Goal: Task Accomplishment & Management: Complete application form

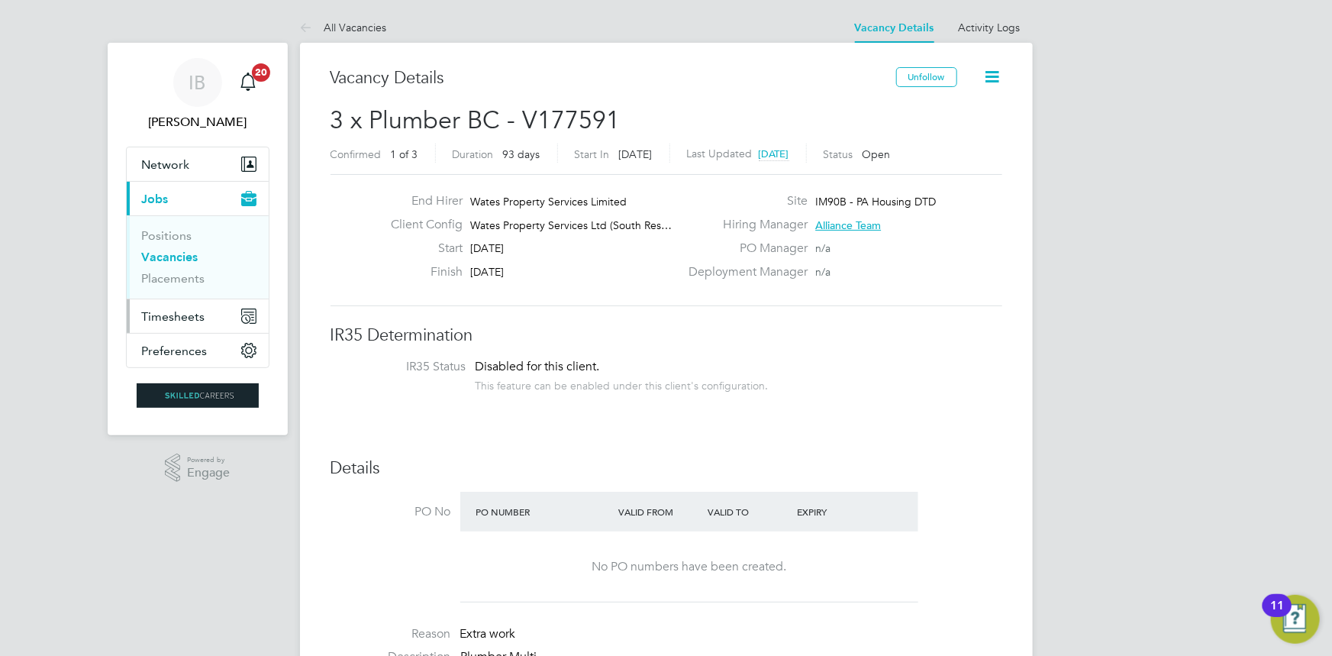
click at [206, 313] on button "Timesheets" at bounding box center [198, 316] width 142 height 34
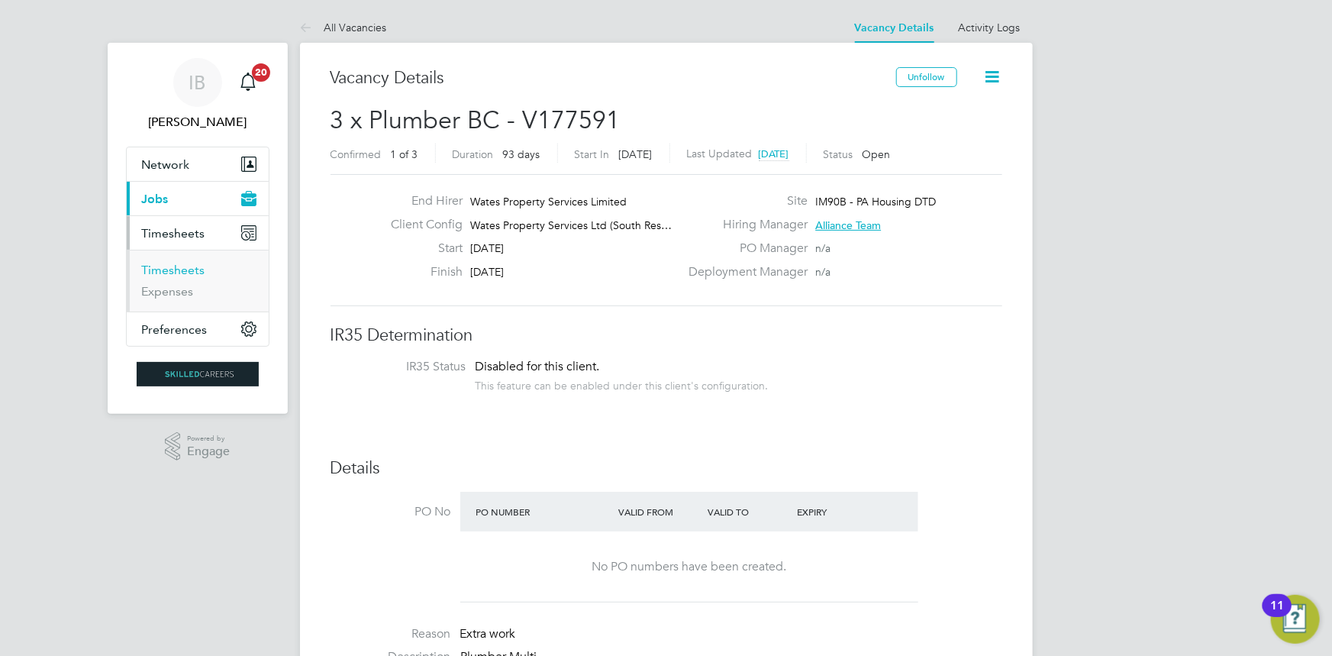
click at [190, 270] on link "Timesheets" at bounding box center [173, 270] width 63 height 14
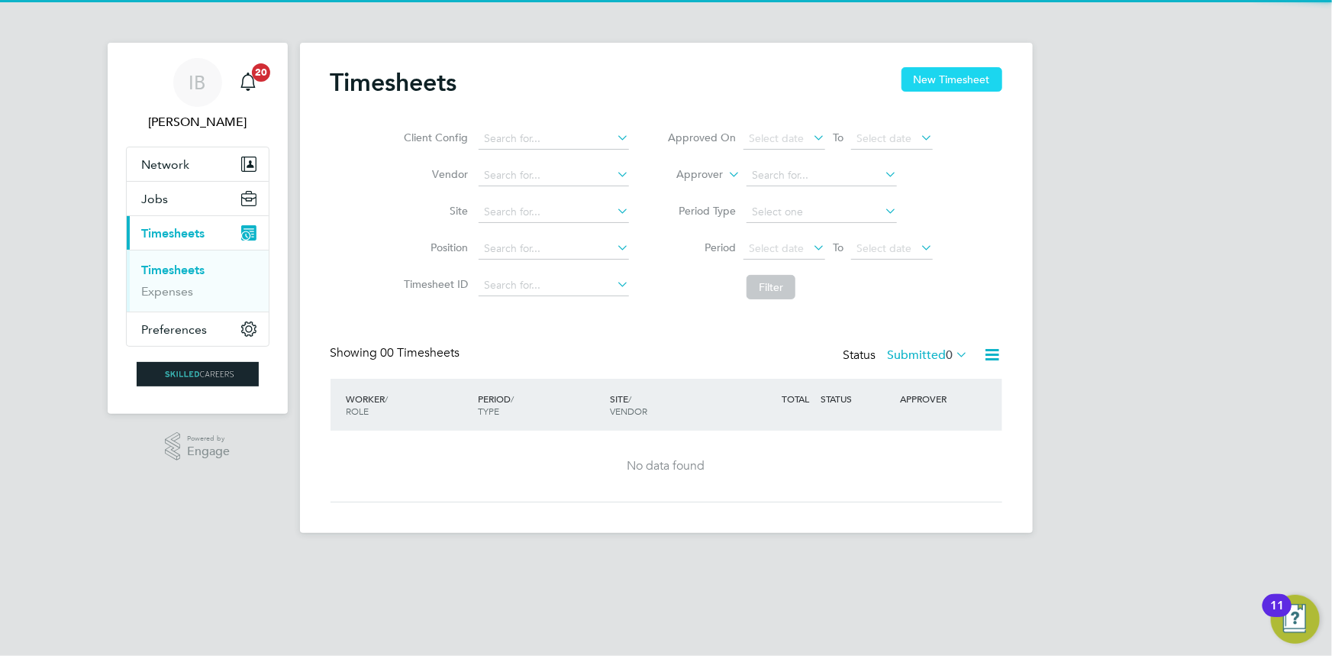
click at [951, 82] on button "New Timesheet" at bounding box center [951, 79] width 101 height 24
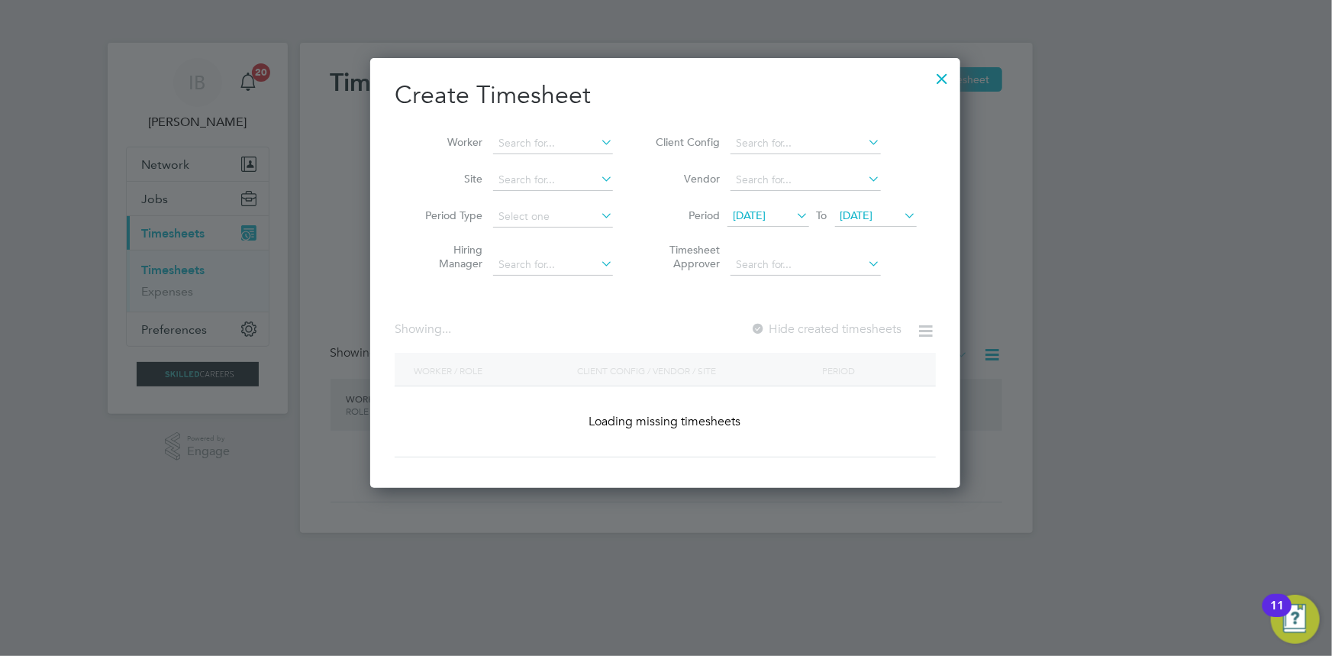
scroll to position [430, 591]
click at [505, 142] on input at bounding box center [553, 143] width 120 height 21
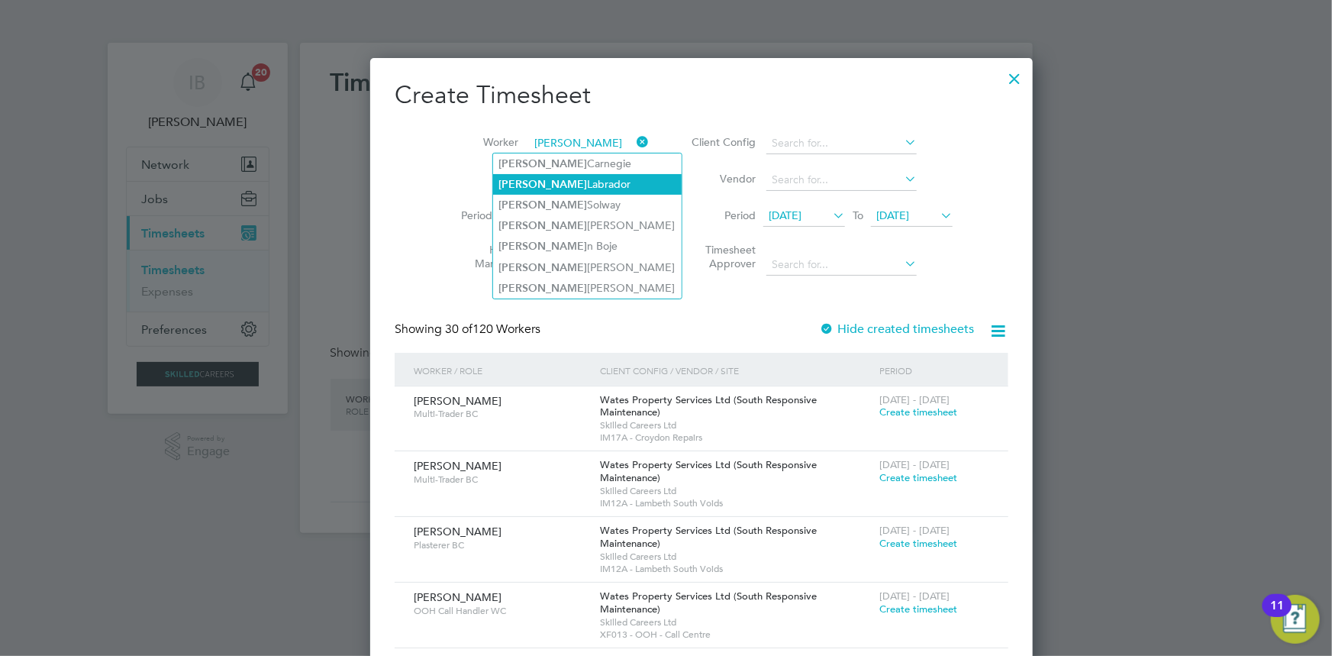
click at [549, 186] on li "[PERSON_NAME]" at bounding box center [587, 184] width 188 height 21
type input "[PERSON_NAME]"
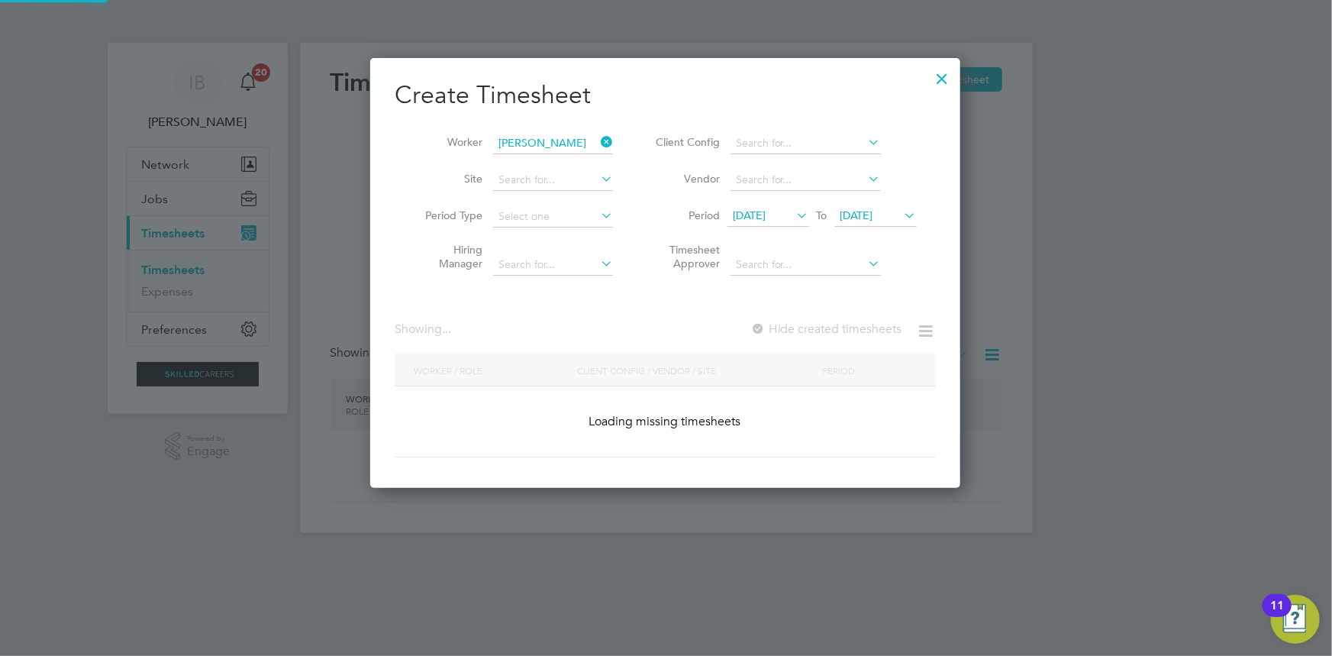
scroll to position [425, 591]
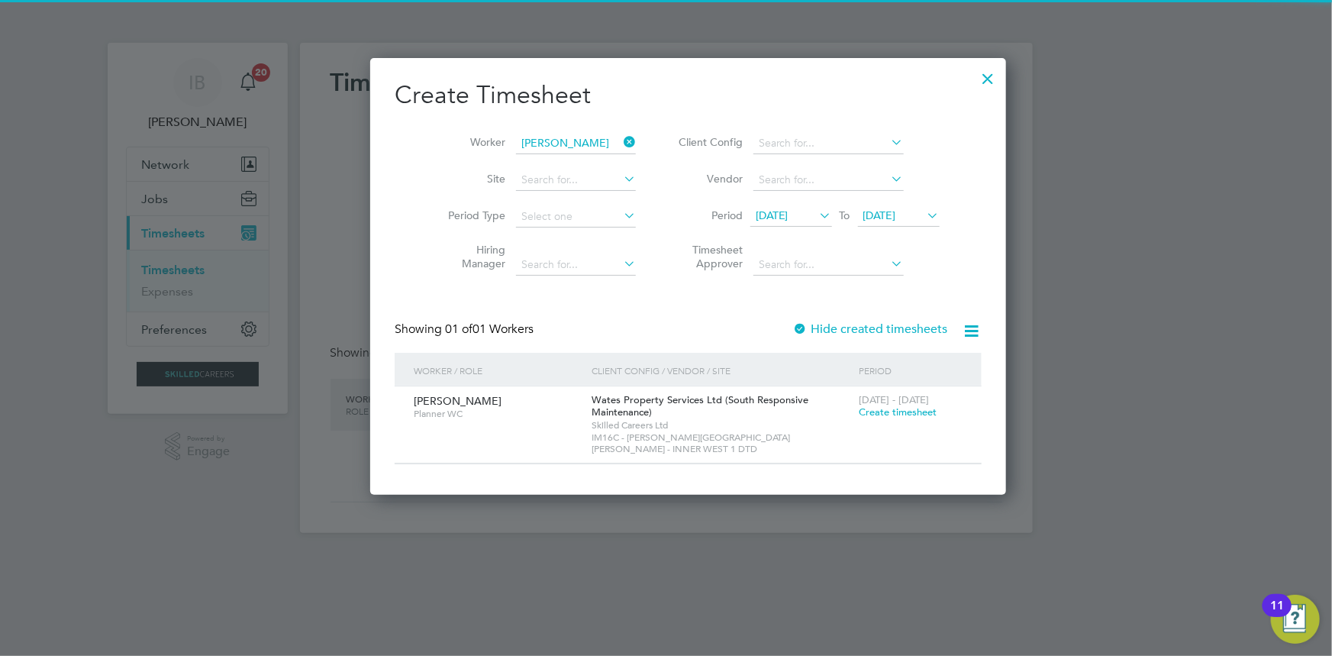
click at [859, 403] on span "[DATE] - [DATE]" at bounding box center [894, 399] width 70 height 13
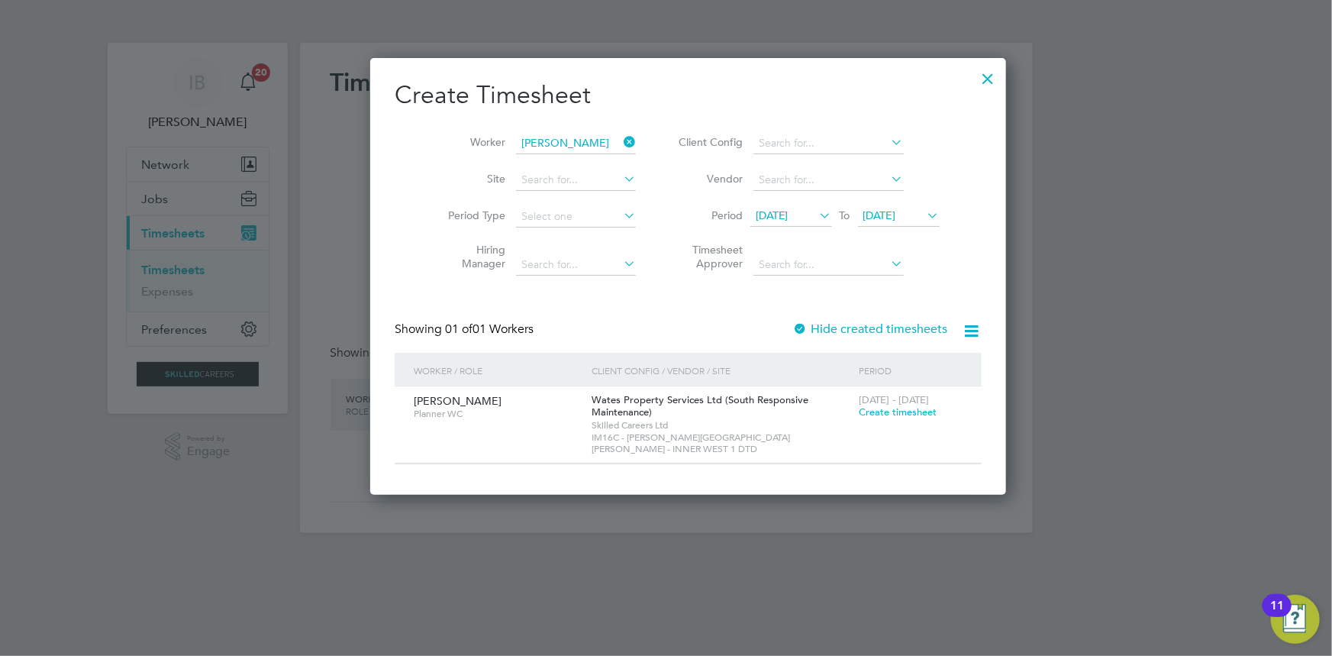
click at [859, 417] on span "Create timesheet" at bounding box center [898, 411] width 78 height 13
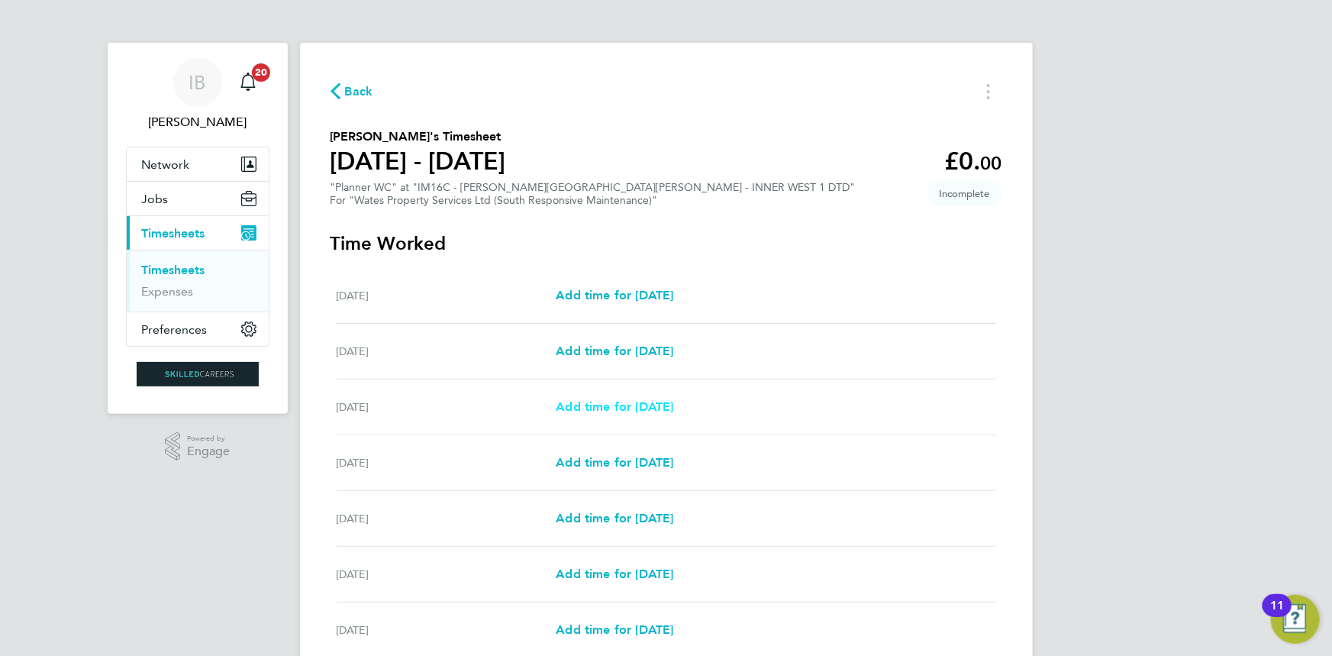
click at [601, 413] on span "Add time for [DATE]" at bounding box center [615, 406] width 118 height 14
select select "30"
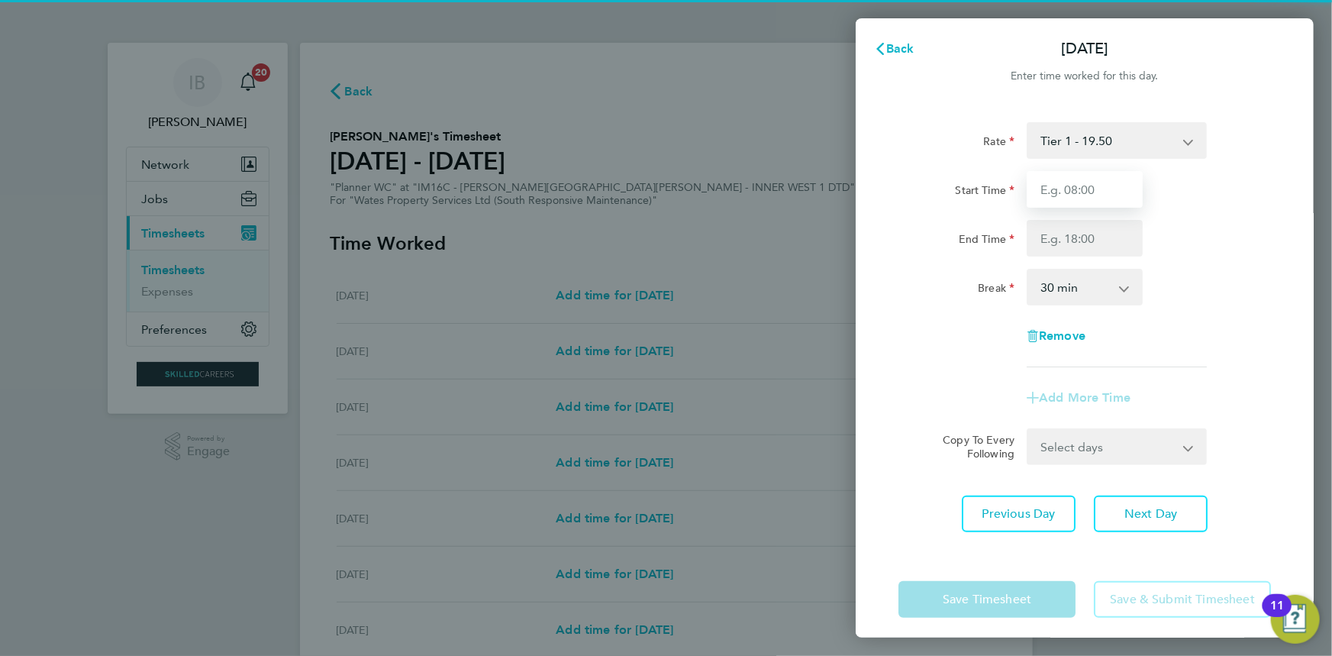
click at [1121, 194] on input "Start Time" at bounding box center [1084, 189] width 116 height 37
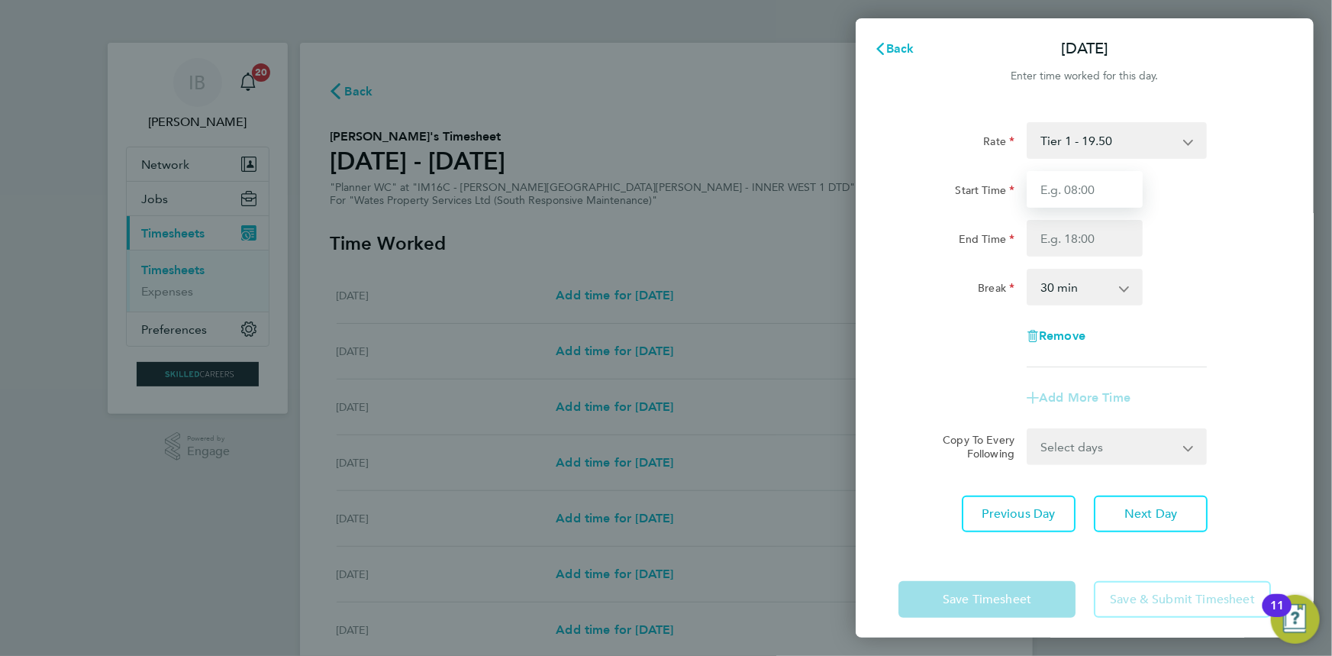
type input "00:00"
drag, startPoint x: 1089, startPoint y: 188, endPoint x: 1010, endPoint y: 188, distance: 79.4
click at [1010, 188] on div "Start Time 00:00" at bounding box center [1084, 189] width 385 height 37
click at [1076, 205] on input "Start Time" at bounding box center [1084, 189] width 116 height 37
type input "08:00"
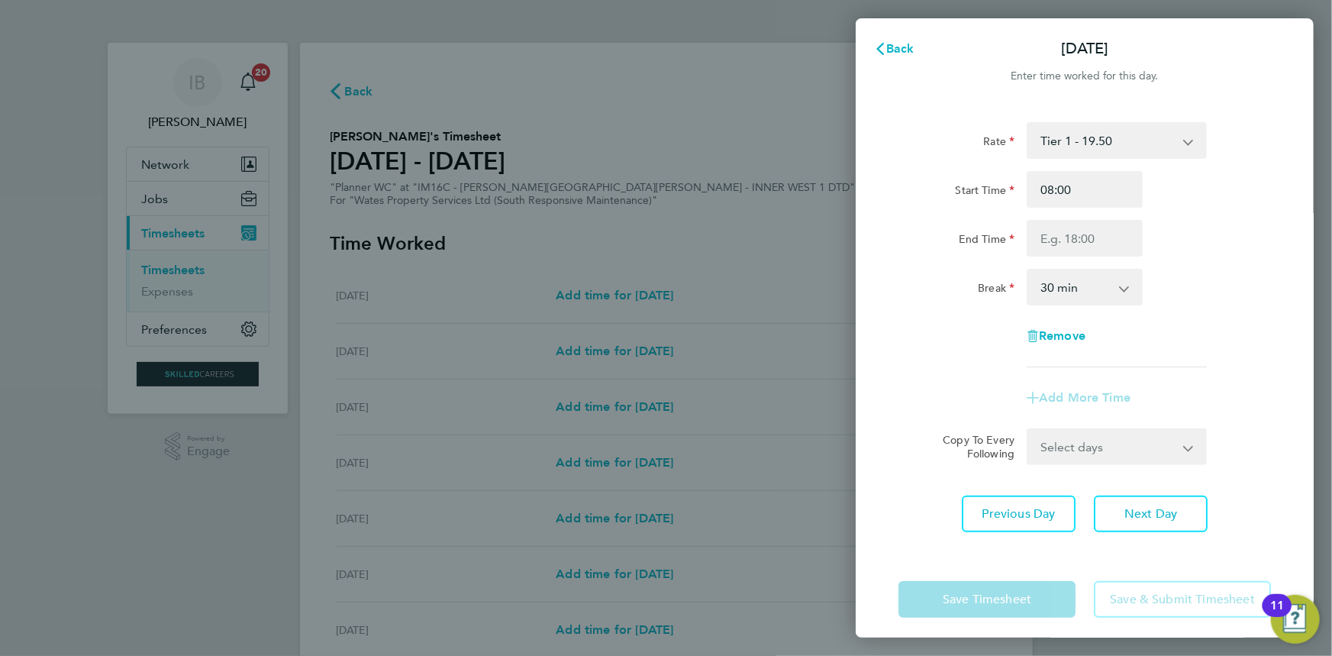
click at [1100, 263] on div "Rate Tier 1 - 19.50 Start Time 08:00 End Time Break 0 min 15 min 30 min 45 min …" at bounding box center [1084, 244] width 372 height 245
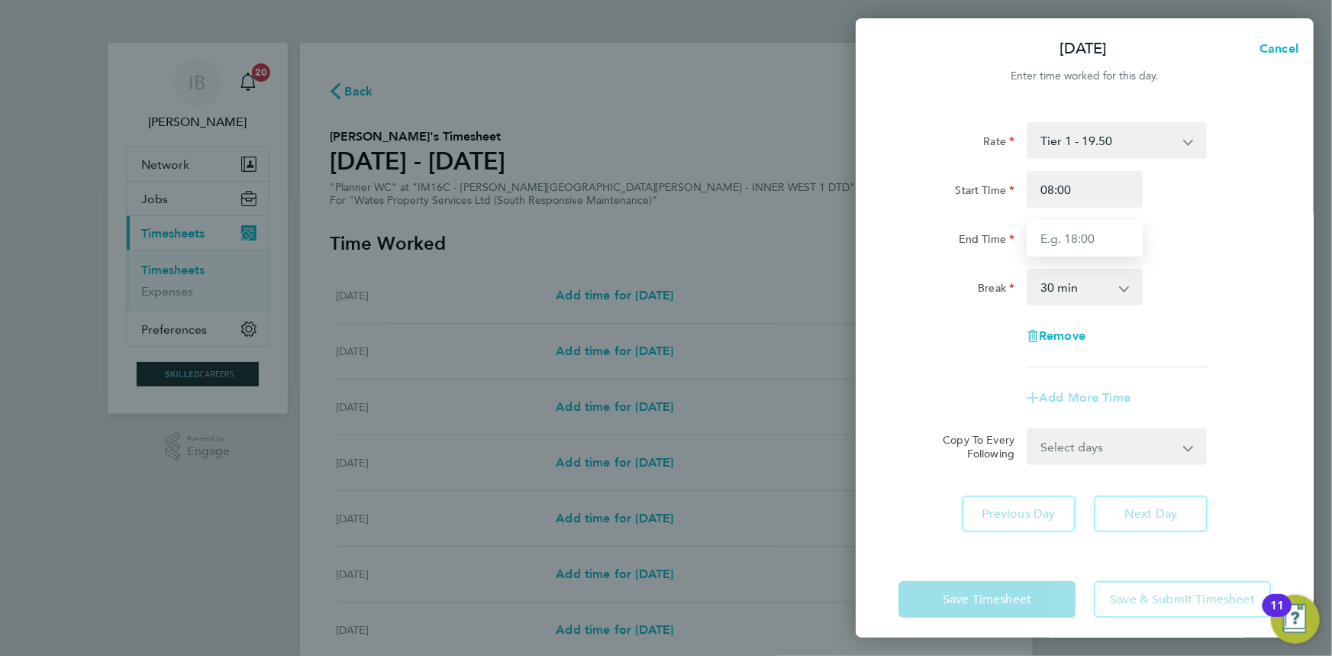
drag, startPoint x: 1099, startPoint y: 238, endPoint x: 1099, endPoint y: 256, distance: 18.3
click at [1099, 238] on input "End Time" at bounding box center [1084, 238] width 116 height 37
type input "17:00"
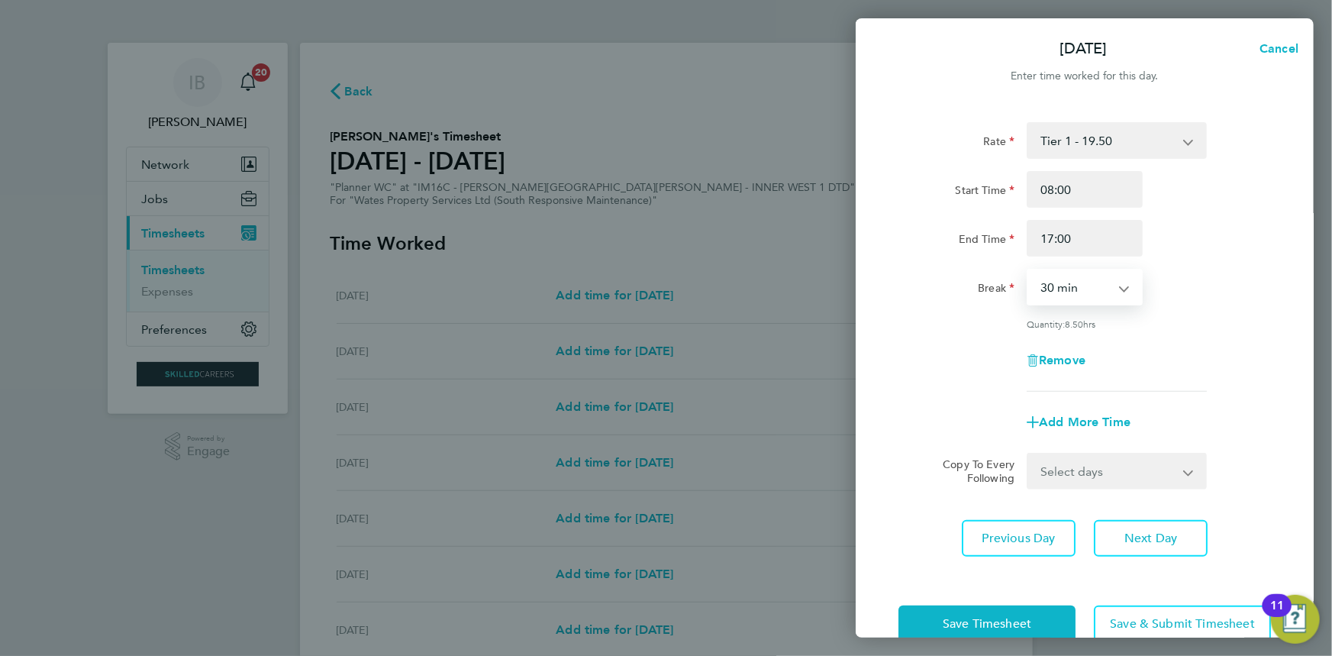
click at [1098, 282] on select "0 min 15 min 30 min 45 min 60 min 75 min 90 min" at bounding box center [1075, 287] width 95 height 34
select select "60"
click at [1028, 270] on select "0 min 15 min 30 min 45 min 60 min 75 min 90 min" at bounding box center [1075, 287] width 95 height 34
click at [1097, 482] on select "Select days Day [DATE] [DATE] [DATE] [DATE]" at bounding box center [1108, 471] width 160 height 34
select select "DAY"
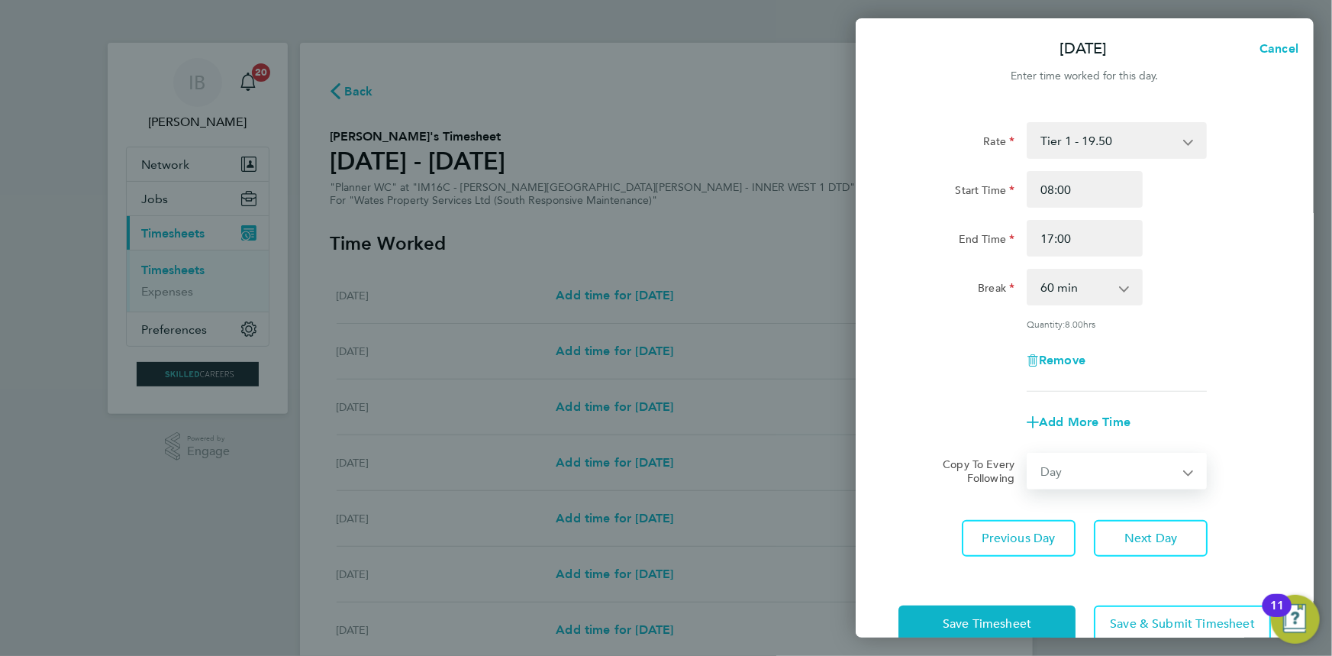
click at [1028, 454] on select "Select days Day [DATE] [DATE] [DATE] [DATE]" at bounding box center [1108, 471] width 160 height 34
select select "[DATE]"
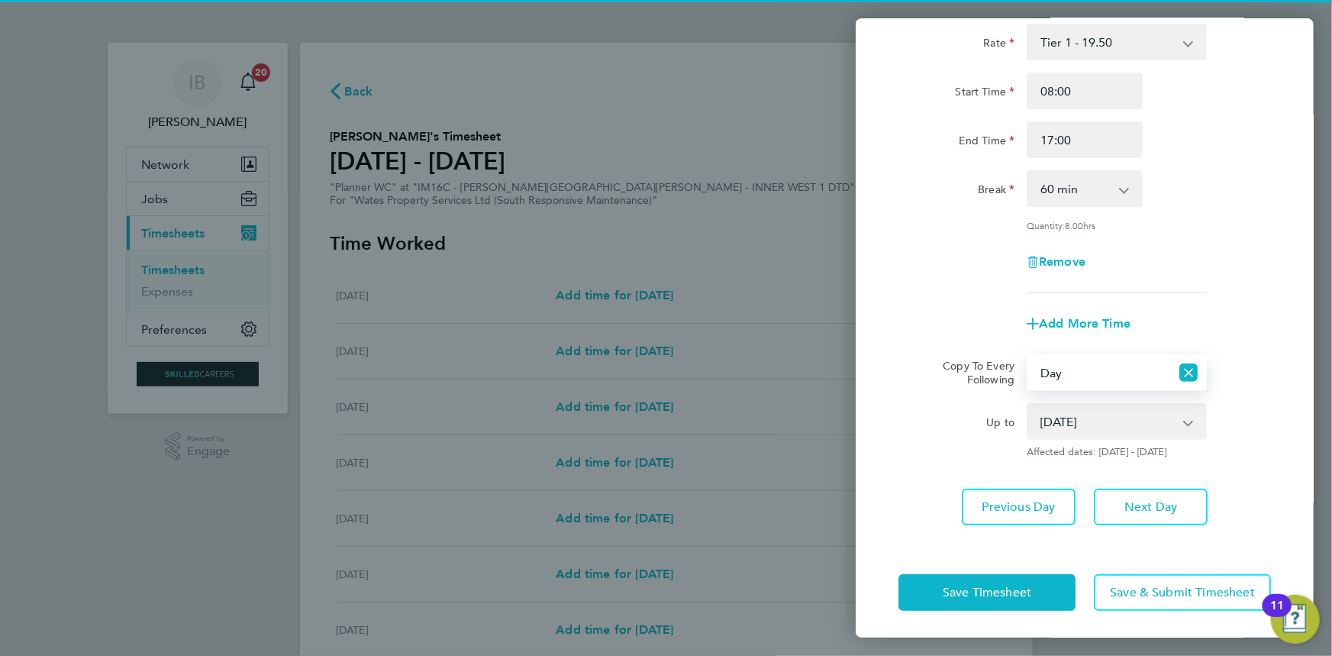
scroll to position [100, 0]
click at [991, 612] on div "Save Timesheet Save & Submit Timesheet" at bounding box center [1084, 591] width 458 height 98
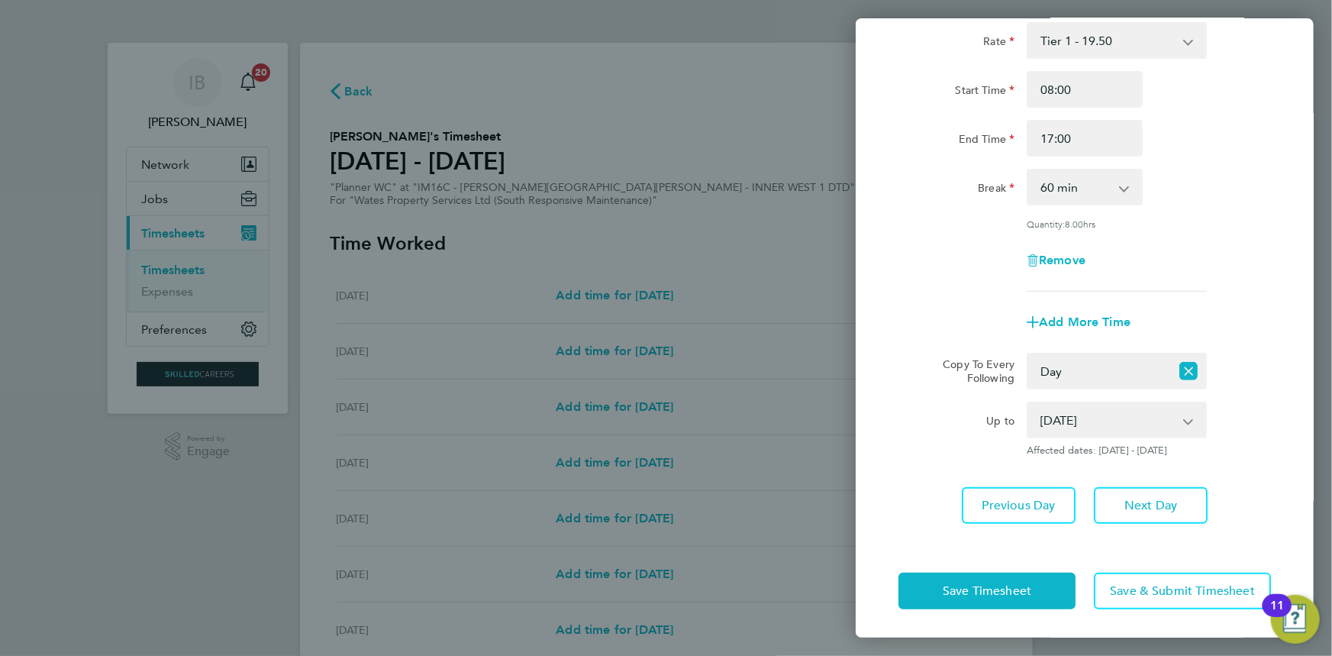
click at [991, 612] on div "Save Timesheet Save & Submit Timesheet" at bounding box center [1084, 591] width 458 height 98
click at [992, 588] on span "Save Timesheet" at bounding box center [986, 590] width 89 height 15
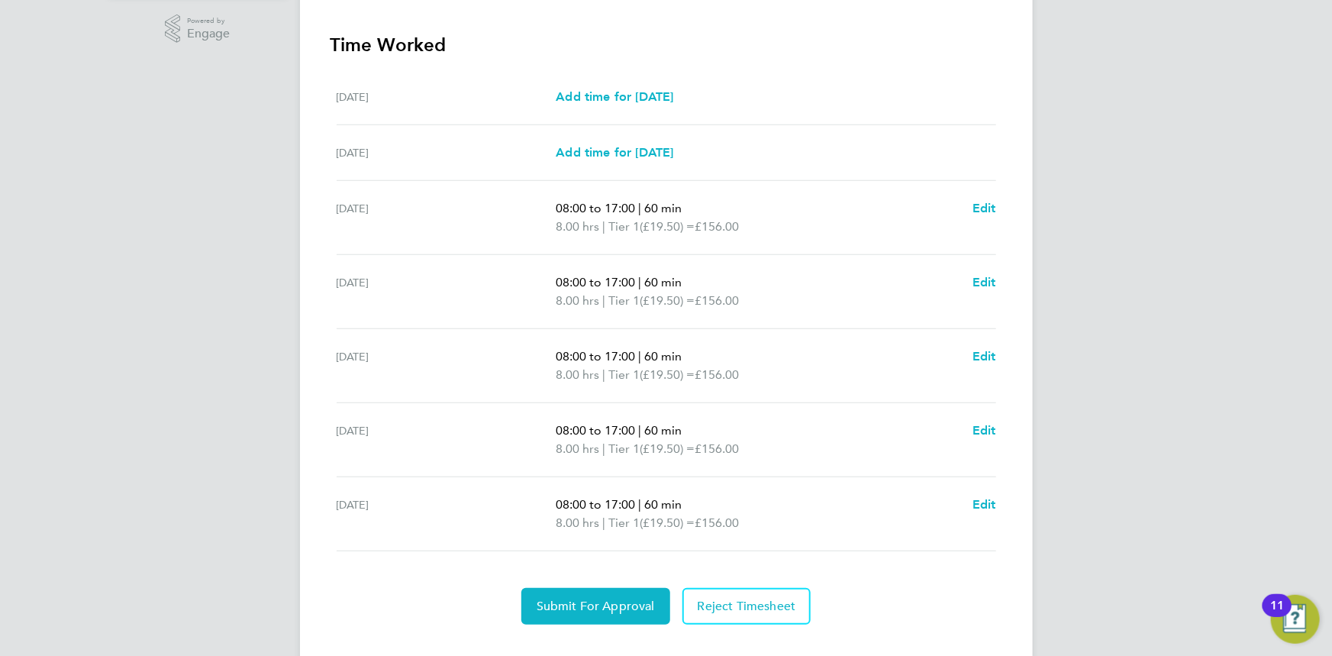
scroll to position [446, 0]
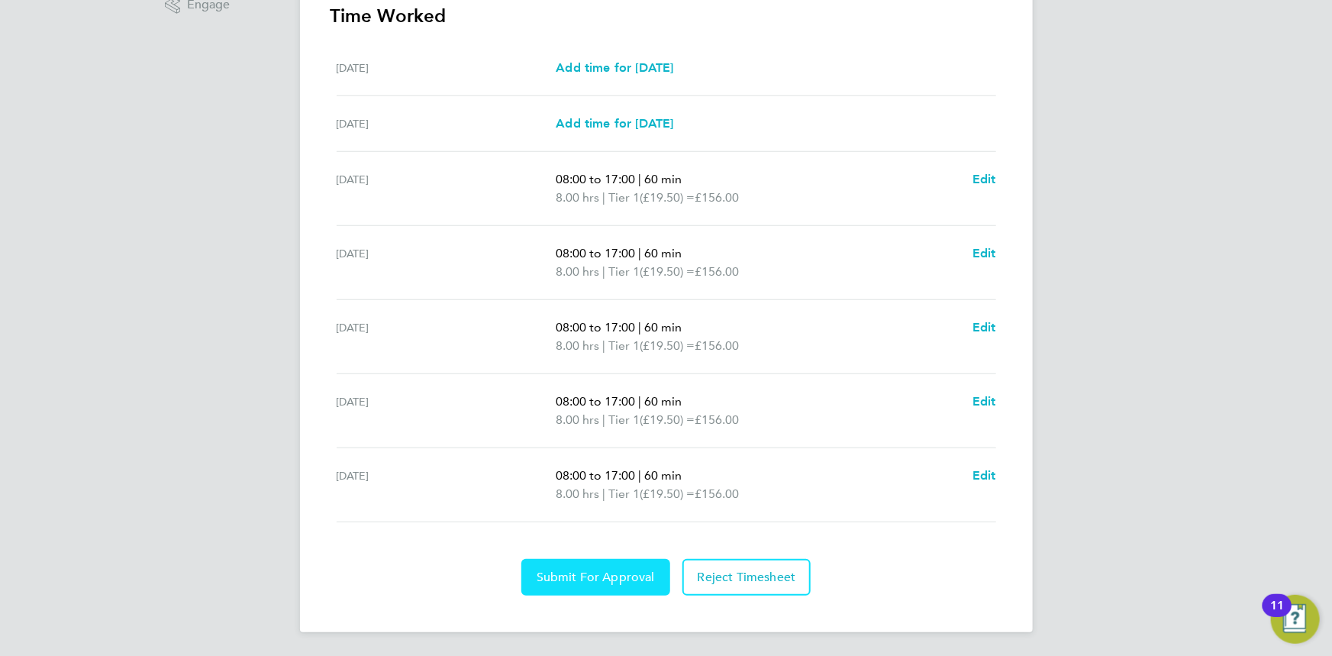
click at [627, 569] on span "Submit For Approval" at bounding box center [595, 576] width 118 height 15
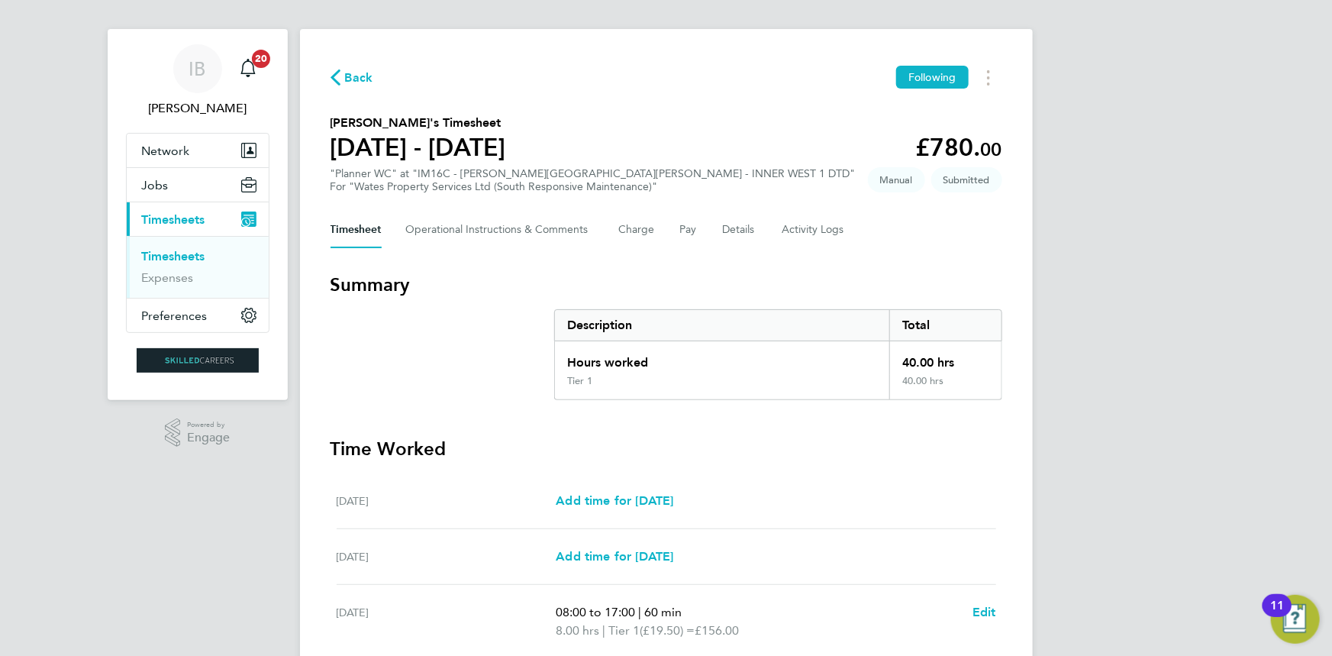
scroll to position [0, 0]
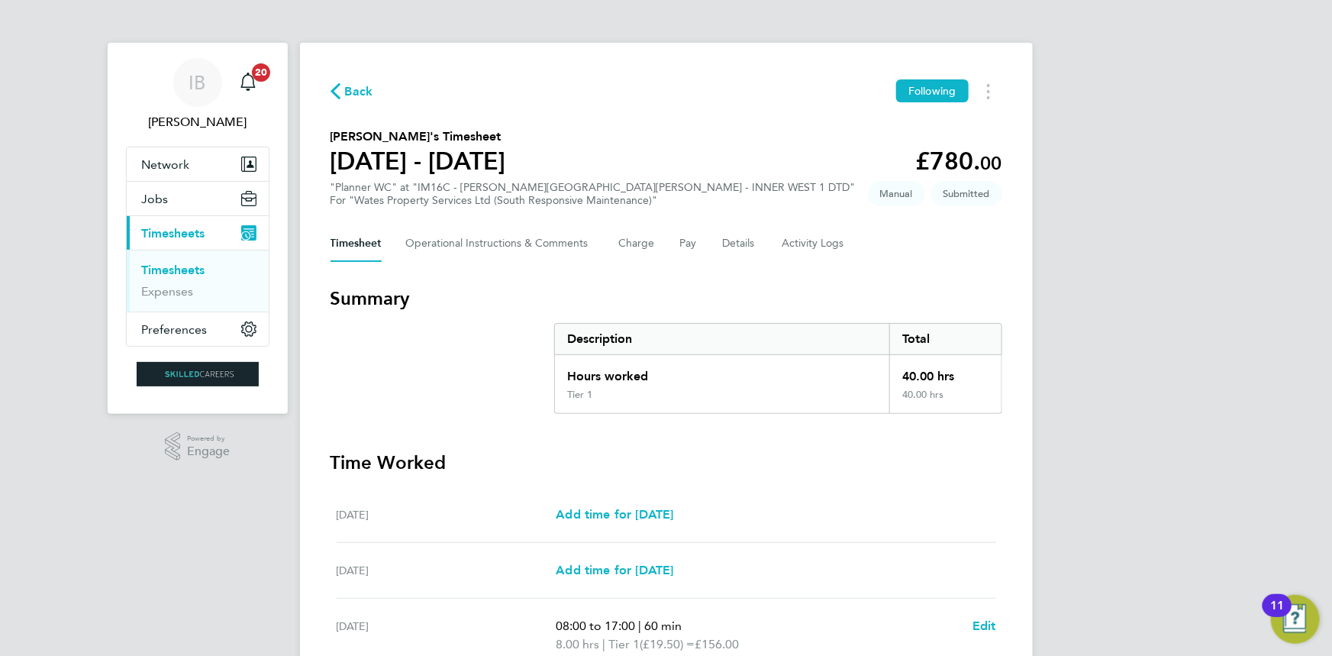
click at [350, 82] on button "Back" at bounding box center [351, 91] width 43 height 19
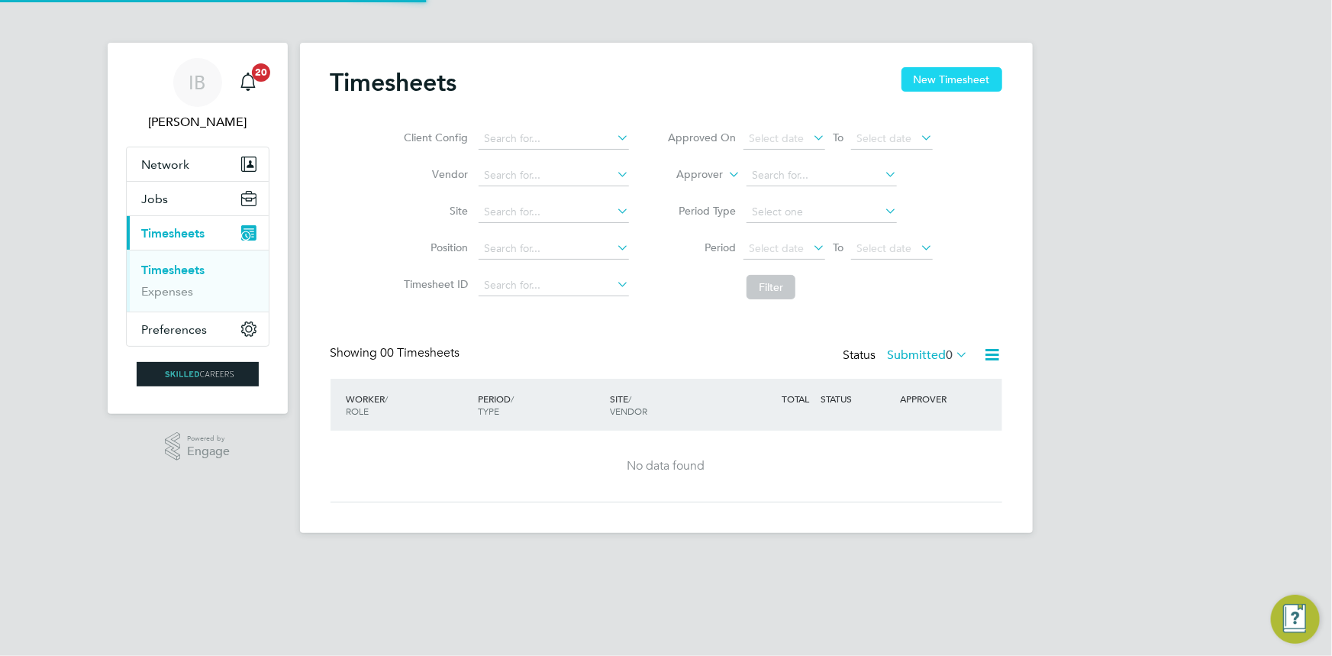
click at [962, 79] on button "New Timesheet" at bounding box center [951, 79] width 101 height 24
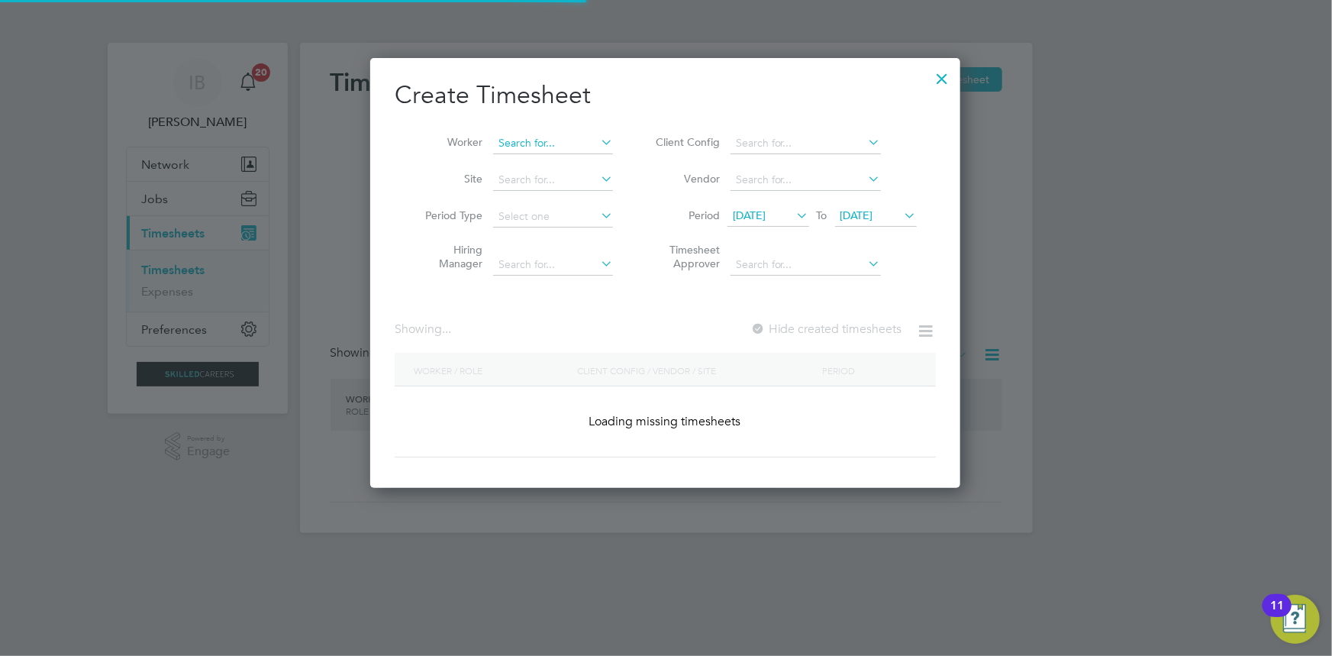
scroll to position [2345, 591]
click at [514, 140] on input at bounding box center [553, 143] width 120 height 21
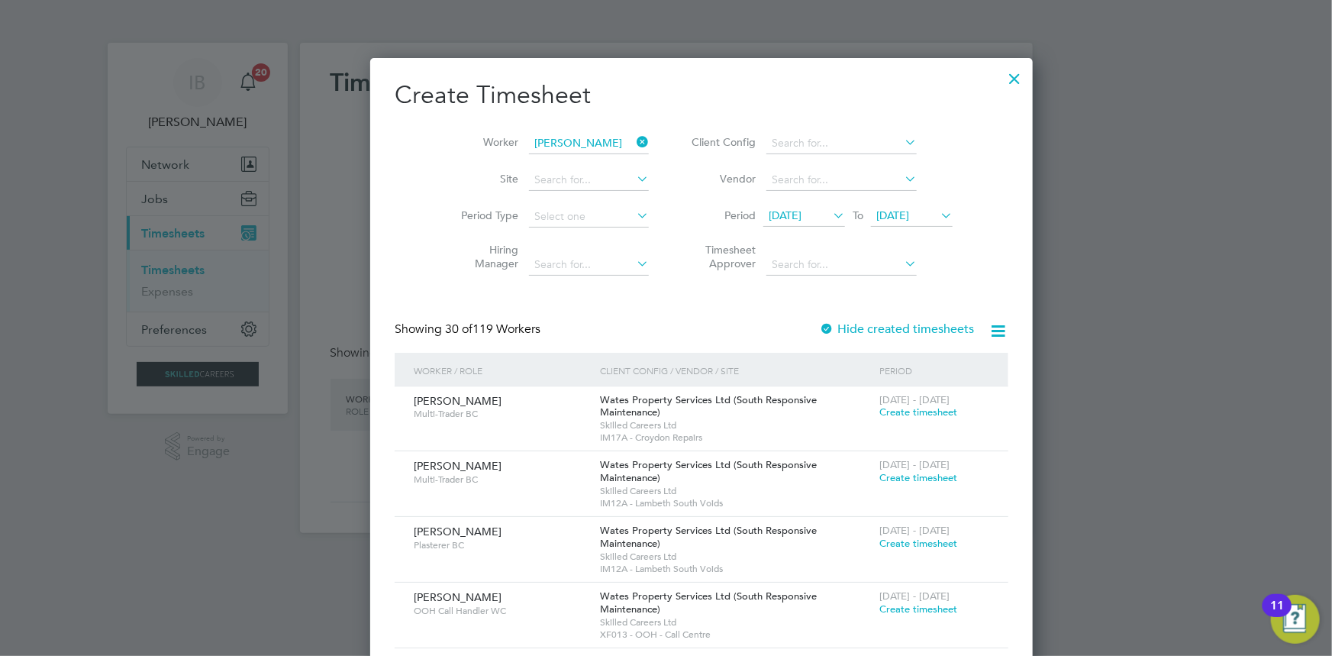
click at [578, 182] on li "[PERSON_NAME] [PERSON_NAME]" at bounding box center [568, 184] width 150 height 21
type input "[PERSON_NAME]"
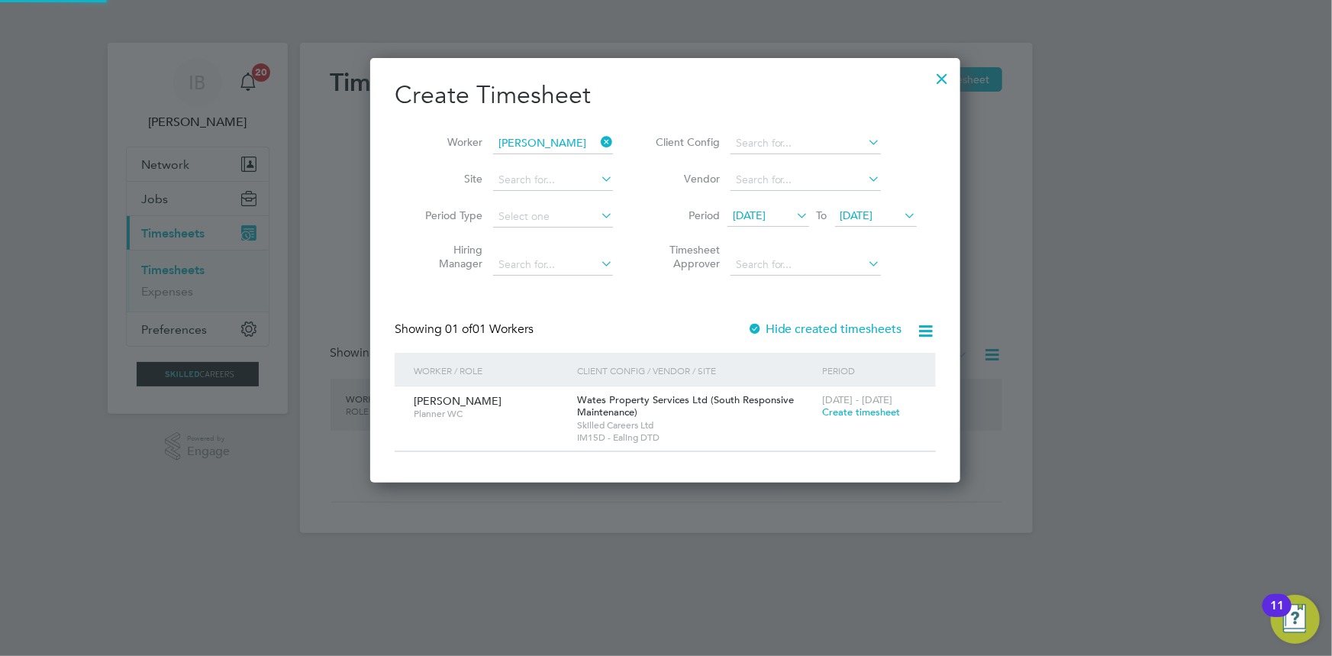
scroll to position [425, 591]
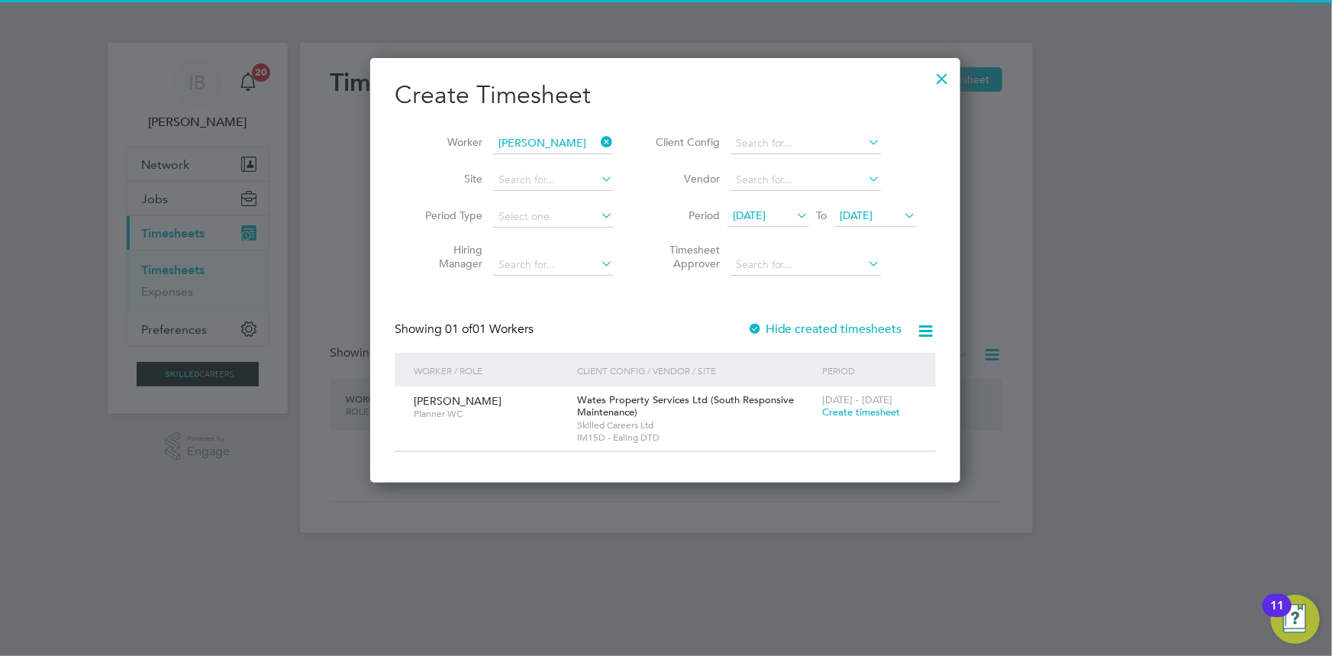
click at [850, 416] on span "Create timesheet" at bounding box center [861, 411] width 78 height 13
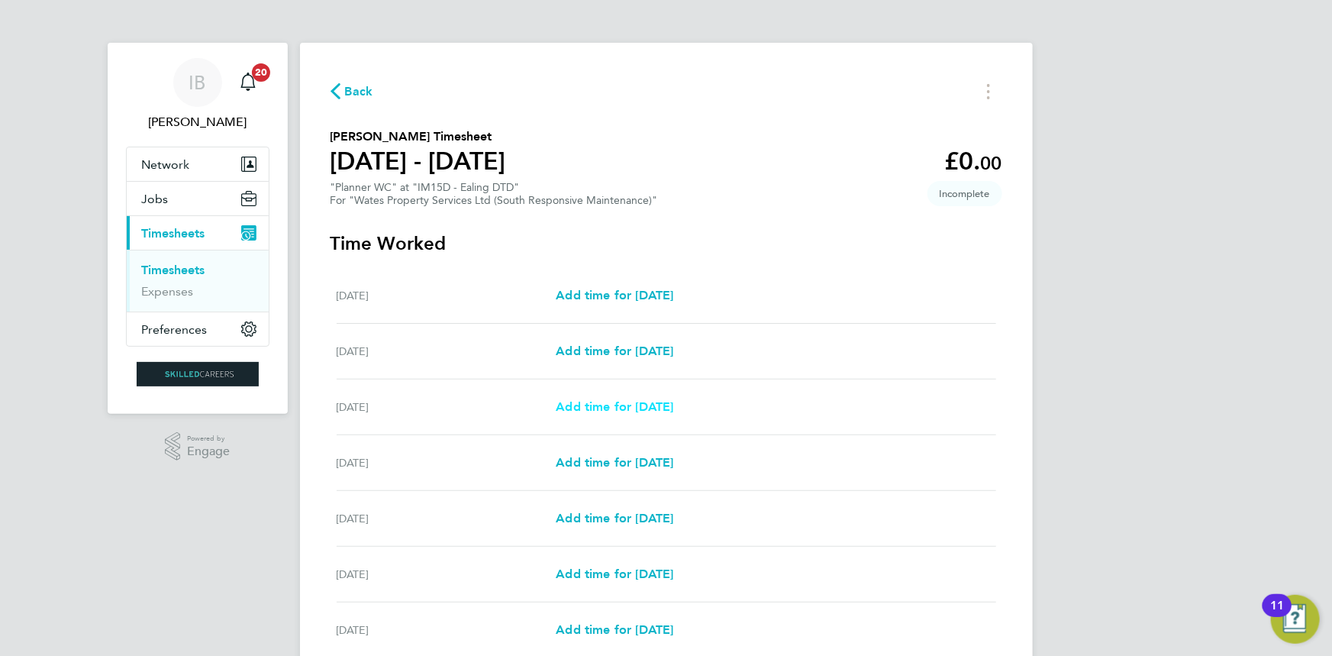
click at [646, 404] on span "Add time for [DATE]" at bounding box center [615, 406] width 118 height 14
select select "30"
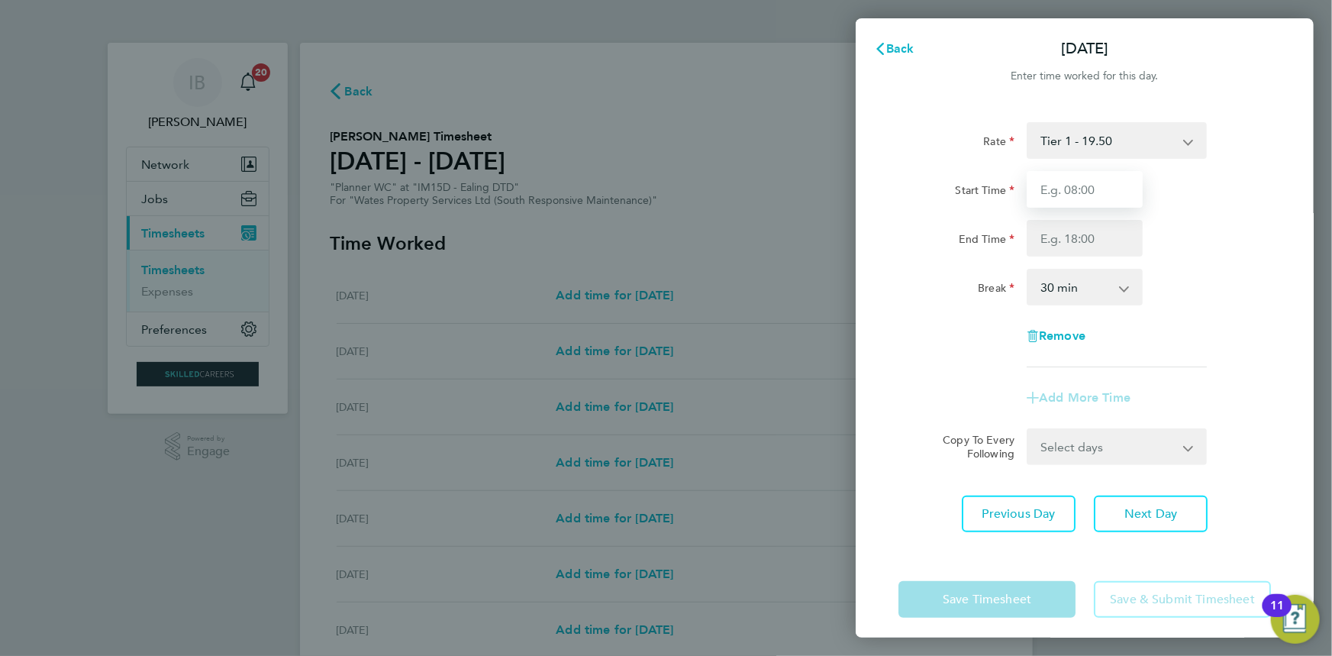
click at [1085, 198] on input "Start Time" at bounding box center [1084, 189] width 116 height 37
type input "08:00"
click at [1073, 244] on input "End Time" at bounding box center [1084, 238] width 116 height 37
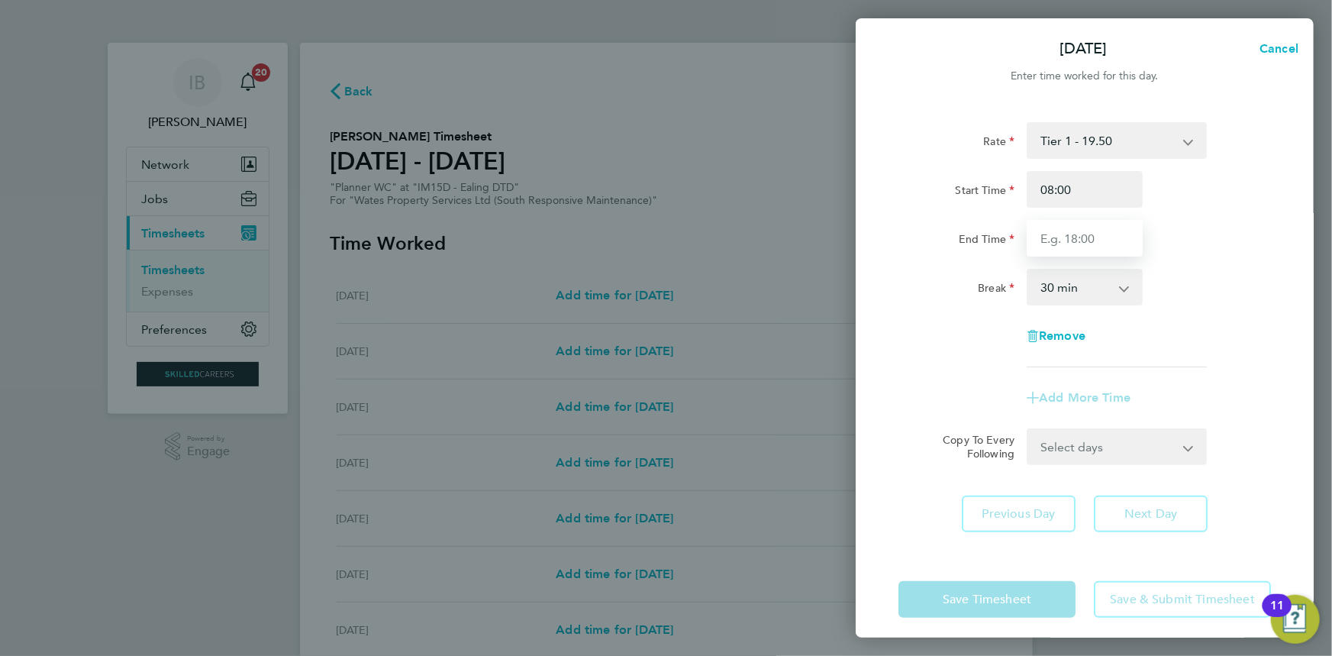
type input "16:00"
drag, startPoint x: 1084, startPoint y: 253, endPoint x: 1003, endPoint y: 253, distance: 80.9
click at [1003, 254] on div "End Time 16:00" at bounding box center [1084, 238] width 385 height 37
click at [1049, 240] on input "End Time" at bounding box center [1084, 238] width 116 height 37
type input "16:00"
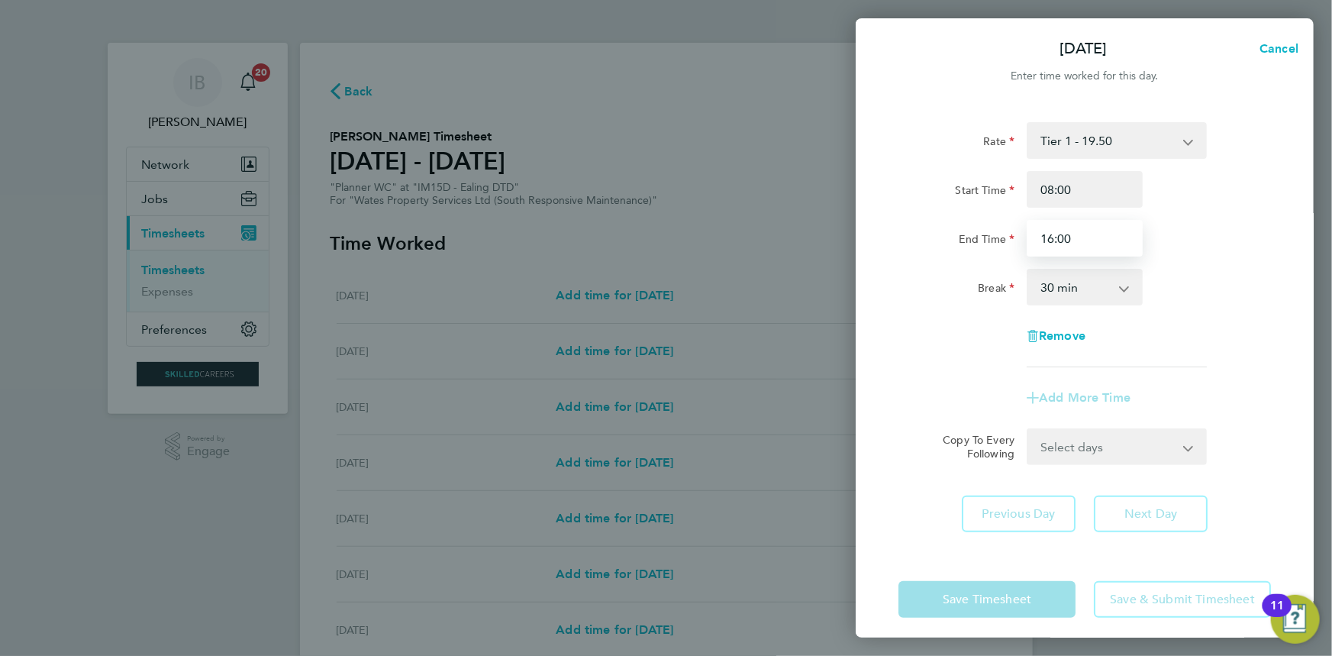
drag, startPoint x: 1097, startPoint y: 241, endPoint x: 997, endPoint y: 237, distance: 100.8
click at [997, 237] on div "End Time 16:00" at bounding box center [1084, 238] width 385 height 37
click at [1121, 238] on input "End Time" at bounding box center [1084, 238] width 116 height 37
click at [1061, 282] on div "Rate Tier 1 - 19.50 Start Time 08:00 End Time Break 0 min 15 min 30 min 45 min …" at bounding box center [1084, 244] width 372 height 245
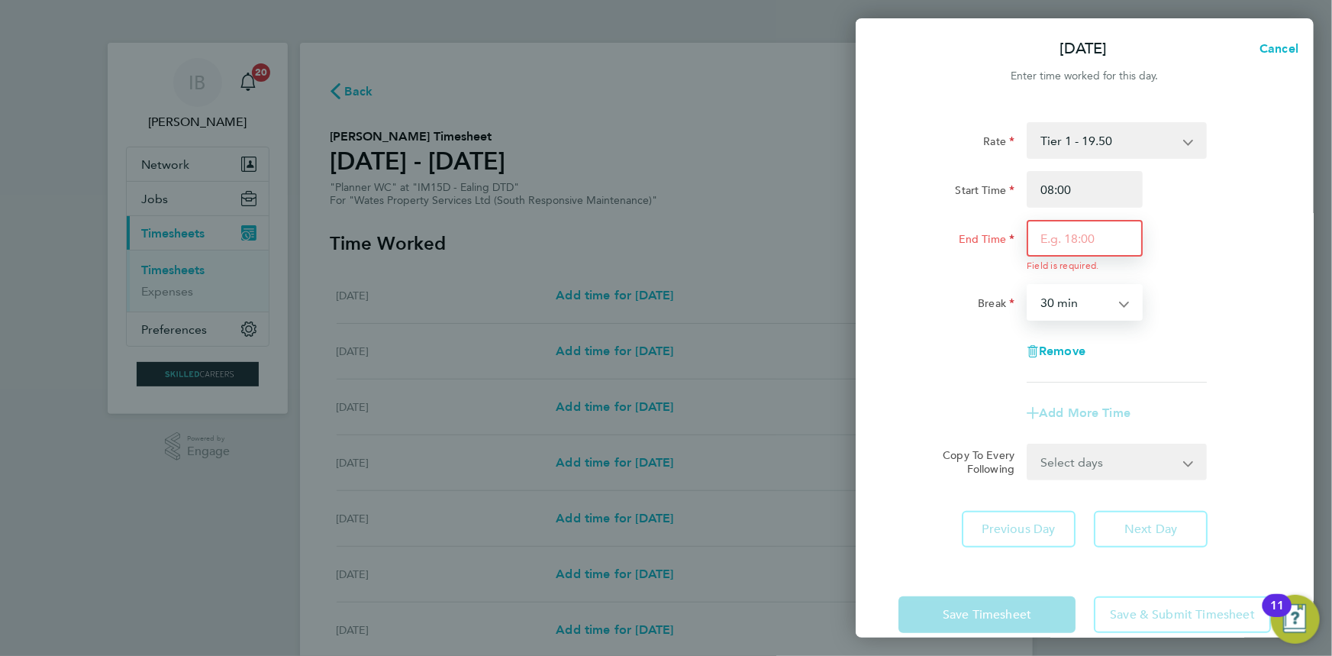
click at [1064, 248] on input "End Time" at bounding box center [1084, 238] width 116 height 37
type input "17:00"
click at [1092, 296] on select "0 min 15 min 30 min 45 min 60 min 75 min 90 min" at bounding box center [1075, 302] width 95 height 34
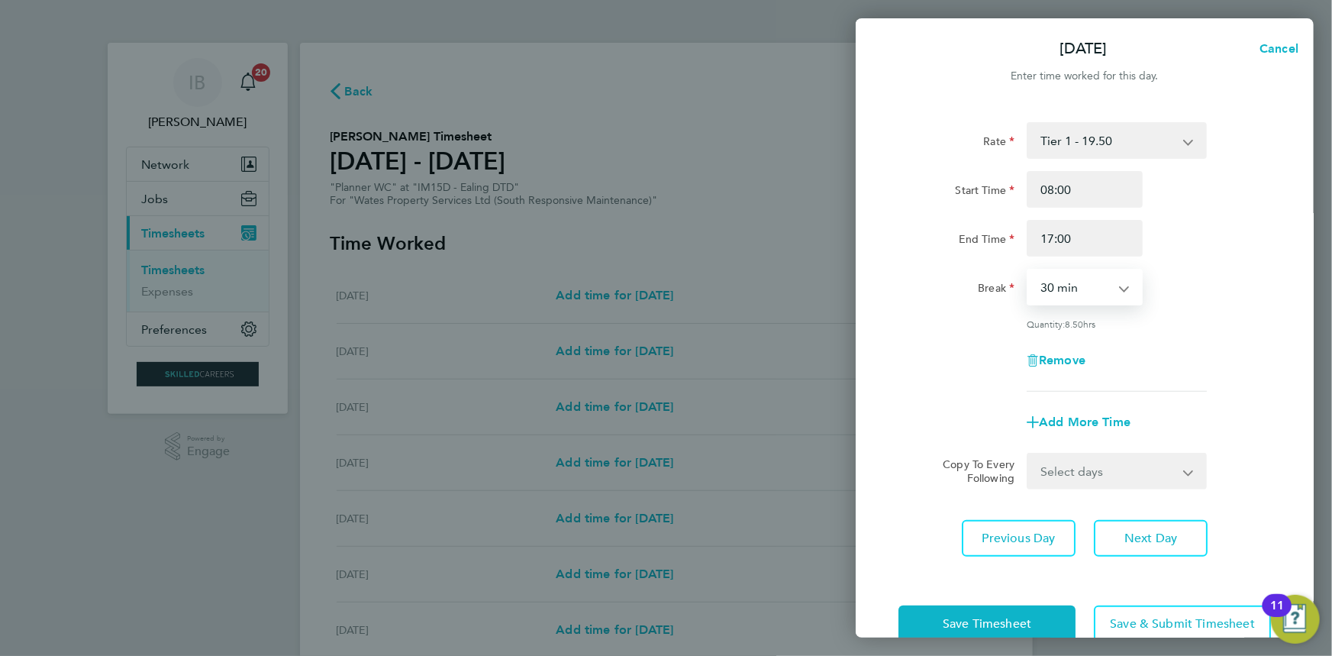
select select "60"
click at [1028, 270] on select "0 min 15 min 30 min 45 min 60 min 75 min 90 min" at bounding box center [1075, 287] width 95 height 34
click at [1071, 480] on select "Select days Day [DATE] [DATE] [DATE] [DATE]" at bounding box center [1108, 471] width 160 height 34
select select "DAY"
click at [1028, 454] on select "Select days Day [DATE] [DATE] [DATE] [DATE]" at bounding box center [1108, 471] width 160 height 34
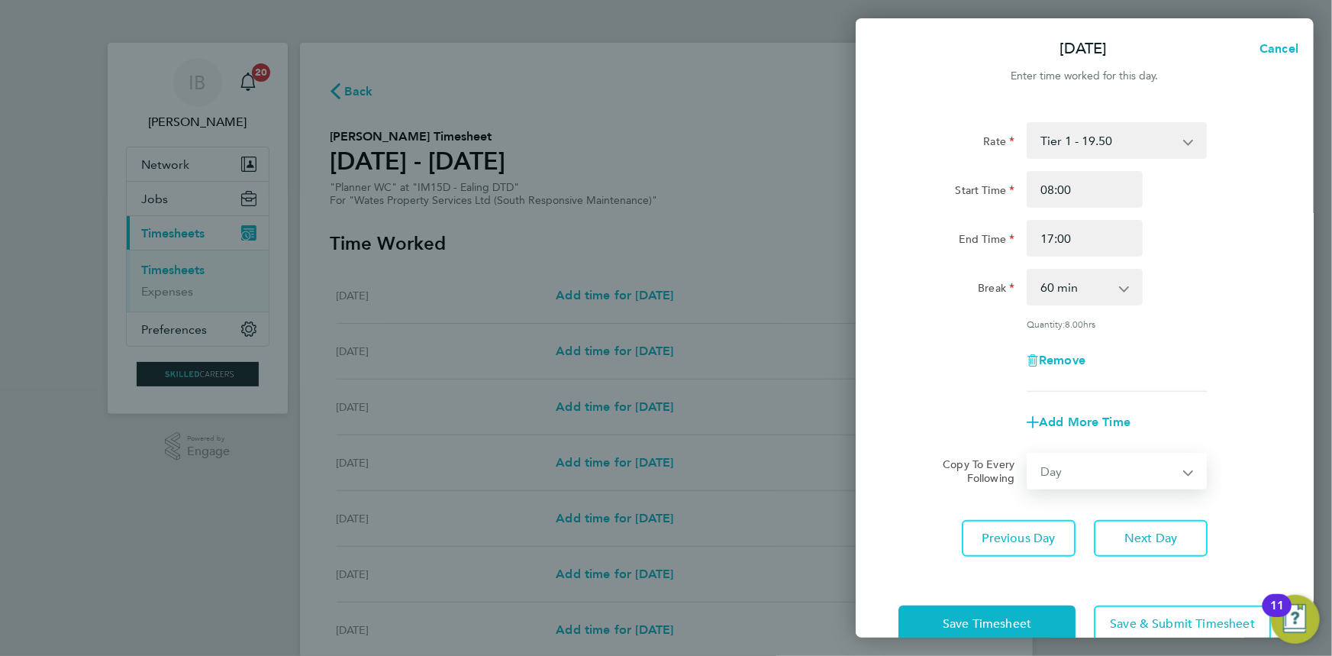
select select "[DATE]"
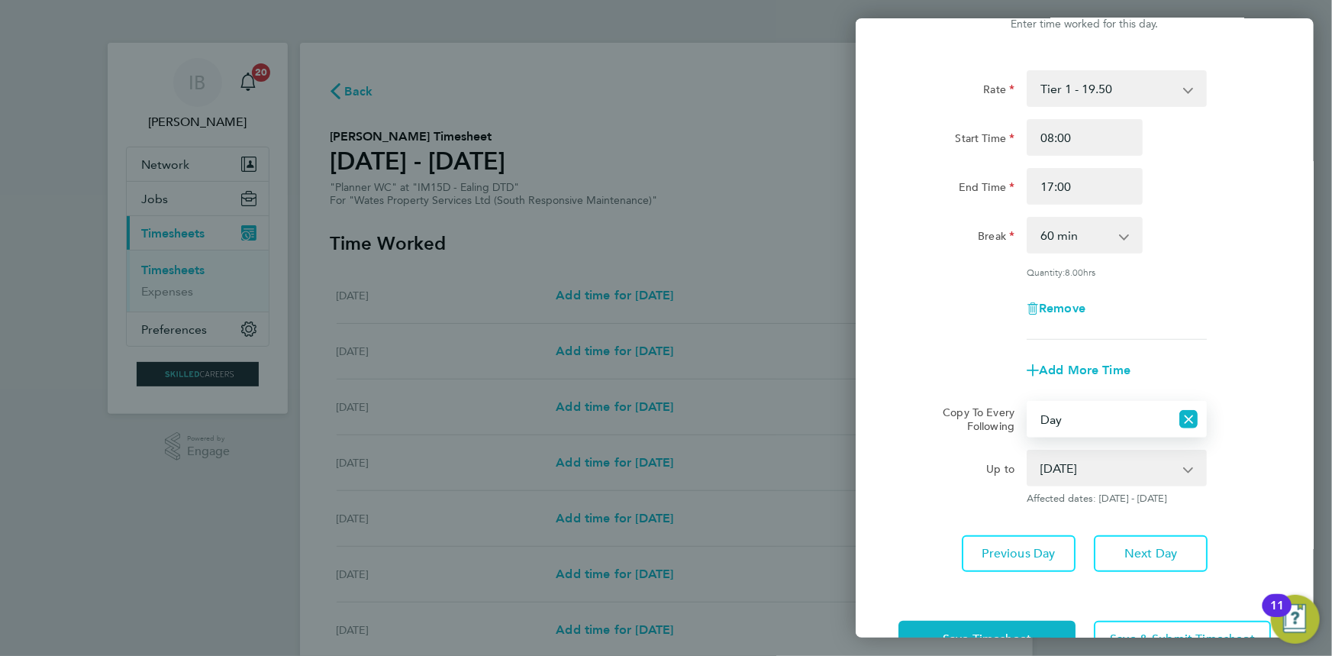
scroll to position [100, 0]
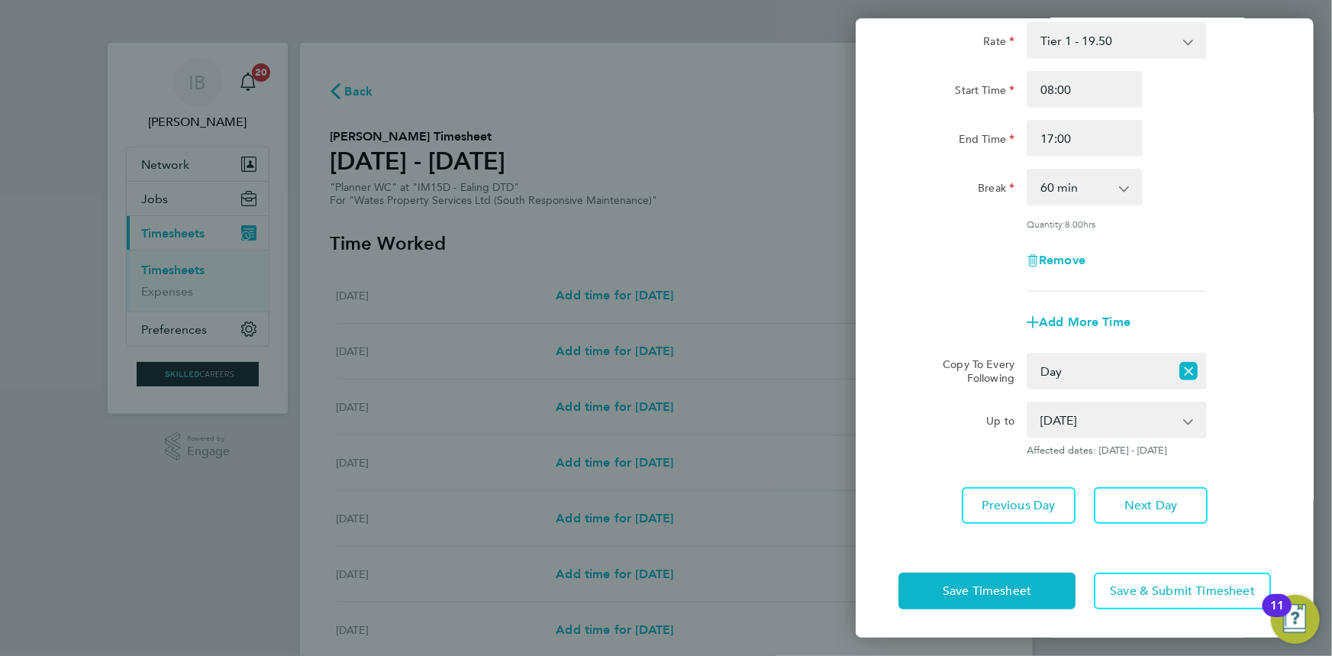
click at [1028, 568] on div "Save Timesheet Save & Submit Timesheet" at bounding box center [1084, 591] width 458 height 98
click at [1029, 575] on button "Save Timesheet" at bounding box center [986, 590] width 177 height 37
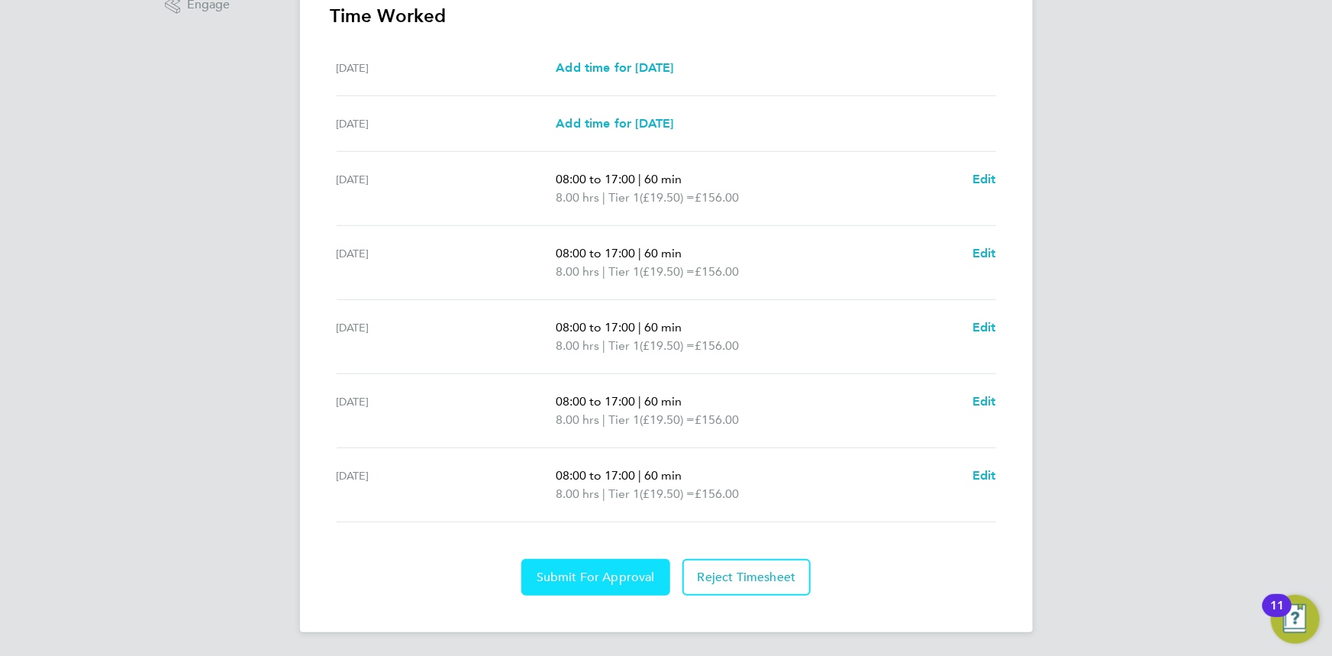
click at [602, 569] on span "Submit For Approval" at bounding box center [595, 576] width 118 height 15
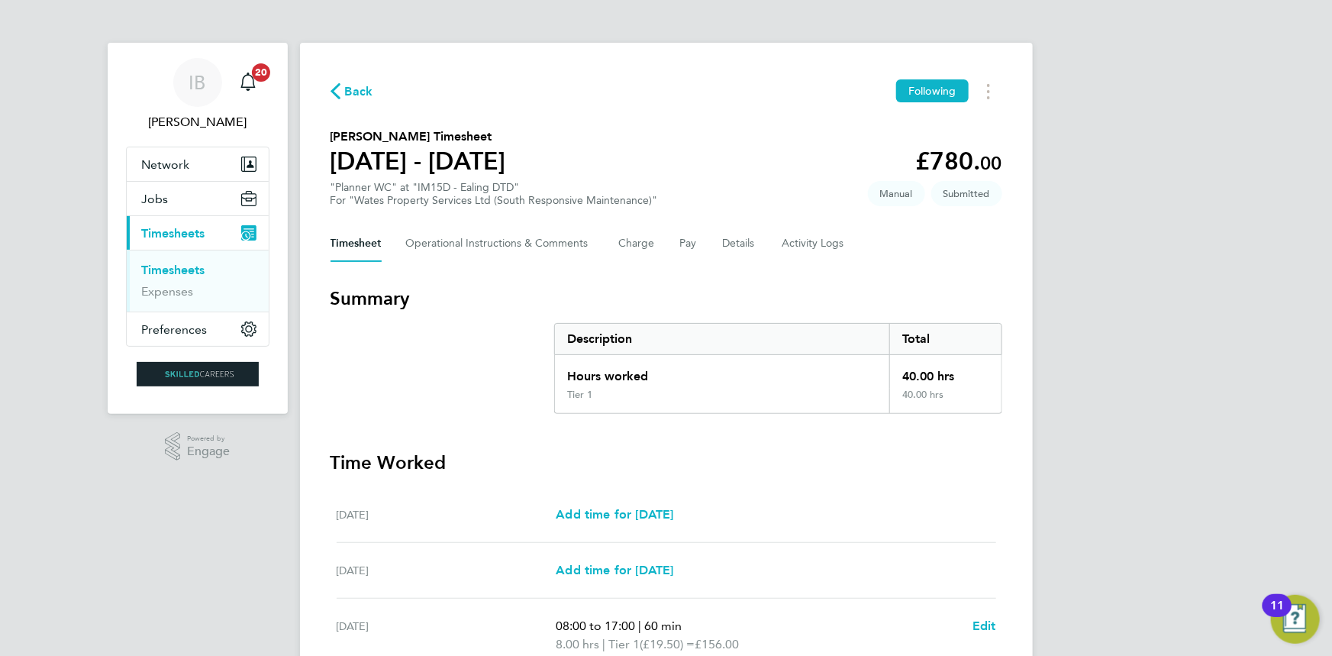
click at [362, 91] on span "Back" at bounding box center [359, 91] width 28 height 18
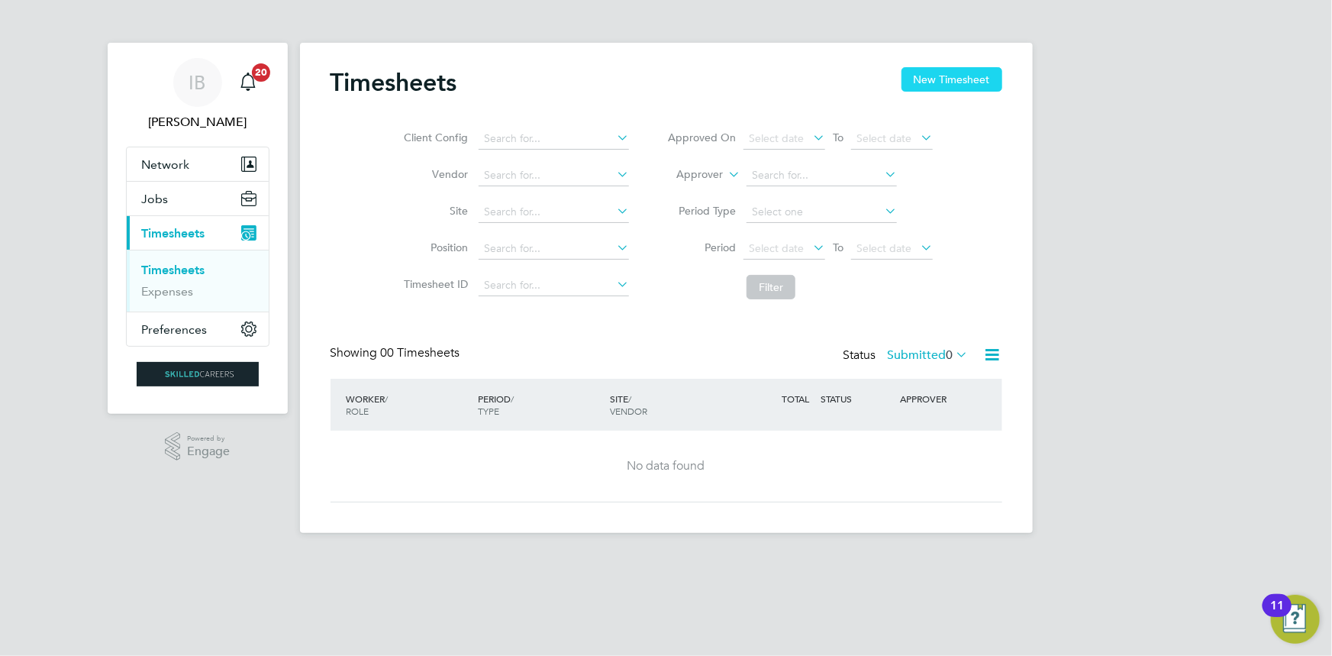
click at [938, 79] on button "New Timesheet" at bounding box center [951, 79] width 101 height 24
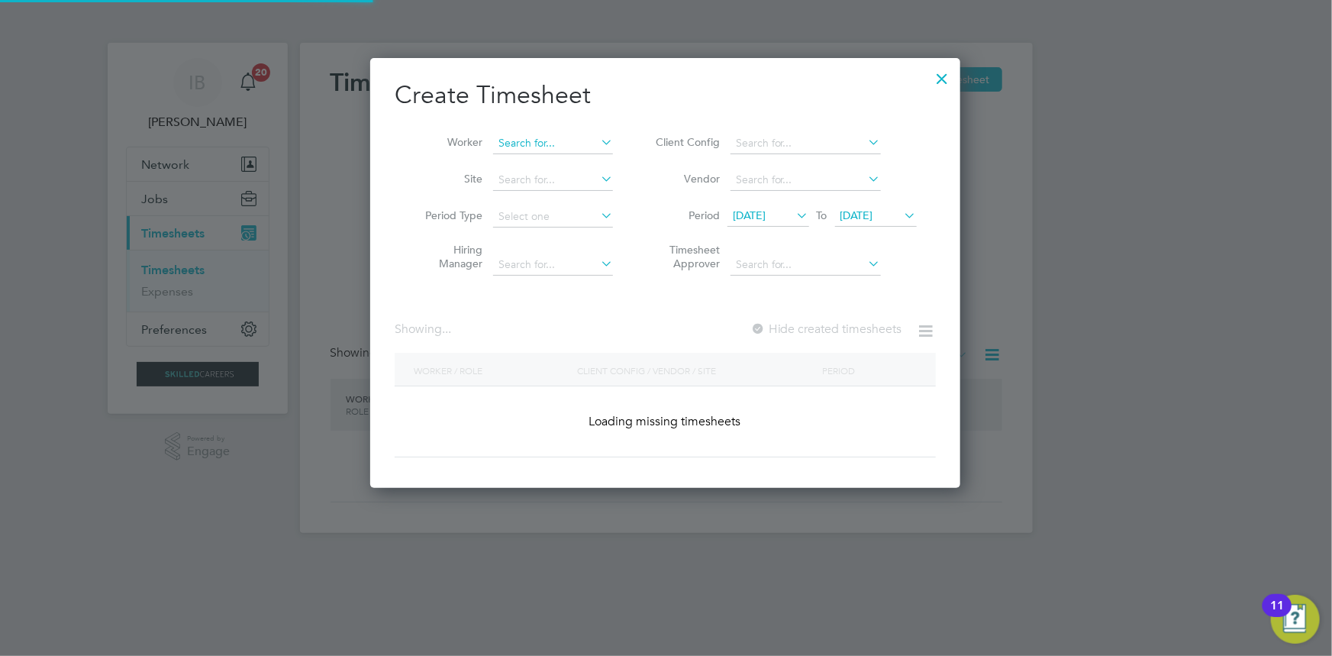
scroll to position [430, 591]
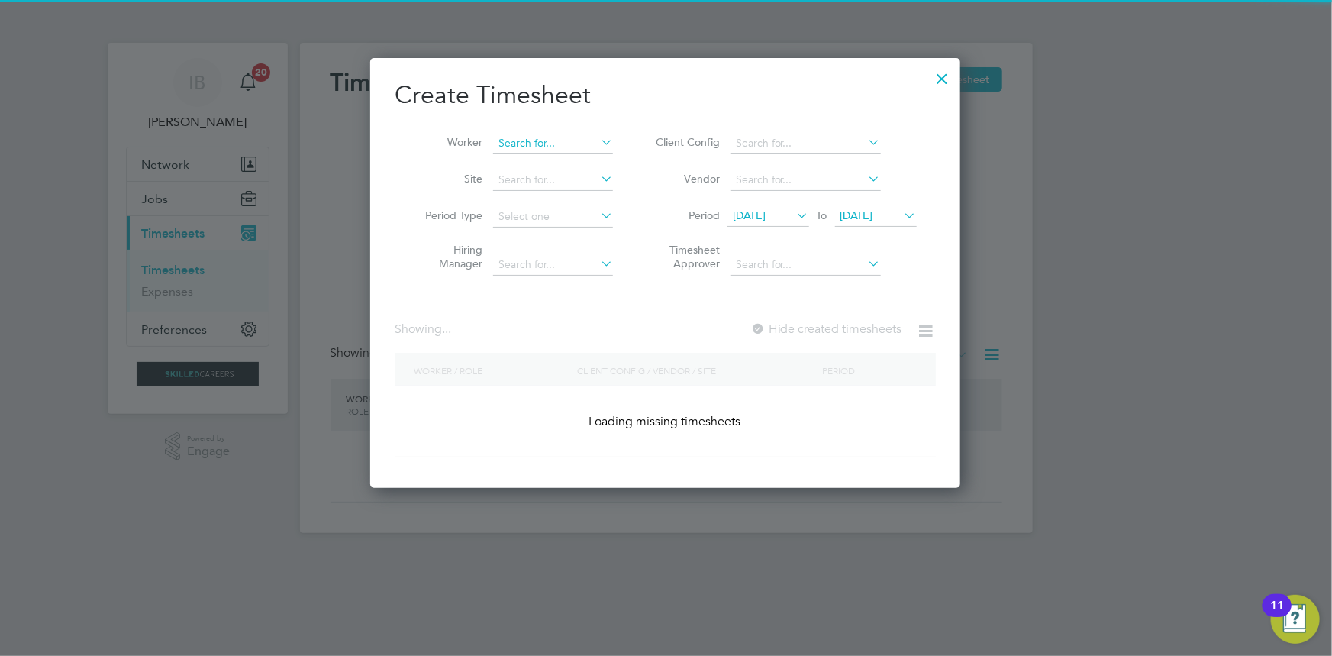
click at [547, 139] on input at bounding box center [553, 143] width 120 height 21
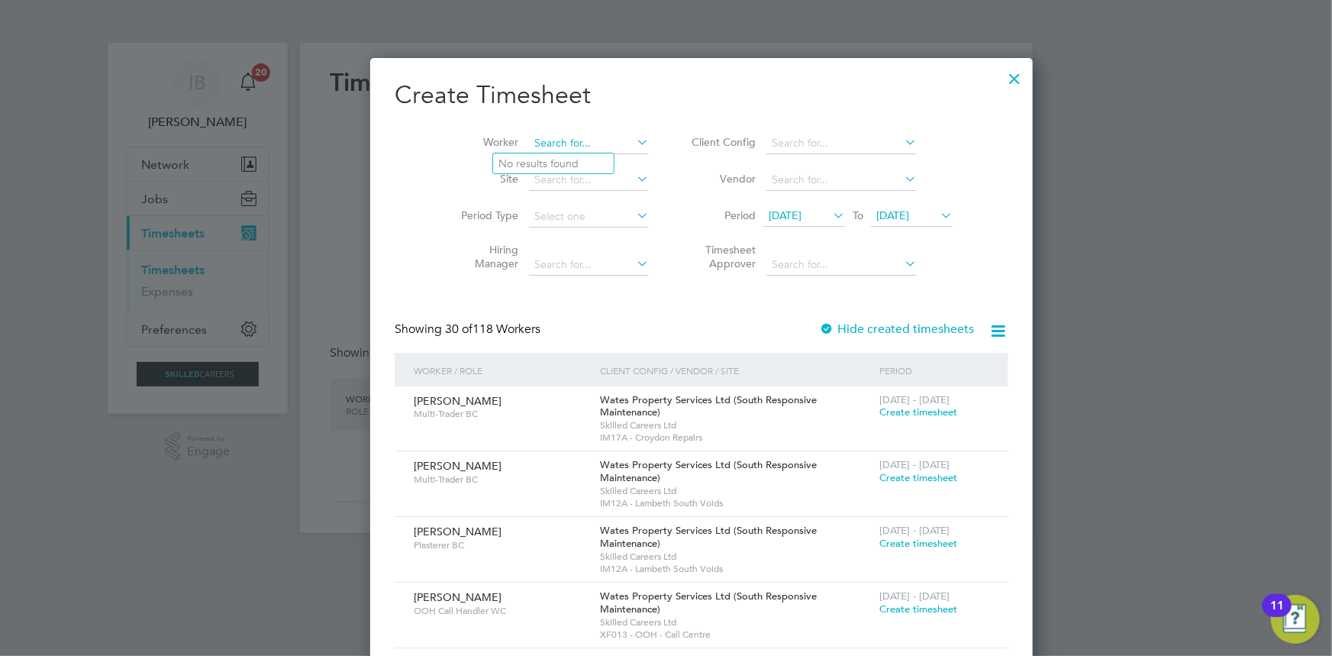
scroll to position [2345, 591]
click at [552, 184] on li "Princ ess [PERSON_NAME]" at bounding box center [564, 184] width 143 height 21
type input "Princess [PERSON_NAME]"
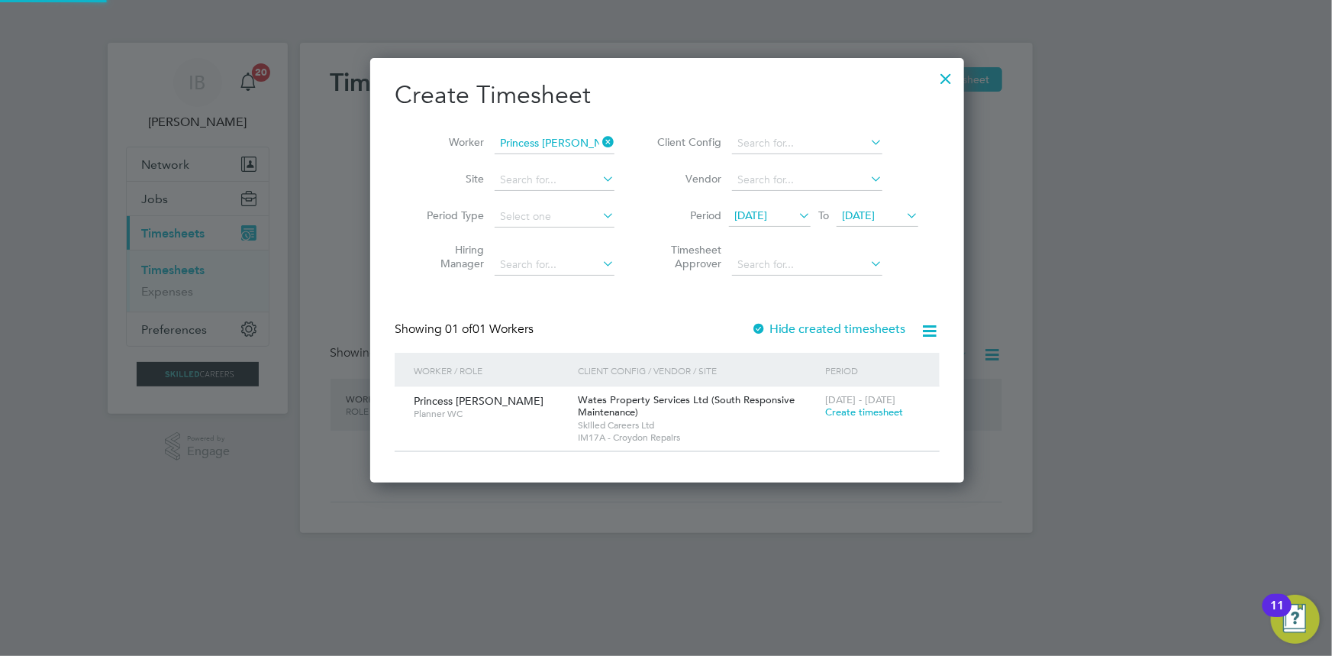
scroll to position [425, 591]
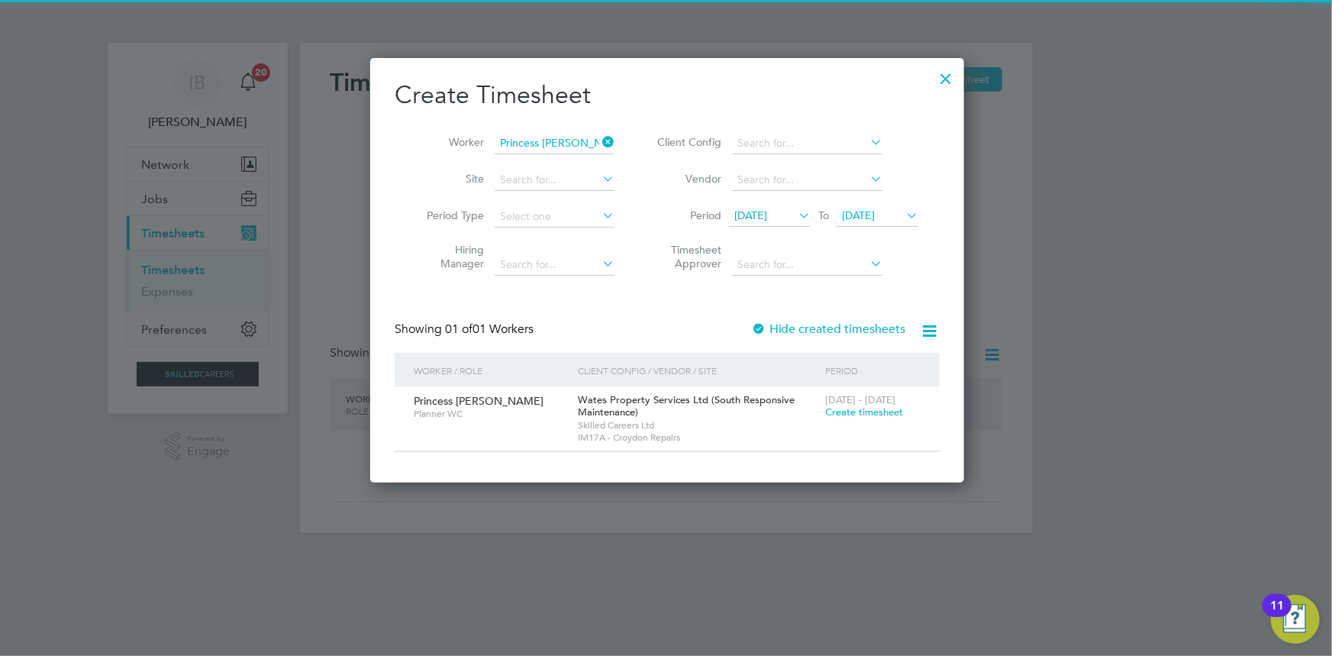
click at [876, 408] on span "Create timesheet" at bounding box center [864, 411] width 78 height 13
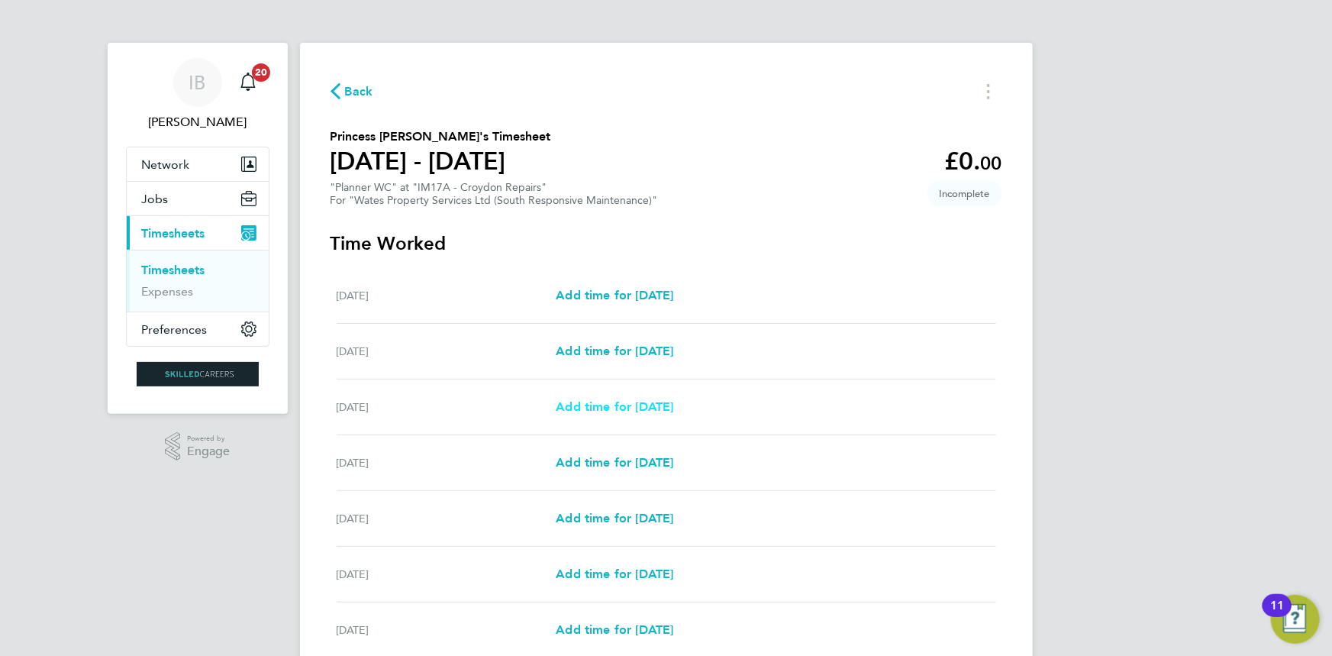
click at [604, 408] on span "Add time for [DATE]" at bounding box center [615, 406] width 118 height 14
select select "30"
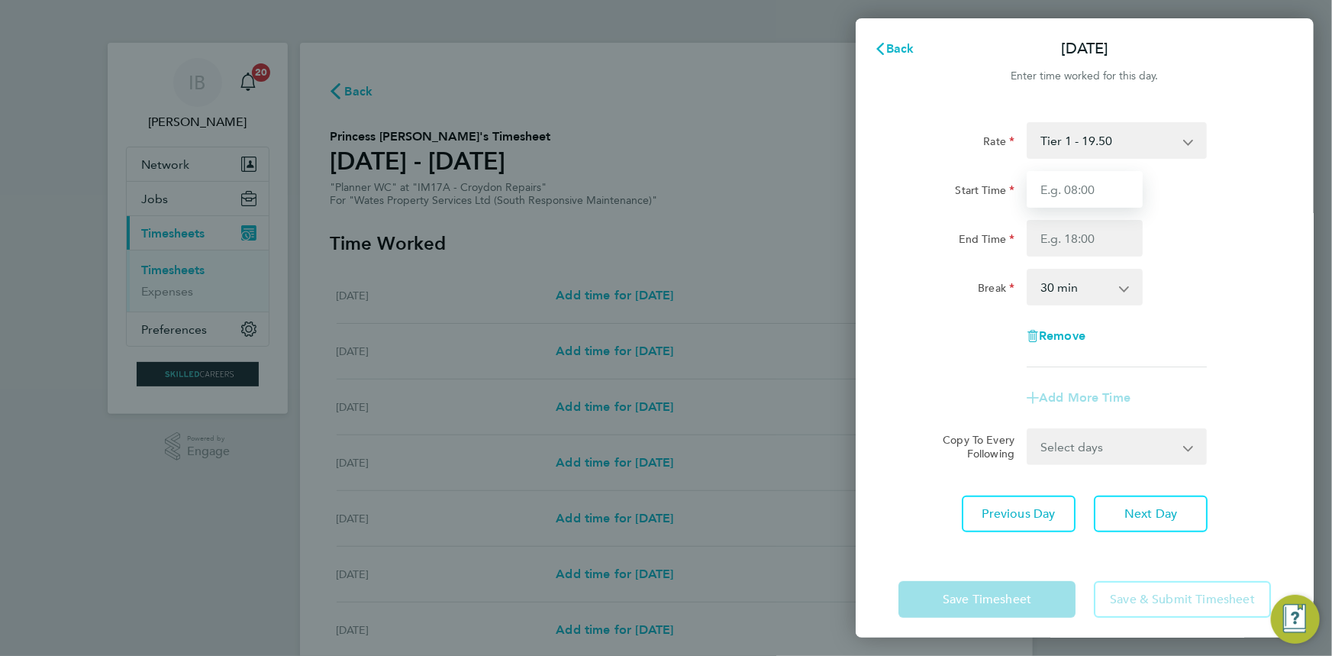
drag, startPoint x: 1084, startPoint y: 190, endPoint x: 1100, endPoint y: 206, distance: 22.7
click at [1084, 190] on input "Start Time" at bounding box center [1084, 189] width 116 height 37
type input "00:00"
drag, startPoint x: 1091, startPoint y: 202, endPoint x: 1006, endPoint y: 201, distance: 84.7
click at [1006, 201] on div "Start Time 00:00" at bounding box center [1084, 189] width 385 height 37
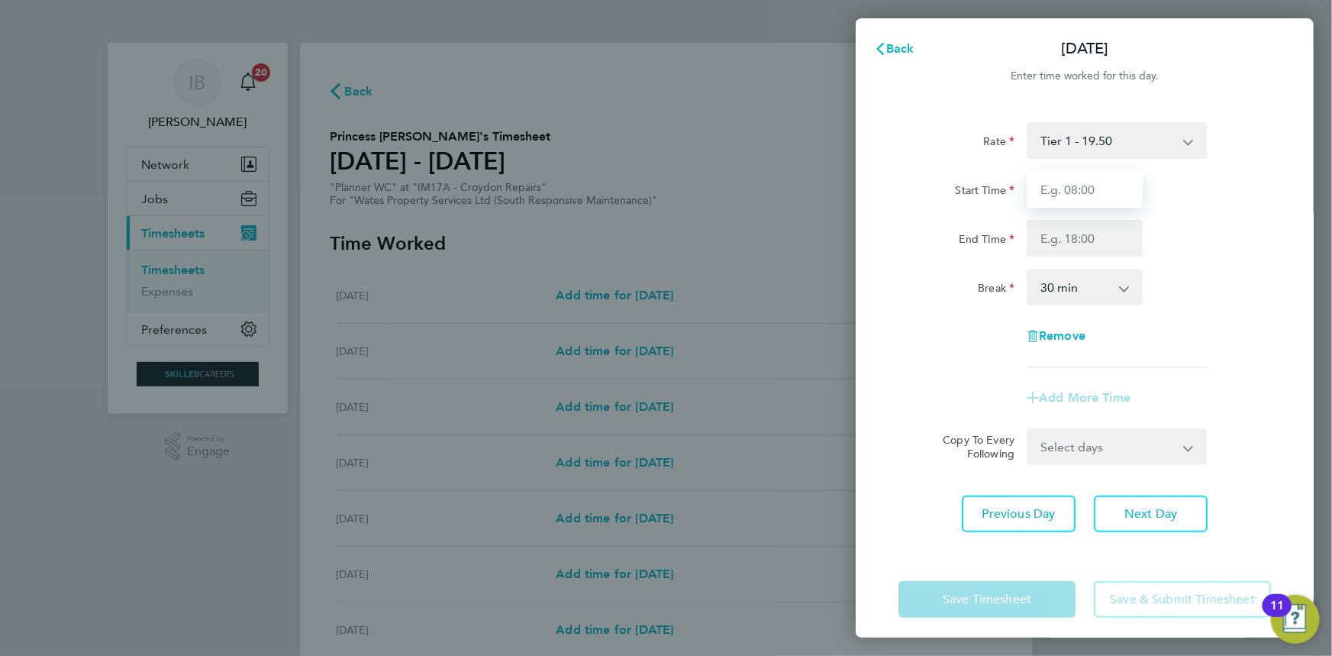
click at [1091, 187] on input "Start Time" at bounding box center [1084, 189] width 116 height 37
type input "08:00"
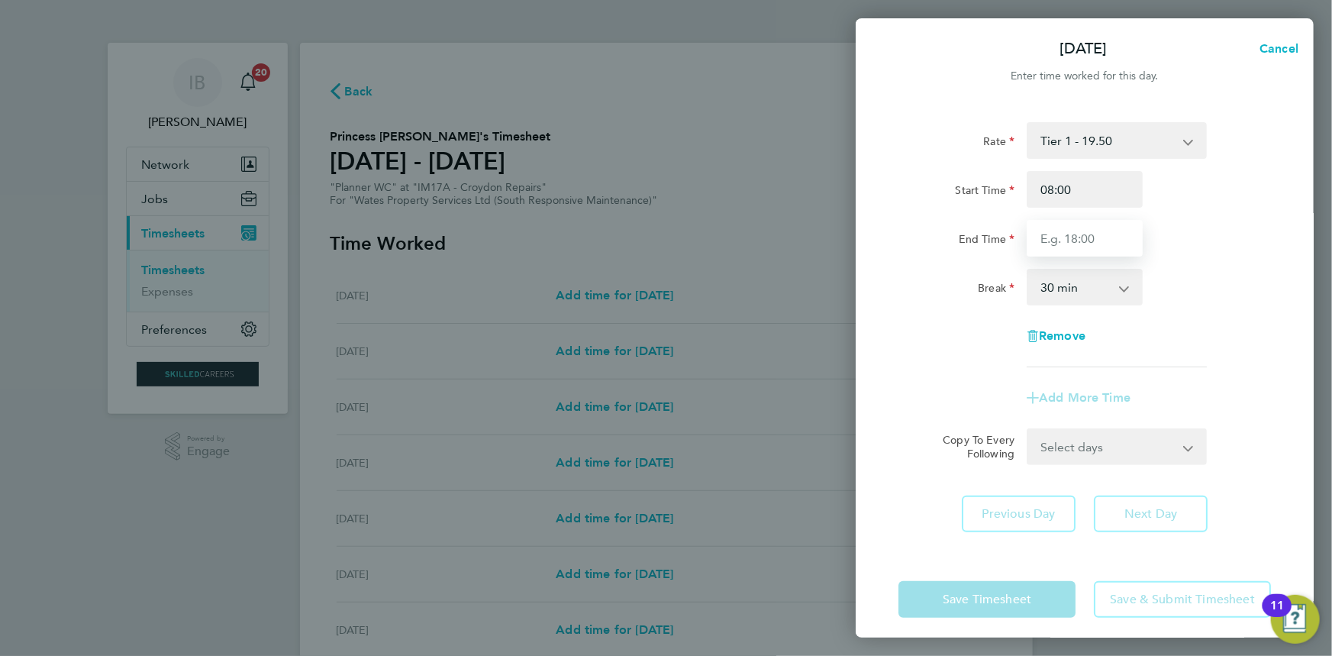
drag, startPoint x: 1064, startPoint y: 235, endPoint x: 1072, endPoint y: 252, distance: 18.8
click at [1064, 235] on input "End Time" at bounding box center [1084, 238] width 116 height 37
type input "17:00"
click at [1063, 286] on select "0 min 15 min 30 min 45 min 60 min 75 min 90 min" at bounding box center [1075, 287] width 95 height 34
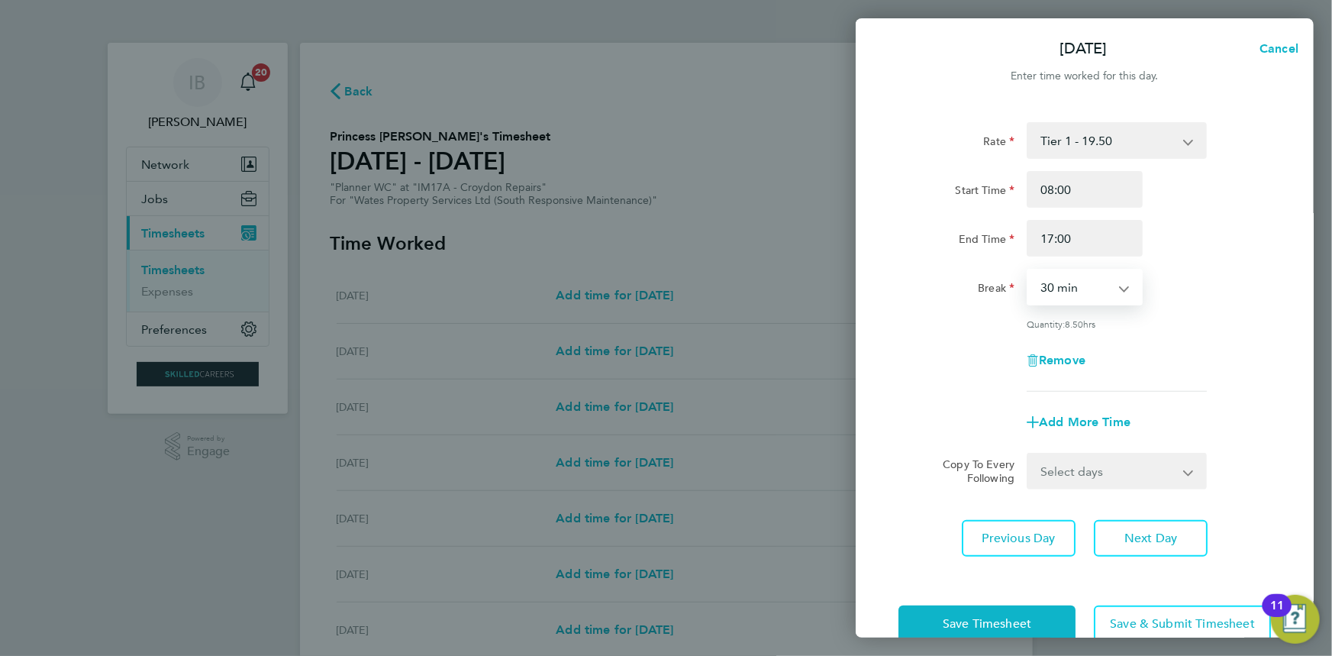
select select "60"
click at [1028, 270] on select "0 min 15 min 30 min 45 min 60 min 75 min 90 min" at bounding box center [1075, 287] width 95 height 34
click at [1079, 495] on div "Rate Tier 1 - 19.50 Start Time 08:00 End Time 17:00 Break 0 min 15 min 30 min 4…" at bounding box center [1084, 339] width 458 height 471
drag, startPoint x: 1071, startPoint y: 473, endPoint x: 1071, endPoint y: 483, distance: 9.9
click at [1071, 473] on select "Select days Day [DATE] [DATE] [DATE] [DATE]" at bounding box center [1108, 471] width 160 height 34
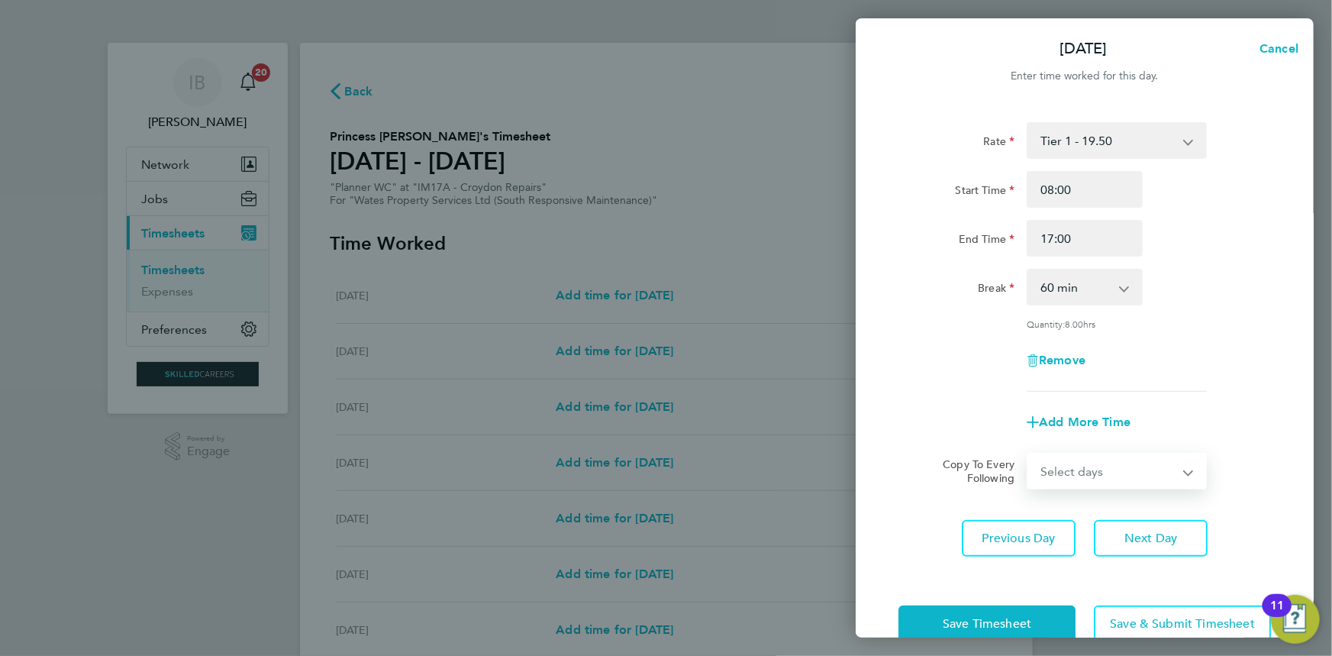
select select "DAY"
click at [1028, 454] on select "Select days Day [DATE] [DATE] [DATE] [DATE]" at bounding box center [1108, 471] width 160 height 34
select select "[DATE]"
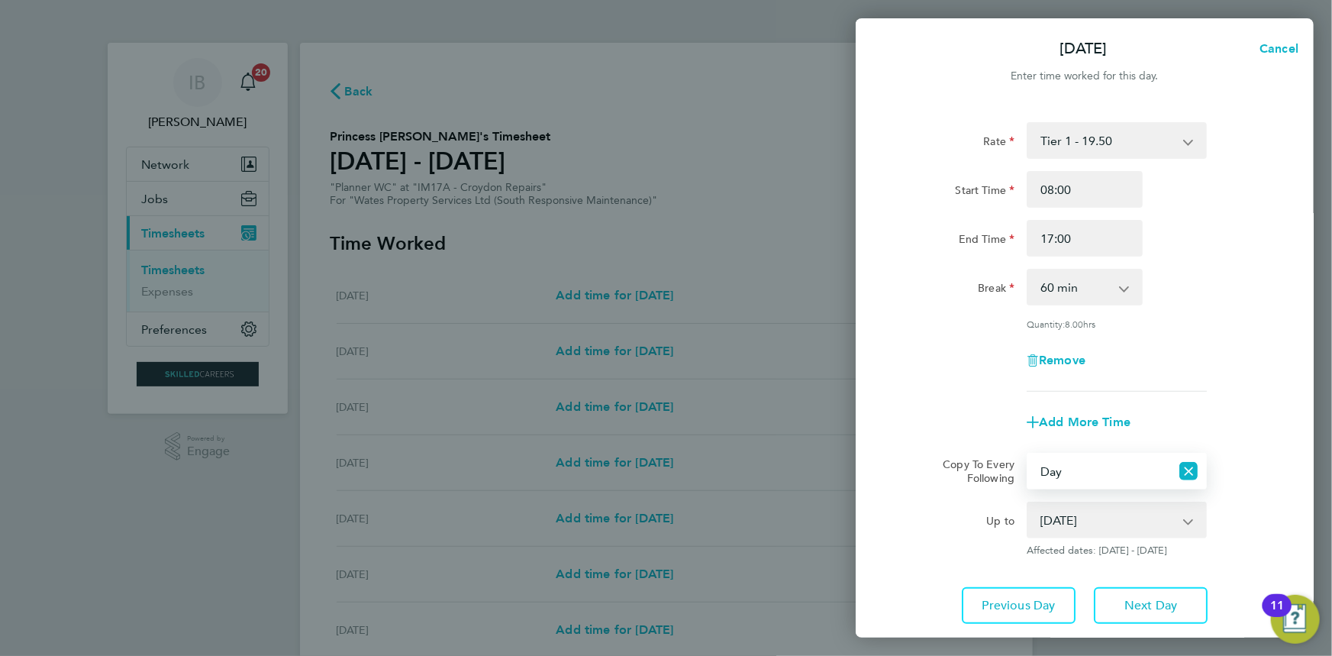
scroll to position [100, 0]
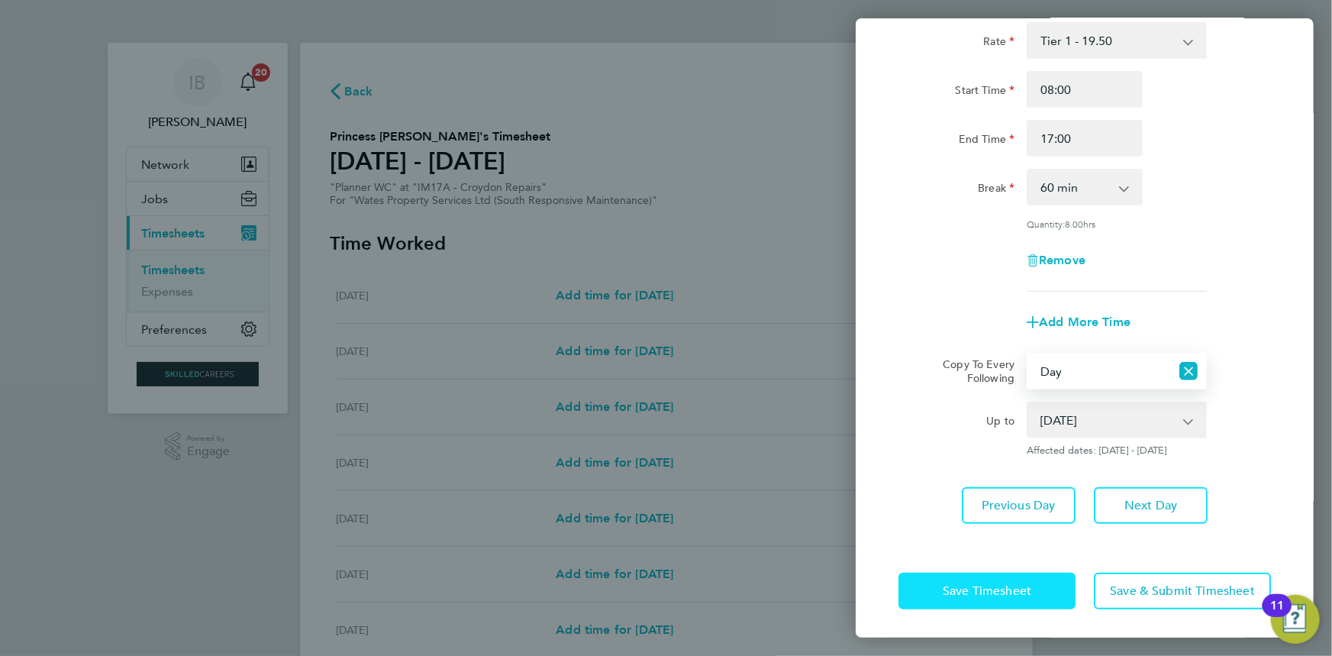
click at [981, 585] on span "Save Timesheet" at bounding box center [986, 590] width 89 height 15
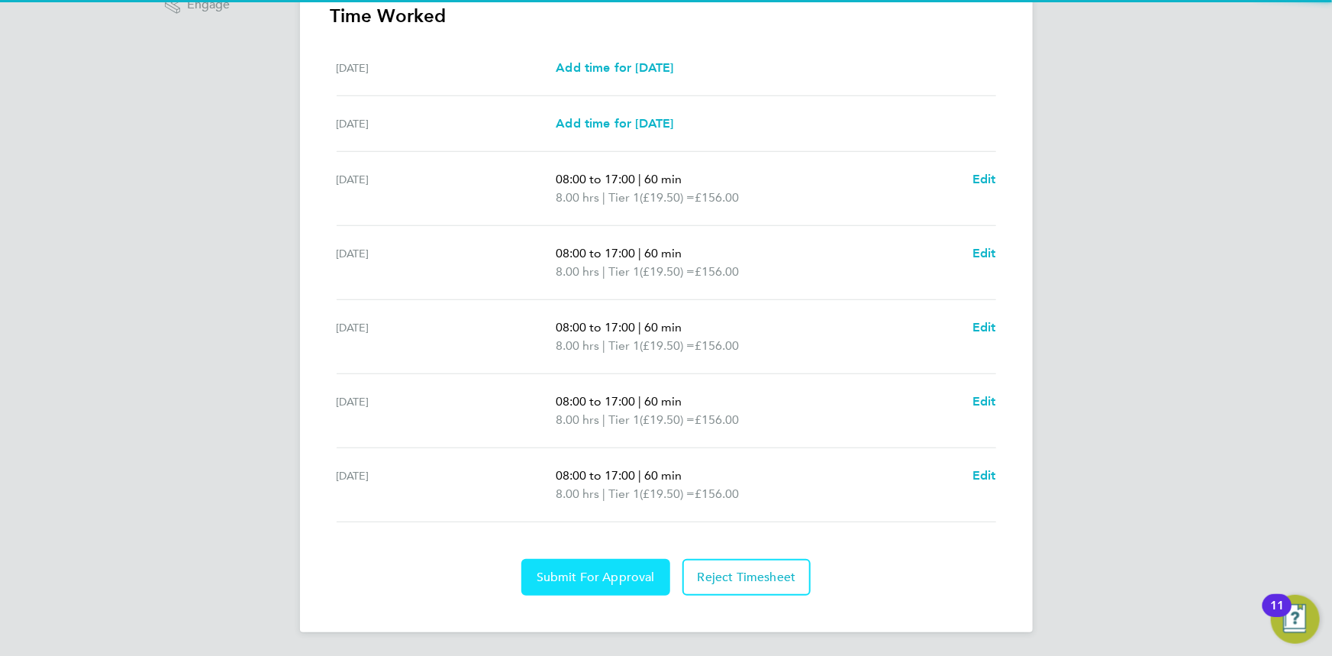
click at [629, 614] on div "Back Following Princess [PERSON_NAME]'s Timesheet [DATE] - [DATE] £780. 00 "Pla…" at bounding box center [666, 114] width 733 height 1036
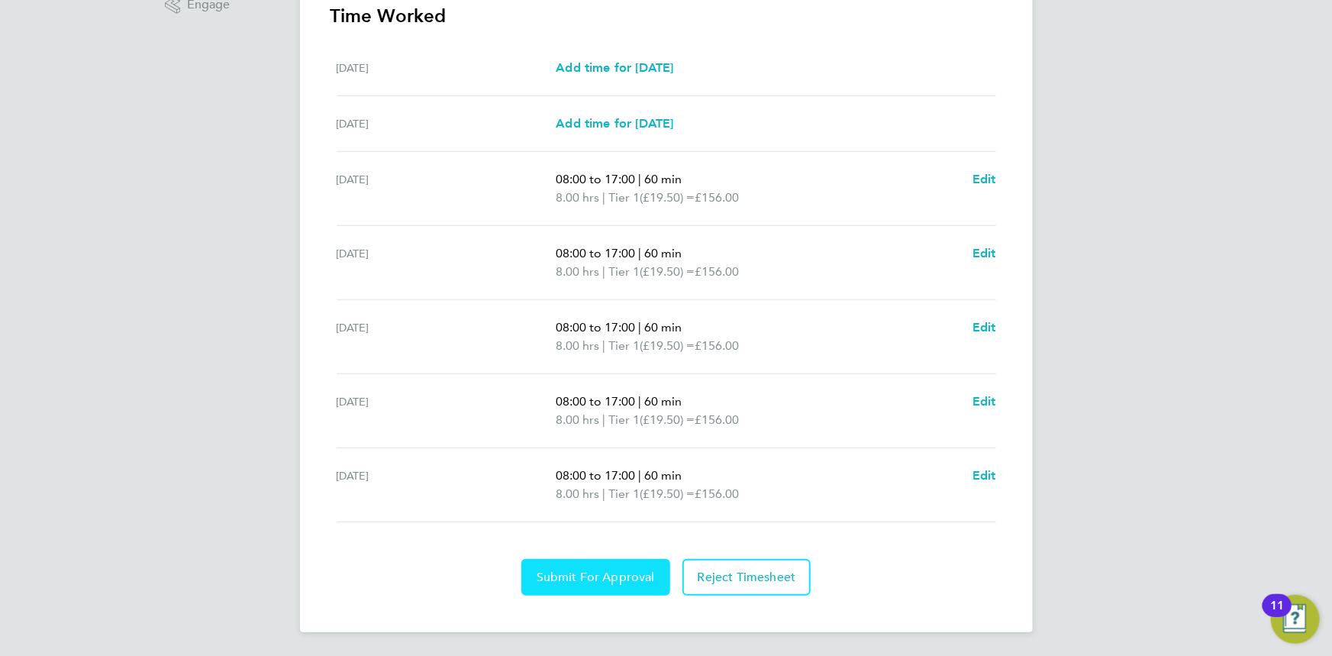
click at [607, 565] on button "Submit For Approval" at bounding box center [595, 577] width 149 height 37
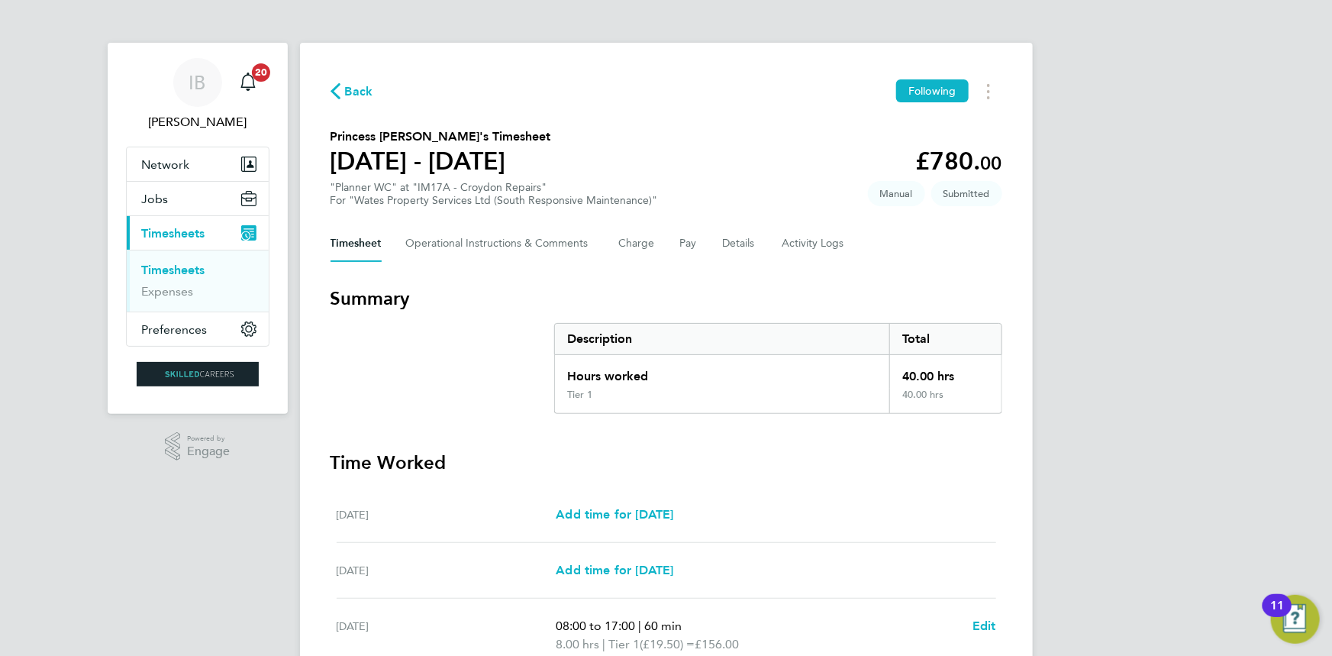
click at [359, 82] on button "Back" at bounding box center [351, 91] width 43 height 19
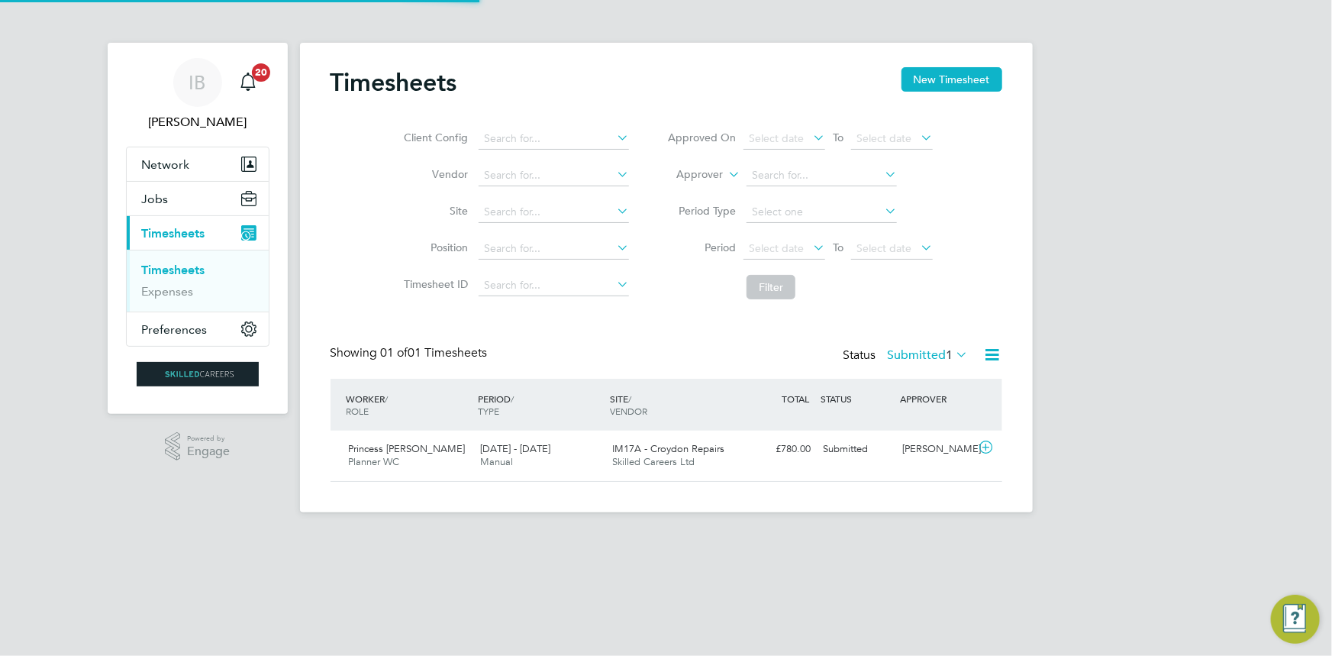
scroll to position [38, 132]
click at [972, 80] on button "New Timesheet" at bounding box center [951, 79] width 101 height 24
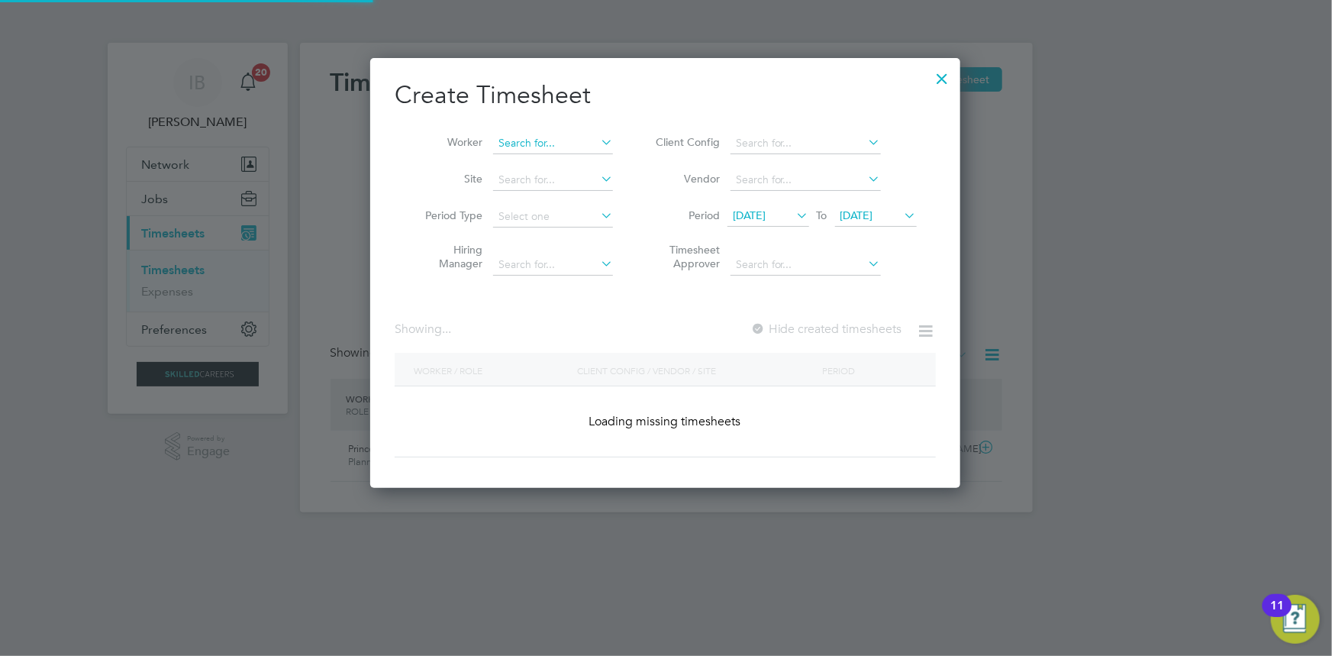
scroll to position [430, 591]
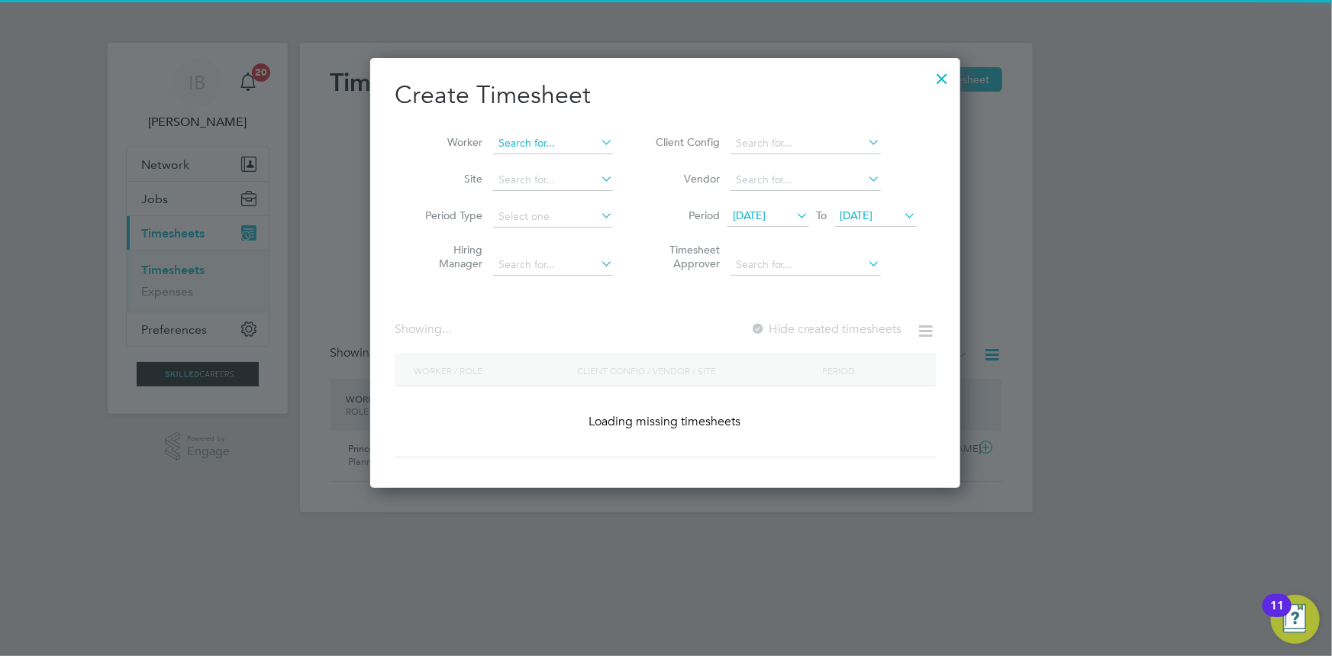
click at [533, 141] on input at bounding box center [553, 143] width 120 height 21
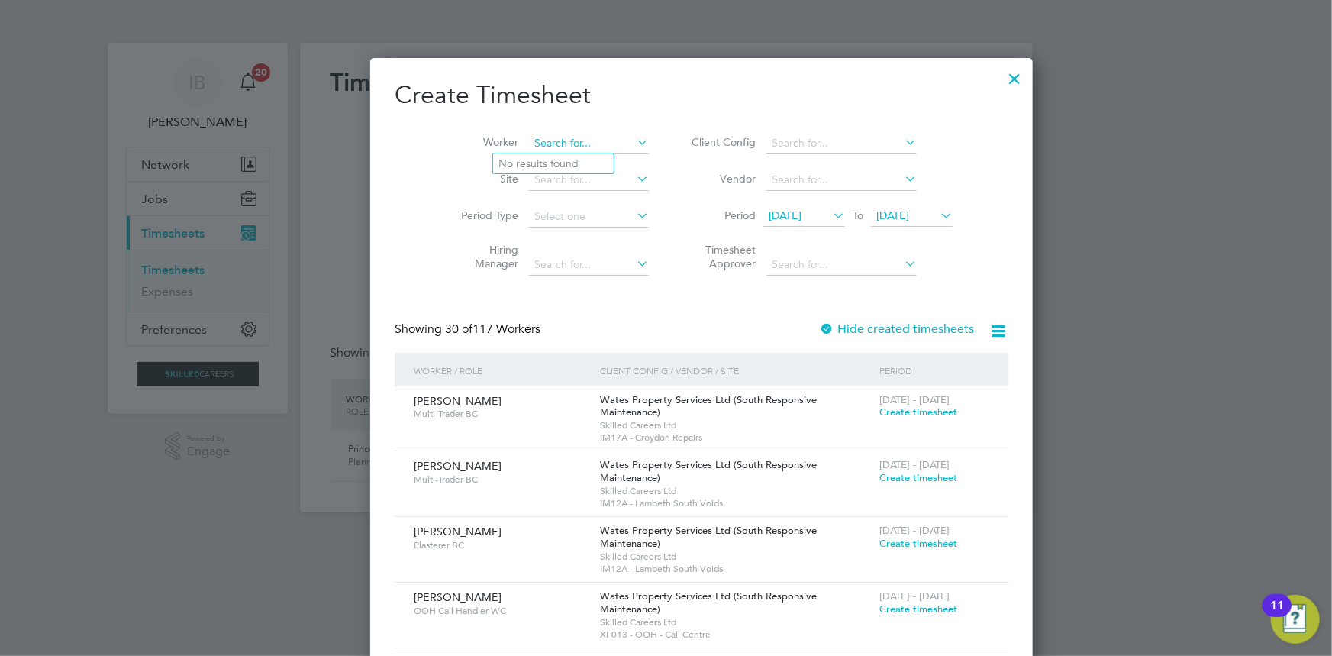
scroll to position [2345, 591]
click at [555, 153] on li "[PERSON_NAME] eng" at bounding box center [562, 163] width 139 height 21
type input "[PERSON_NAME]"
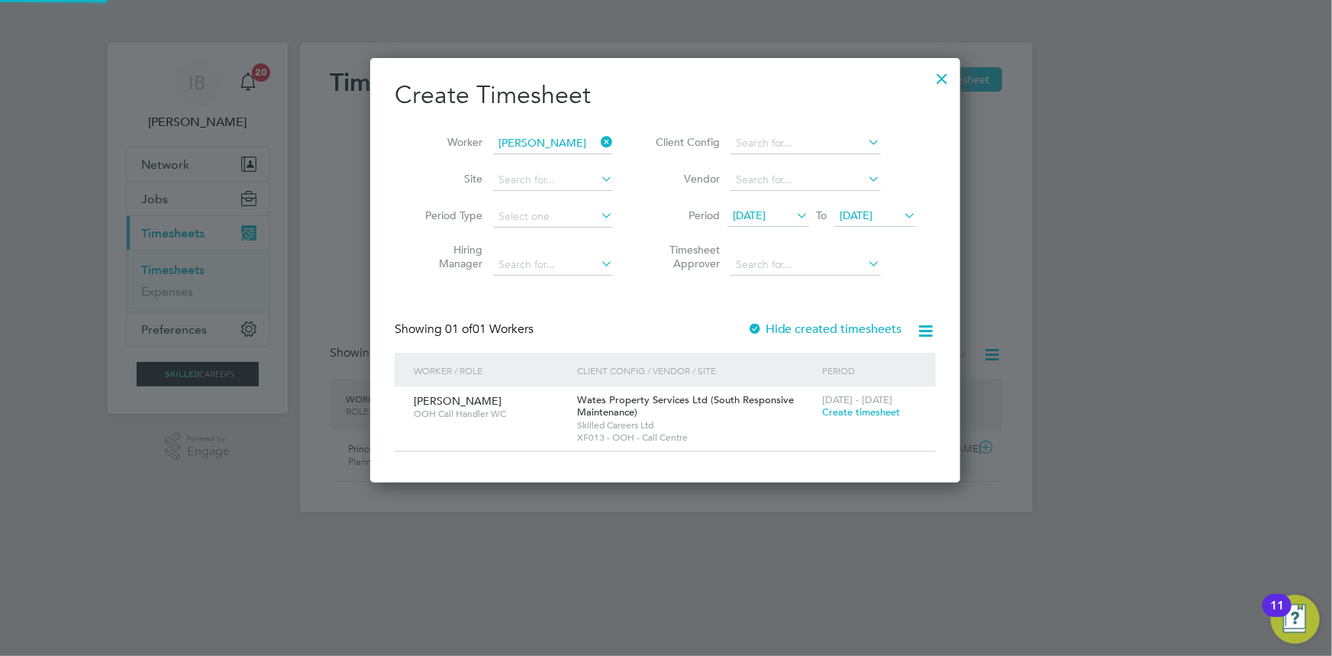
scroll to position [425, 591]
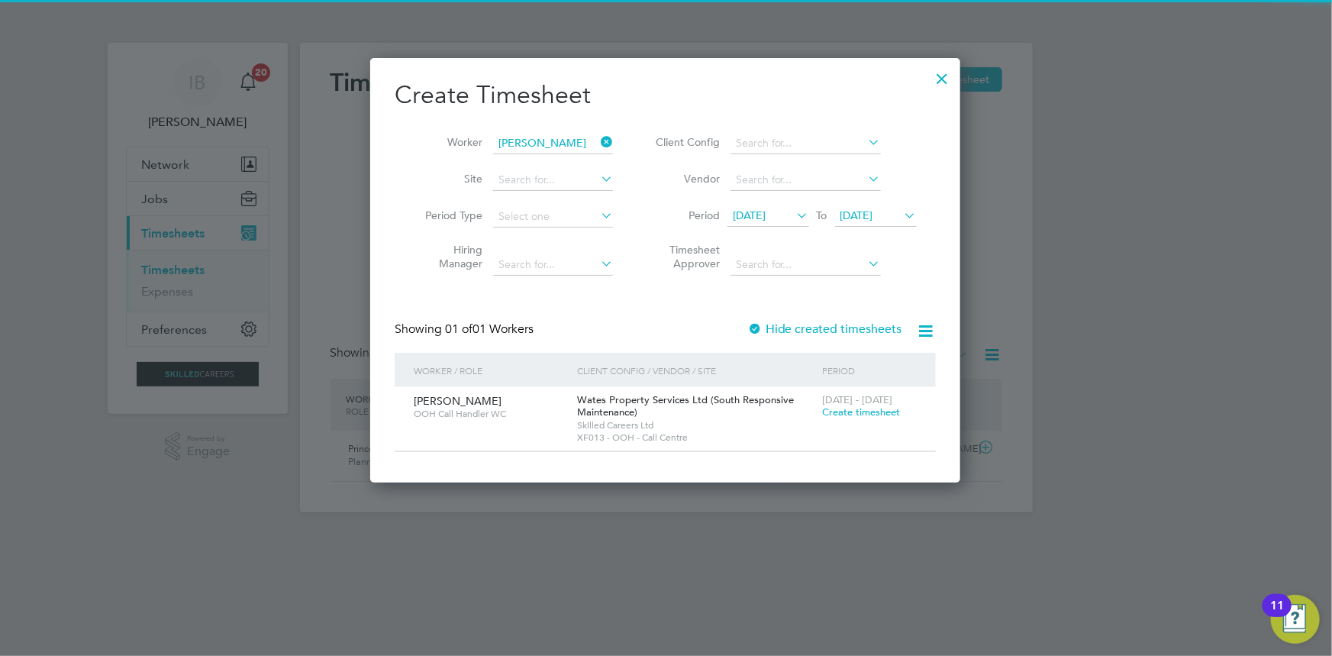
click at [904, 411] on div "[DATE] - [DATE] Create timesheet" at bounding box center [869, 406] width 102 height 41
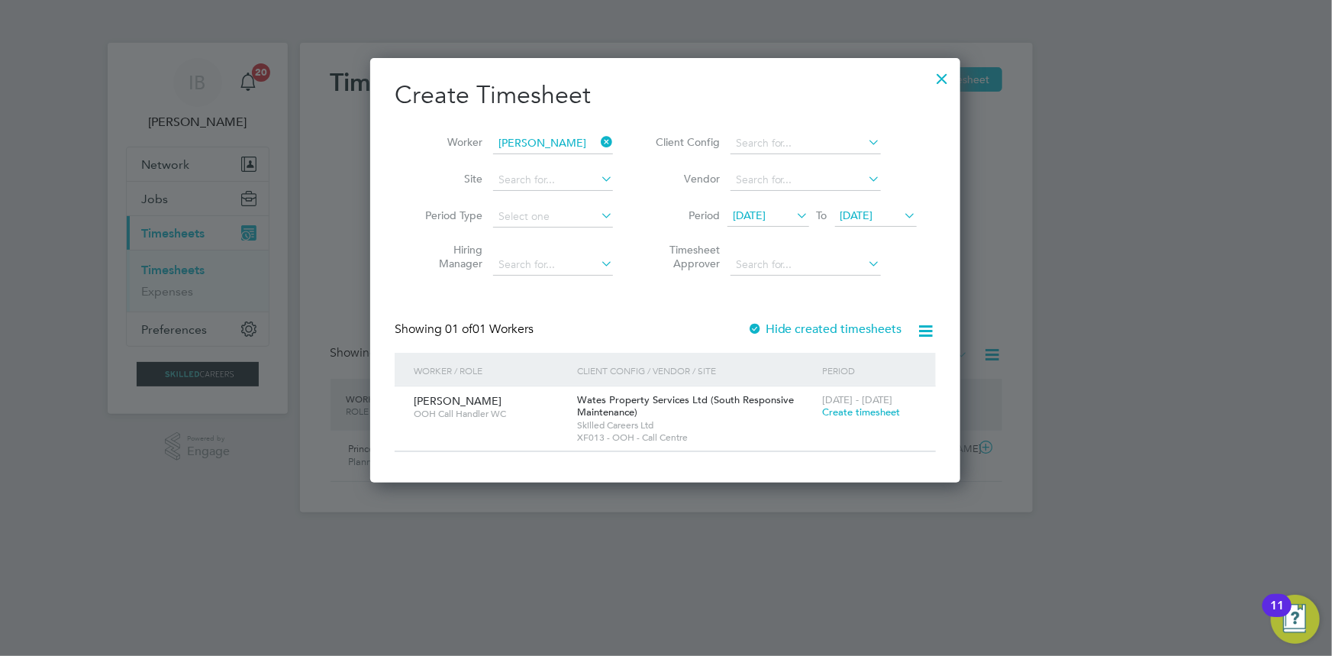
click at [890, 410] on span "Create timesheet" at bounding box center [861, 411] width 78 height 13
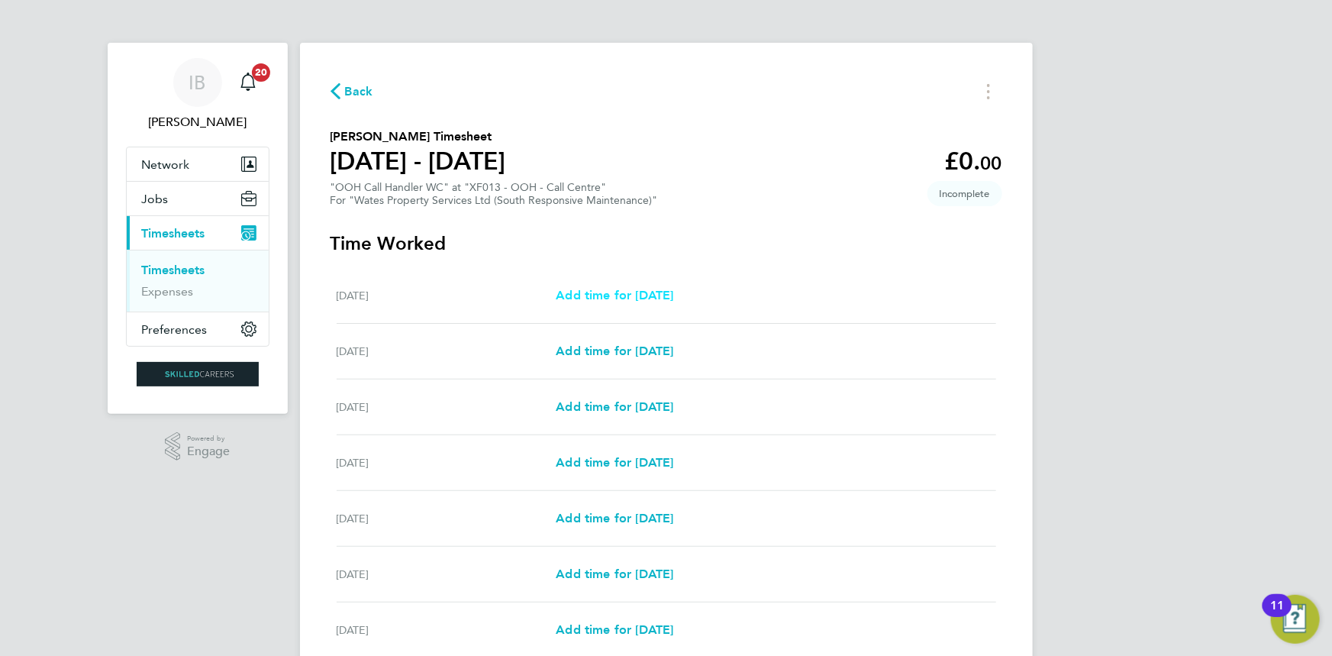
click at [658, 302] on span "Add time for [DATE]" at bounding box center [615, 295] width 118 height 14
select select "30"
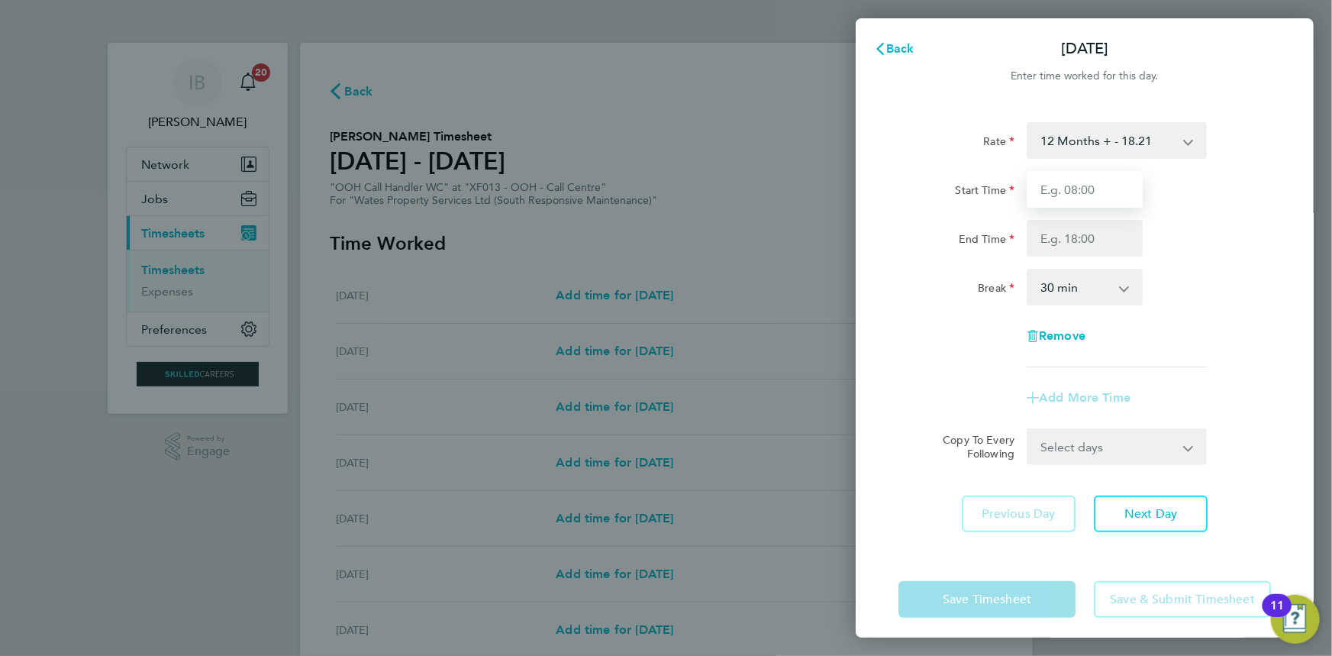
click at [1076, 192] on input "Start Time" at bounding box center [1084, 189] width 116 height 37
type input "08:00"
drag, startPoint x: 1088, startPoint y: 208, endPoint x: 1073, endPoint y: 234, distance: 30.8
click at [1073, 234] on input "End Time" at bounding box center [1084, 238] width 116 height 37
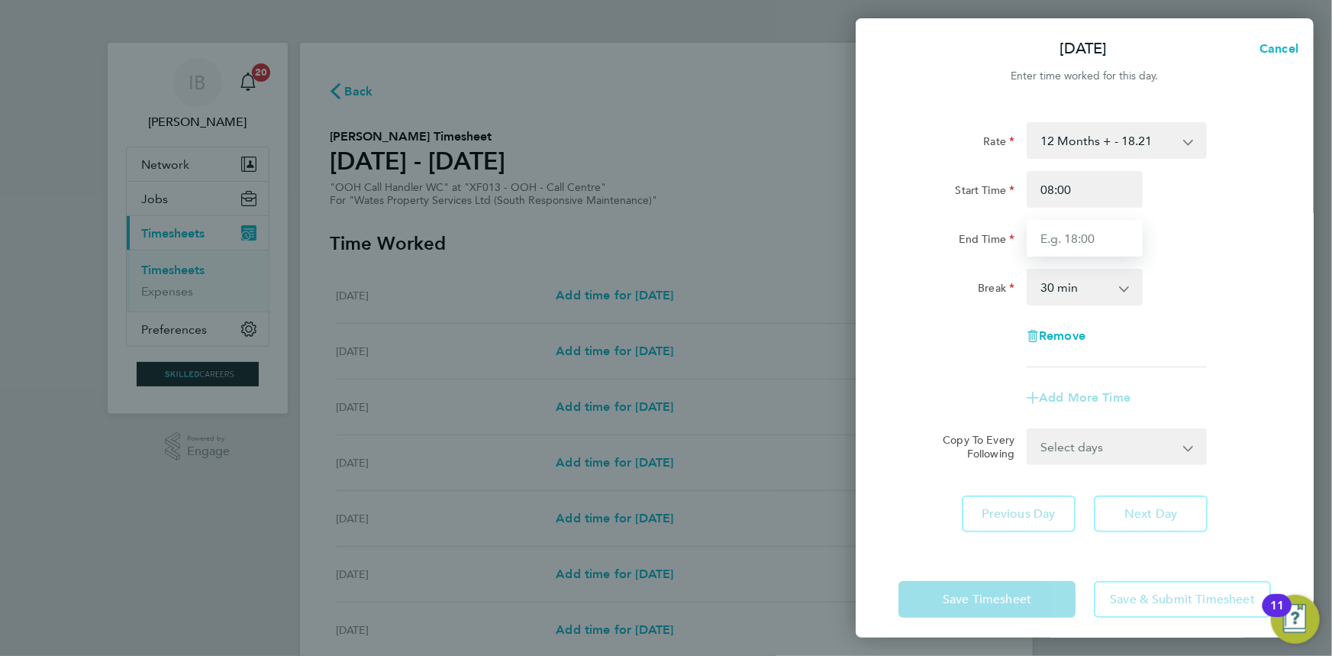
type input "16:00"
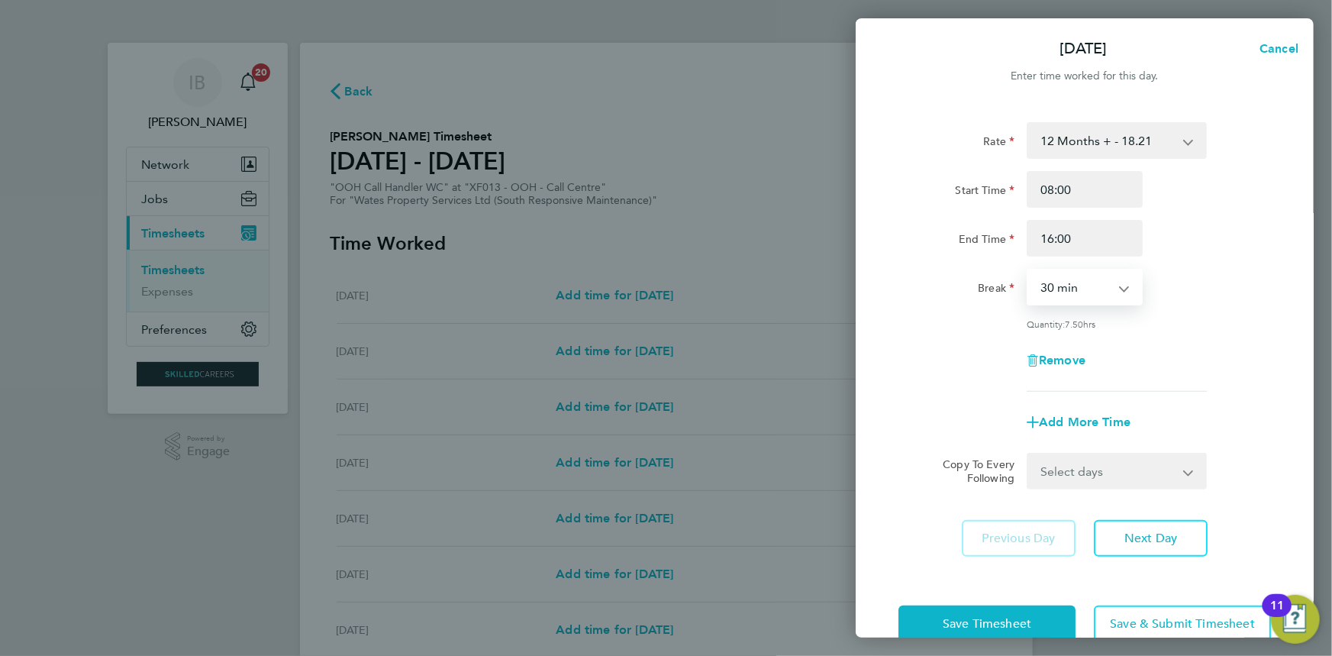
click at [1091, 272] on select "0 min 15 min 30 min 45 min 60 min 75 min 90 min" at bounding box center [1075, 287] width 95 height 34
click at [1206, 324] on div "Quantity: 7.50 hrs" at bounding box center [1116, 323] width 180 height 12
click at [1084, 485] on select "Select days Day Weekday (Mon-Fri) [DATE] [DATE] [DATE] [DATE] [DATE] [DATE]" at bounding box center [1108, 471] width 160 height 34
select select "SUN"
click at [1028, 454] on select "Select days Day Weekday (Mon-Fri) [DATE] [DATE] [DATE] [DATE] [DATE] [DATE]" at bounding box center [1108, 471] width 160 height 34
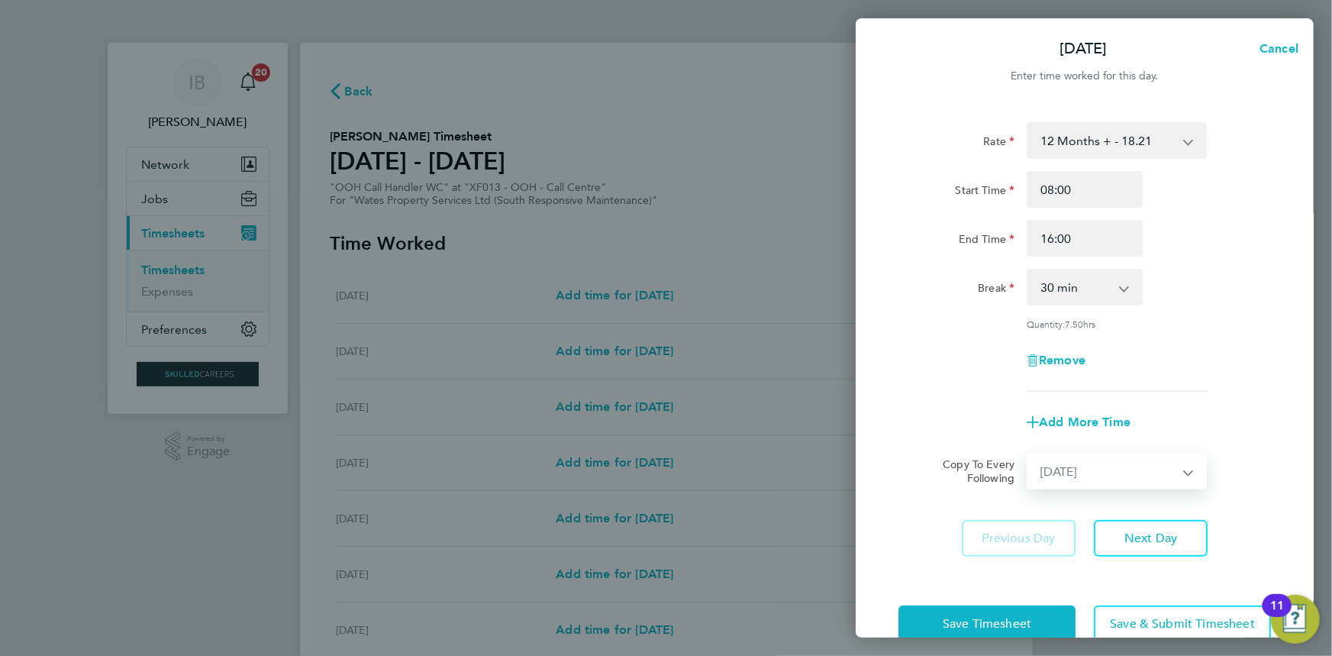
select select "[DATE]"
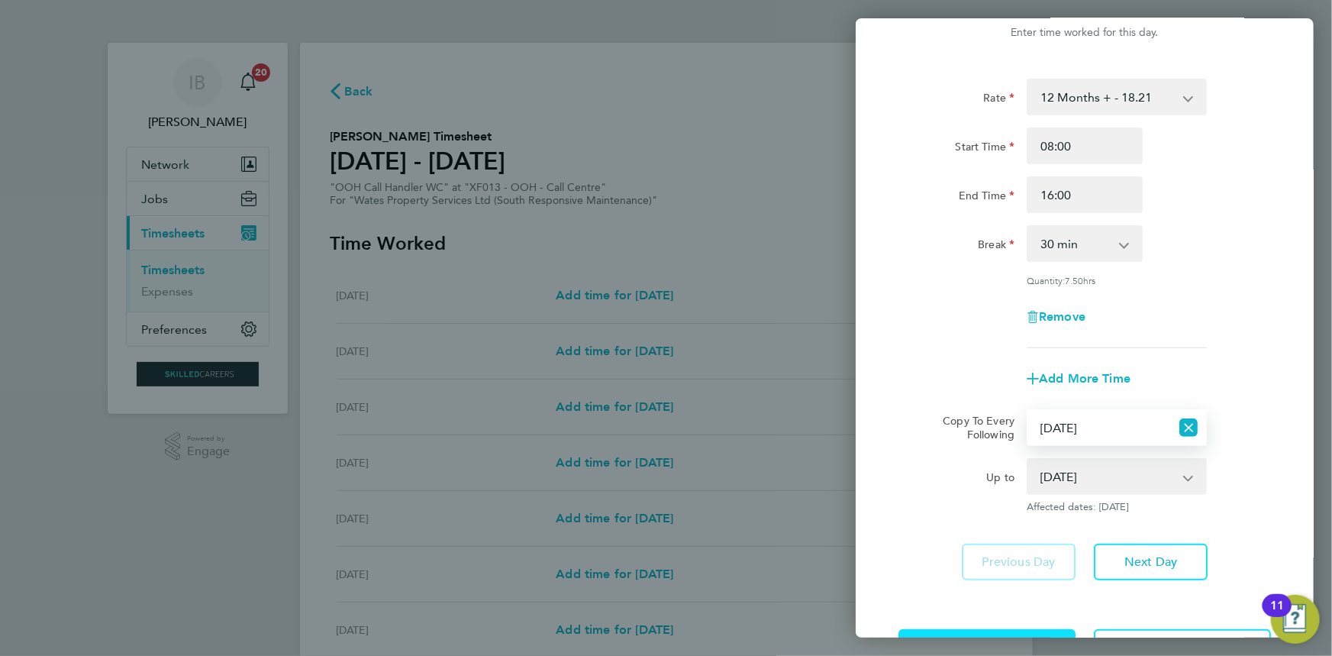
scroll to position [100, 0]
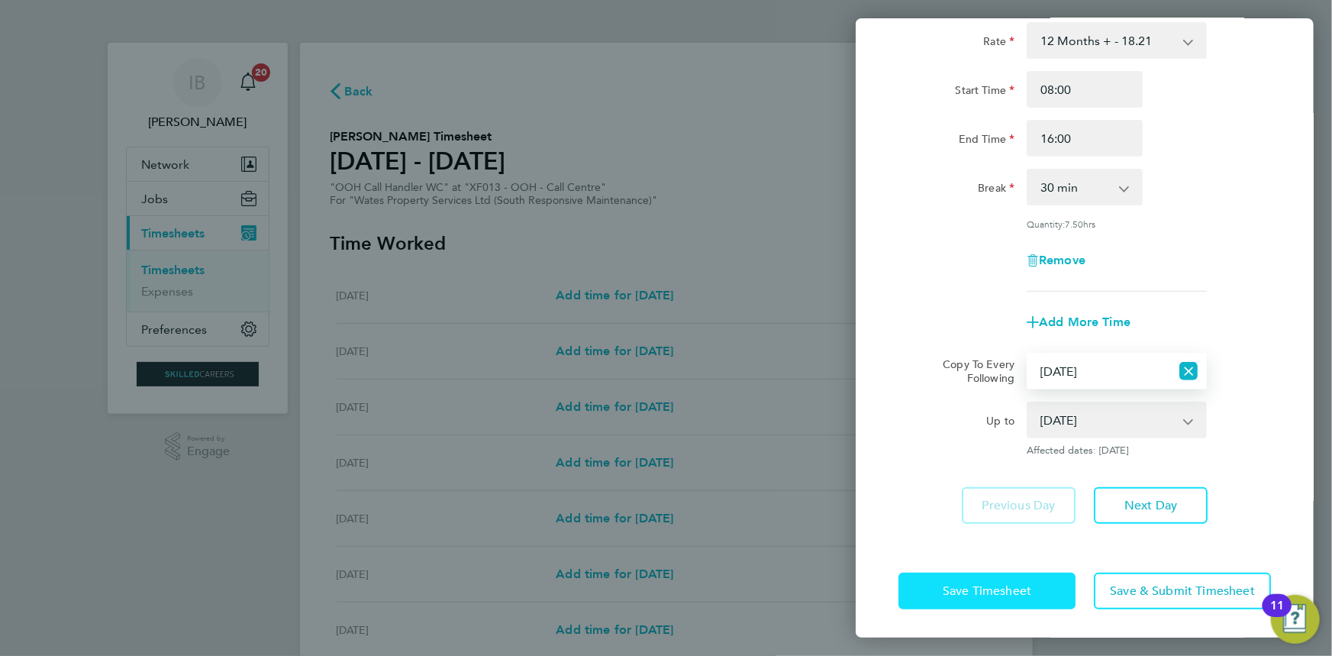
click at [987, 602] on button "Save Timesheet" at bounding box center [986, 590] width 177 height 37
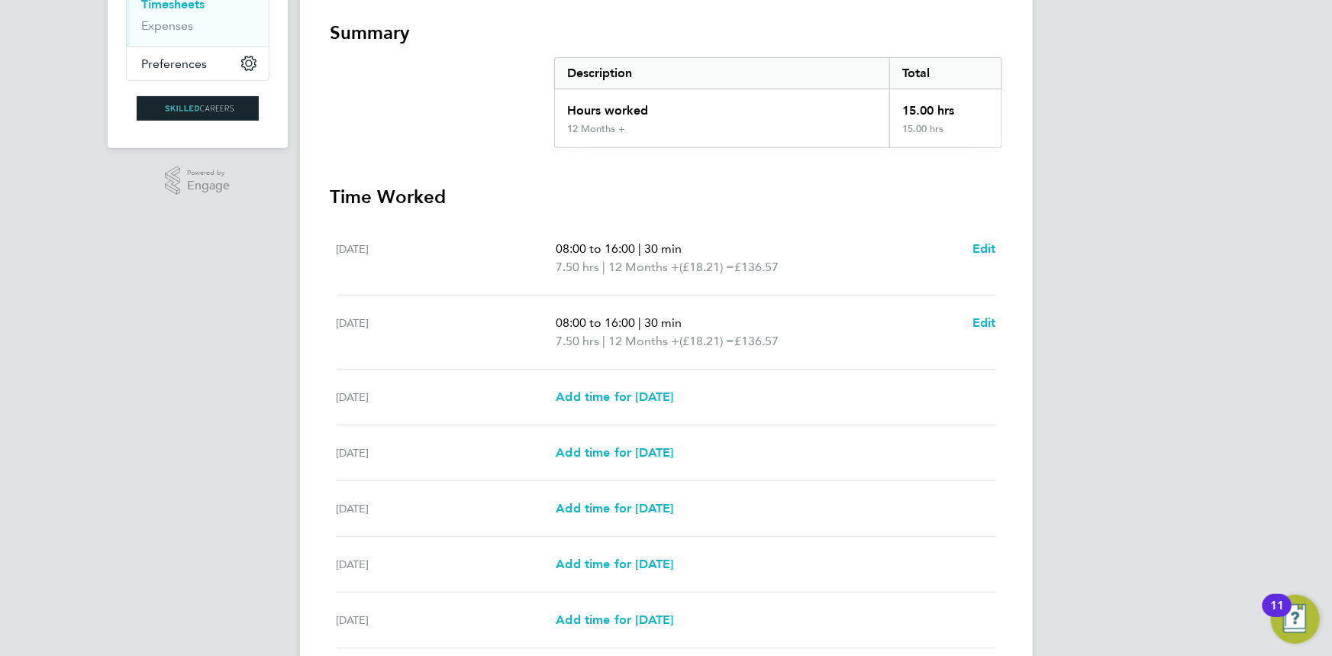
scroll to position [391, 0]
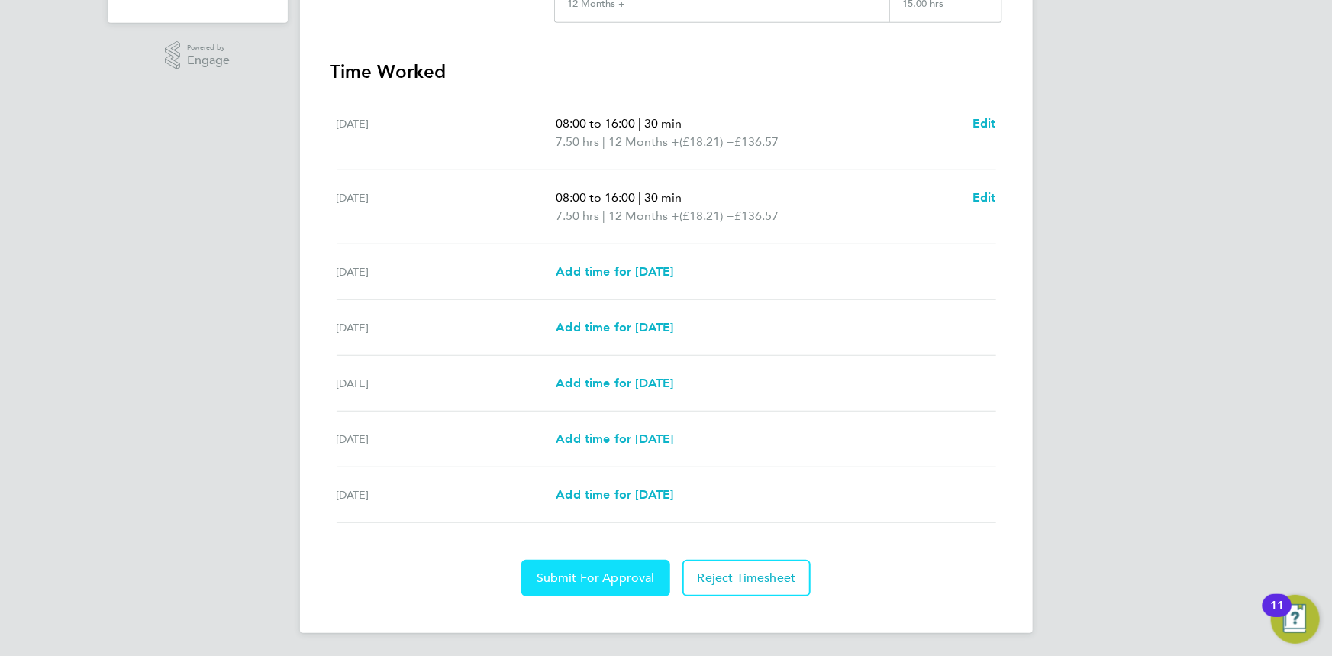
click at [585, 566] on button "Submit For Approval" at bounding box center [595, 577] width 149 height 37
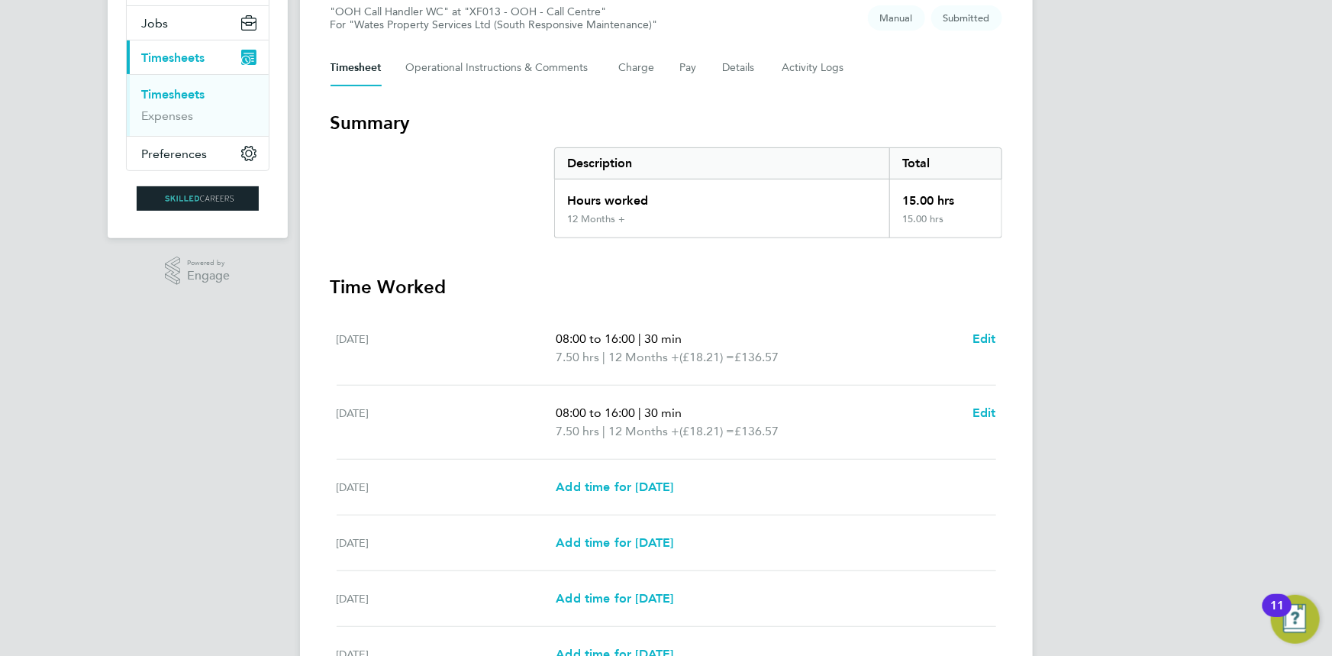
scroll to position [44, 0]
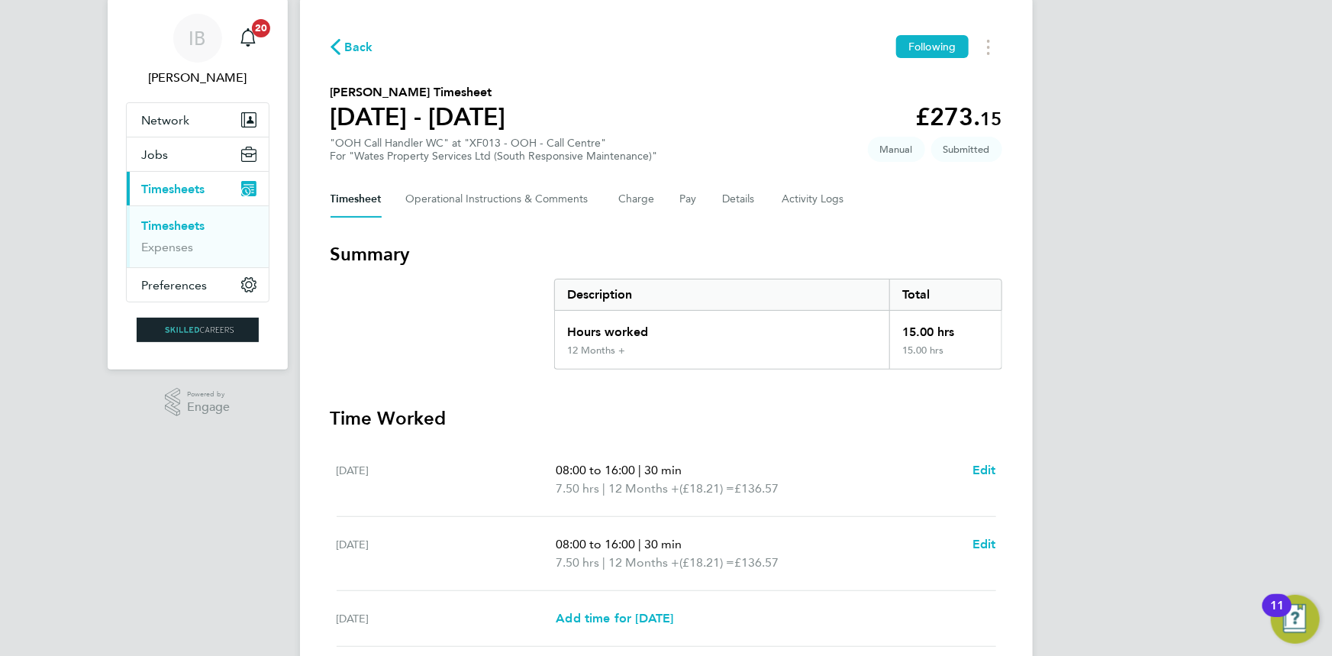
click at [356, 47] on span "Back" at bounding box center [359, 47] width 28 height 18
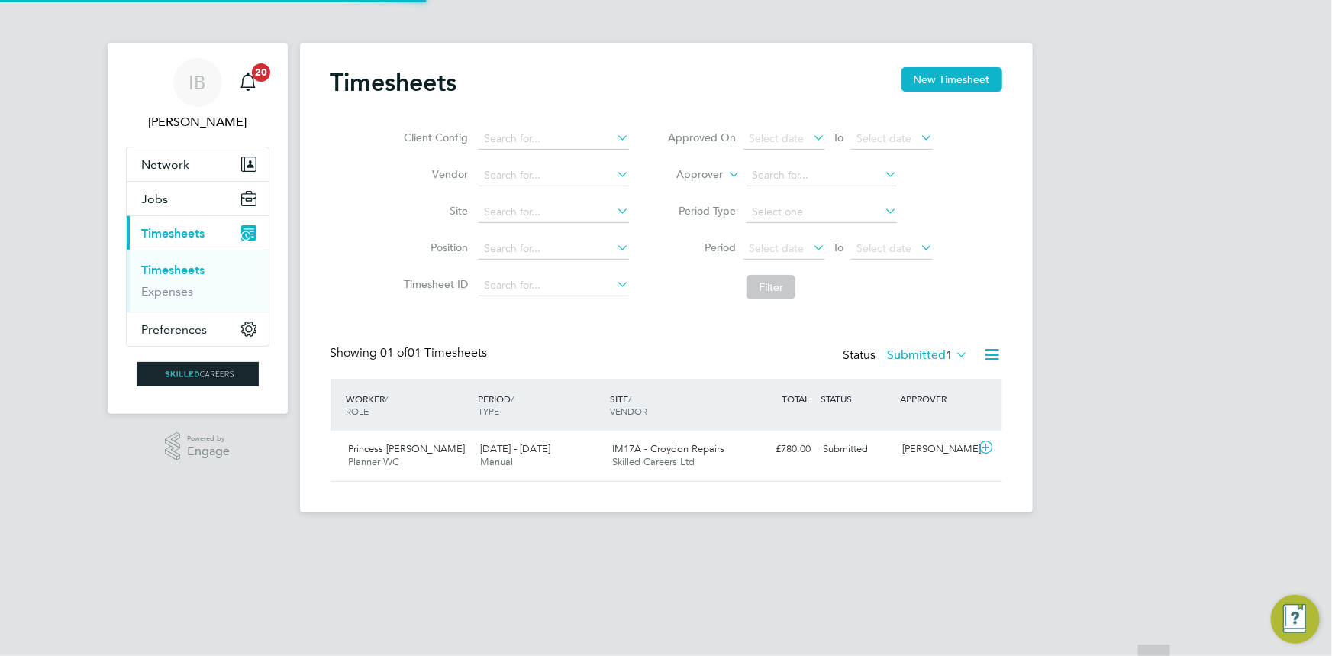
scroll to position [38, 132]
click at [946, 76] on button "New Timesheet" at bounding box center [951, 79] width 101 height 24
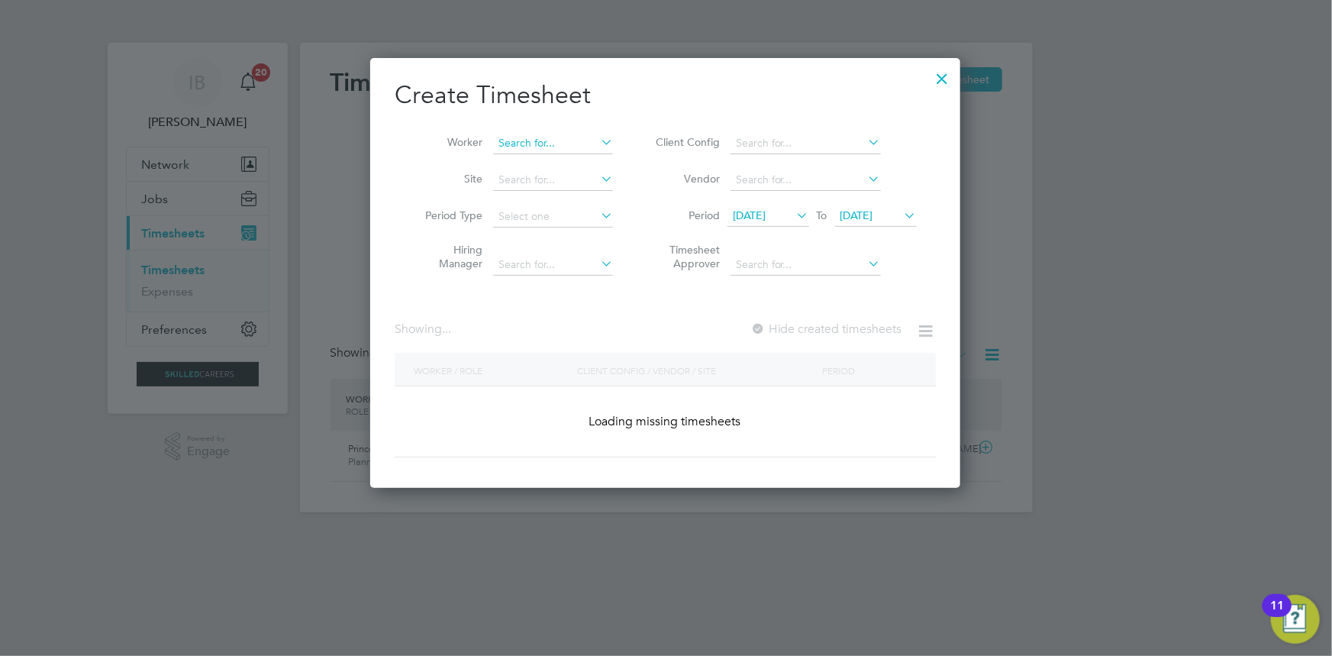
scroll to position [430, 591]
click at [551, 145] on input at bounding box center [553, 143] width 120 height 21
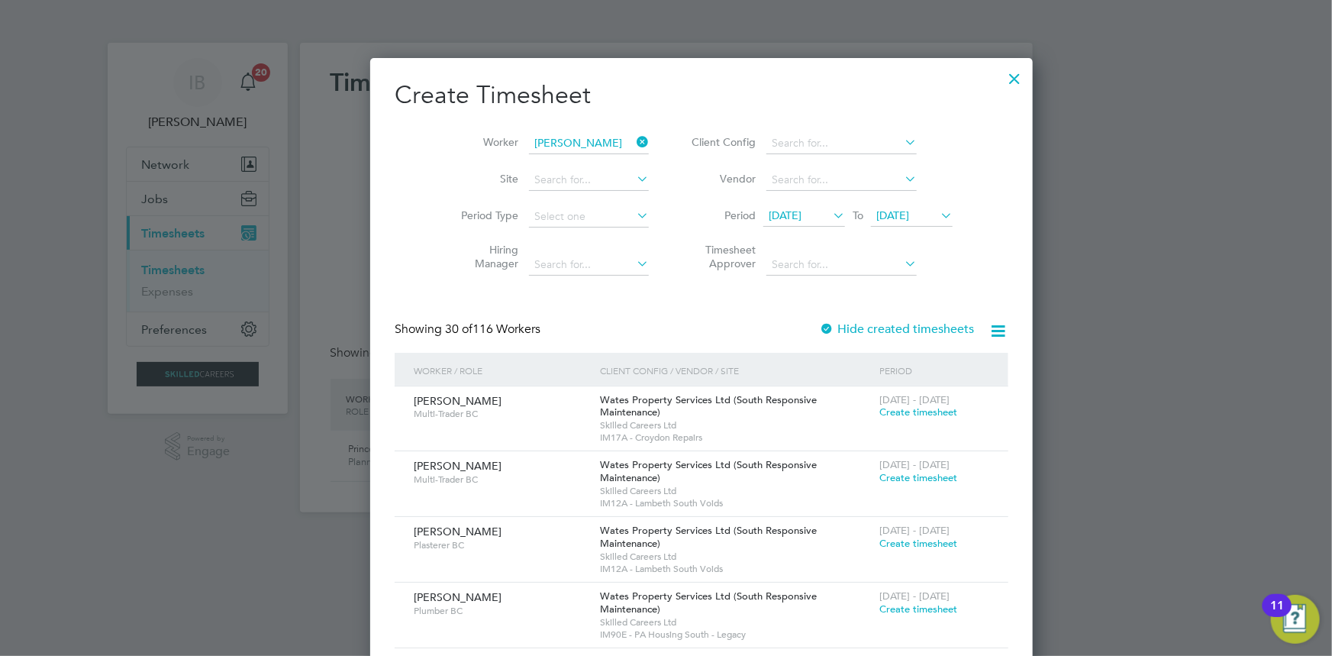
click at [557, 190] on li "[PERSON_NAME]" at bounding box center [566, 184] width 147 height 21
type input "[PERSON_NAME]"
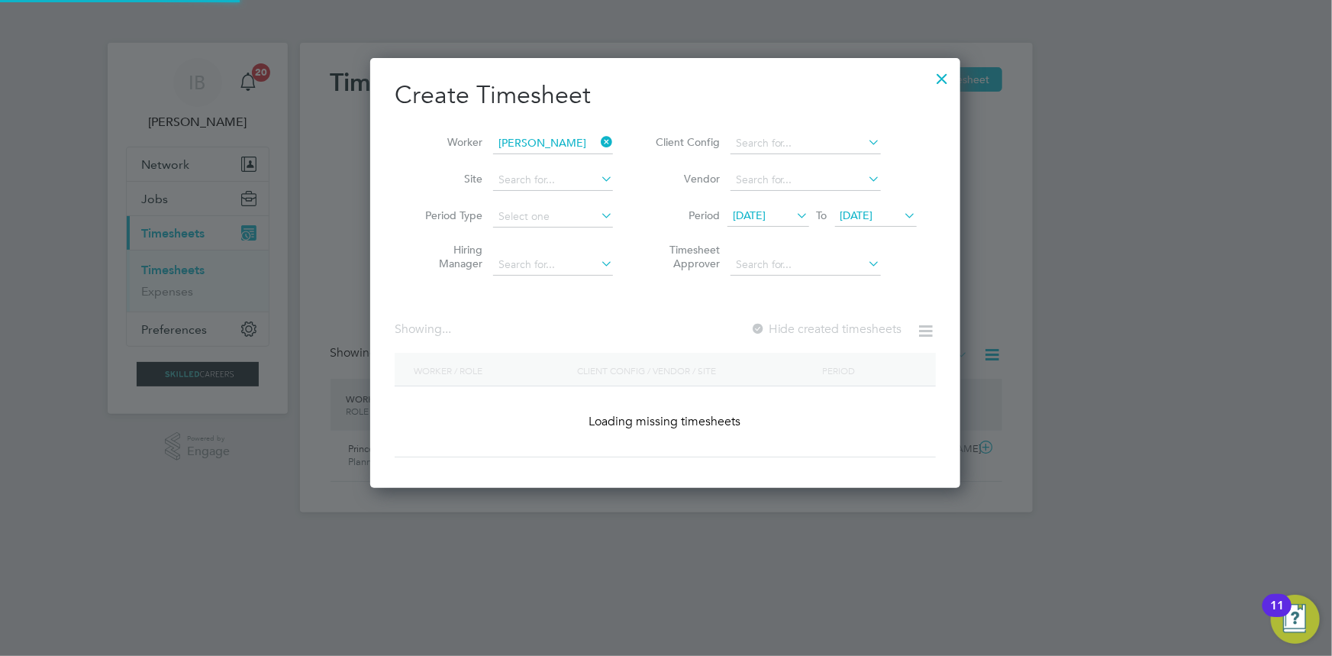
scroll to position [425, 591]
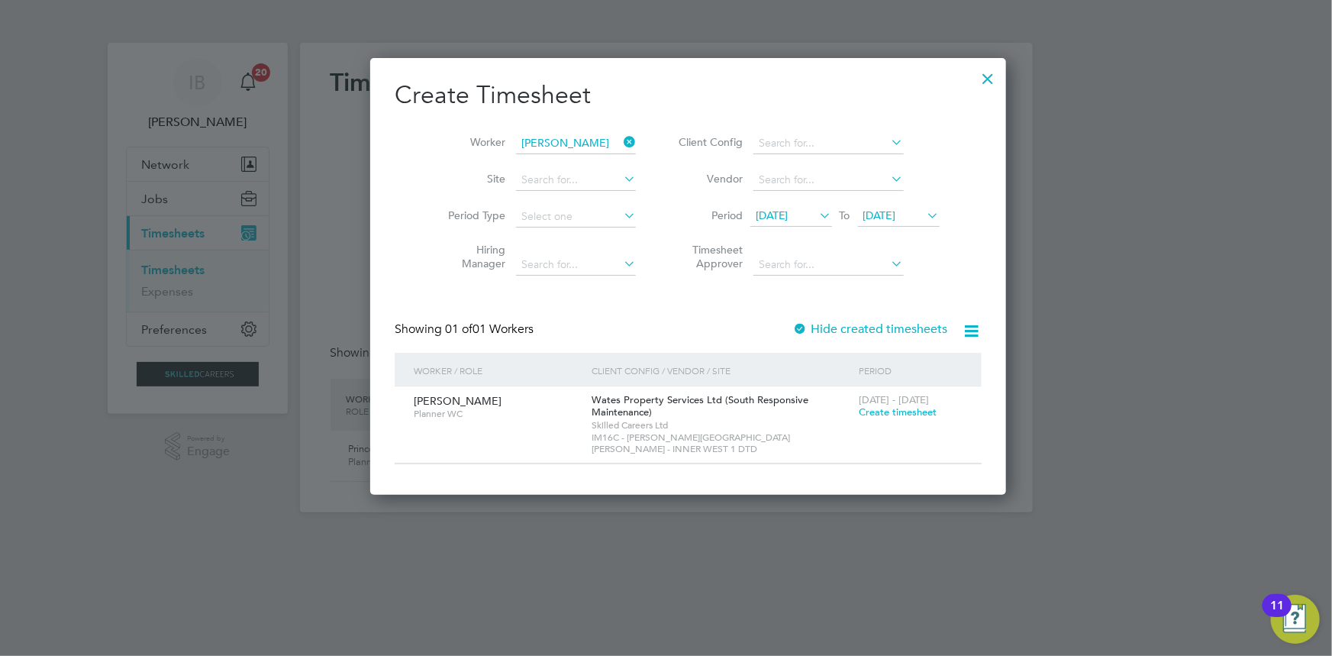
click at [859, 412] on span "Create timesheet" at bounding box center [898, 411] width 78 height 13
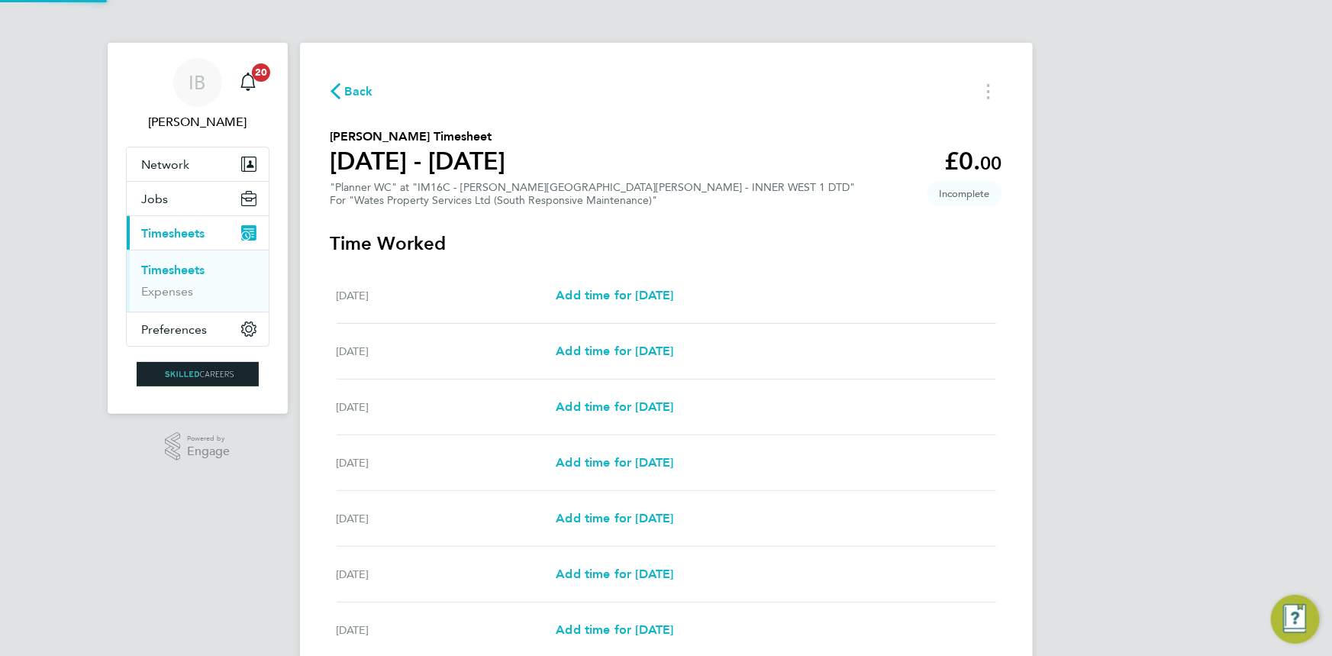
scroll to position [137, 0]
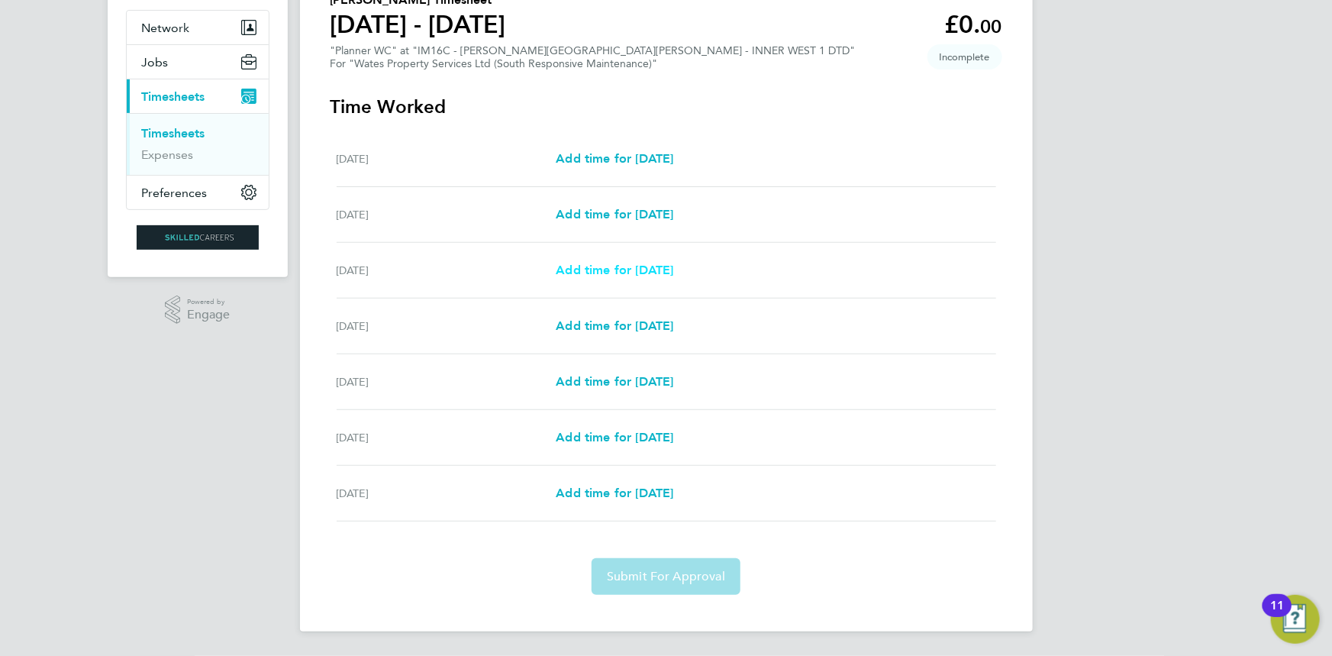
click at [632, 261] on link "Add time for [DATE]" at bounding box center [615, 270] width 118 height 18
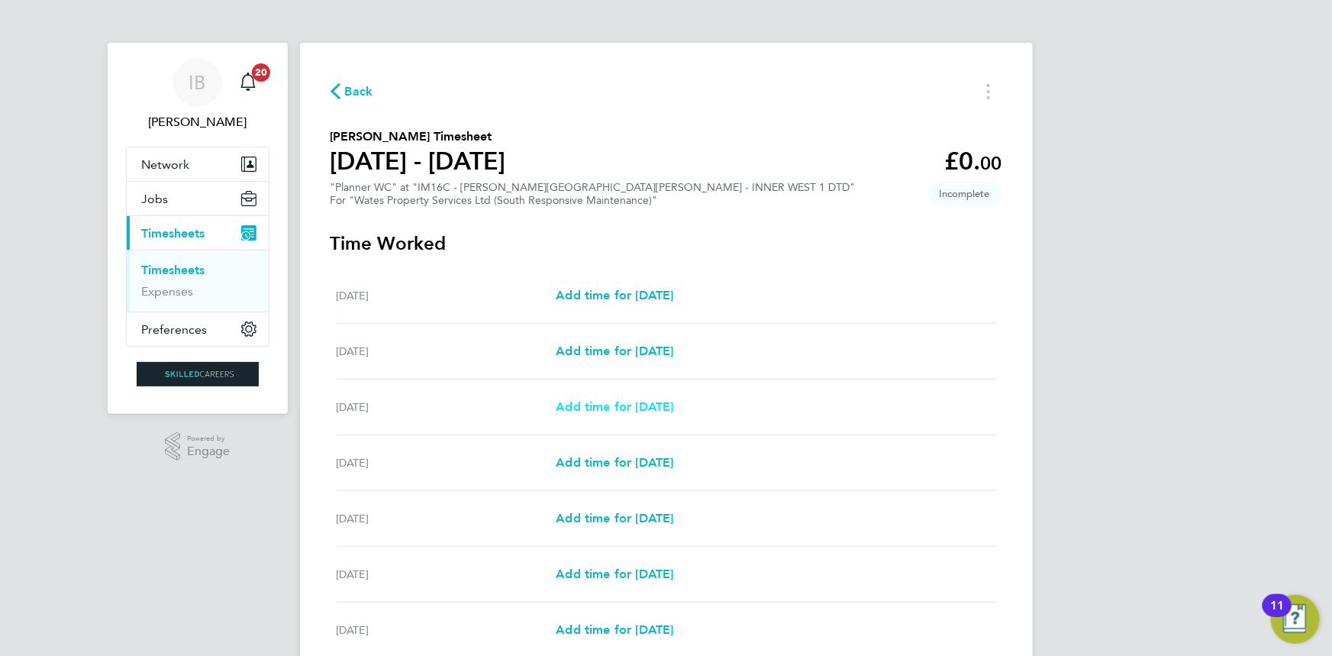
select select "30"
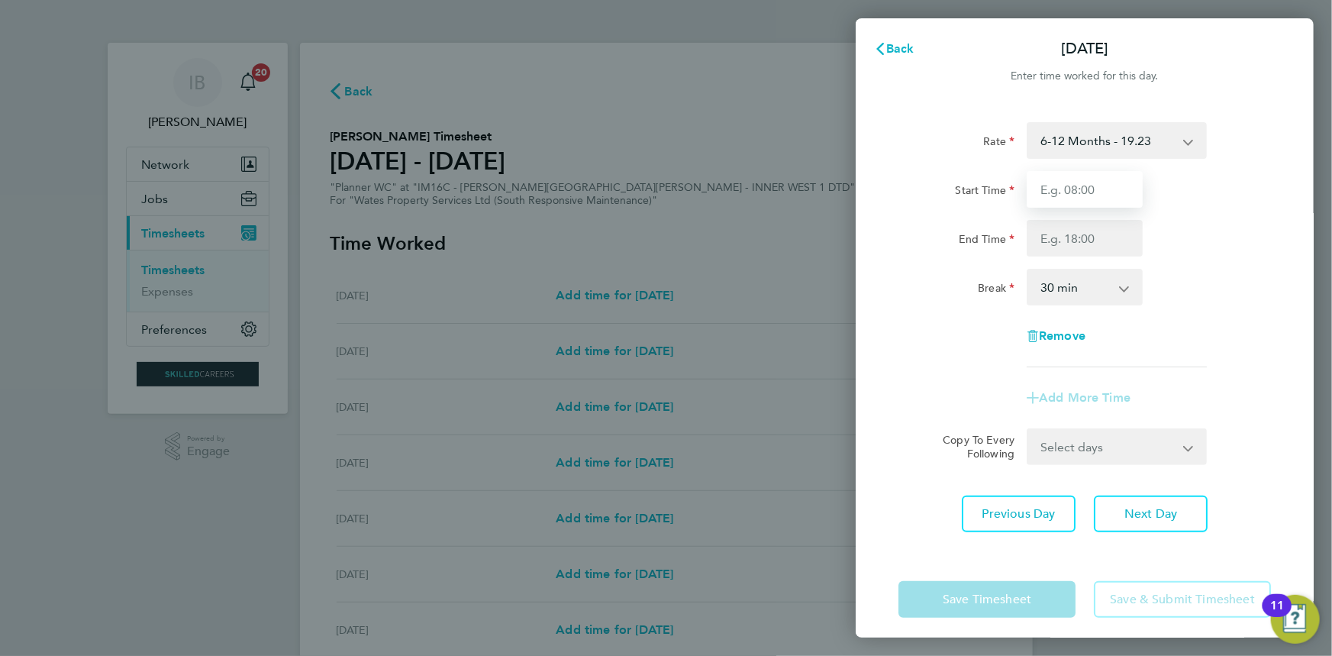
click at [1092, 182] on input "Start Time" at bounding box center [1084, 189] width 116 height 37
type input "08:00"
click at [1093, 245] on input "End Time" at bounding box center [1084, 238] width 116 height 37
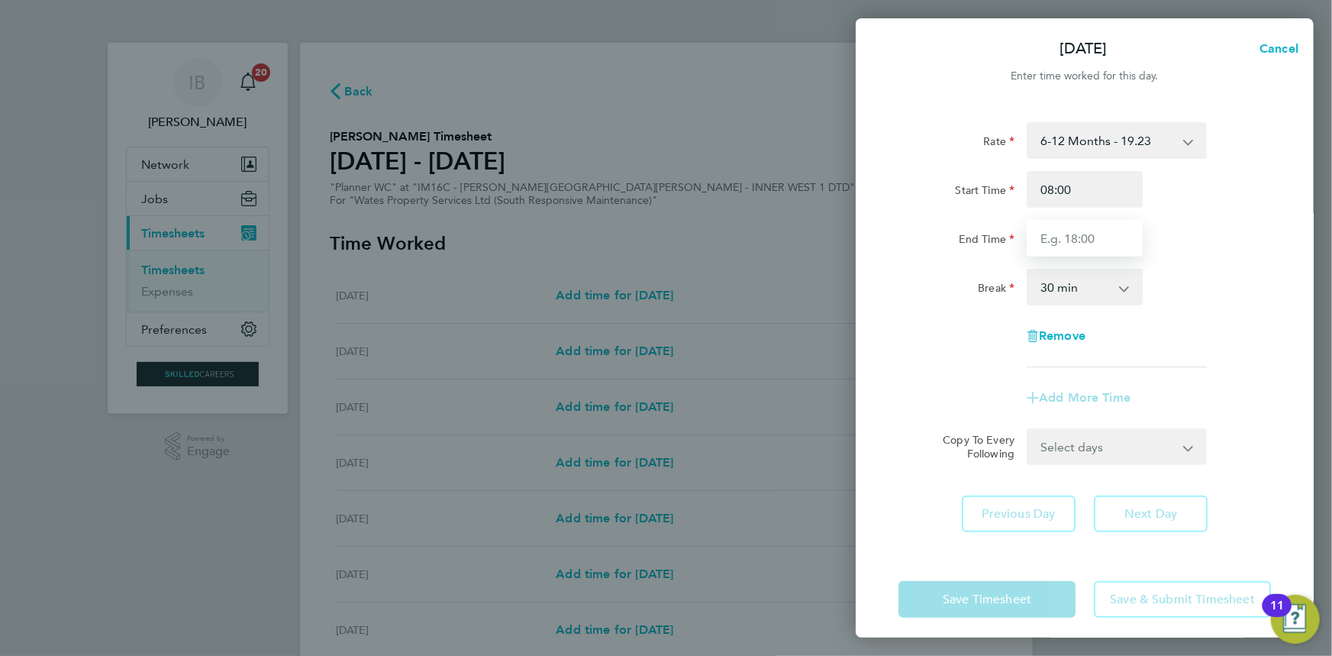
type input "17:00"
click at [1103, 279] on select "0 min 15 min 30 min 45 min 60 min 75 min 90 min" at bounding box center [1075, 287] width 95 height 34
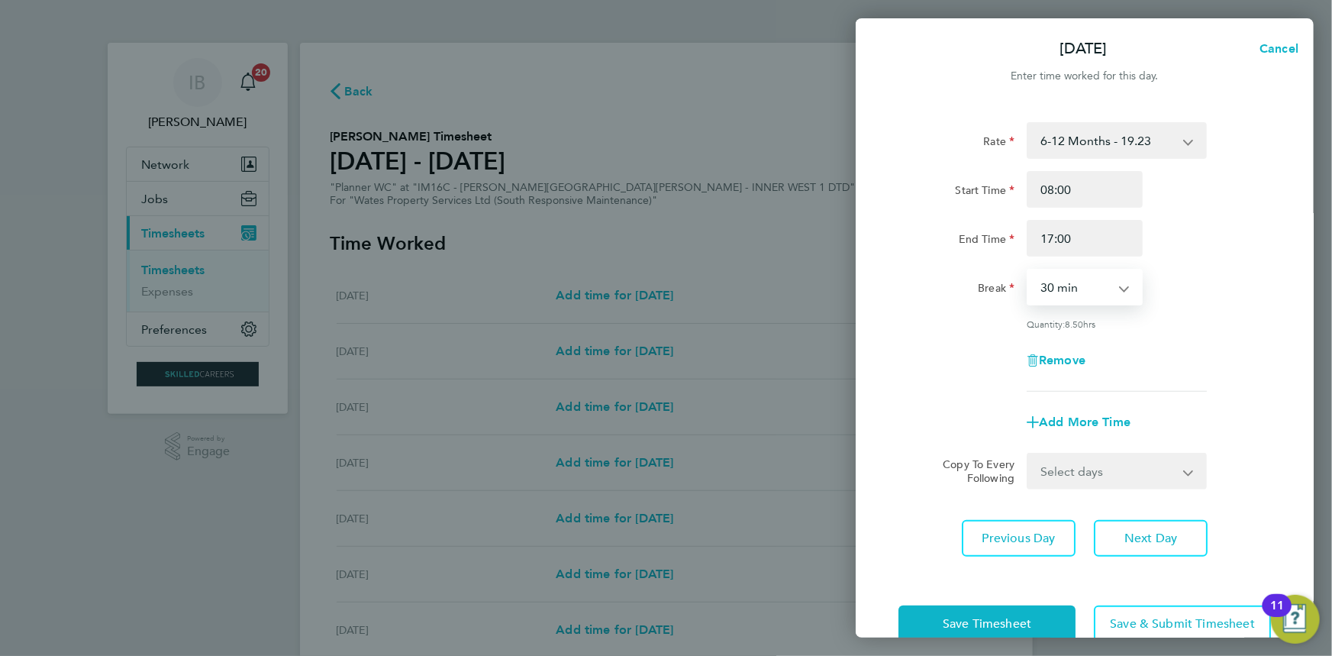
select select "60"
click at [1028, 270] on select "0 min 15 min 30 min 45 min 60 min 75 min 90 min" at bounding box center [1075, 287] width 95 height 34
click at [1094, 474] on select "Select days Day [DATE] [DATE] [DATE] [DATE]" at bounding box center [1108, 471] width 160 height 34
select select "DAY"
click at [1028, 454] on select "Select days Day [DATE] [DATE] [DATE] [DATE]" at bounding box center [1108, 471] width 160 height 34
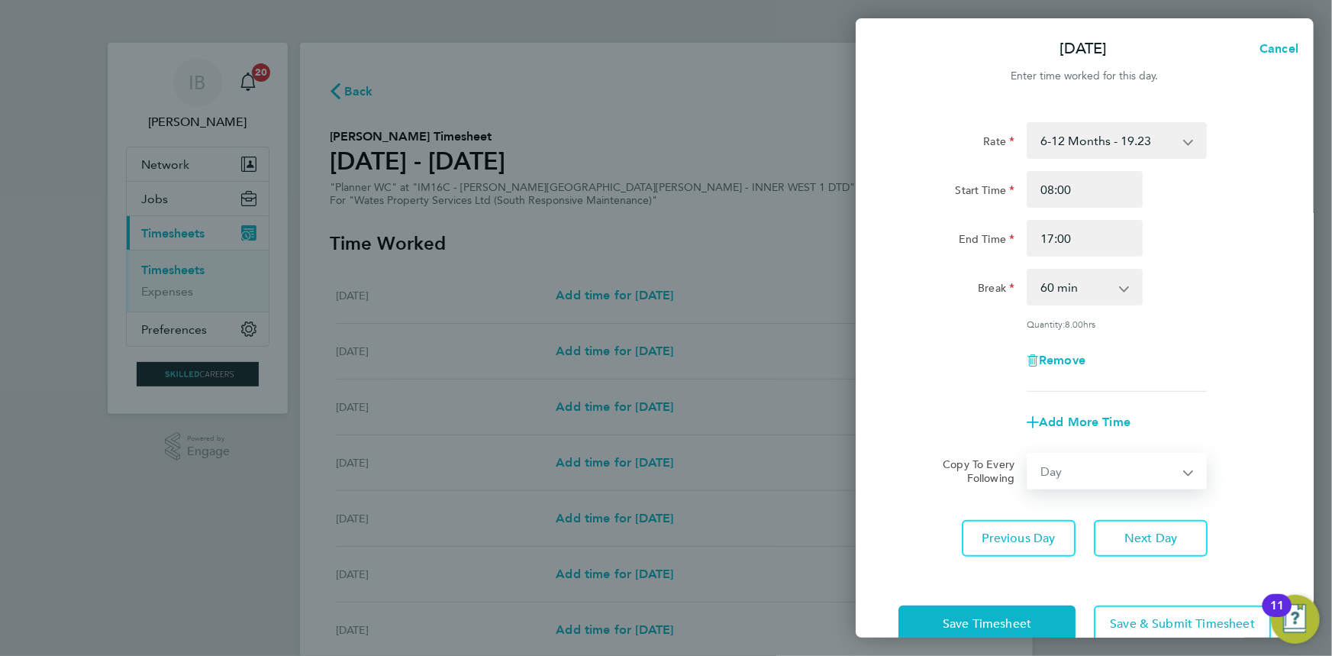
select select "[DATE]"
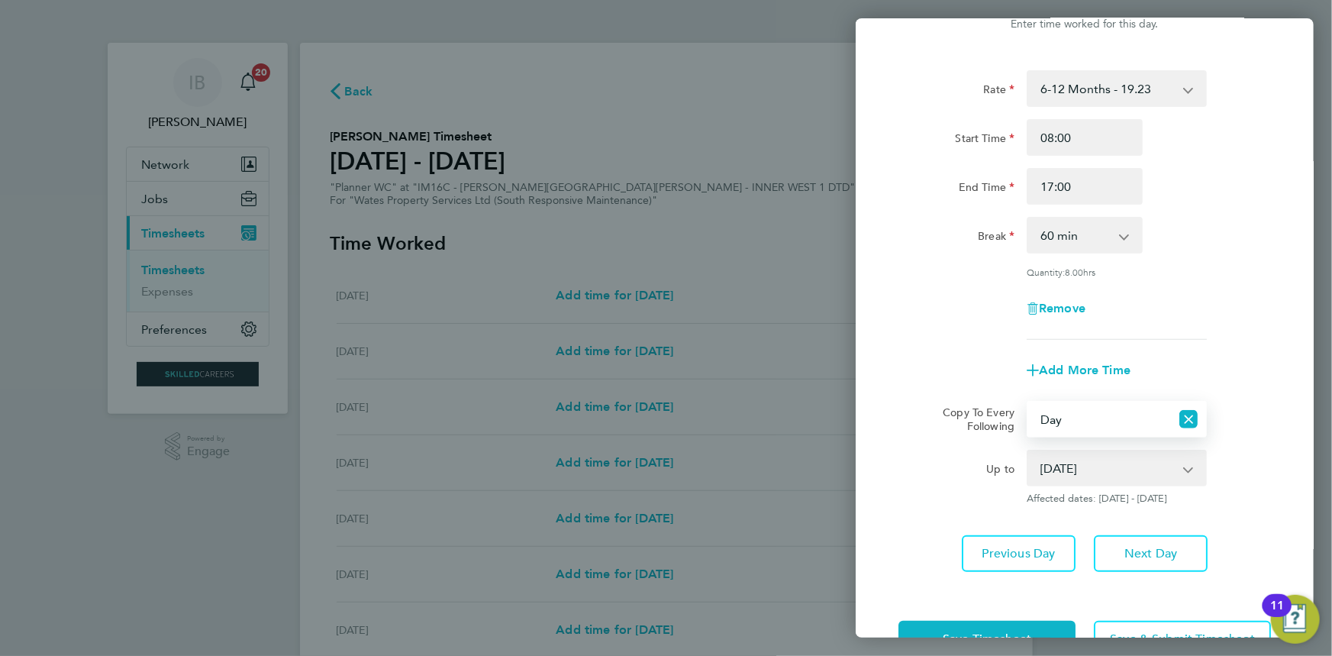
scroll to position [100, 0]
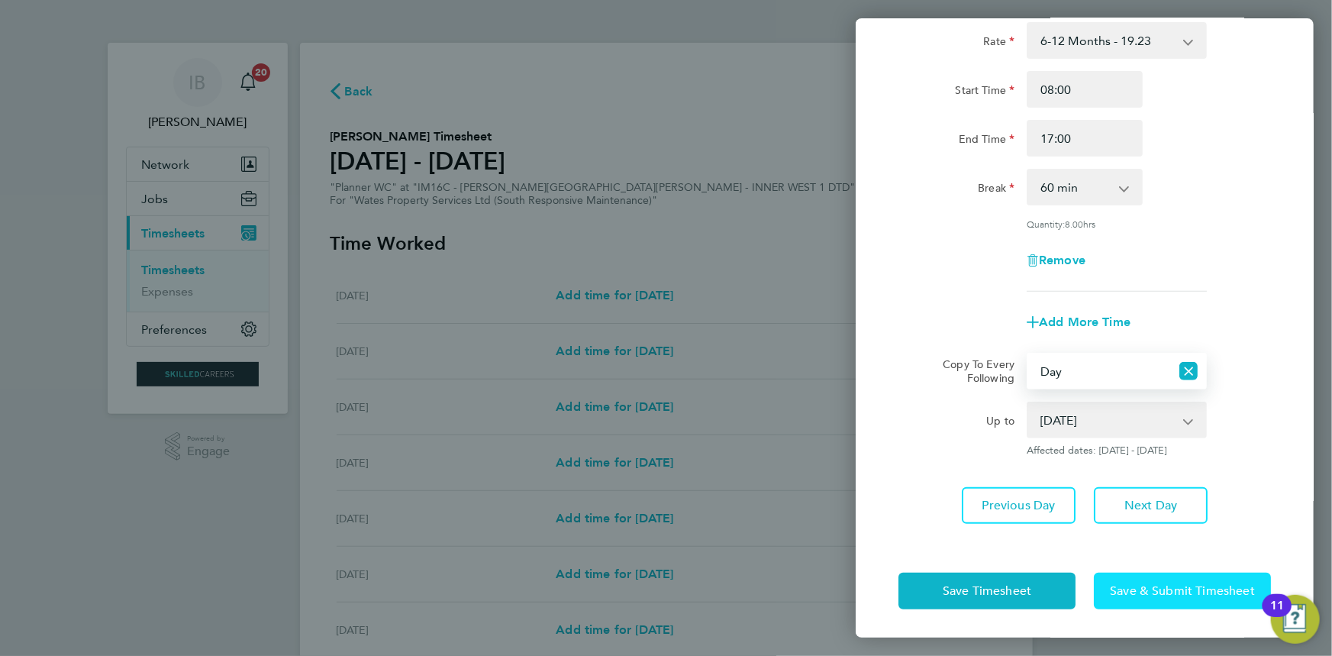
click at [1182, 588] on span "Save & Submit Timesheet" at bounding box center [1182, 590] width 145 height 15
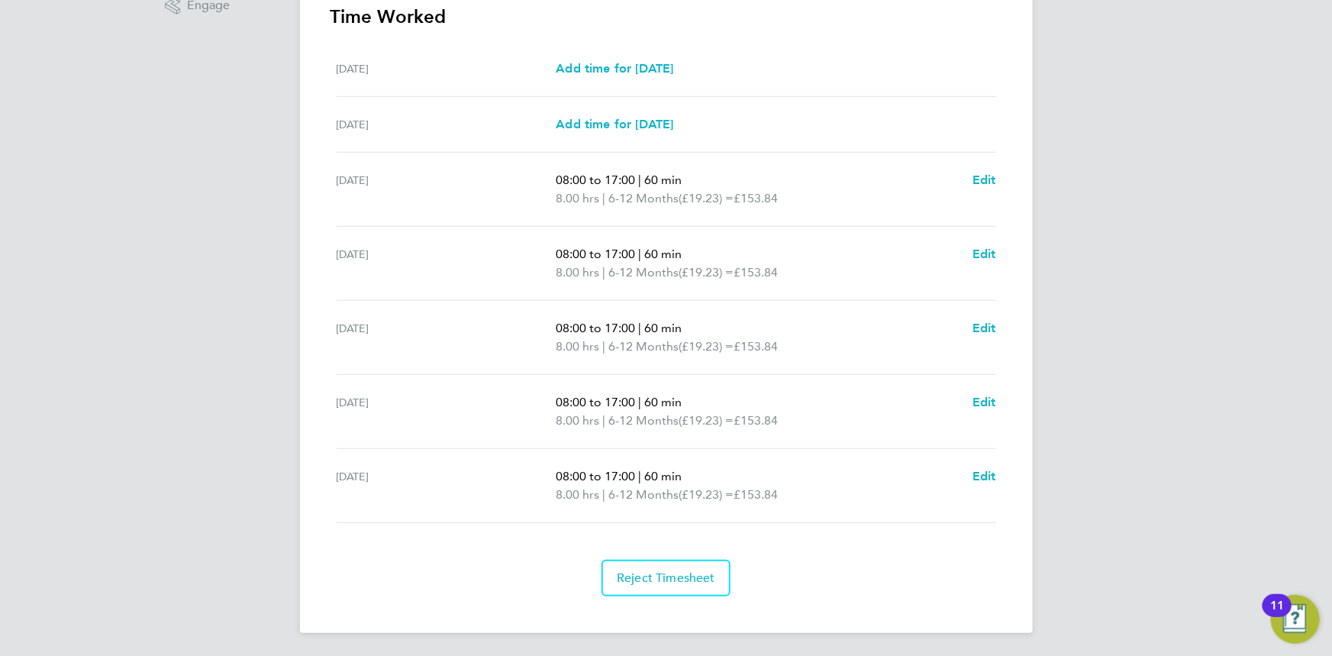
scroll to position [30, 0]
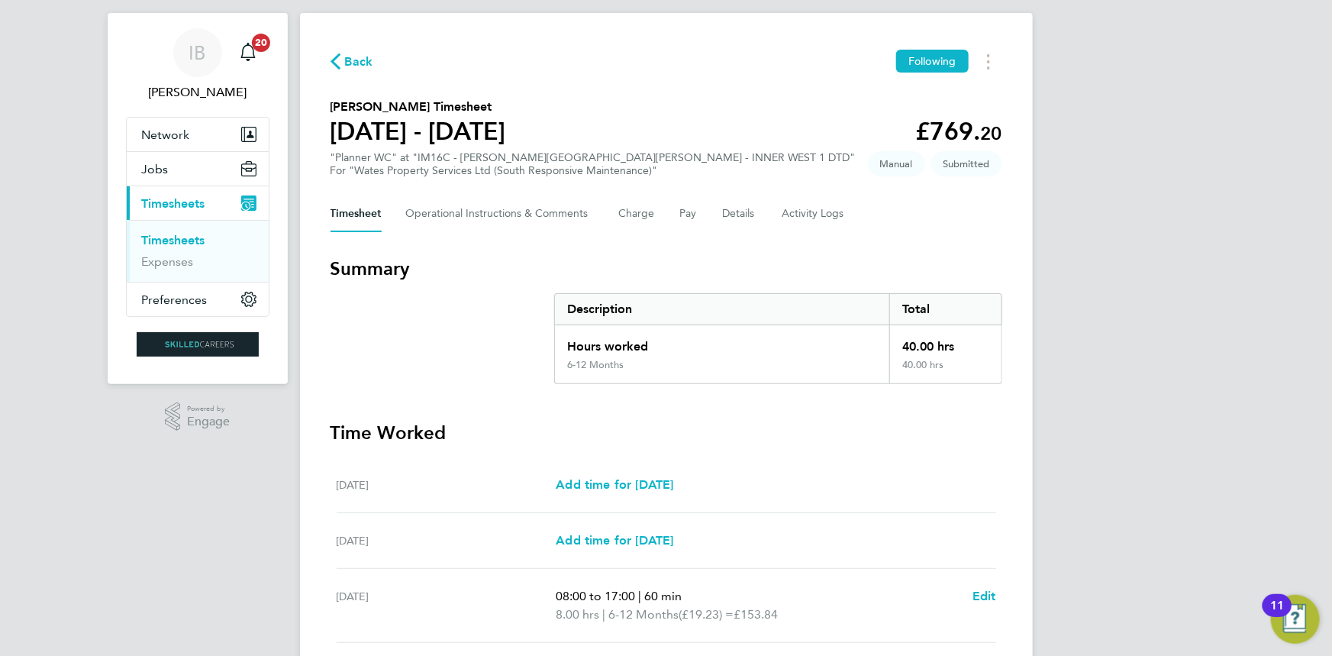
click at [354, 60] on span "Back" at bounding box center [359, 62] width 28 height 18
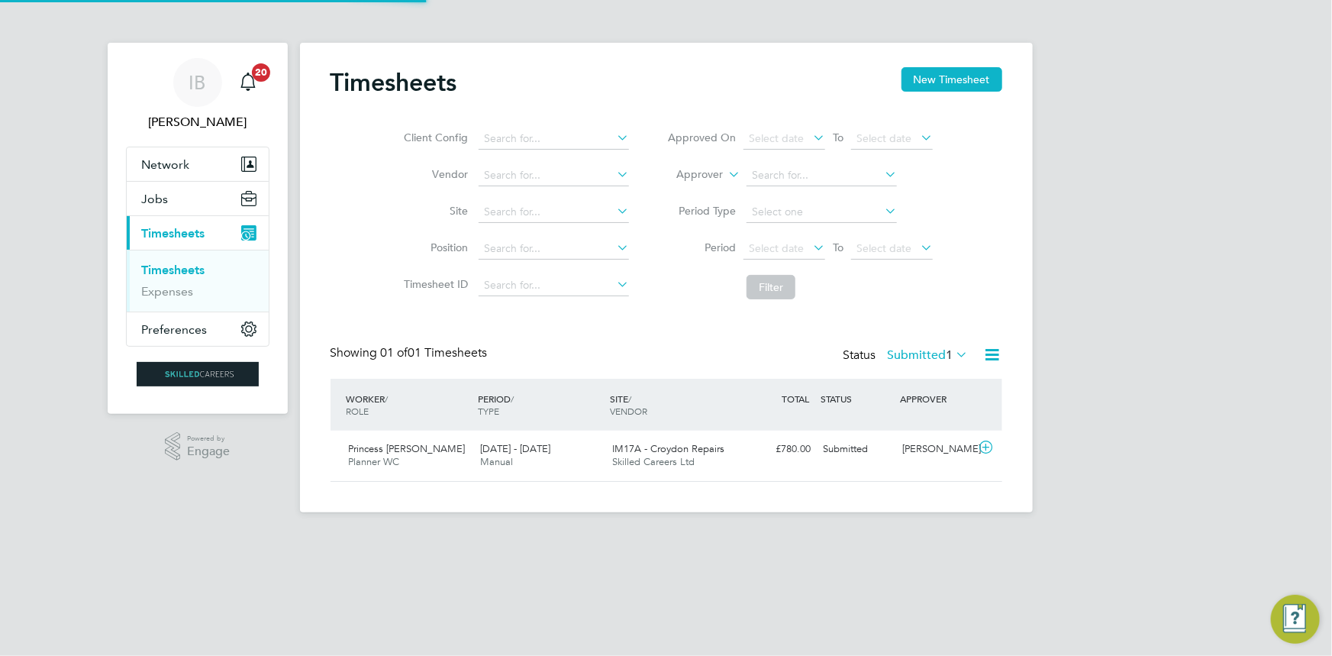
scroll to position [38, 132]
click at [913, 89] on button "New Timesheet" at bounding box center [951, 79] width 101 height 24
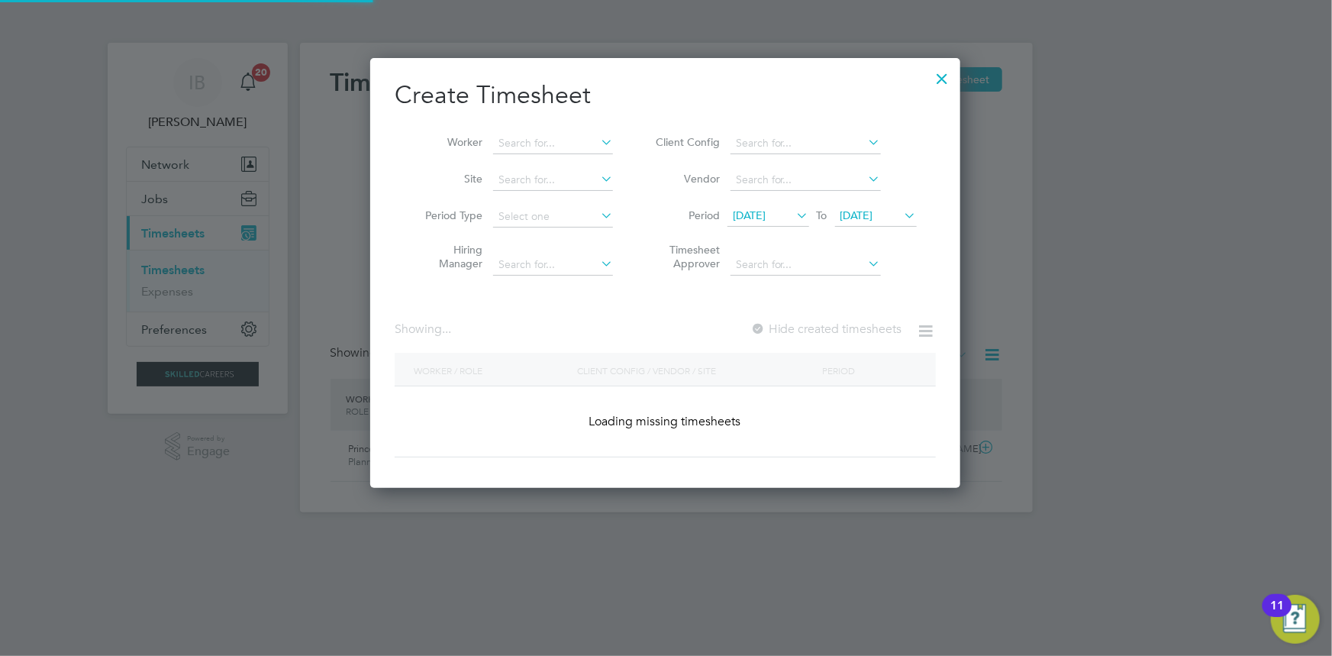
scroll to position [430, 591]
click at [512, 139] on input at bounding box center [553, 143] width 120 height 21
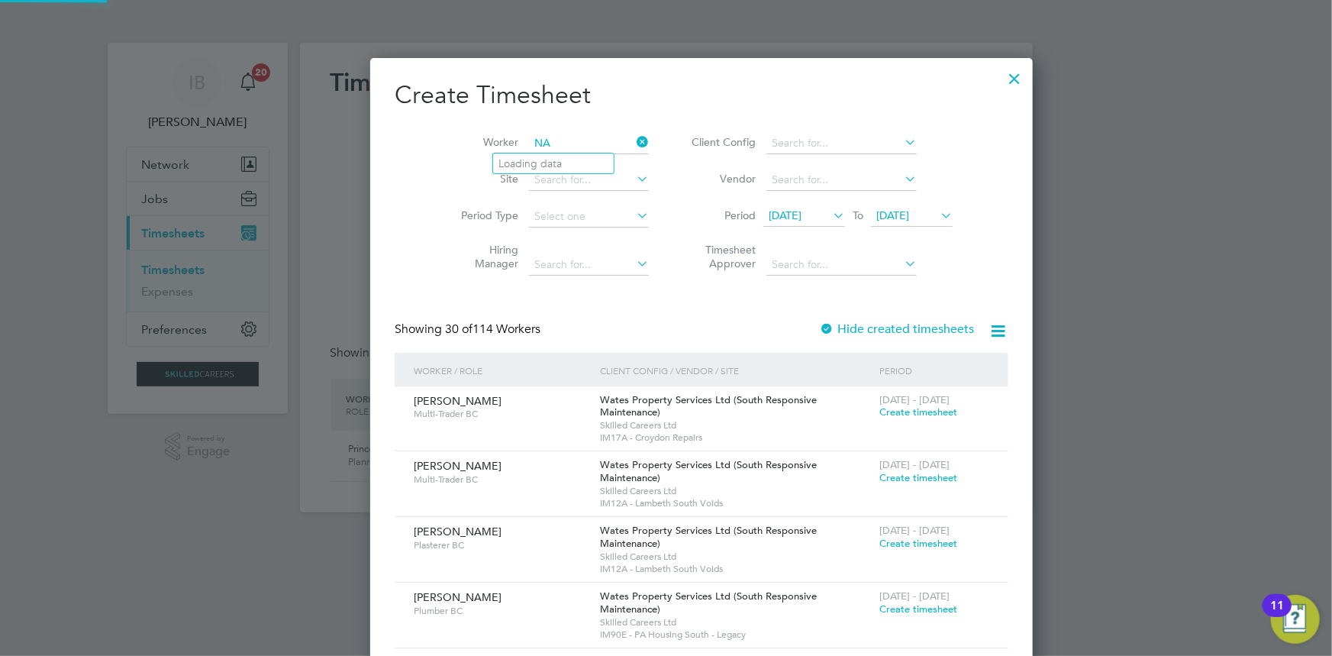
type input "N"
click at [578, 160] on li "[PERSON_NAME]" at bounding box center [555, 163] width 124 height 21
type input "[PERSON_NAME]"
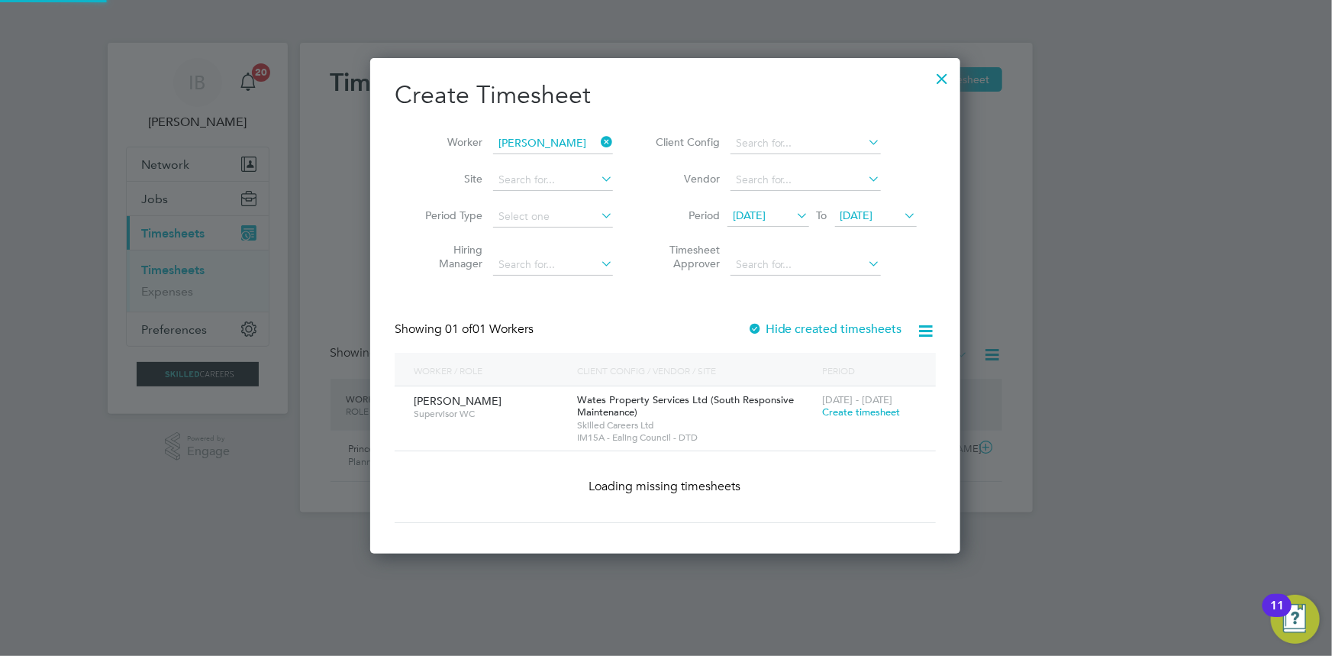
scroll to position [425, 591]
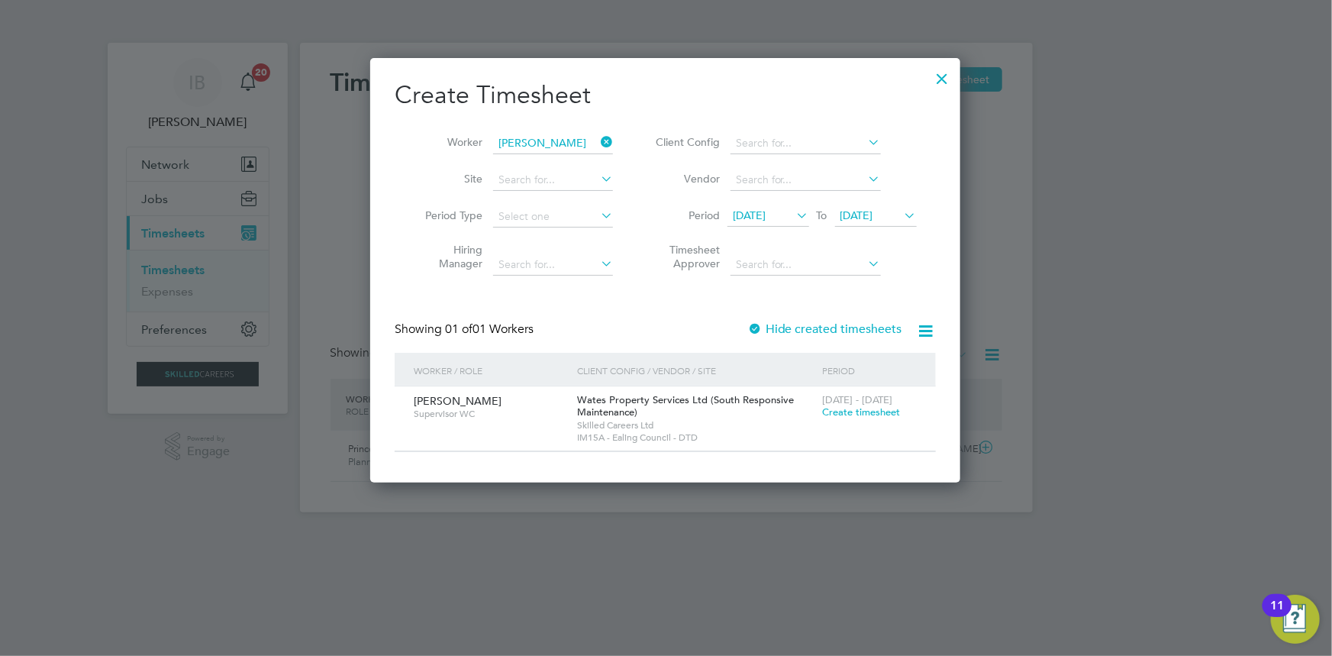
click at [897, 407] on span "Create timesheet" at bounding box center [861, 411] width 78 height 13
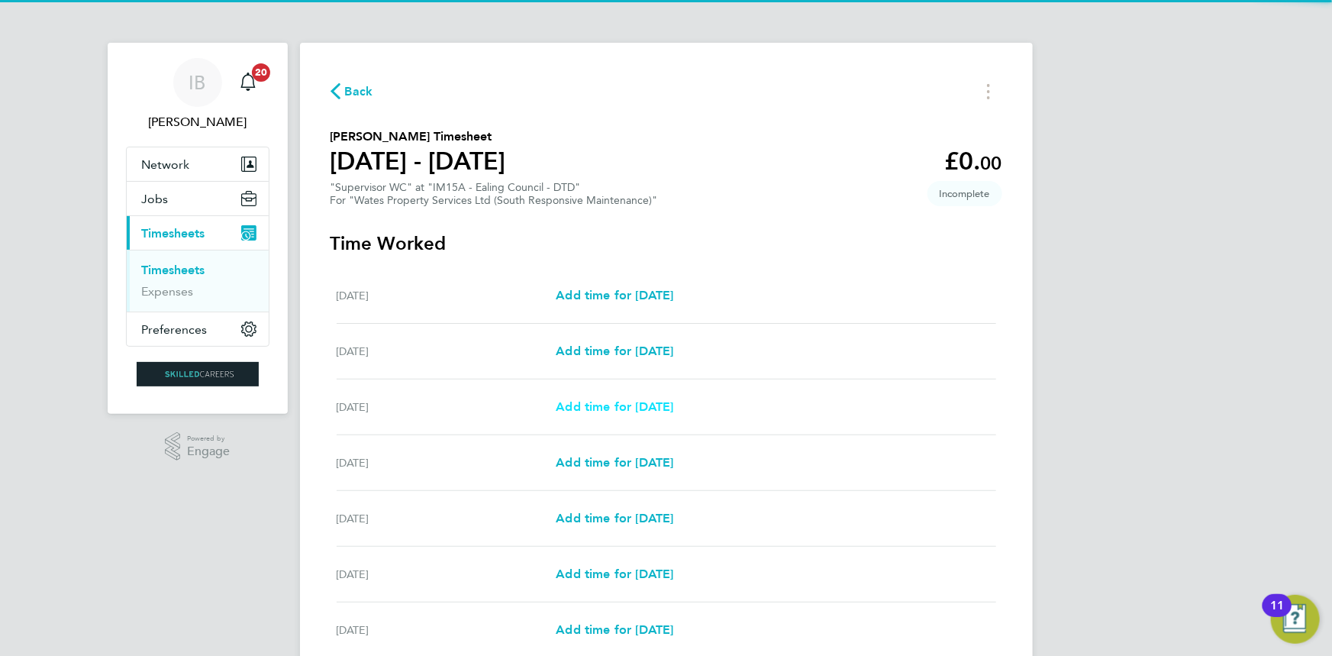
click at [652, 401] on span "Add time for [DATE]" at bounding box center [615, 406] width 118 height 14
select select "30"
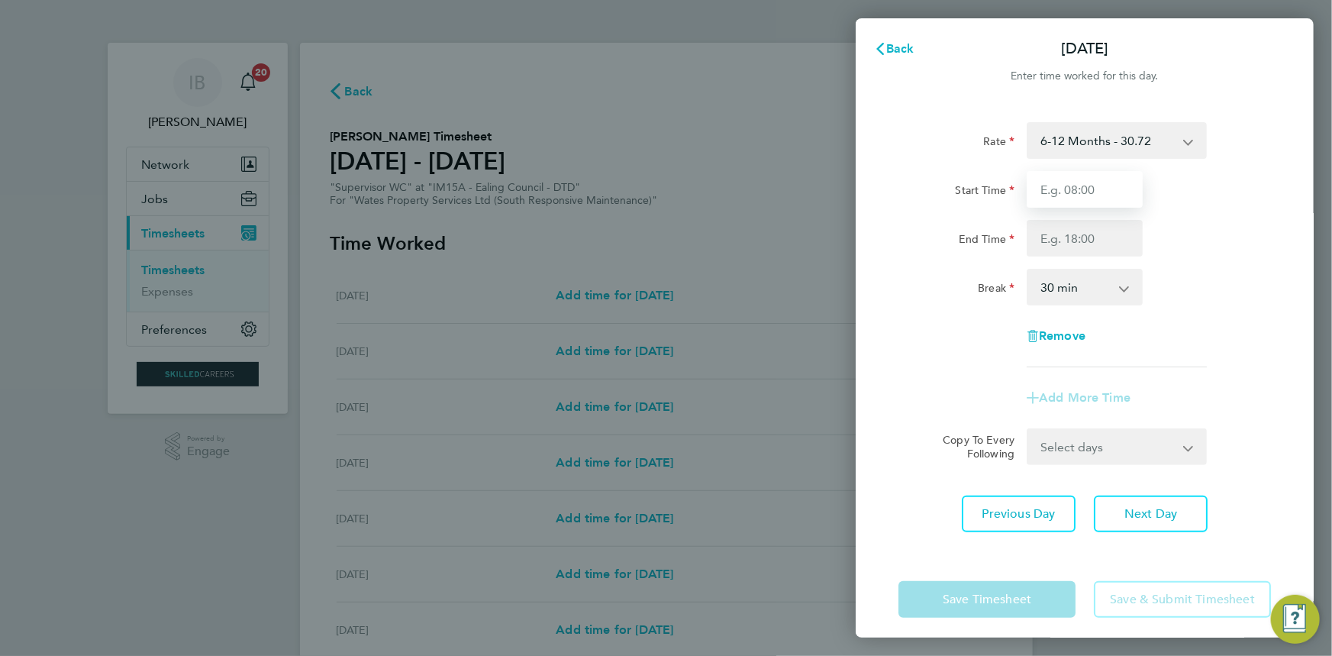
click at [1080, 203] on input "Start Time" at bounding box center [1084, 189] width 116 height 37
type input "08:00"
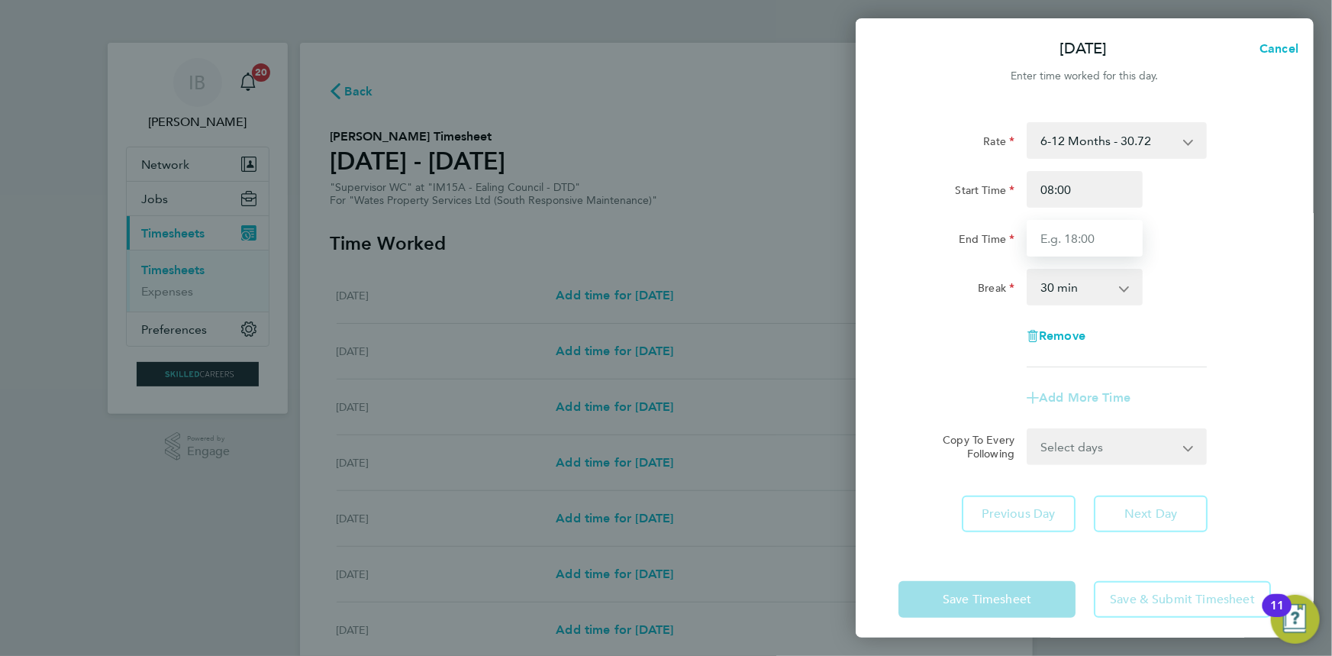
click at [1076, 240] on input "End Time" at bounding box center [1084, 238] width 116 height 37
type input "17:00"
click at [1071, 298] on select "0 min 15 min 30 min 45 min 60 min 75 min 90 min" at bounding box center [1075, 287] width 95 height 34
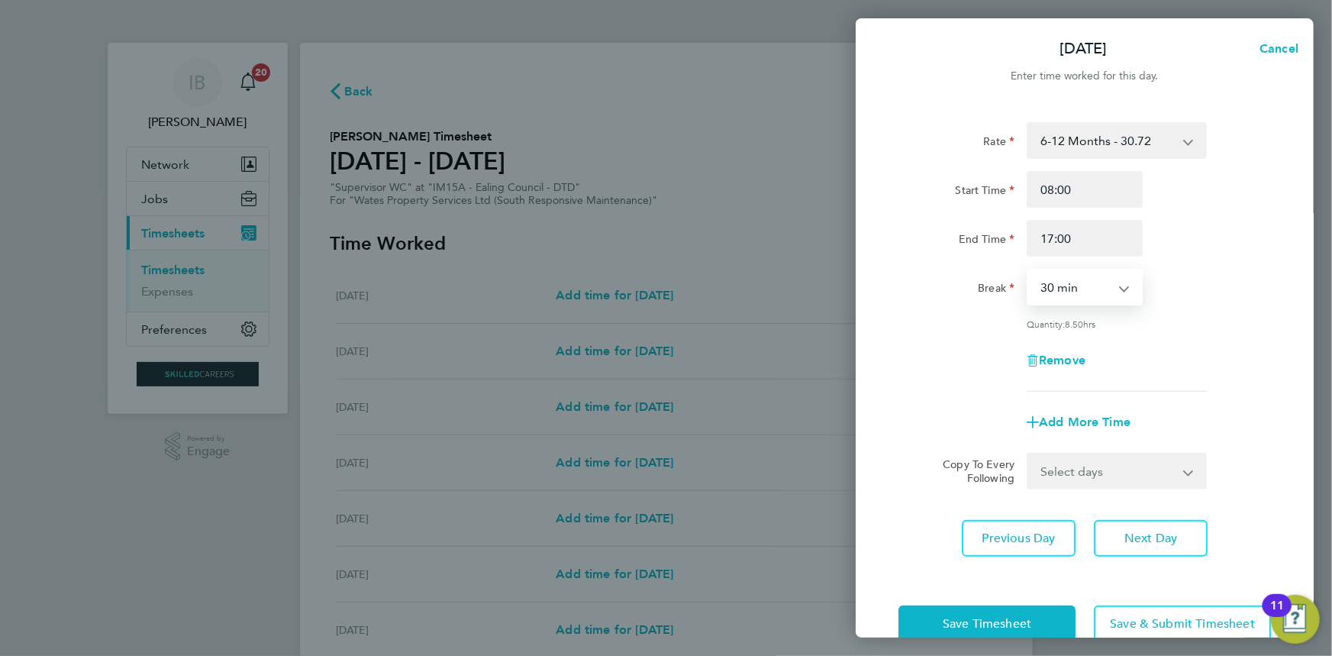
click at [965, 382] on div "Rate 6-12 Months - 30.72 Start Time 08:00 End Time 17:00 Break 0 min 15 min 30 …" at bounding box center [1084, 256] width 372 height 269
click at [1092, 466] on select "Select days Day [DATE] [DATE] [DATE] [DATE]" at bounding box center [1108, 471] width 160 height 34
select select "DAY"
click at [1028, 454] on select "Select days Day [DATE] [DATE] [DATE] [DATE]" at bounding box center [1108, 471] width 160 height 34
select select "[DATE]"
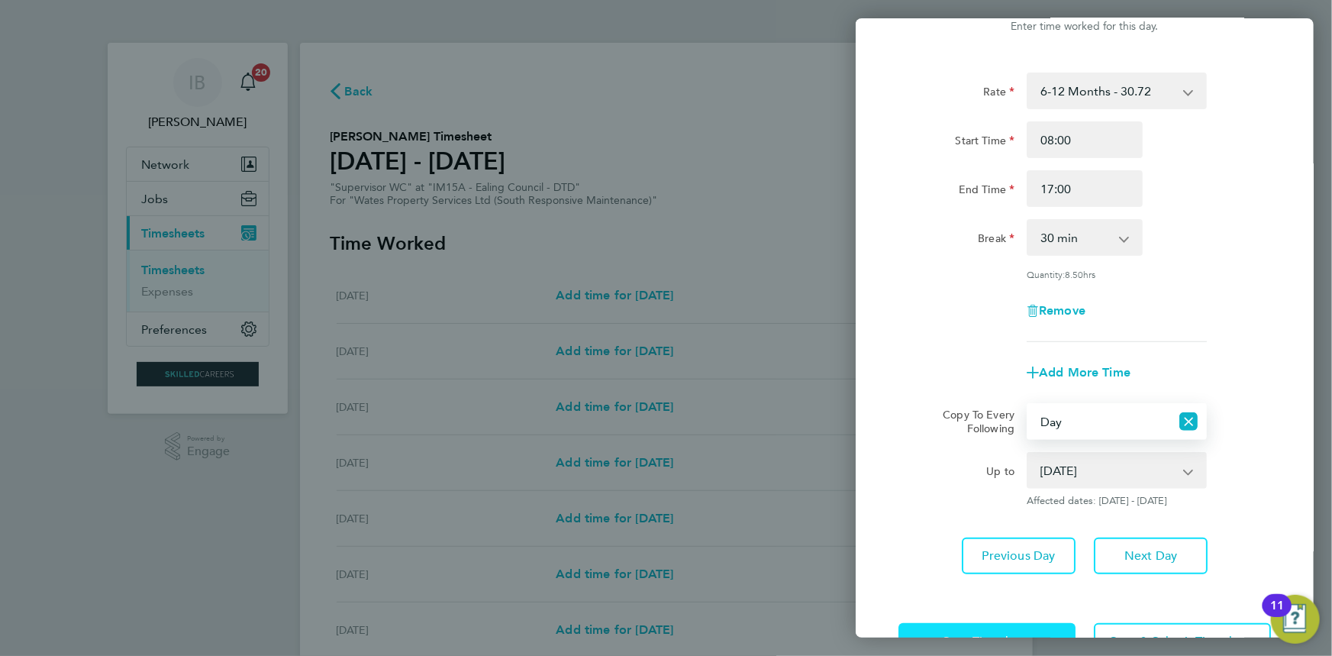
scroll to position [100, 0]
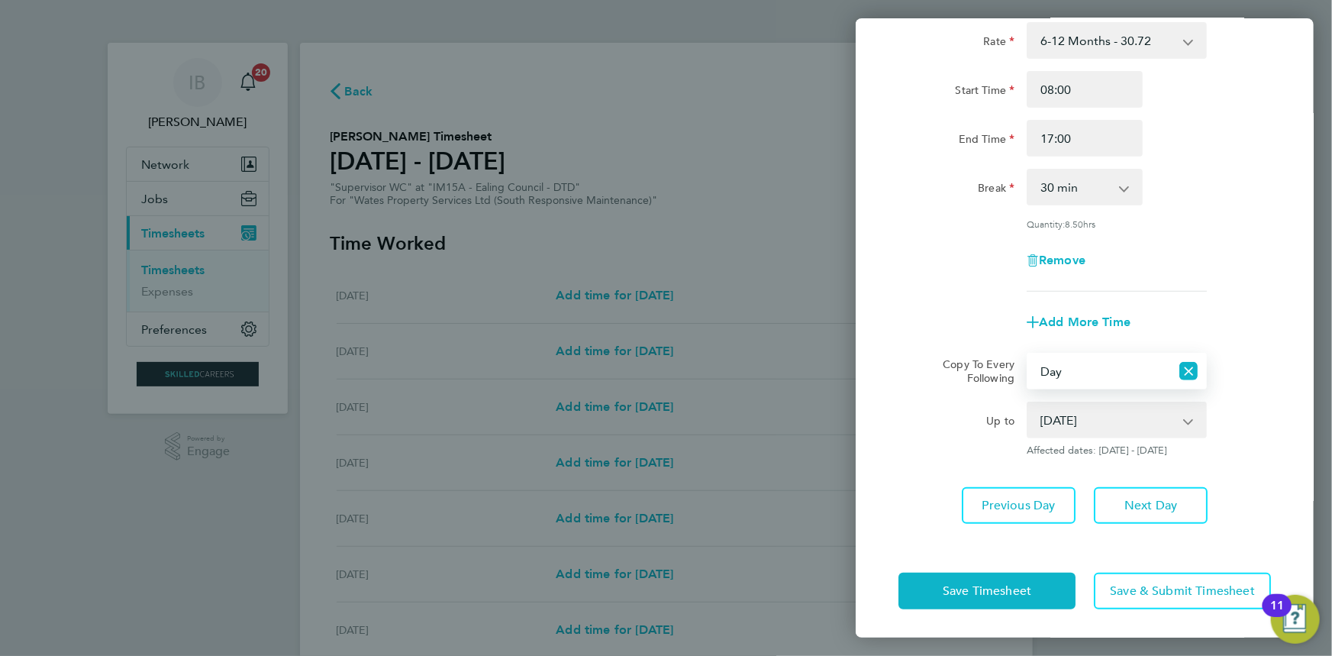
click at [1033, 609] on div "Save Timesheet Save & Submit Timesheet" at bounding box center [1084, 591] width 458 height 98
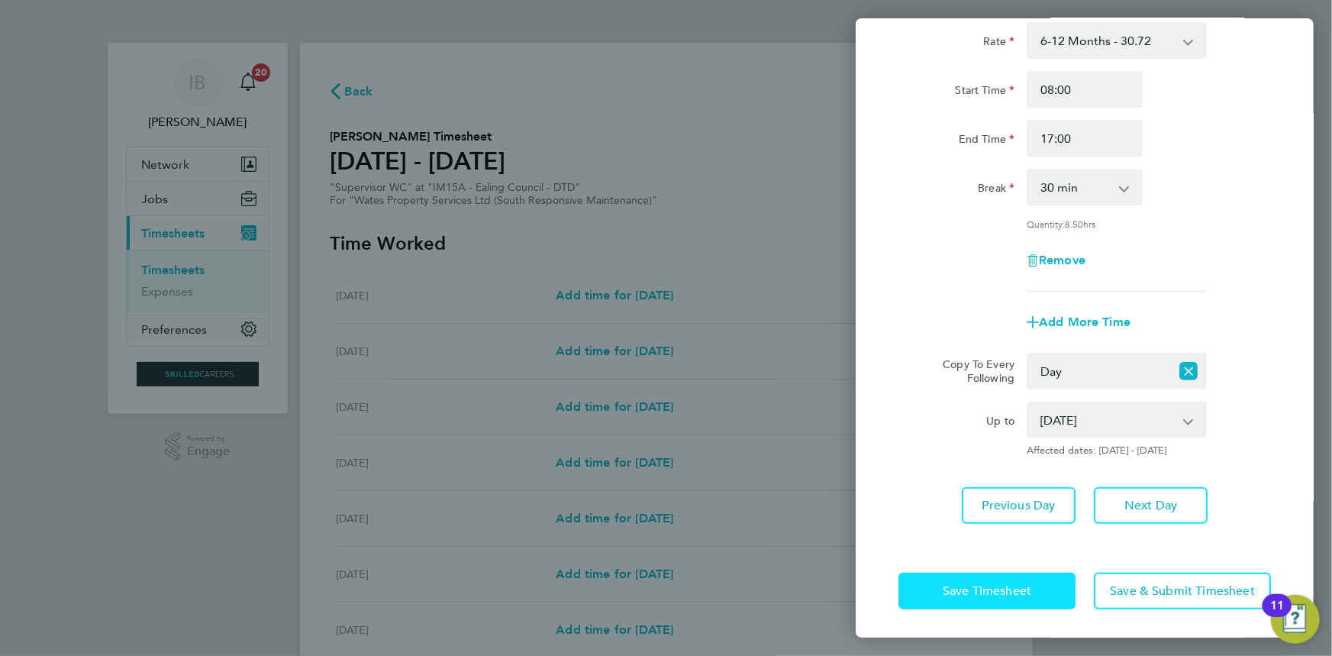
click at [1029, 588] on span "Save Timesheet" at bounding box center [986, 590] width 89 height 15
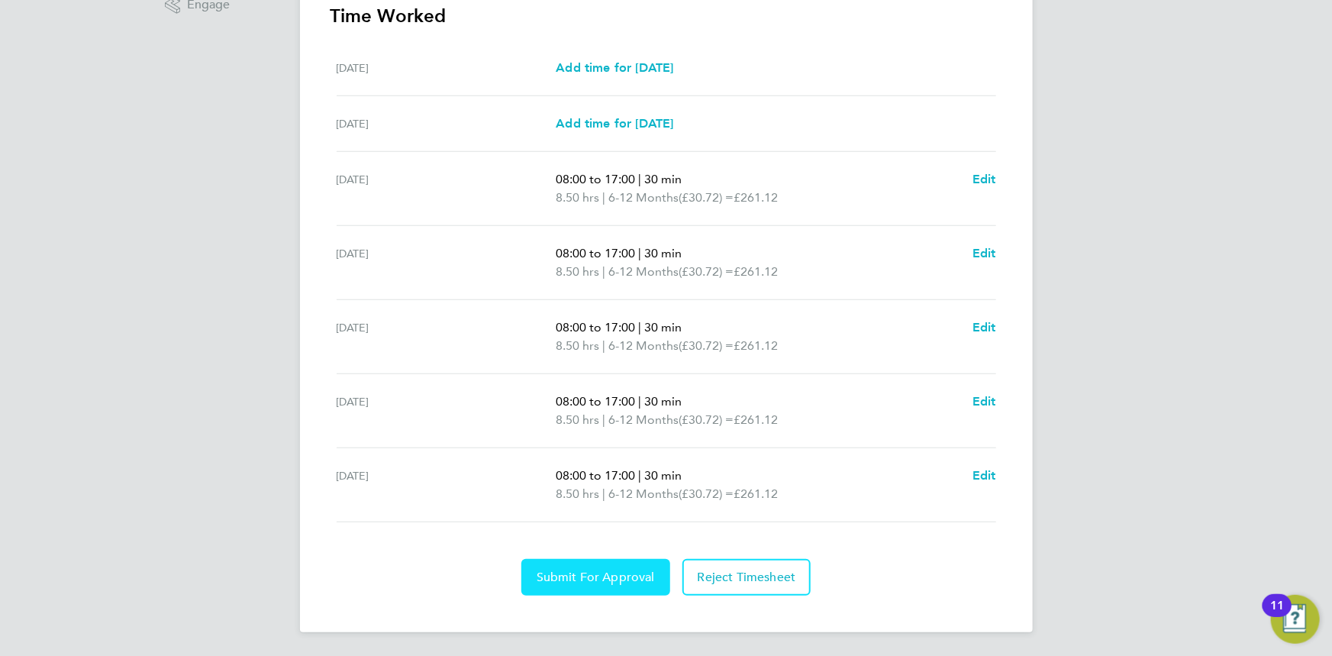
click at [620, 582] on button "Submit For Approval" at bounding box center [595, 577] width 149 height 37
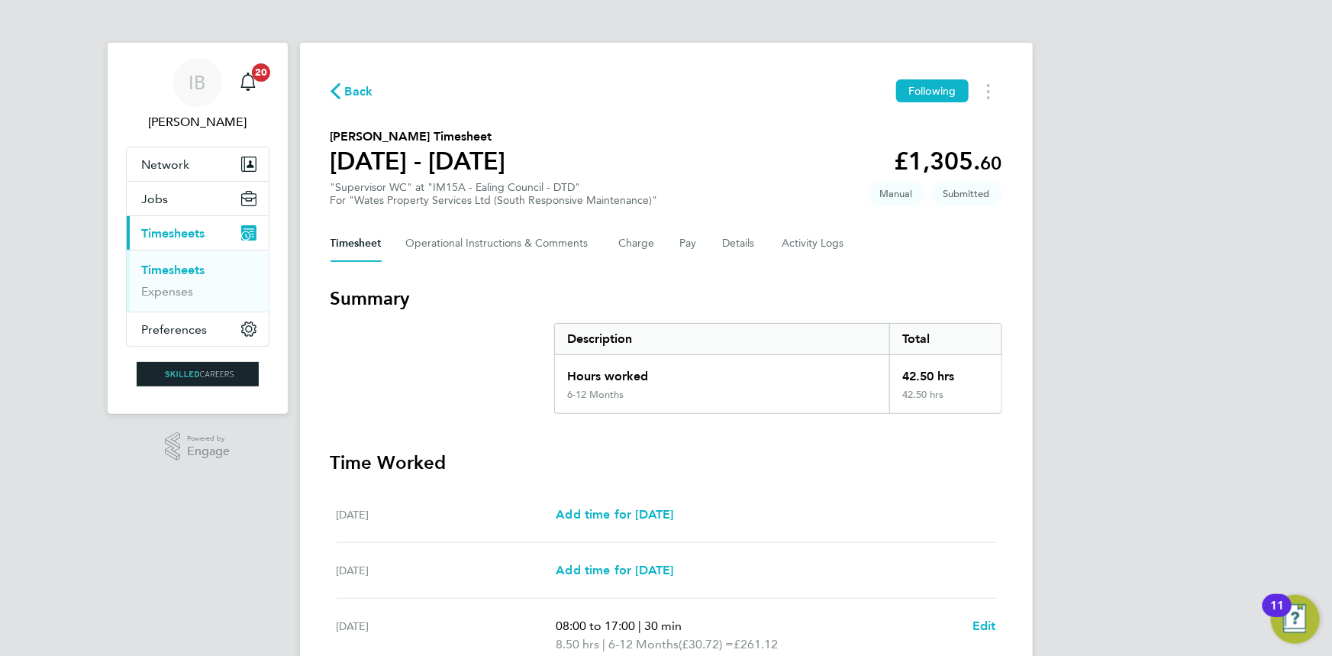
click at [342, 89] on span "Back" at bounding box center [351, 90] width 43 height 14
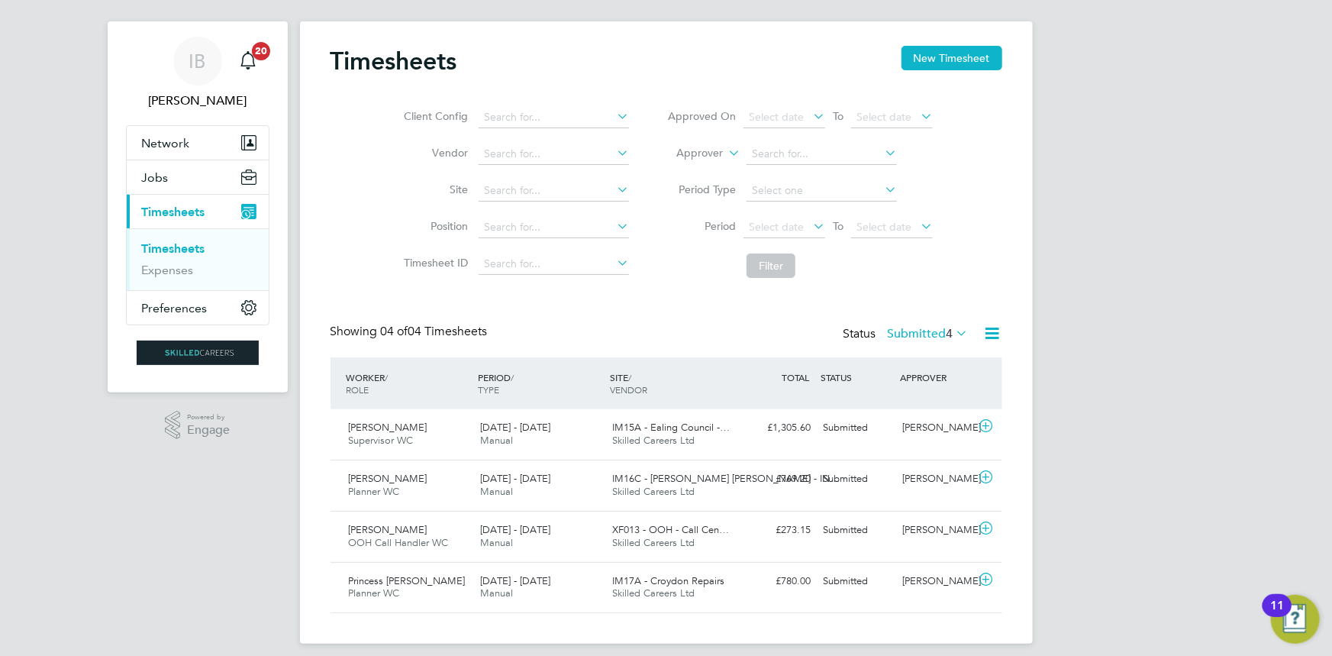
scroll to position [33, 0]
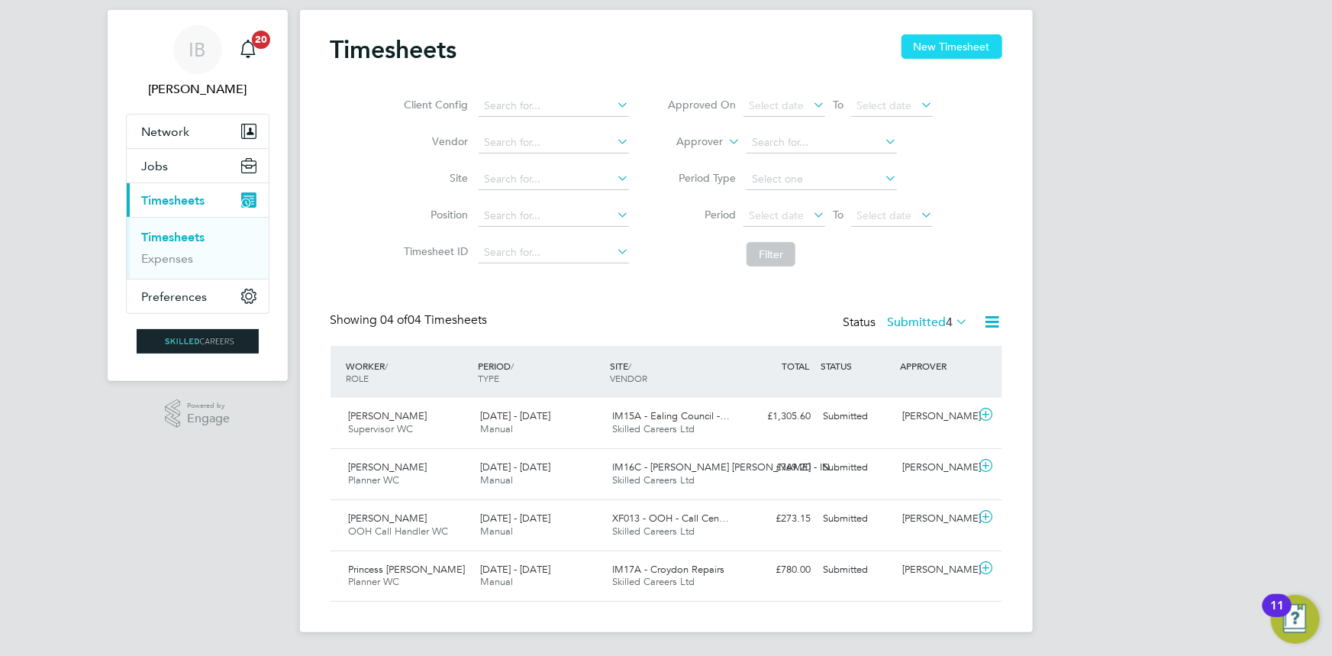
click at [951, 37] on button "New Timesheet" at bounding box center [951, 46] width 101 height 24
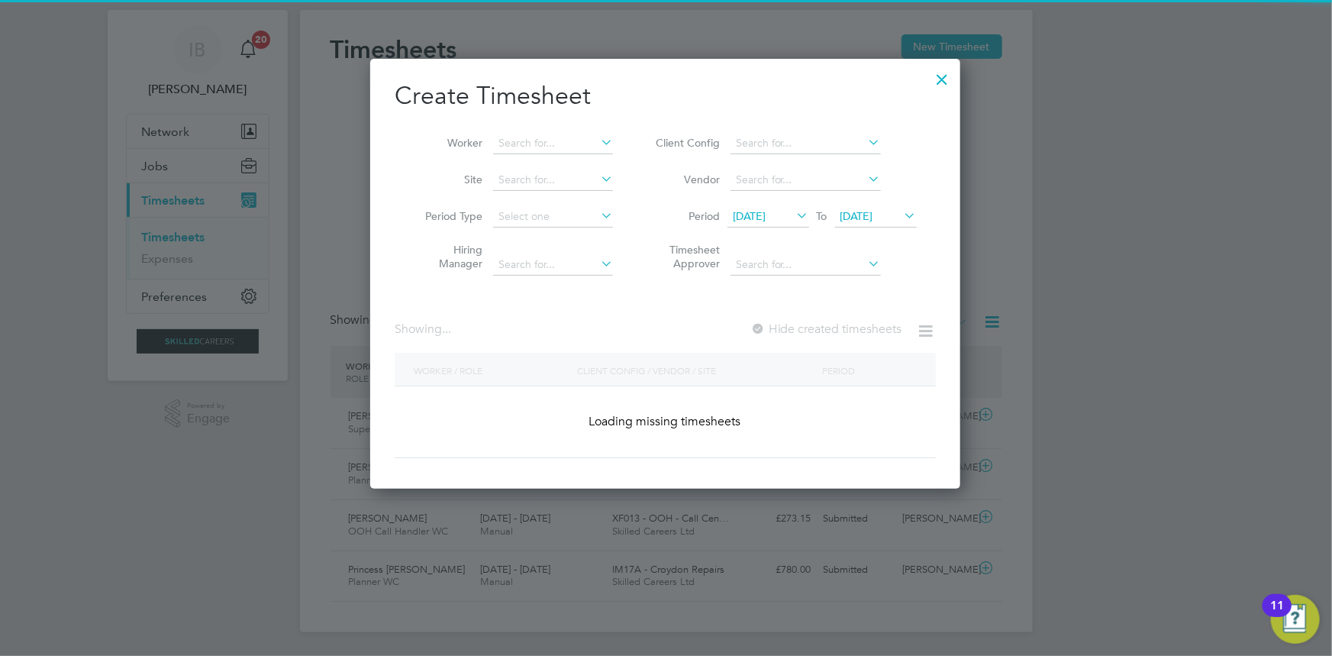
scroll to position [2345, 591]
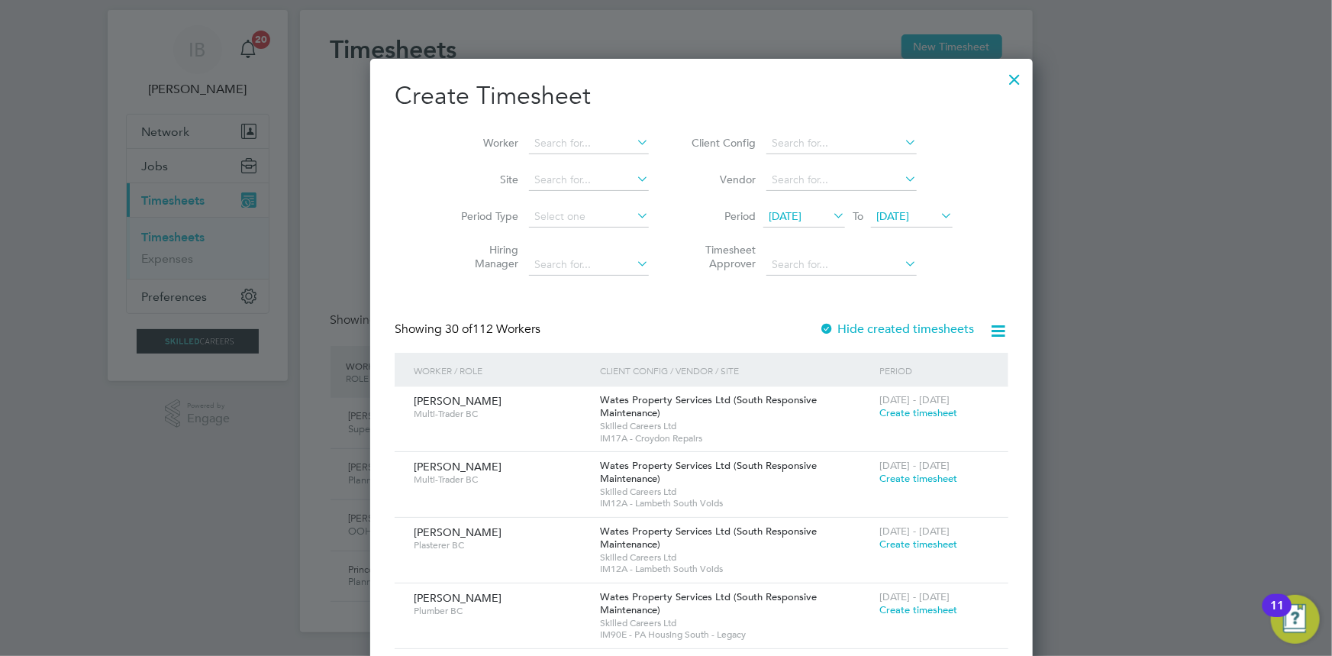
click at [536, 130] on li "Worker" at bounding box center [548, 143] width 237 height 37
click at [541, 152] on div "Timesheets New Timesheet Client Config Vendor Site Position Timesheet ID Approv…" at bounding box center [666, 321] width 733 height 622
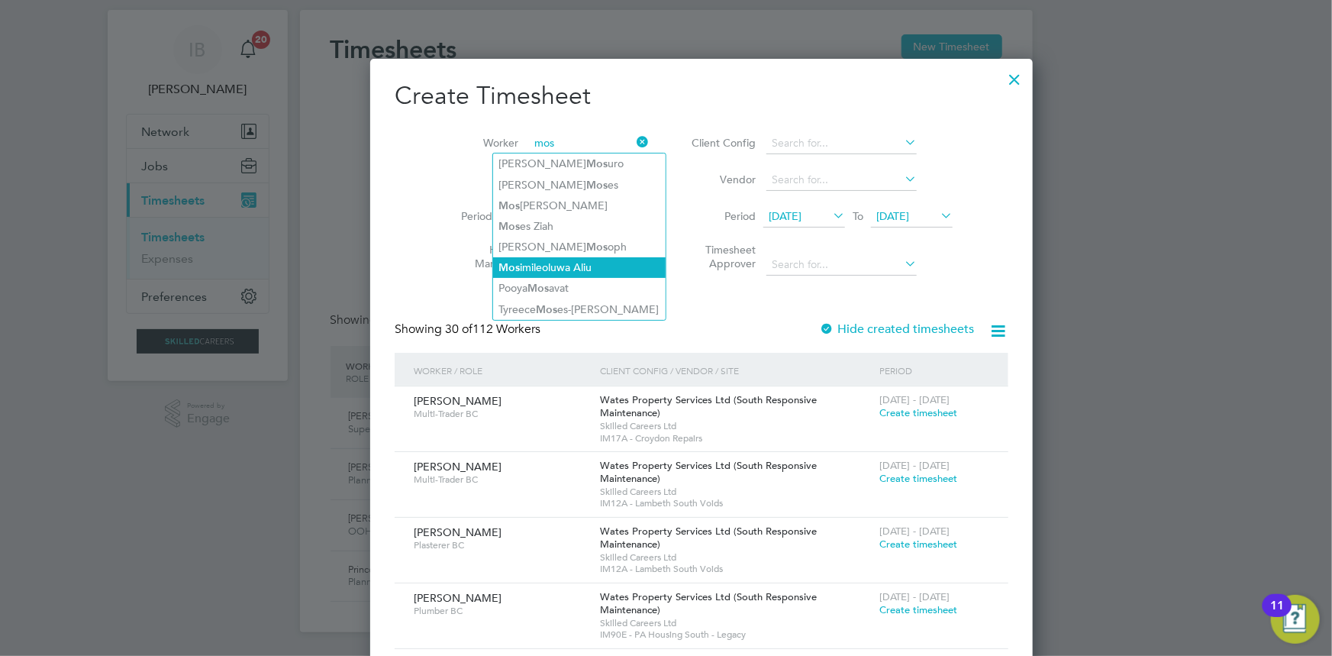
click at [539, 261] on li "Mos imileoluwa Aliu" at bounding box center [579, 267] width 172 height 21
type input "Mosimileoluwa Aliu"
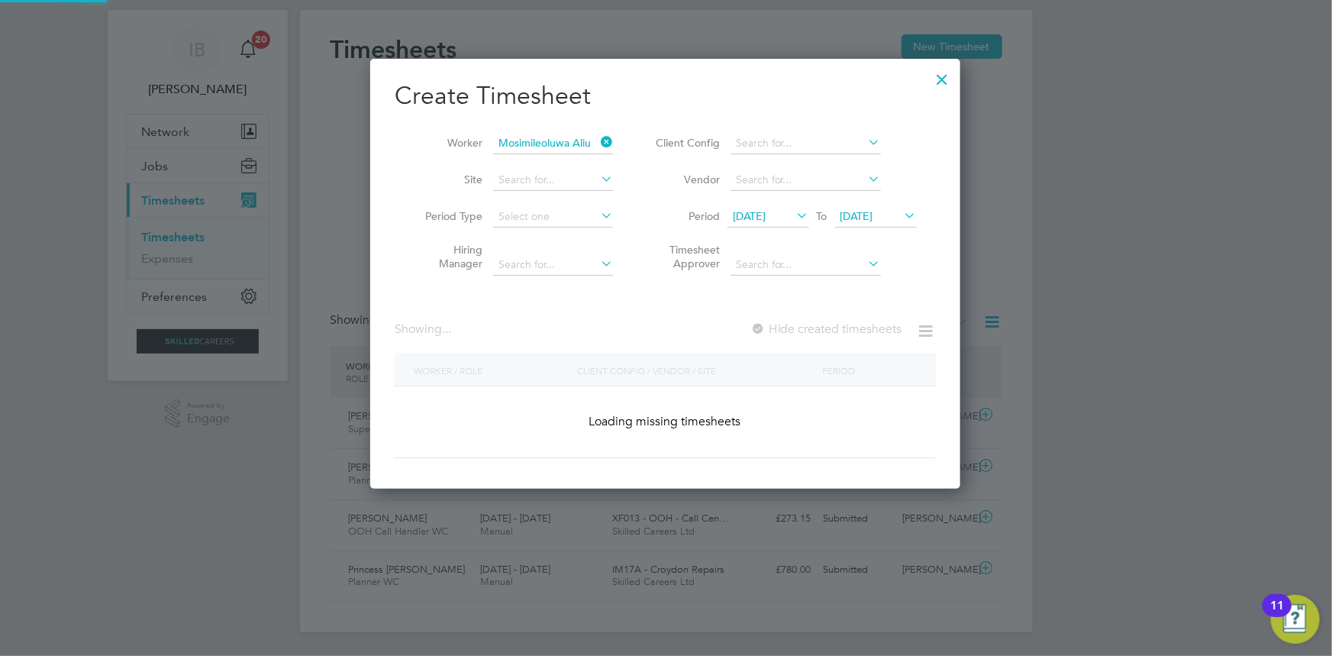
scroll to position [425, 591]
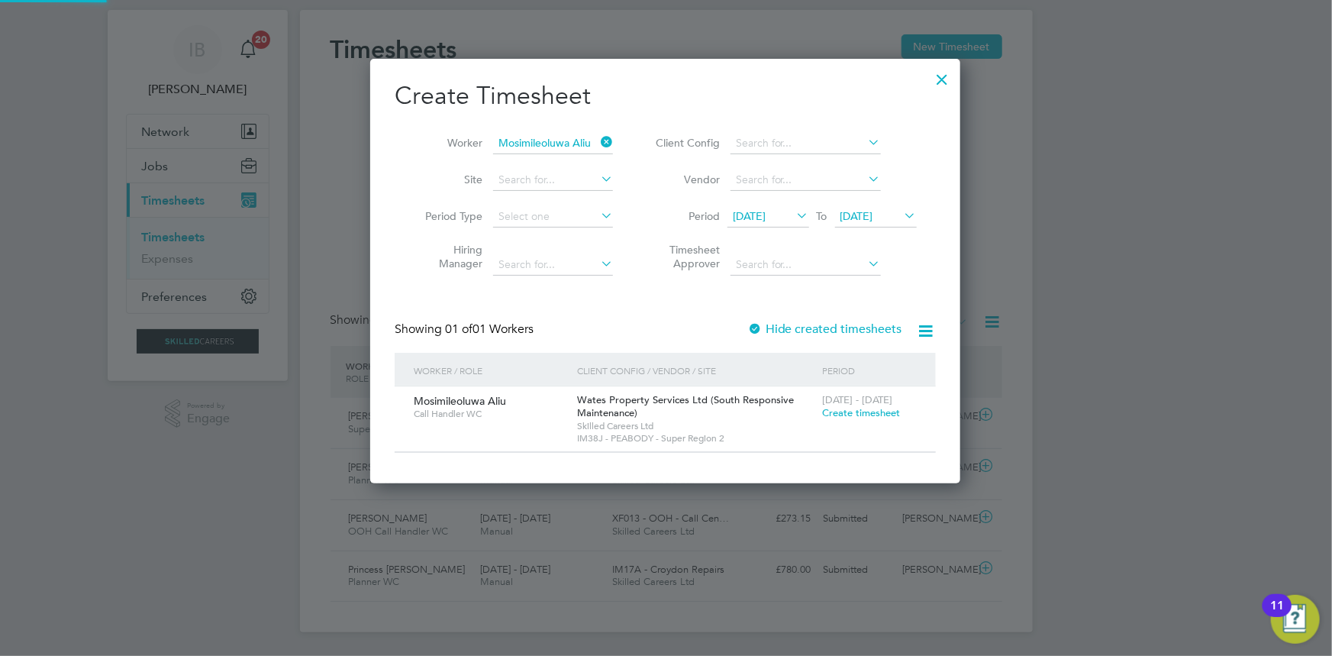
click at [838, 404] on span "[DATE] - [DATE]" at bounding box center [857, 399] width 70 height 13
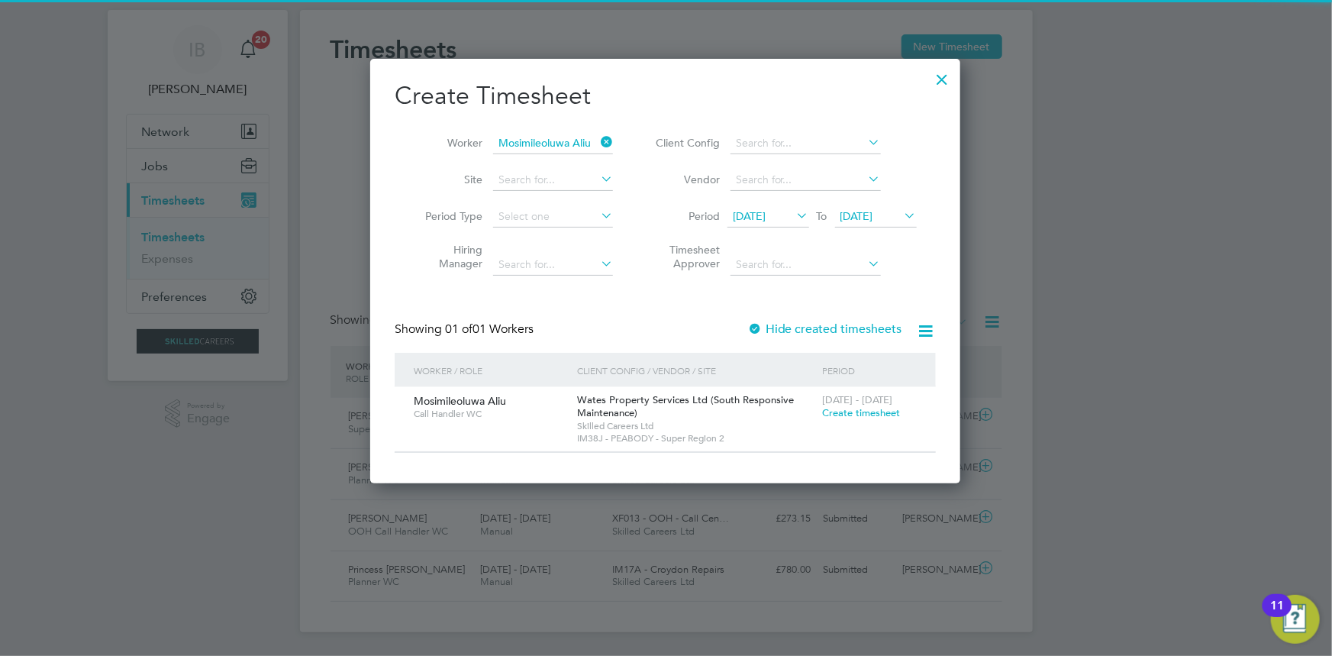
click at [839, 406] on span "Create timesheet" at bounding box center [861, 412] width 78 height 13
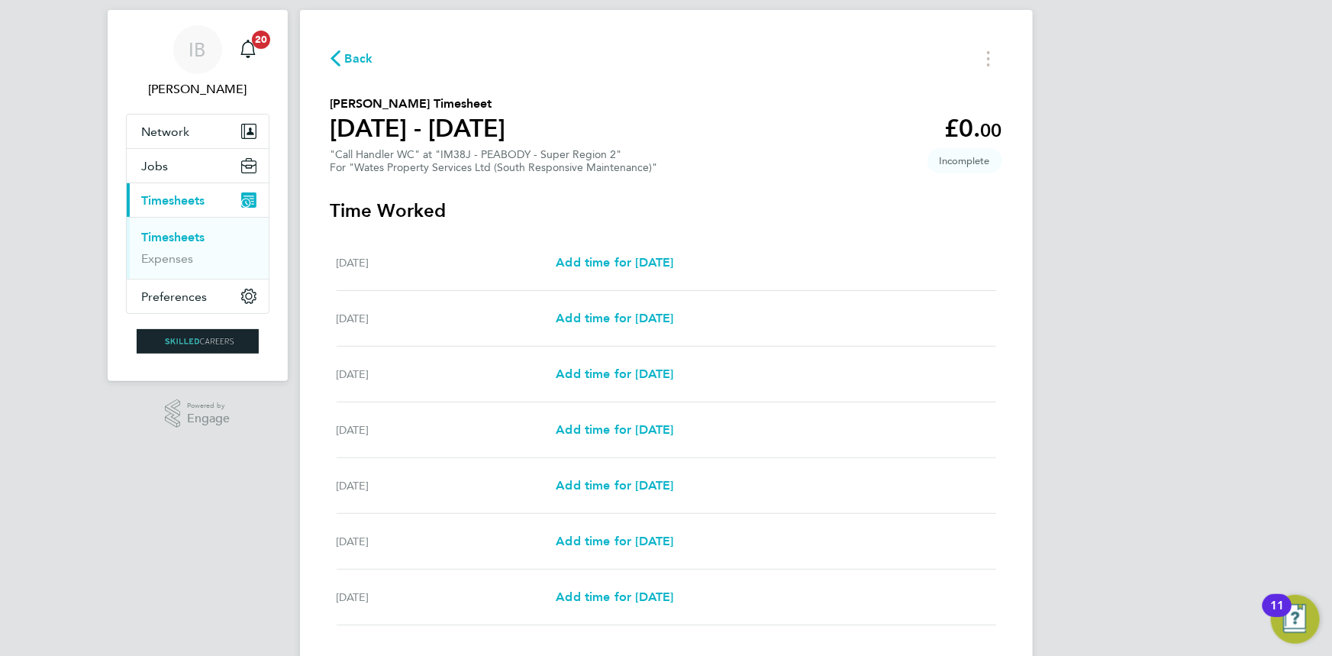
click at [638, 359] on div "[DATE] Add time for [DATE] Add time for [DATE]" at bounding box center [666, 374] width 659 height 56
click at [634, 366] on span "Add time for [DATE]" at bounding box center [615, 373] width 118 height 14
select select "30"
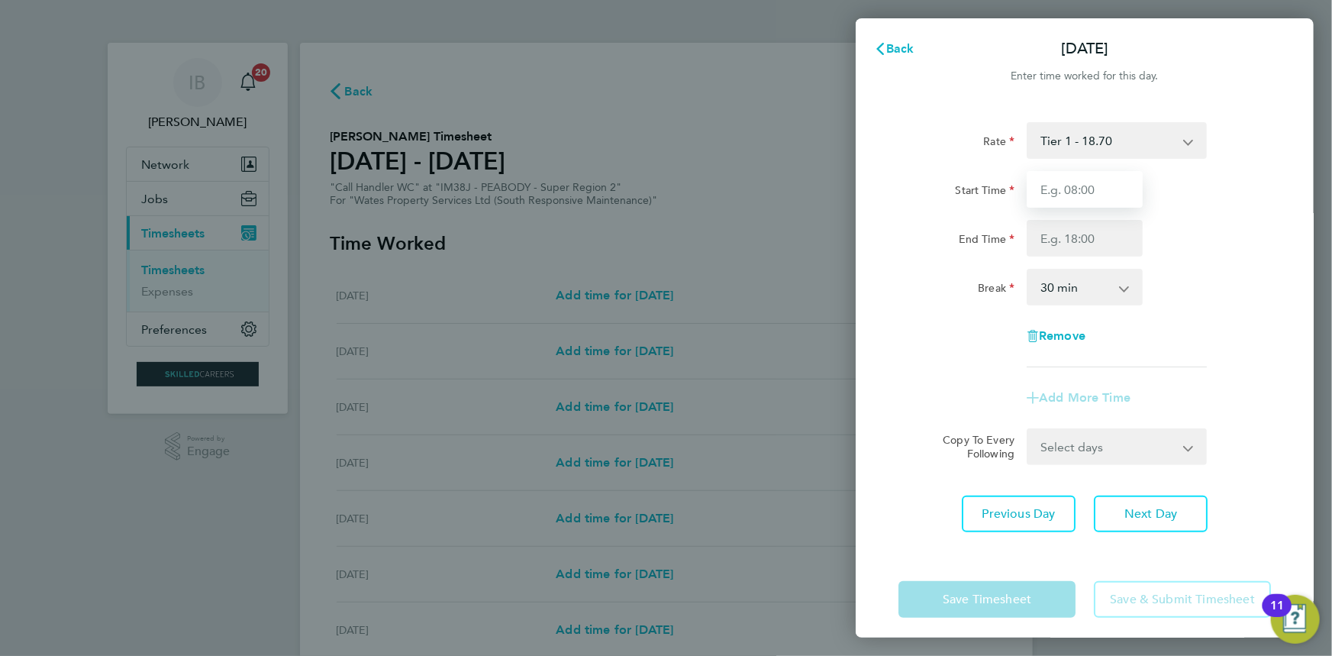
click at [1091, 193] on input "Start Time" at bounding box center [1084, 189] width 116 height 37
type input "08:00"
click at [1069, 240] on input "End Time" at bounding box center [1084, 238] width 116 height 37
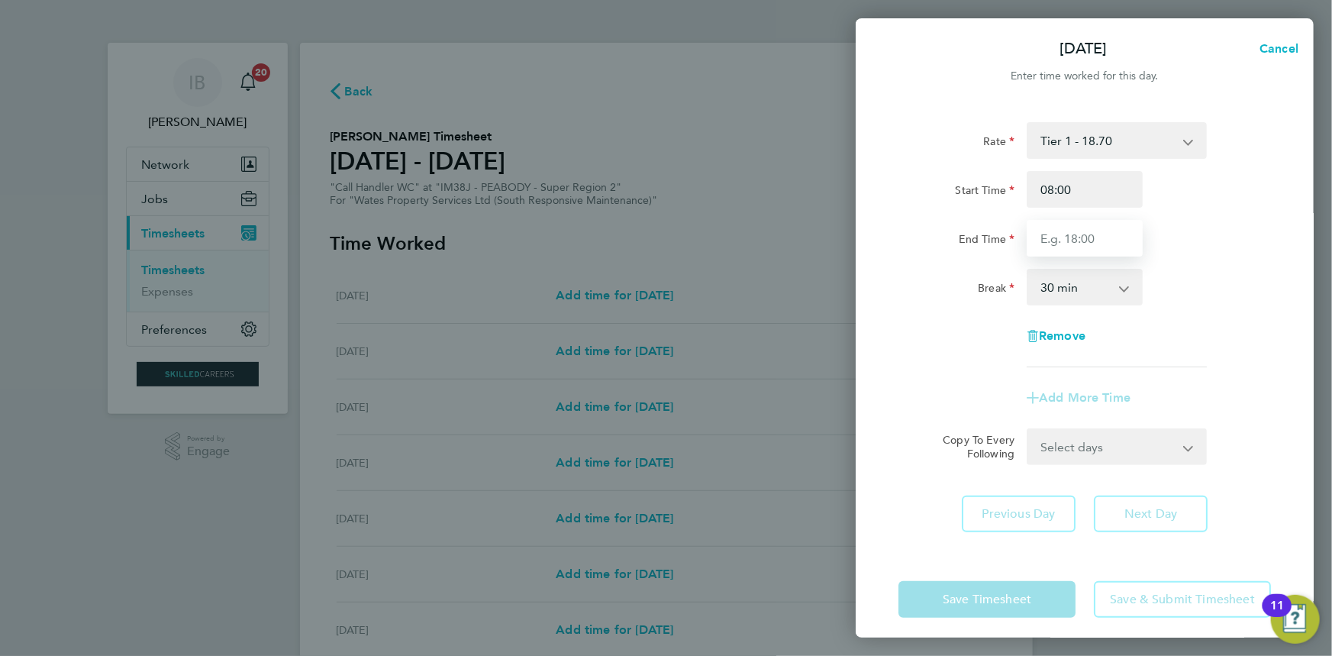
type input "17:00"
click at [1113, 292] on select "0 min 15 min 30 min 45 min 60 min 75 min 90 min" at bounding box center [1075, 287] width 95 height 34
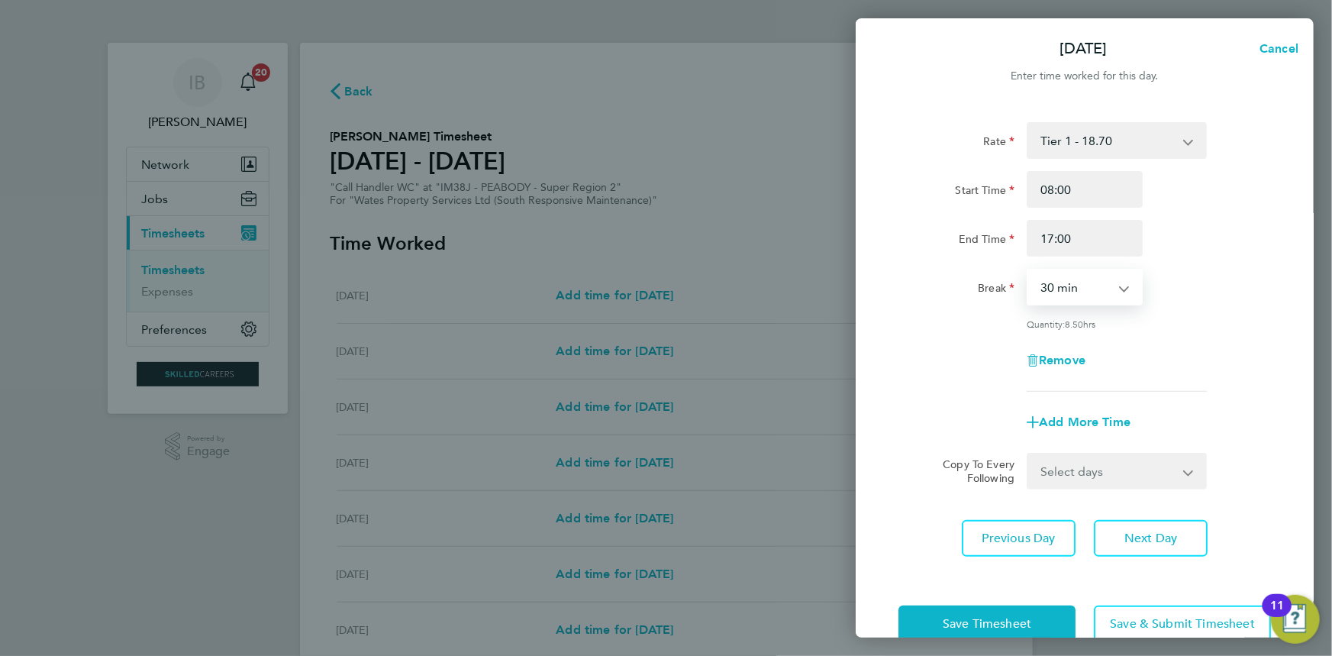
select select "60"
click at [1028, 270] on select "0 min 15 min 30 min 45 min 60 min 75 min 90 min" at bounding box center [1075, 287] width 95 height 34
click at [1107, 474] on select "Select days Day [DATE] [DATE] [DATE] [DATE]" at bounding box center [1108, 471] width 160 height 34
select select "DAY"
click at [1028, 454] on select "Select days Day [DATE] [DATE] [DATE] [DATE]" at bounding box center [1108, 471] width 160 height 34
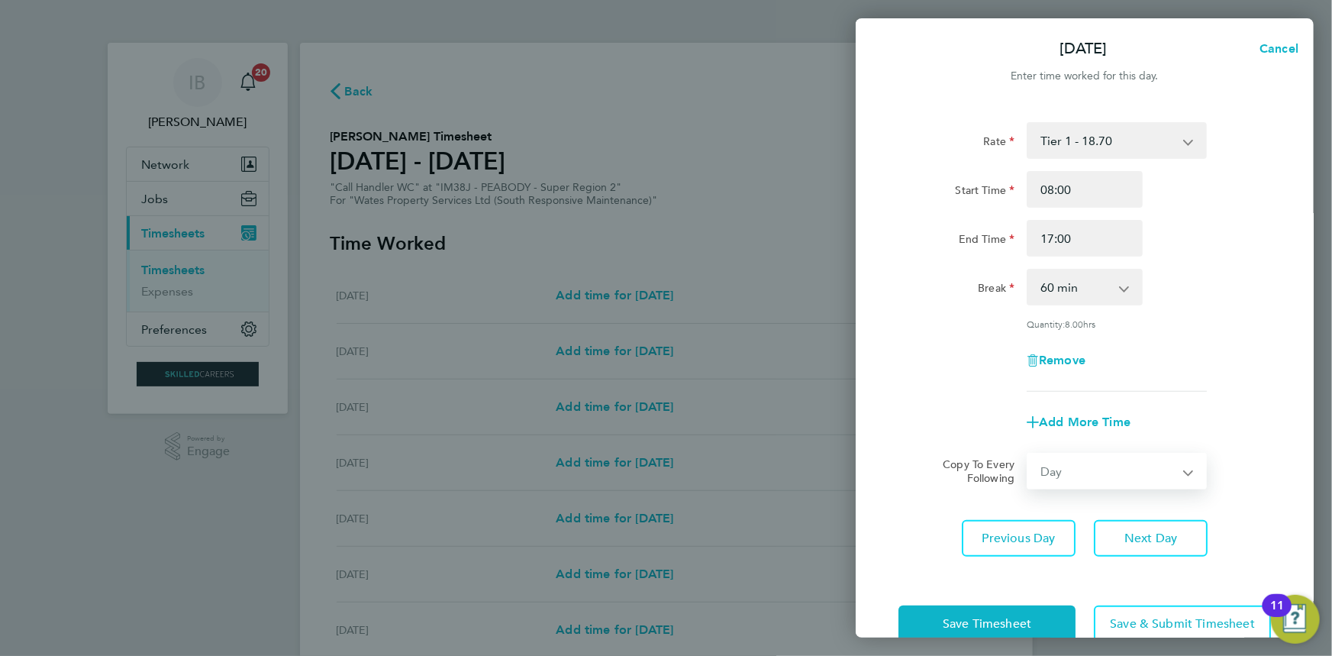
select select "[DATE]"
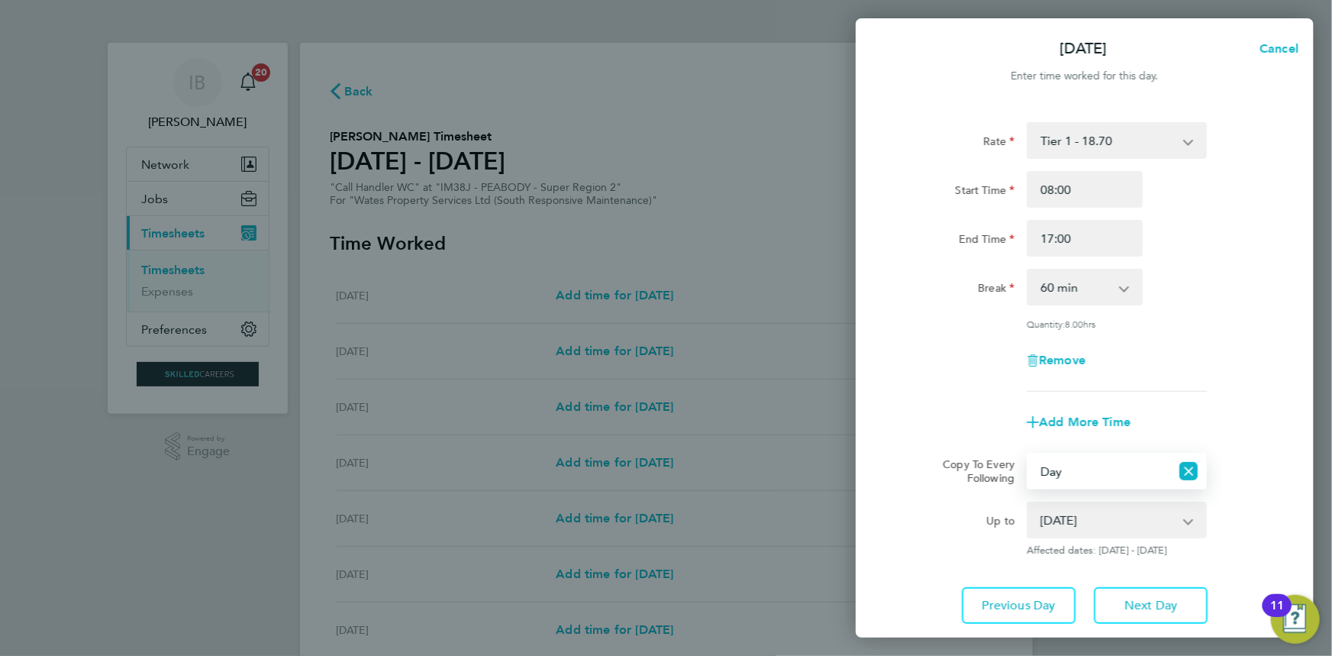
scroll to position [100, 0]
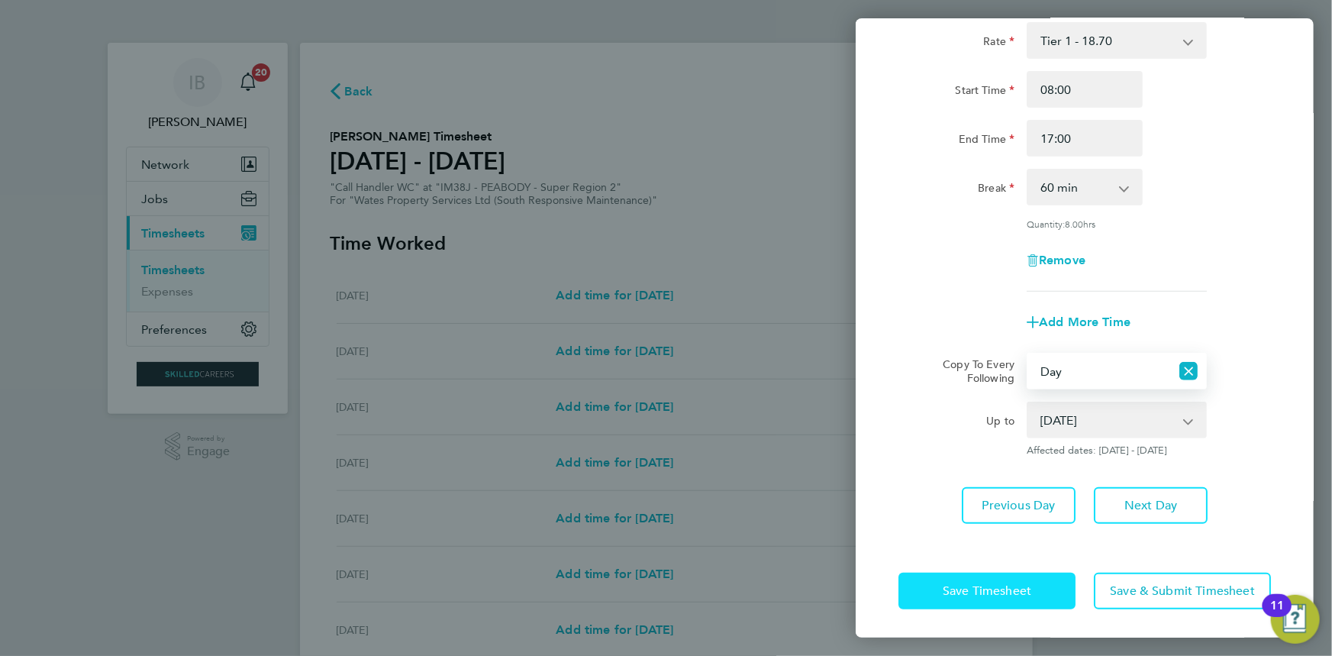
click at [1025, 586] on span "Save Timesheet" at bounding box center [986, 590] width 89 height 15
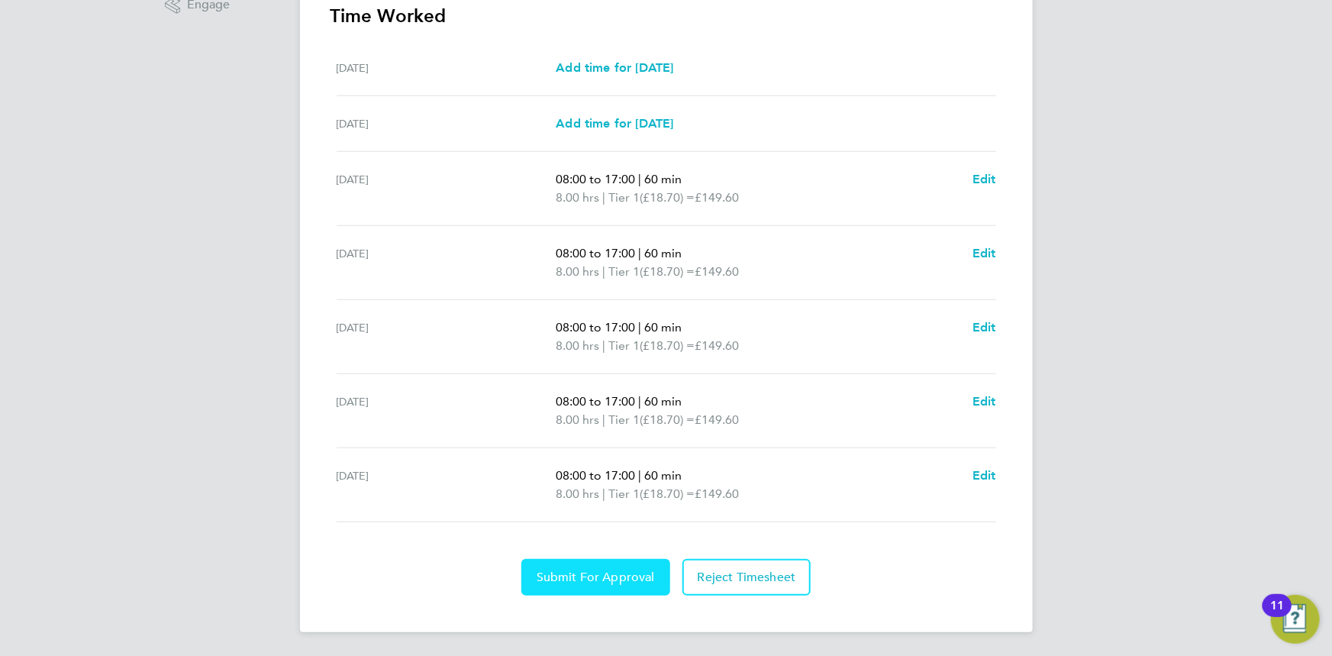
click at [615, 569] on span "Submit For Approval" at bounding box center [595, 576] width 118 height 15
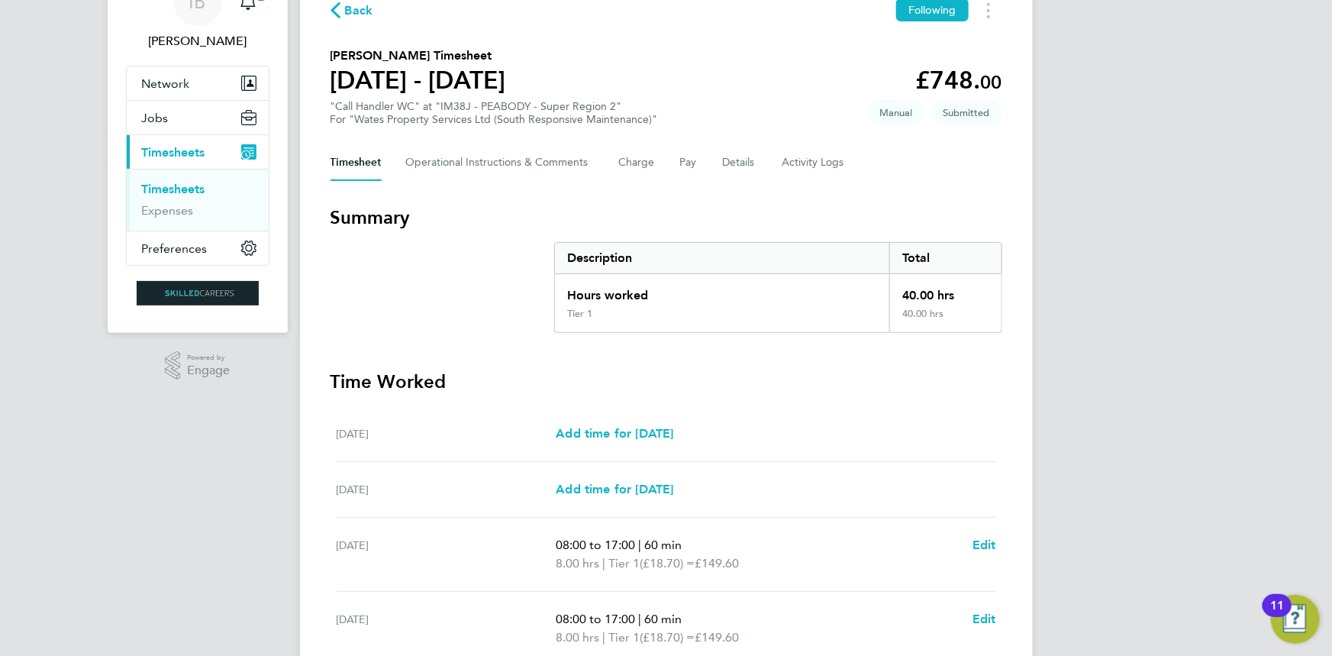
scroll to position [30, 0]
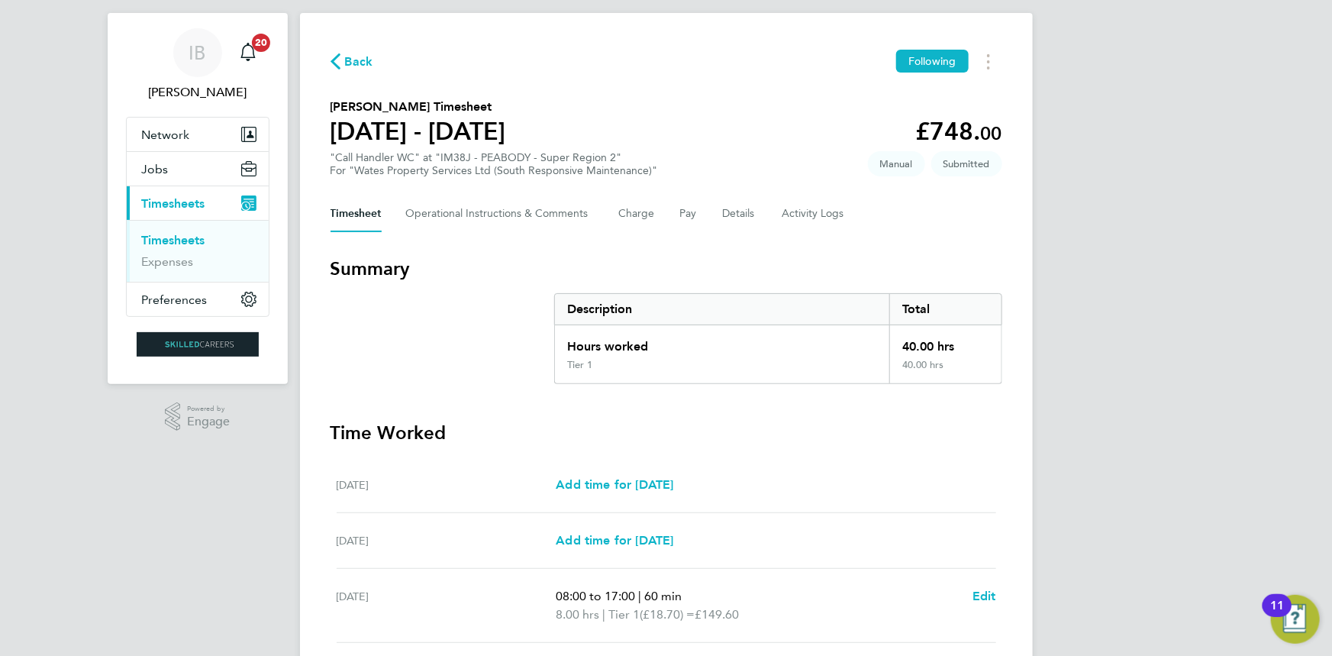
drag, startPoint x: 393, startPoint y: 37, endPoint x: 317, endPoint y: 69, distance: 82.1
click at [373, 50] on div "Back Following [PERSON_NAME] Timesheet [DATE] - [DATE] £748. 00 "Call Handler W…" at bounding box center [666, 531] width 733 height 1036
click at [317, 69] on div "Back Following [PERSON_NAME] Timesheet [DATE] - [DATE] £748. 00 "Call Handler W…" at bounding box center [666, 531] width 733 height 1036
click at [330, 64] on icon "button" at bounding box center [335, 61] width 10 height 16
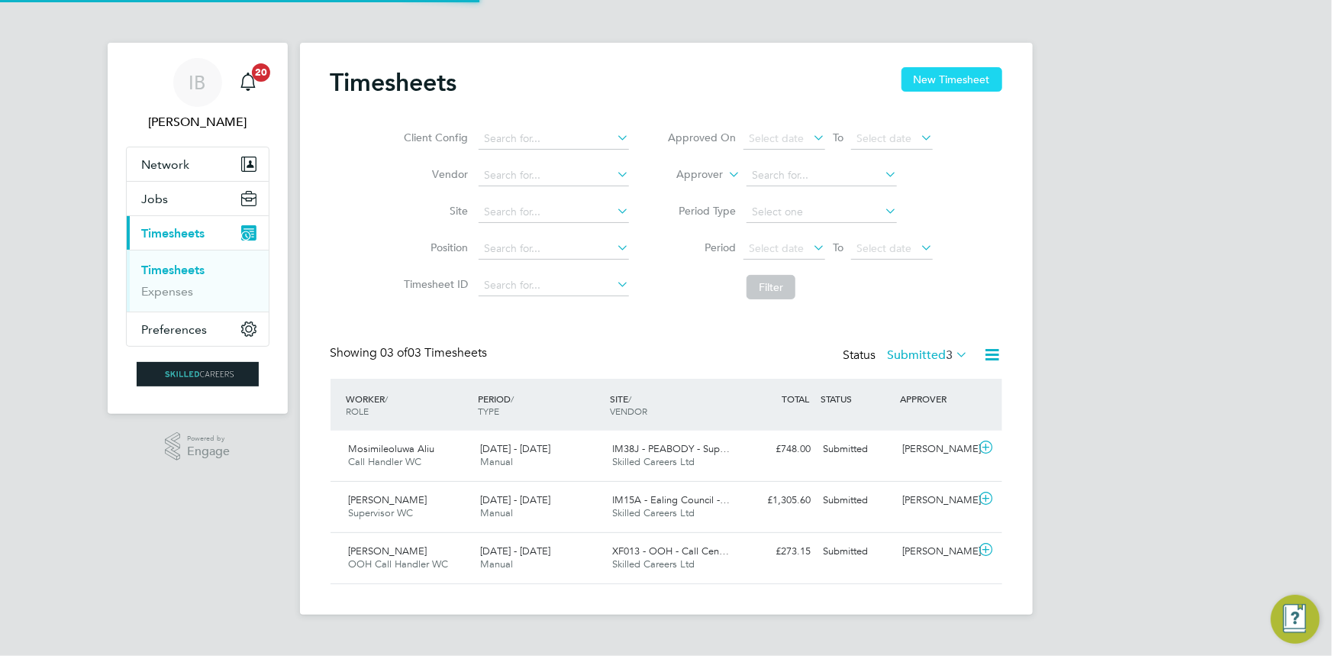
click at [951, 80] on button "New Timesheet" at bounding box center [951, 79] width 101 height 24
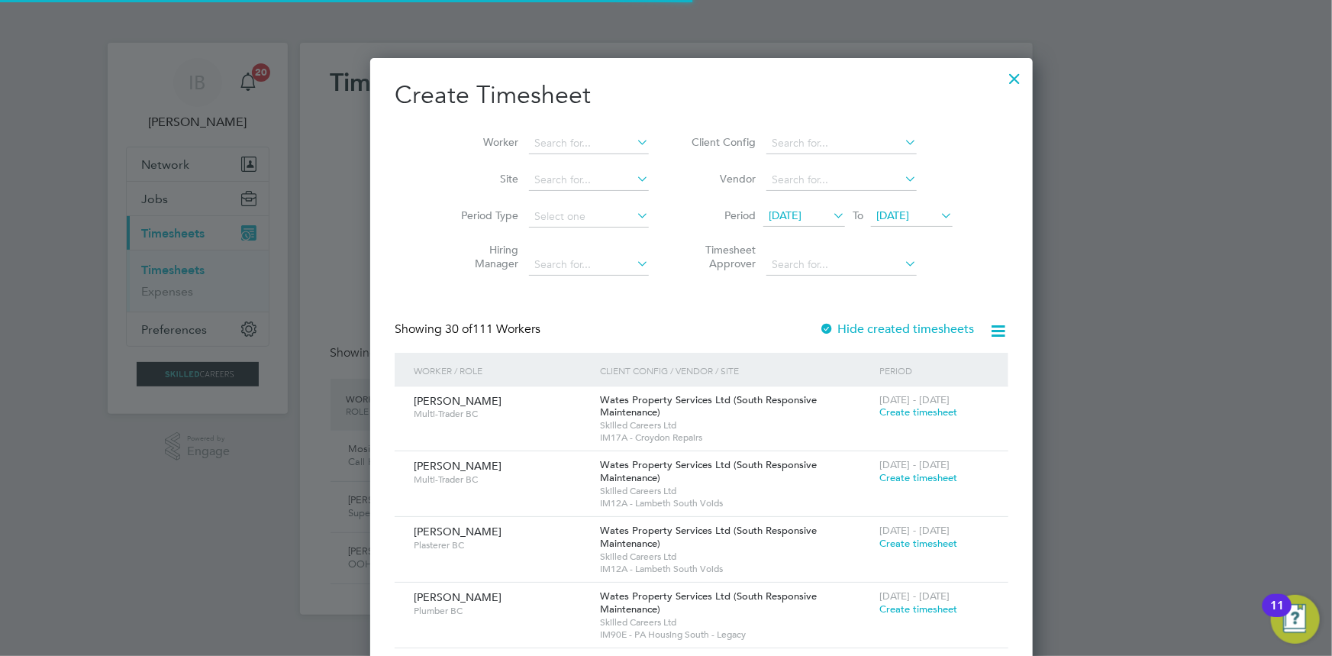
click at [543, 153] on li "Worker" at bounding box center [548, 143] width 237 height 37
click at [521, 152] on div "Timesheets New Timesheet Client Config Vendor Site Position Timesheet ID Approv…" at bounding box center [666, 329] width 733 height 572
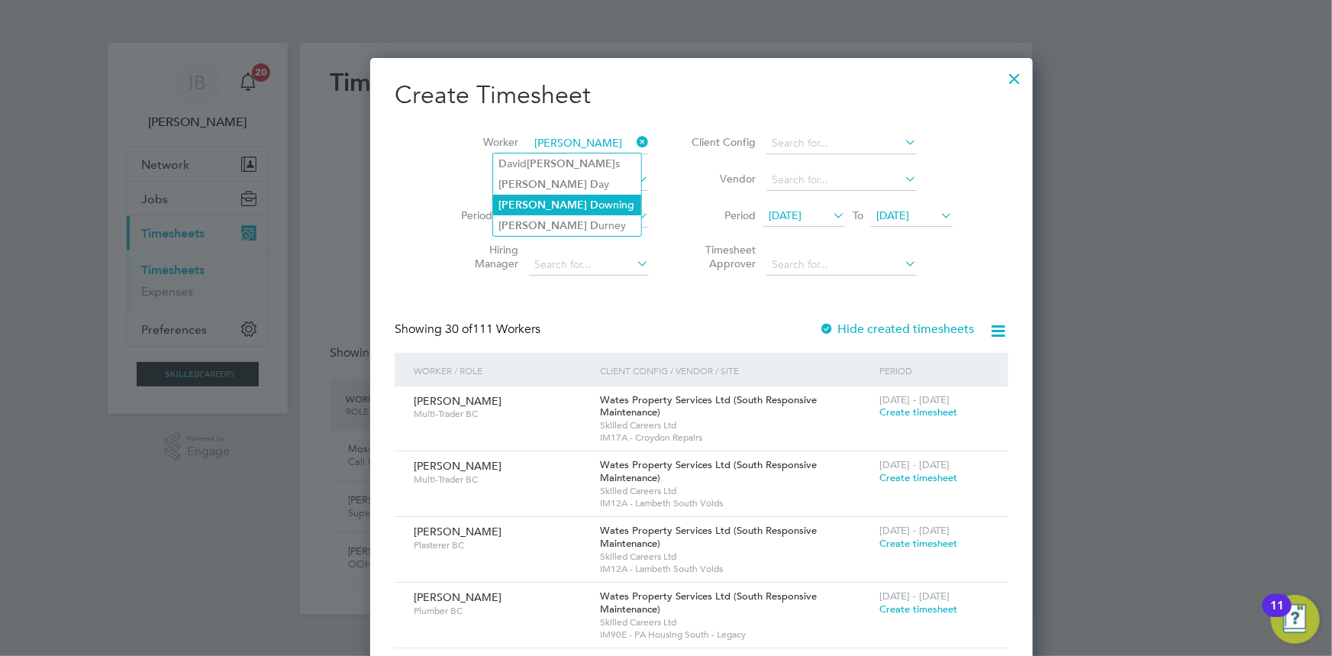
click at [533, 205] on li "[PERSON_NAME]" at bounding box center [567, 205] width 148 height 21
type input "[PERSON_NAME]"
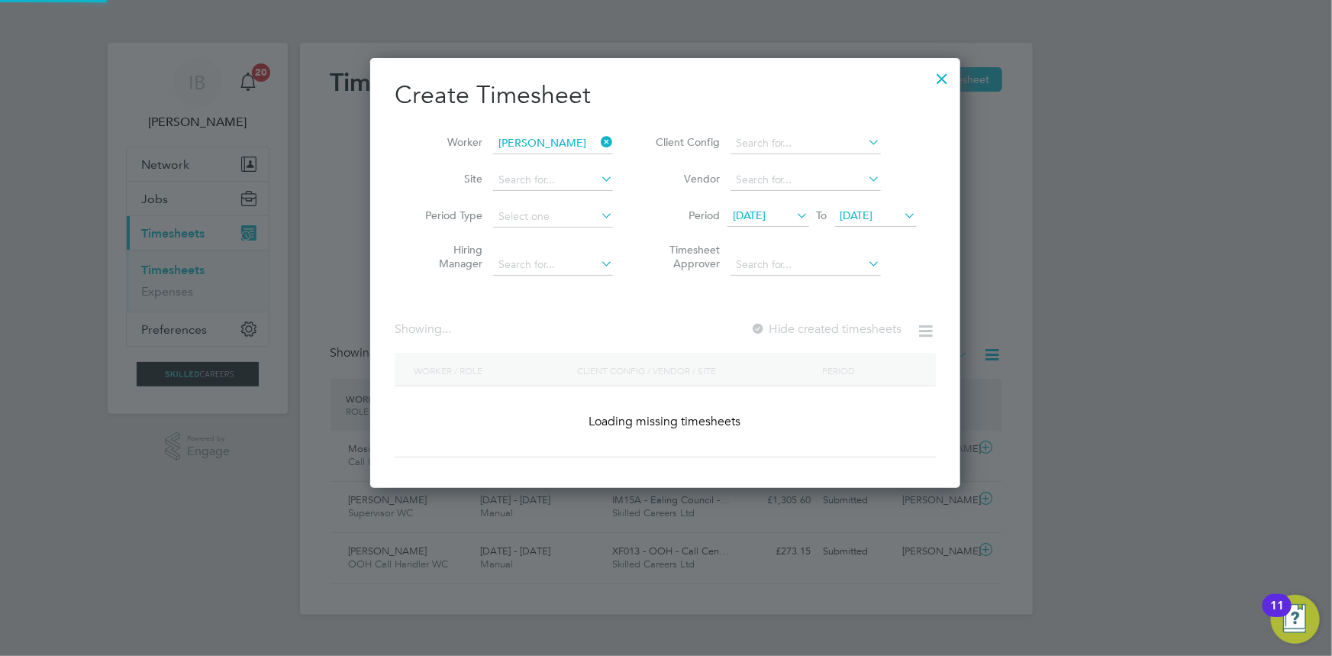
scroll to position [425, 591]
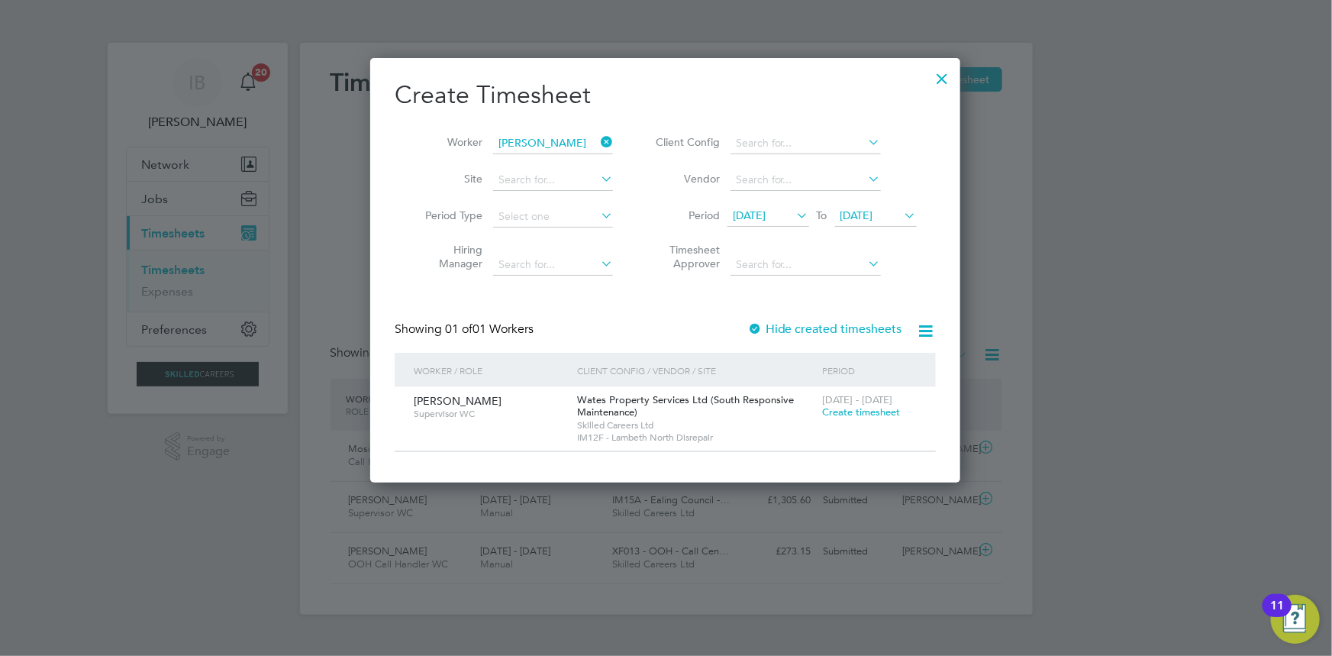
click at [875, 407] on span "Create timesheet" at bounding box center [861, 411] width 78 height 13
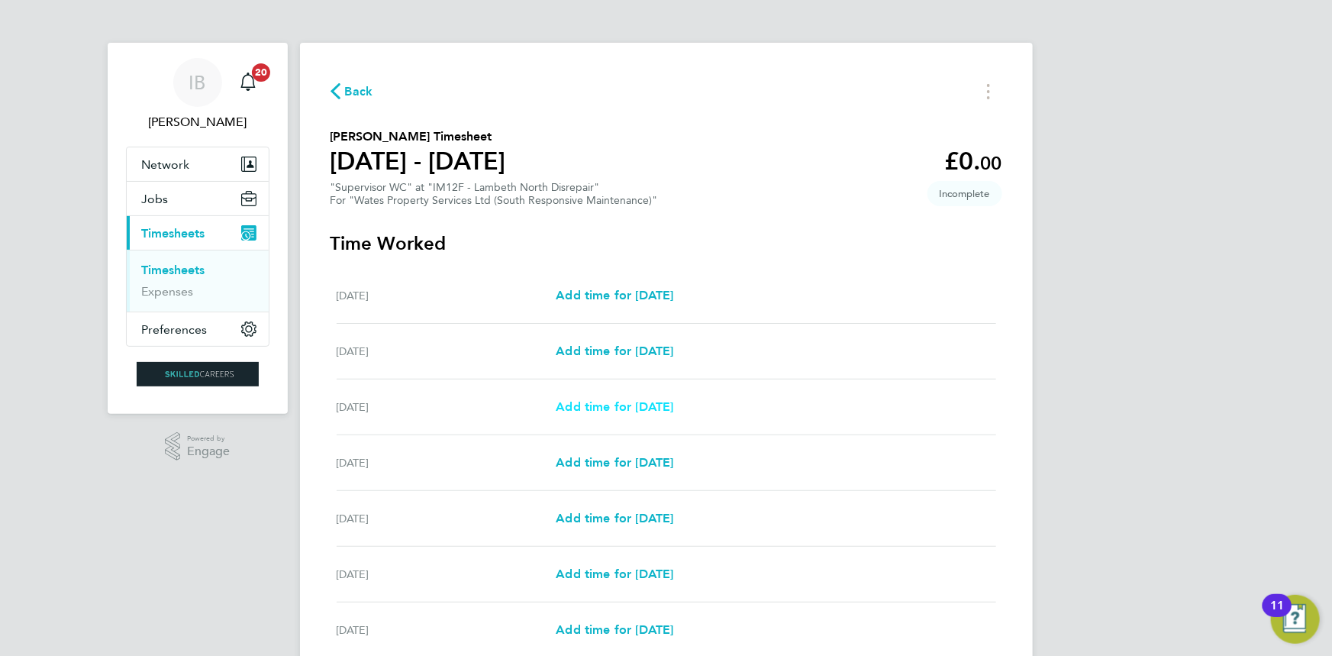
click at [670, 412] on span "Add time for [DATE]" at bounding box center [615, 406] width 118 height 14
select select "30"
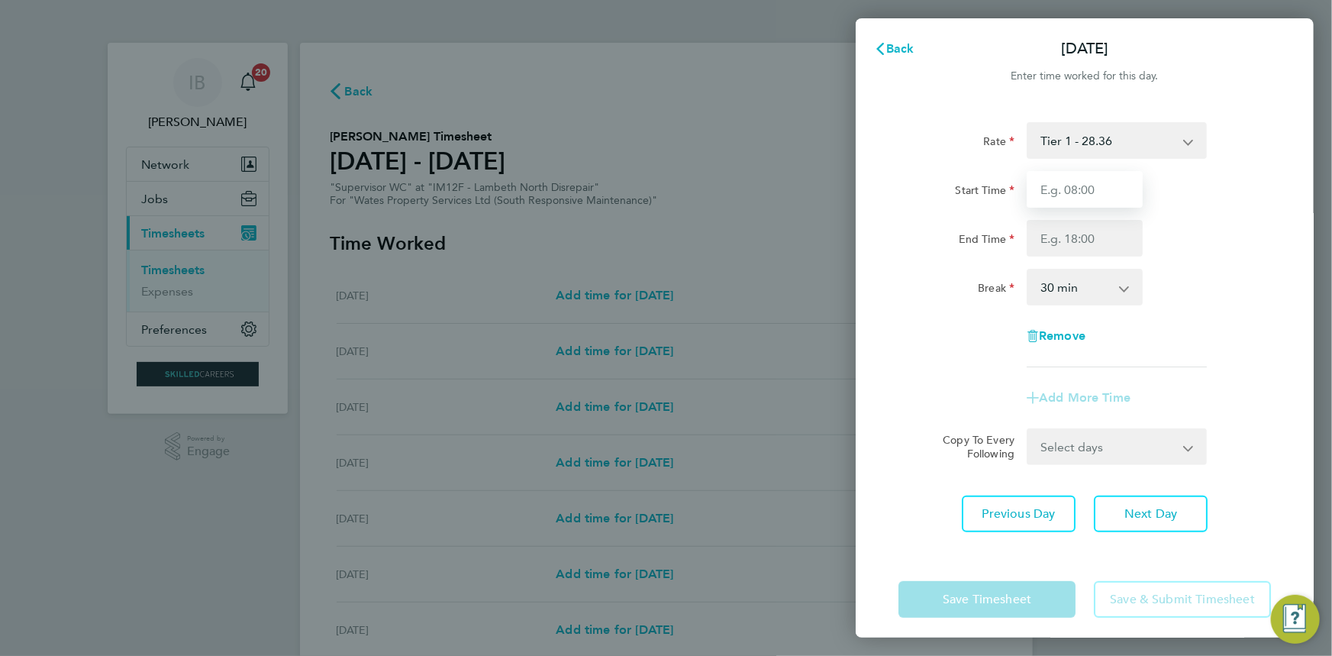
click at [1097, 191] on input "Start Time" at bounding box center [1084, 189] width 116 height 37
type input "08:00"
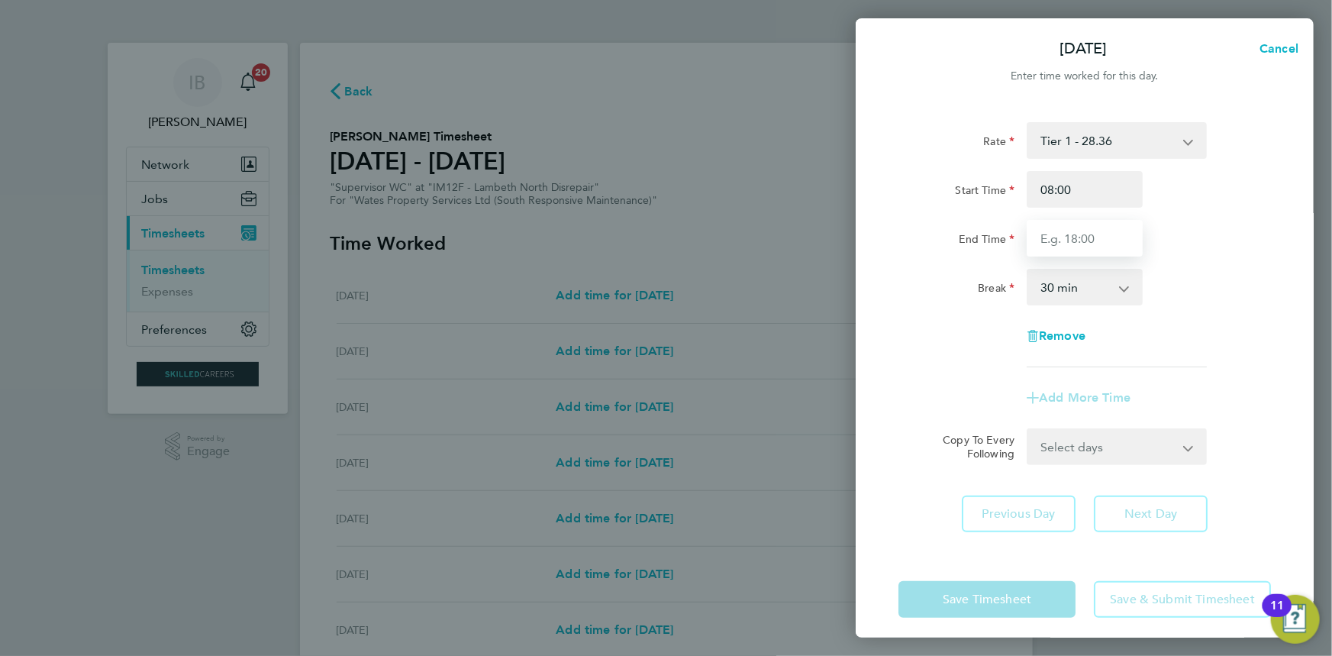
drag, startPoint x: 1097, startPoint y: 241, endPoint x: 1098, endPoint y: 250, distance: 9.2
click at [1097, 241] on input "End Time" at bounding box center [1084, 238] width 116 height 37
type input "17:00"
click at [1076, 466] on div "Rate Tier 1 - 28.36 Start Time 08:00 End Time 17:00 Break 0 min 15 min 30 min 4…" at bounding box center [1084, 327] width 458 height 446
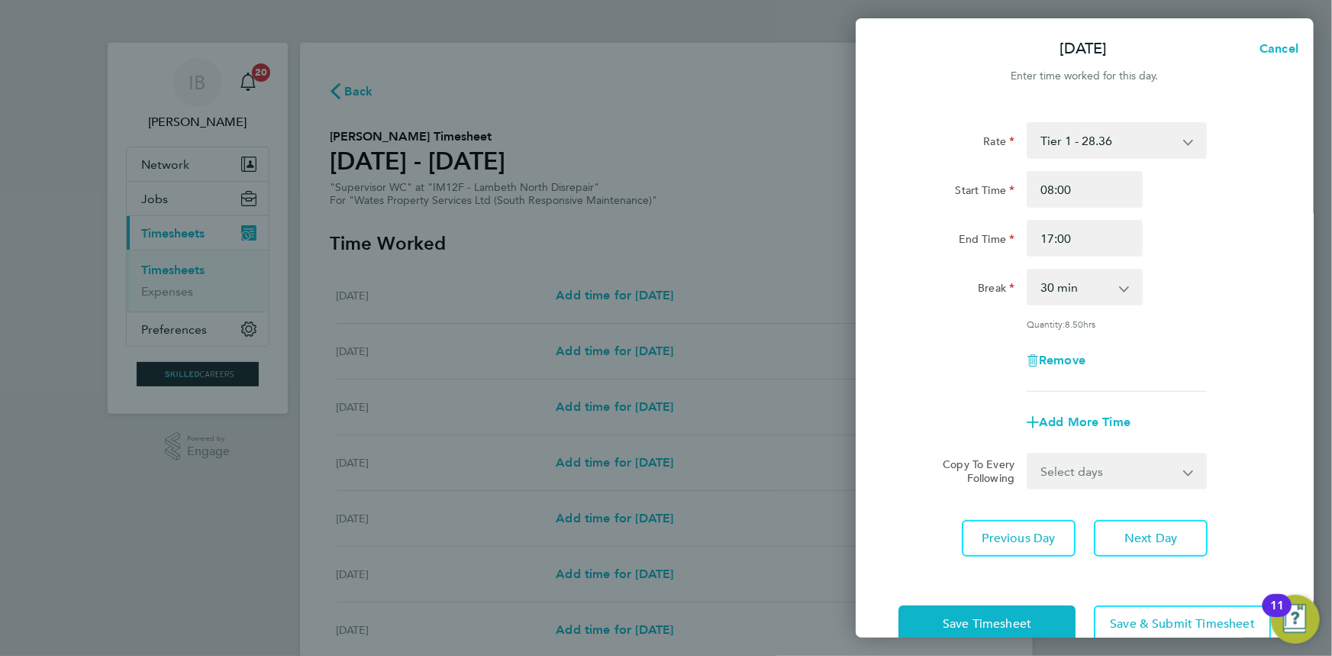
click at [1081, 467] on select "Select days Day [DATE] [DATE] [DATE] [DATE]" at bounding box center [1108, 471] width 160 height 34
select select "DAY"
click at [1028, 454] on select "Select days Day [DATE] [DATE] [DATE] [DATE]" at bounding box center [1108, 471] width 160 height 34
select select "[DATE]"
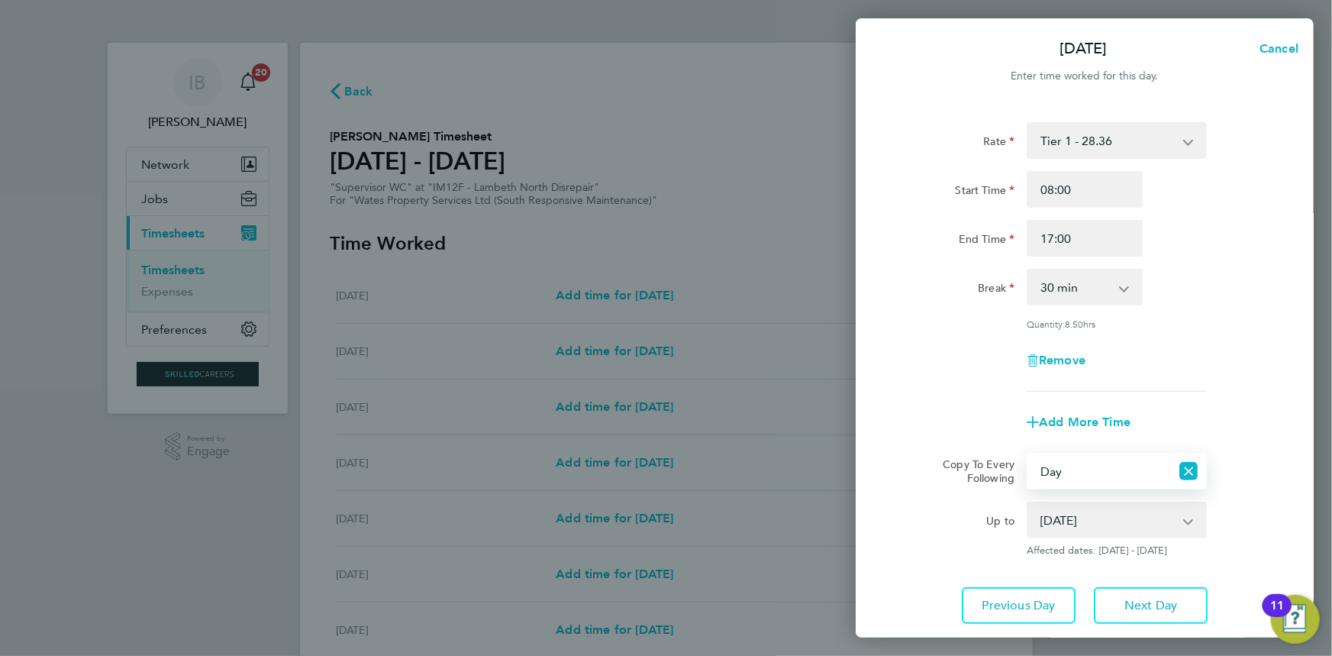
scroll to position [100, 0]
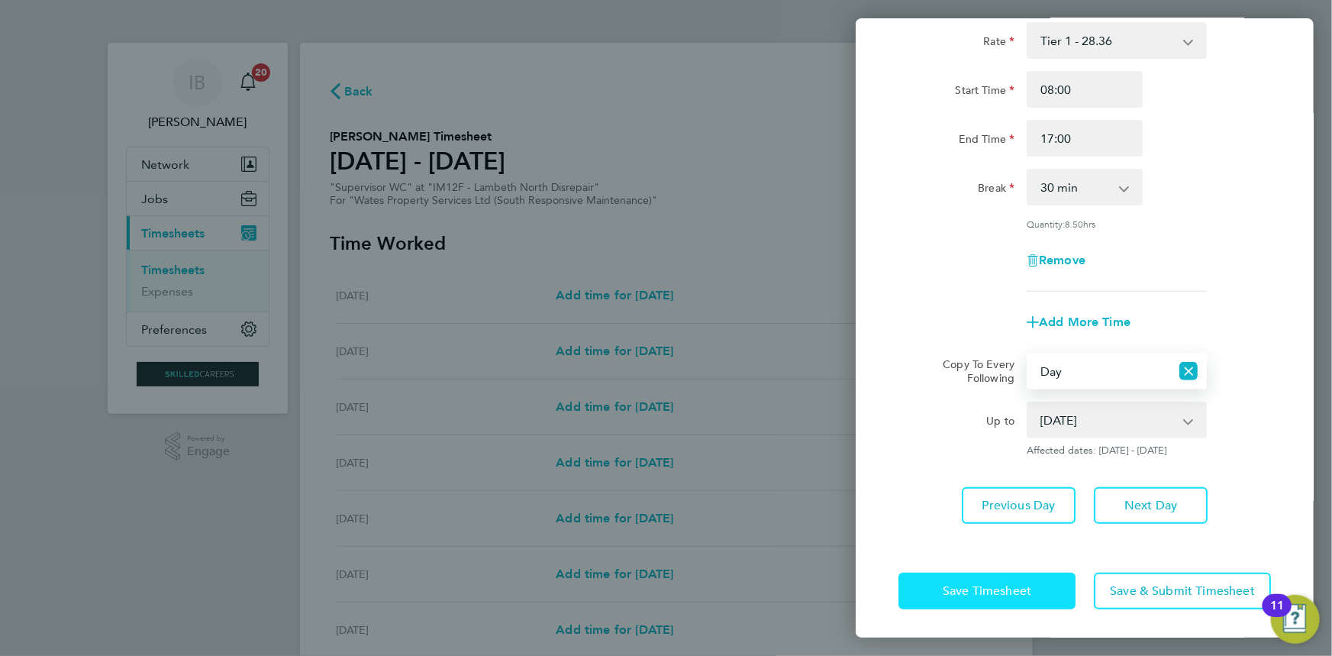
click at [1016, 600] on button "Save Timesheet" at bounding box center [986, 590] width 177 height 37
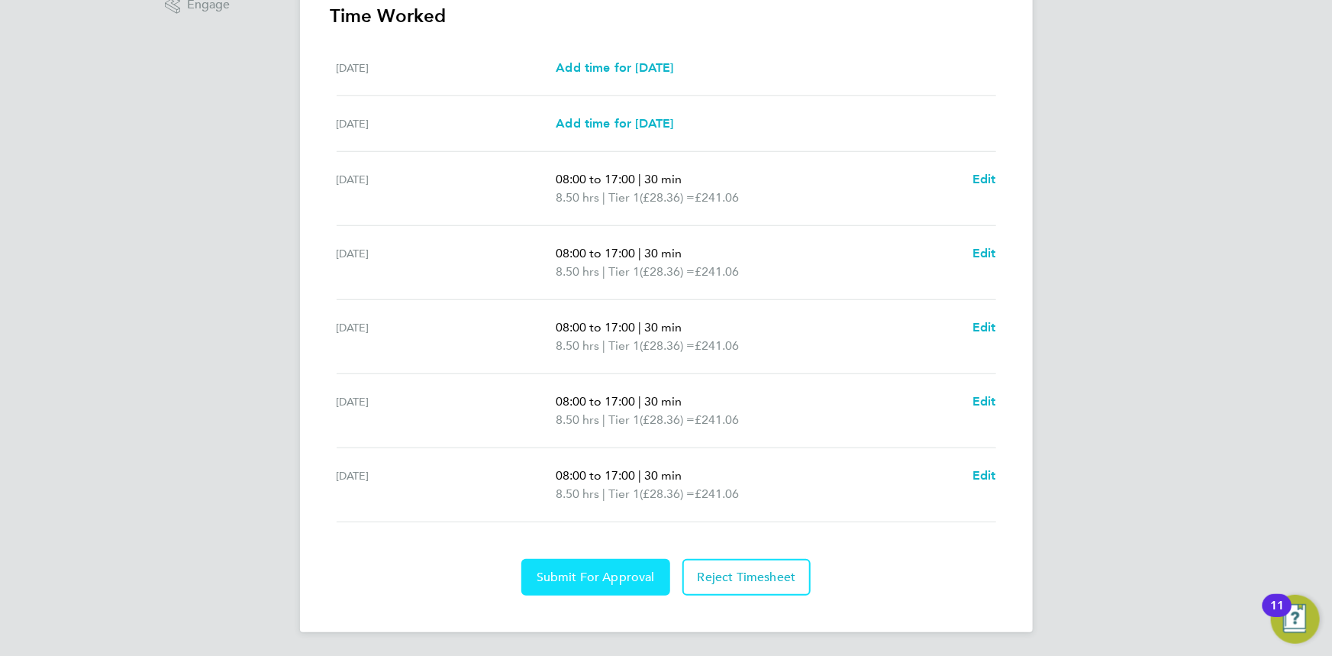
click at [609, 563] on button "Submit For Approval" at bounding box center [595, 577] width 149 height 37
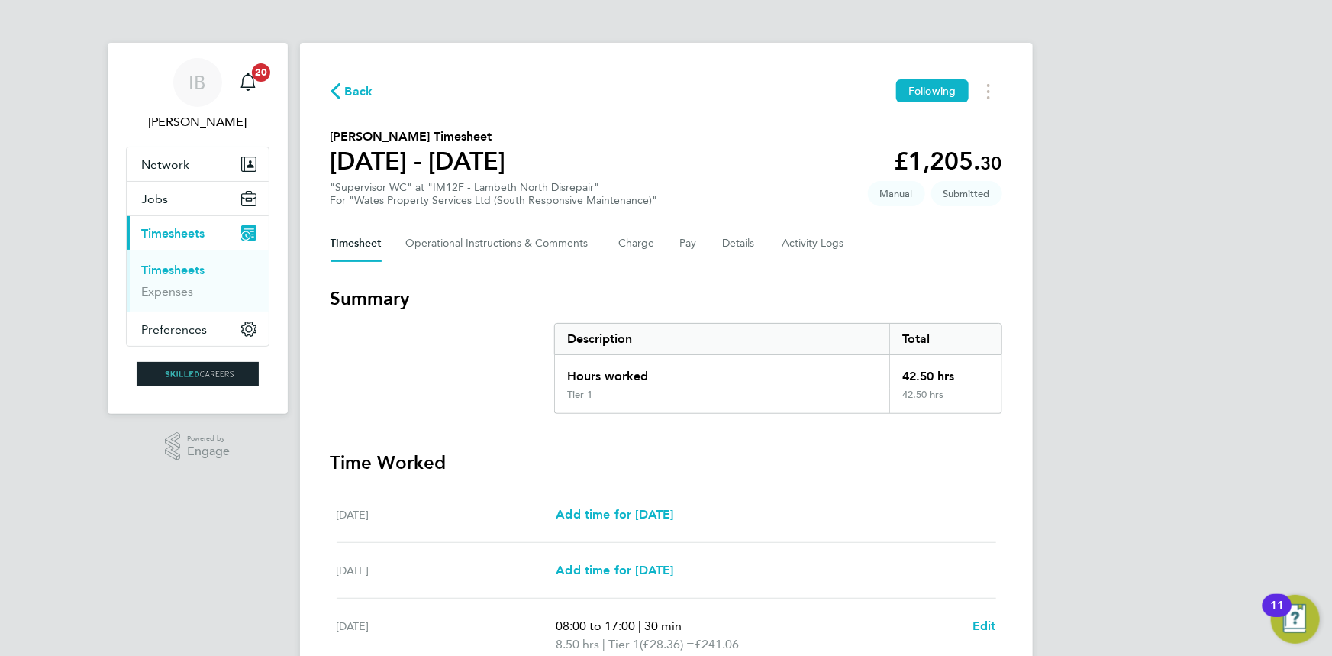
click at [350, 90] on span "Back" at bounding box center [359, 91] width 28 height 18
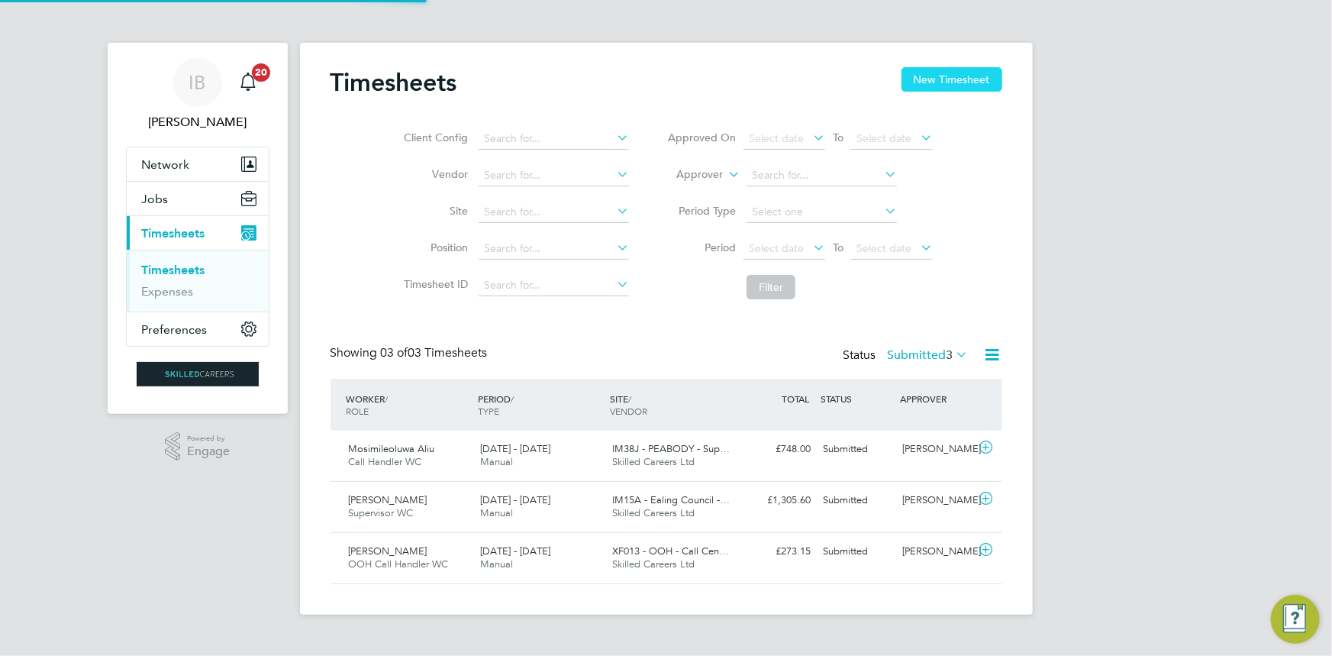
scroll to position [38, 132]
click at [980, 78] on button "New Timesheet" at bounding box center [951, 79] width 101 height 24
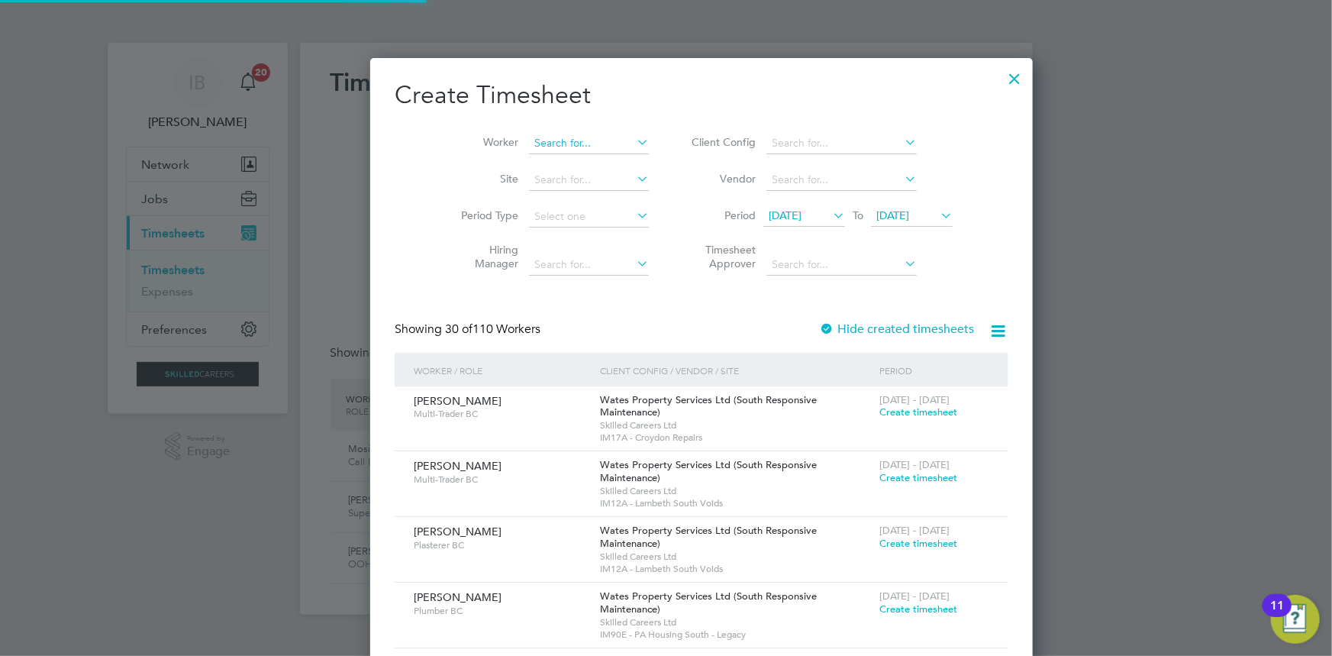
click at [585, 134] on input at bounding box center [589, 143] width 120 height 21
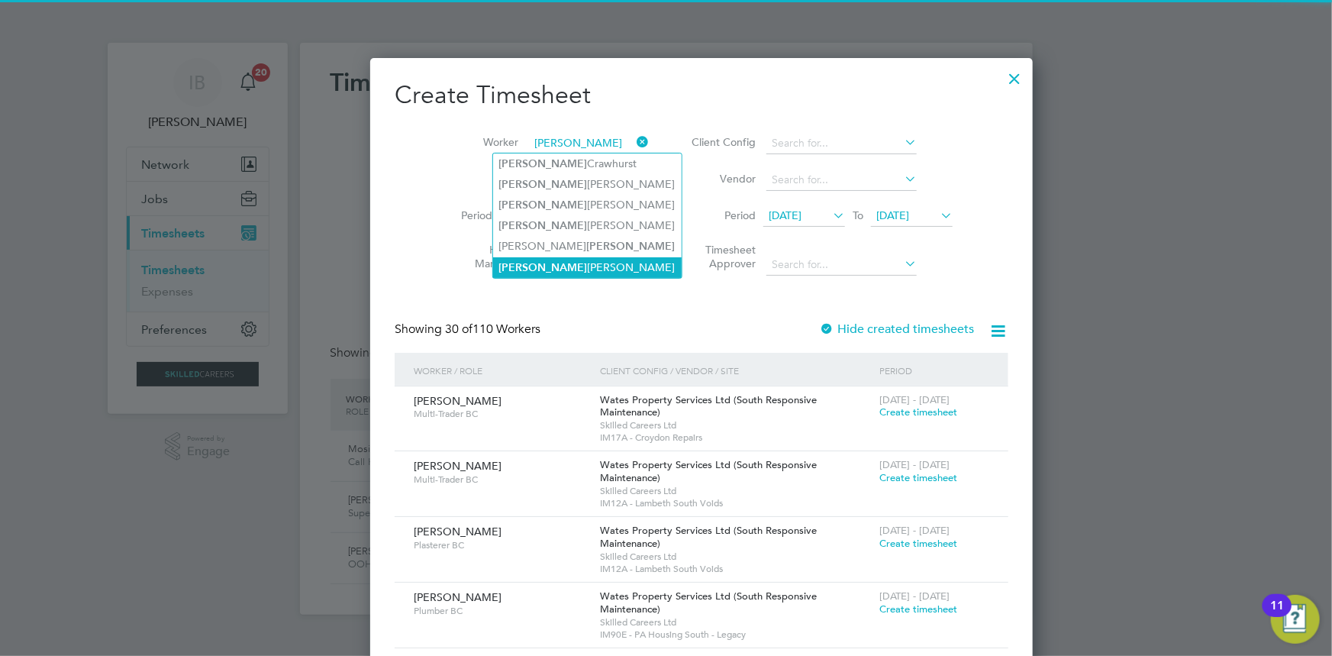
click at [541, 259] on li "[PERSON_NAME]" at bounding box center [587, 267] width 188 height 21
type input "[PERSON_NAME]"
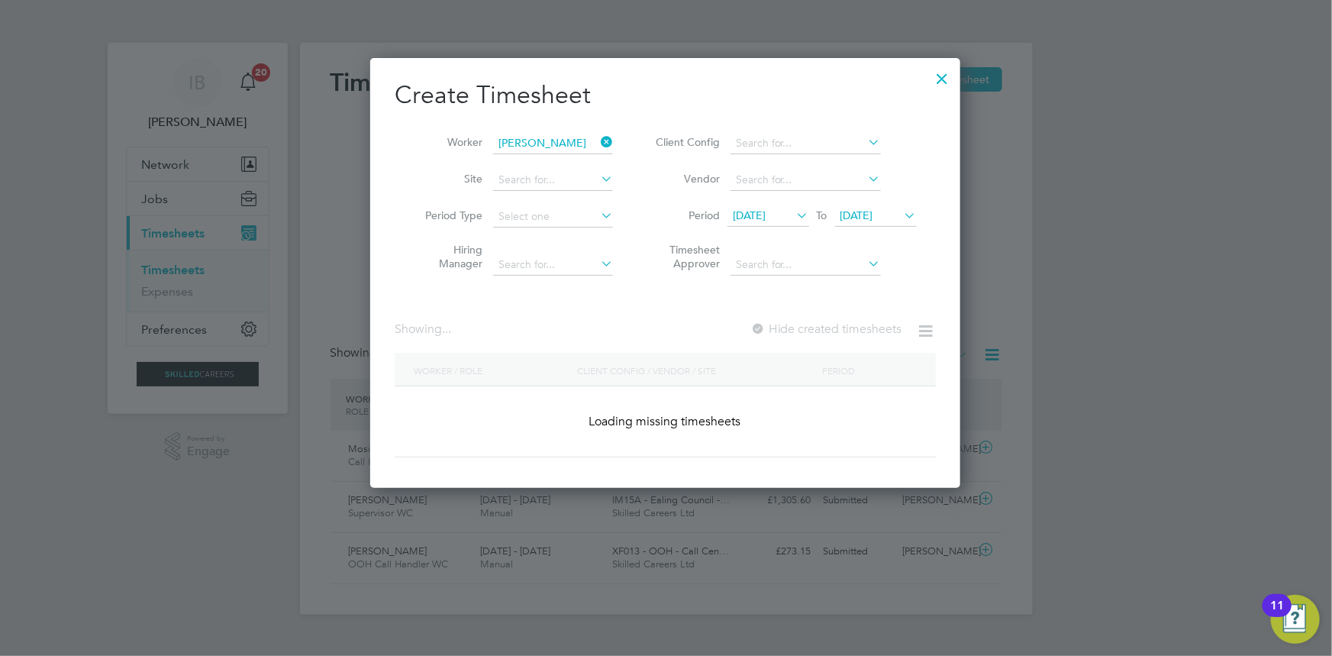
scroll to position [425, 591]
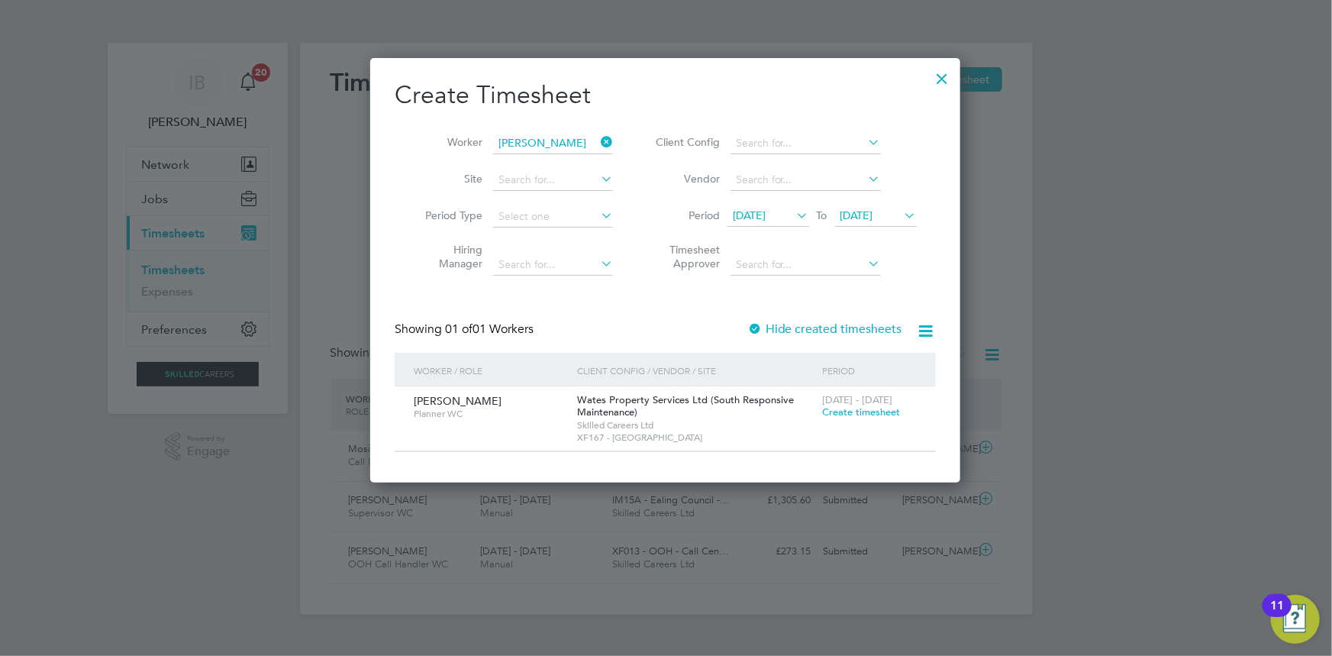
click at [839, 420] on div "[DATE] - [DATE] Create timesheet" at bounding box center [869, 406] width 102 height 41
click at [839, 414] on span "Create timesheet" at bounding box center [861, 411] width 78 height 13
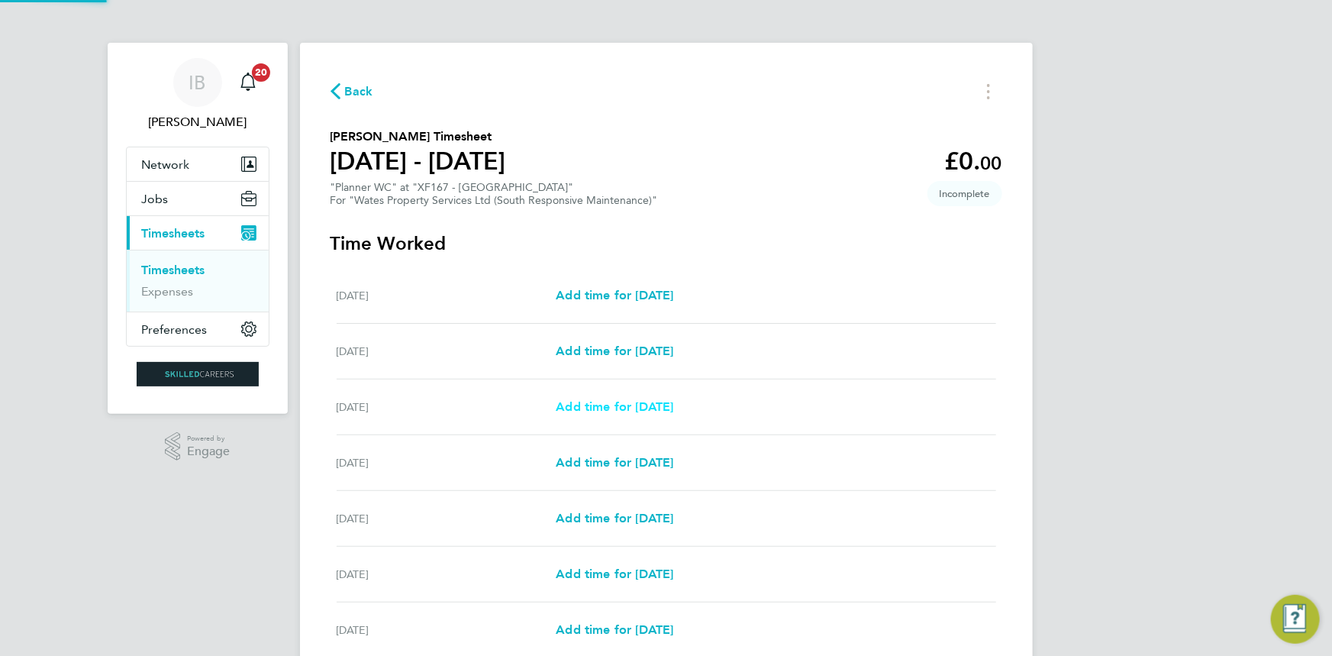
click at [605, 399] on span "Add time for [DATE]" at bounding box center [615, 406] width 118 height 14
select select "30"
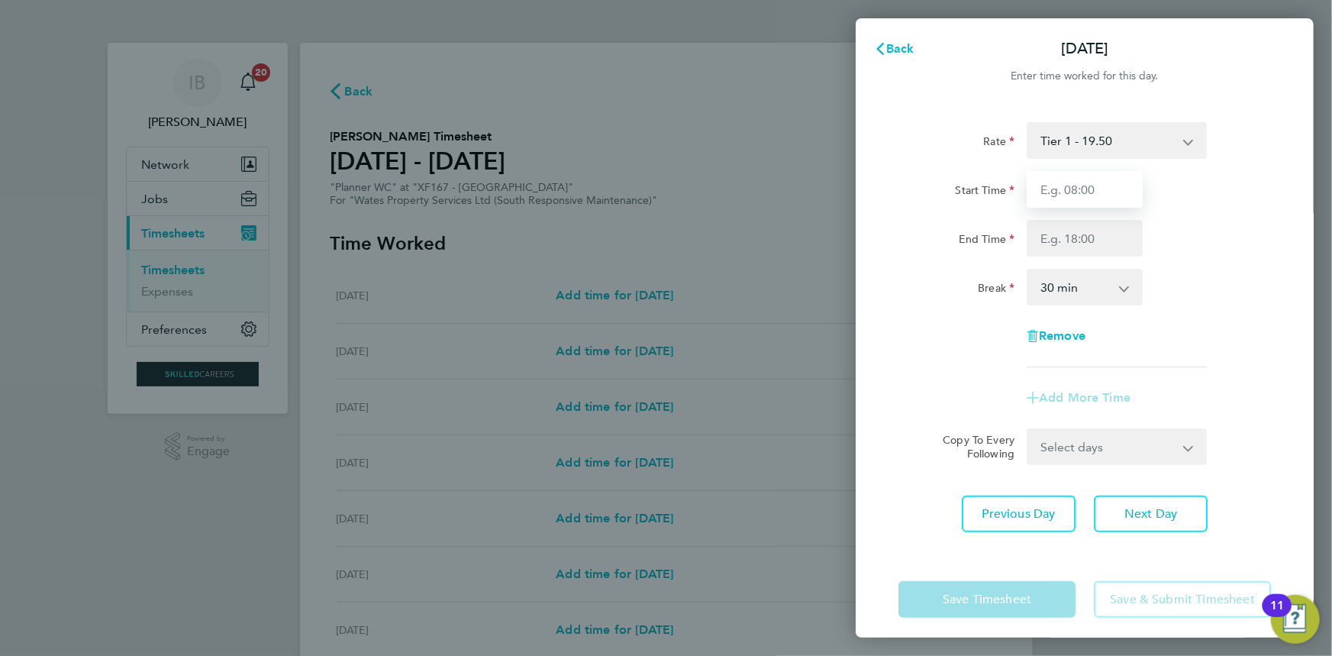
click at [1061, 196] on input "Start Time" at bounding box center [1084, 189] width 116 height 37
type input "08:00"
click at [1084, 255] on input "End Time" at bounding box center [1084, 238] width 116 height 37
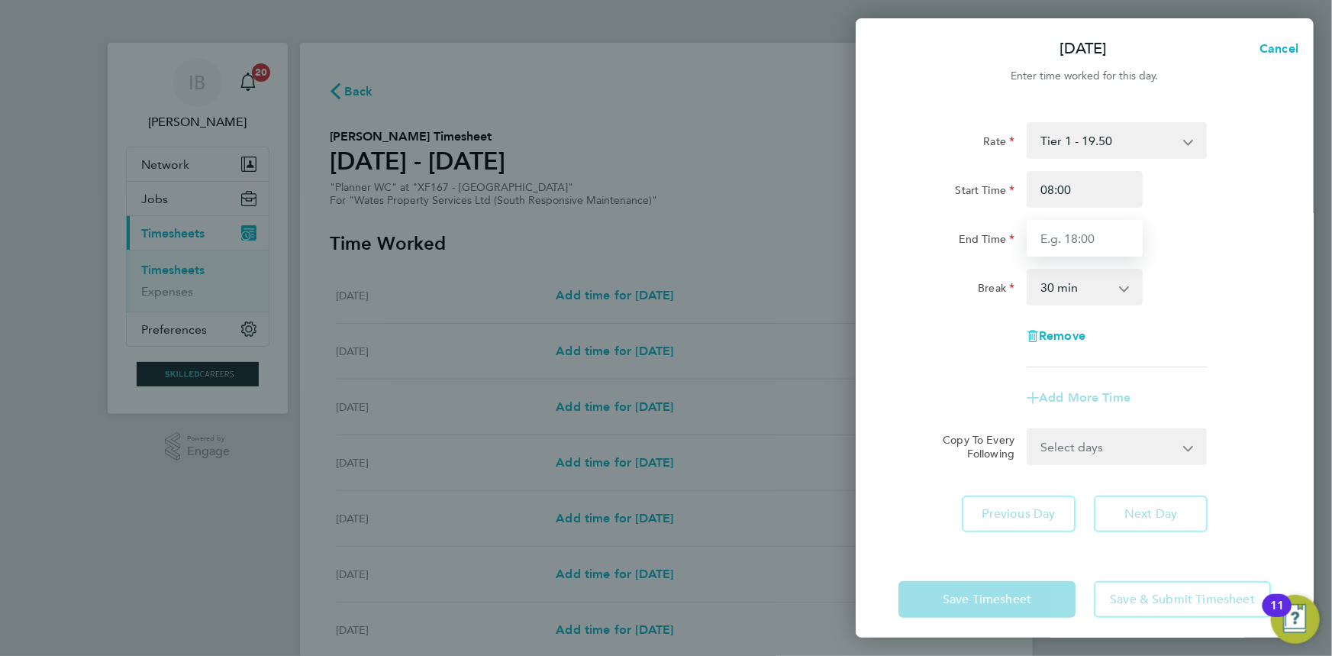
type input "17:00"
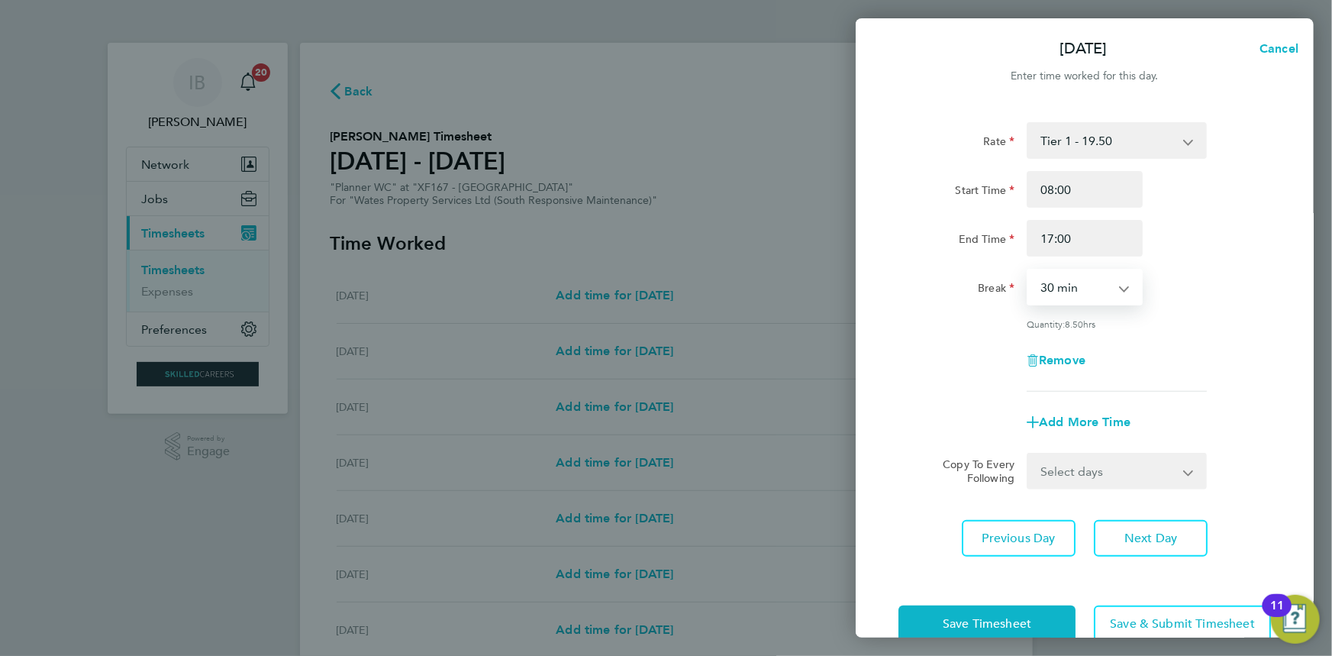
click at [1087, 275] on select "0 min 15 min 30 min 45 min 60 min 75 min 90 min" at bounding box center [1075, 287] width 95 height 34
select select "60"
click at [1028, 270] on select "0 min 15 min 30 min 45 min 60 min 75 min 90 min" at bounding box center [1075, 287] width 95 height 34
click at [1110, 479] on select "Select days Day [DATE] [DATE] [DATE] [DATE]" at bounding box center [1108, 471] width 160 height 34
select select "DAY"
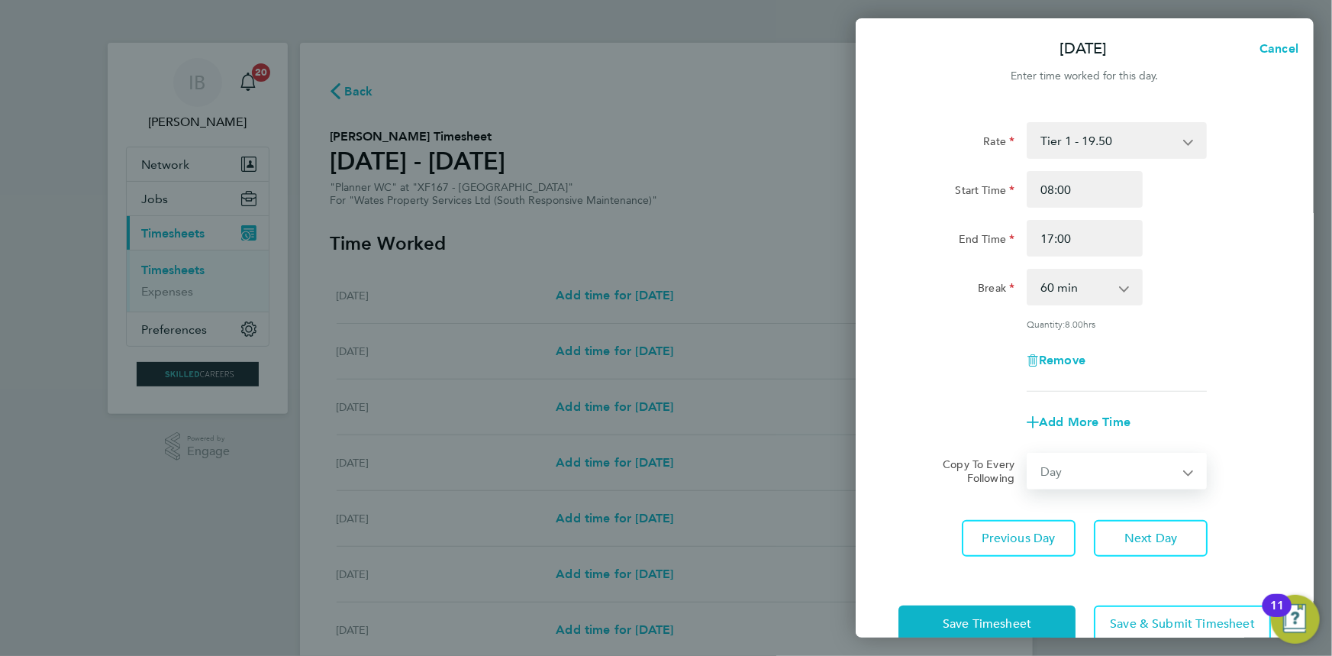
click at [1028, 454] on select "Select days Day [DATE] [DATE] [DATE] [DATE]" at bounding box center [1108, 471] width 160 height 34
select select "[DATE]"
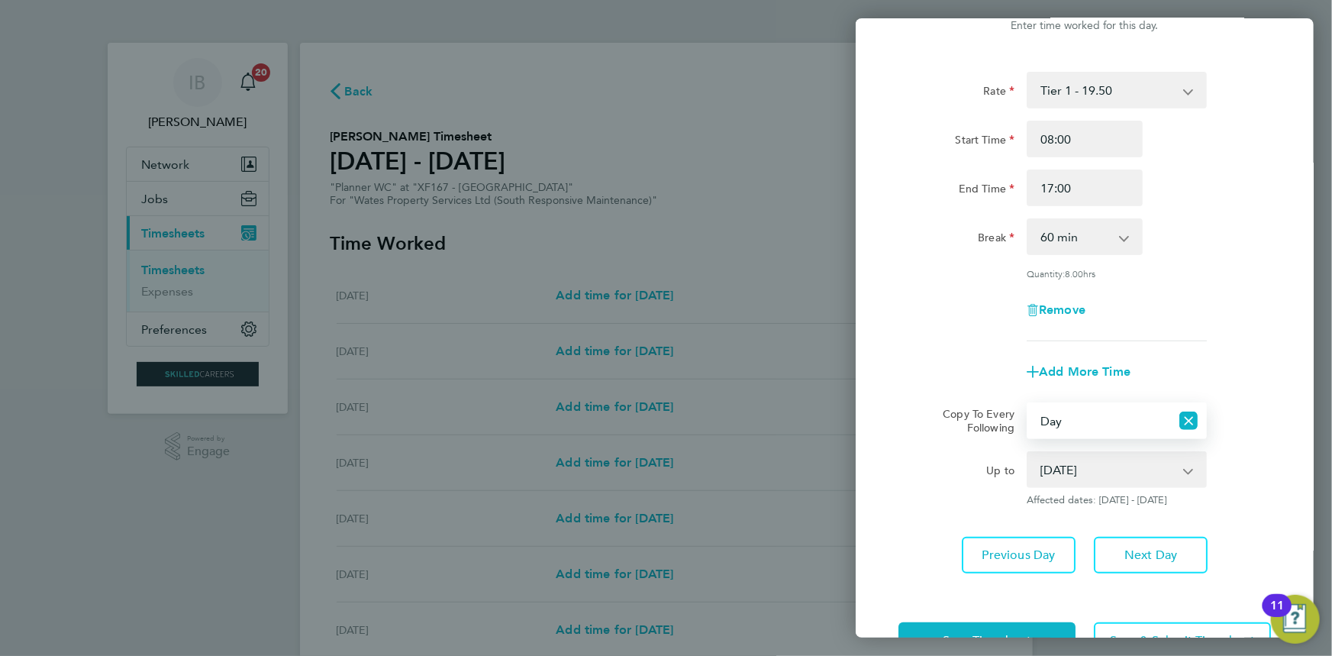
scroll to position [100, 0]
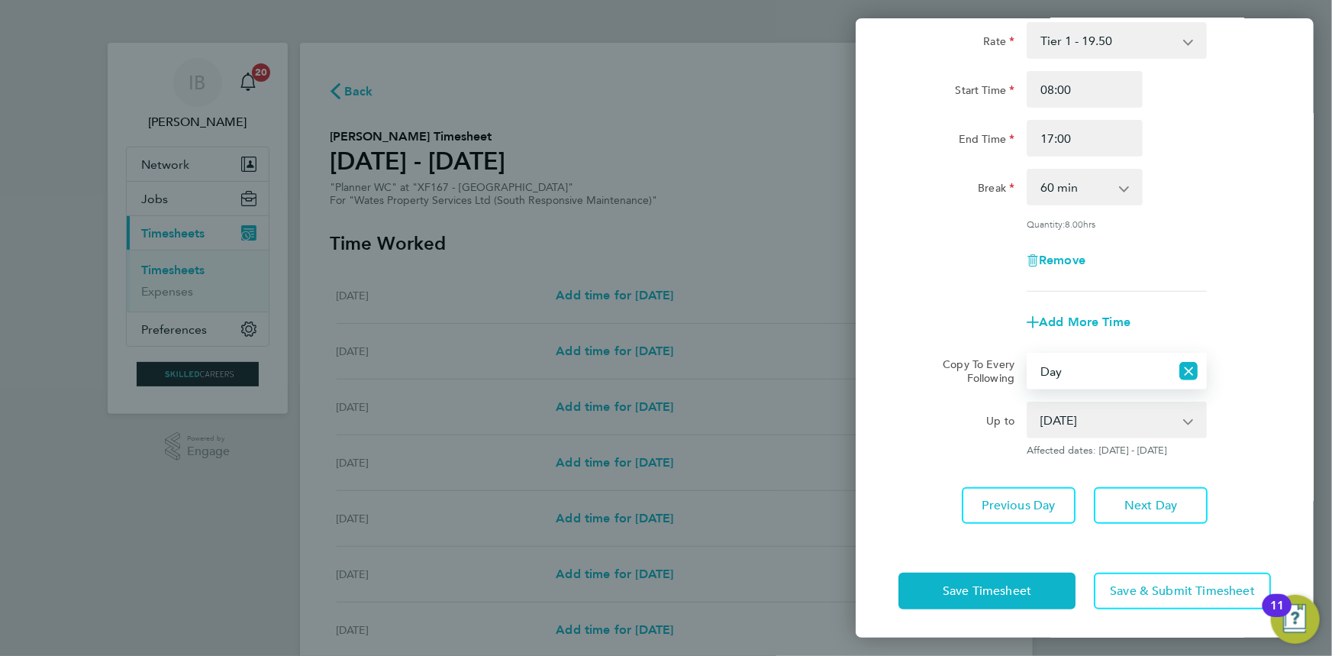
drag, startPoint x: 1017, startPoint y: 620, endPoint x: 1020, endPoint y: 598, distance: 22.3
click at [1017, 618] on div "Save Timesheet Save & Submit Timesheet" at bounding box center [1084, 591] width 458 height 98
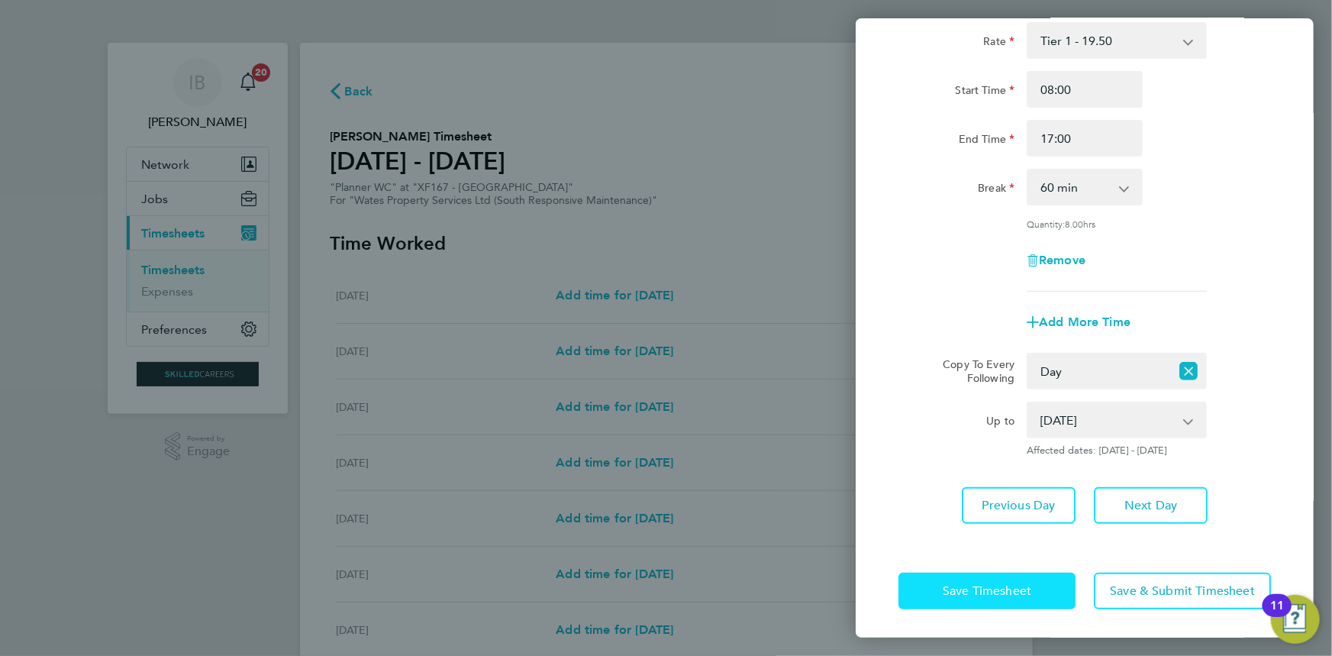
click at [1020, 598] on button "Save Timesheet" at bounding box center [986, 590] width 177 height 37
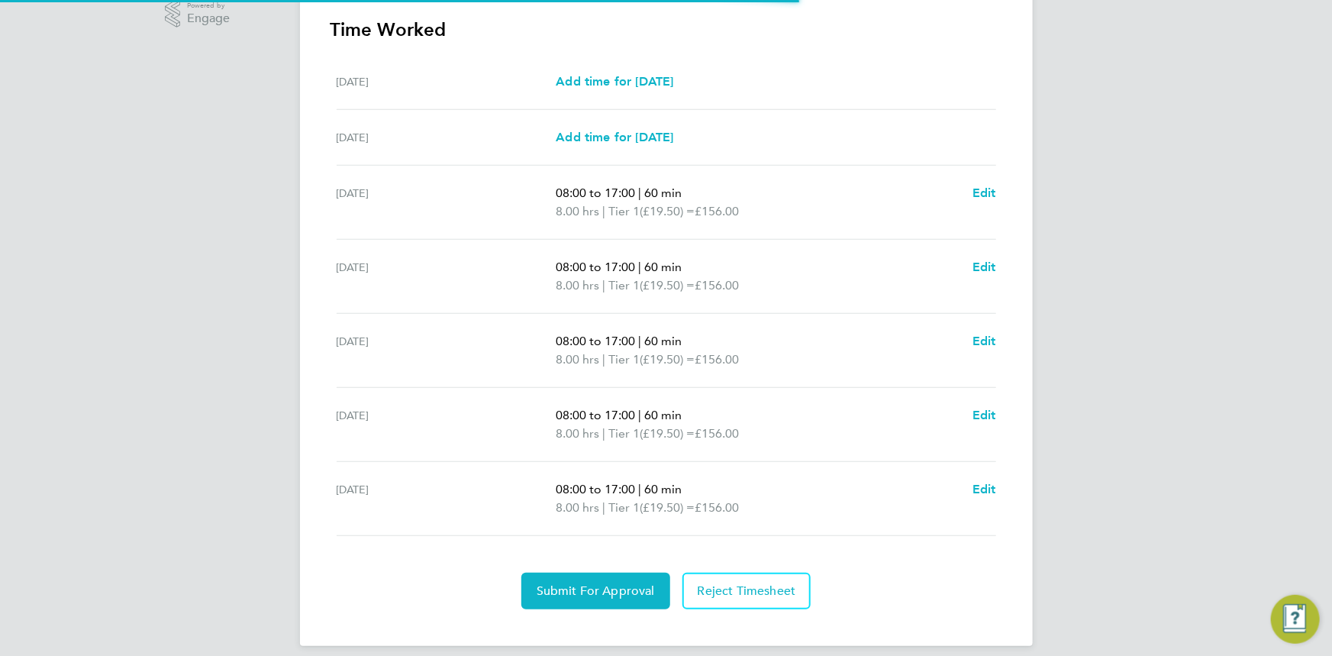
scroll to position [446, 0]
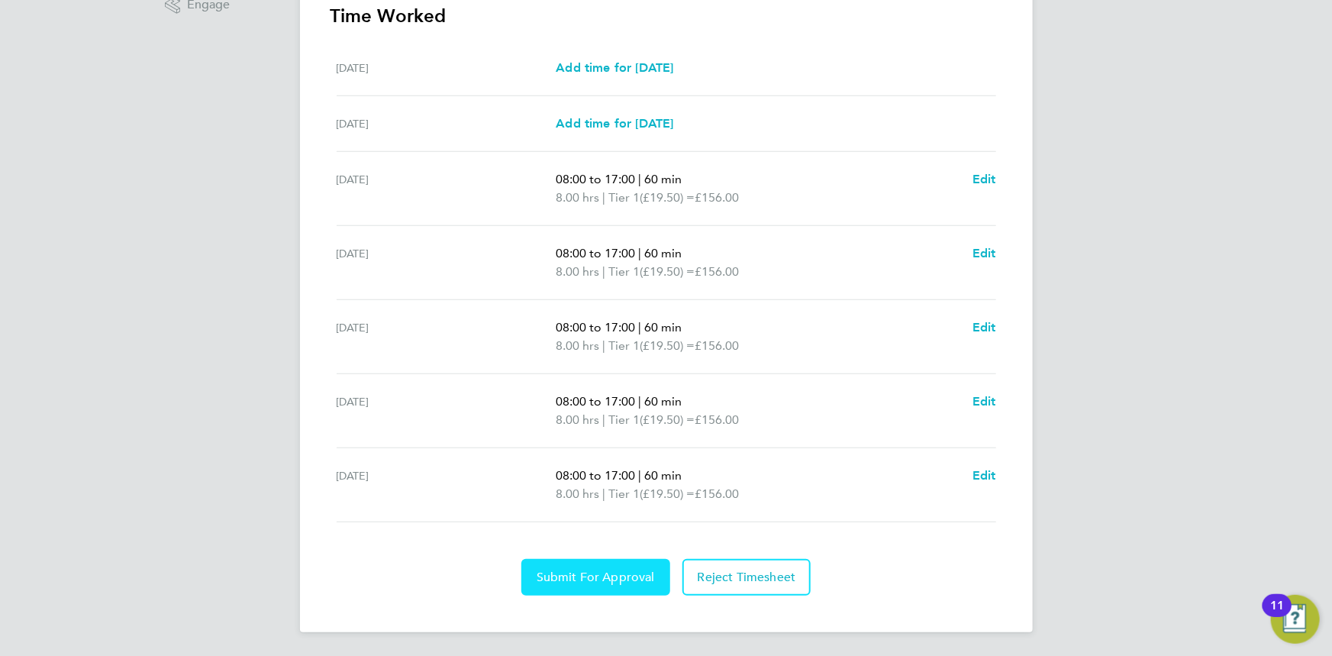
click at [600, 593] on button "Submit For Approval" at bounding box center [595, 577] width 149 height 37
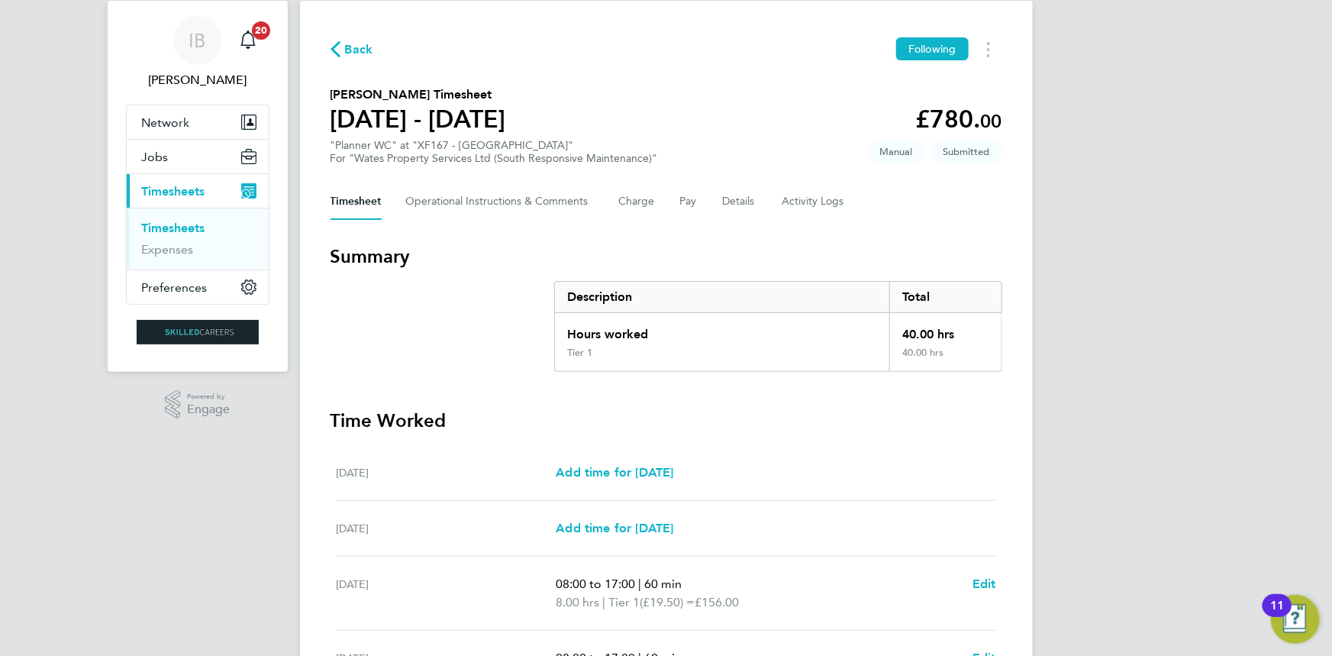
scroll to position [0, 0]
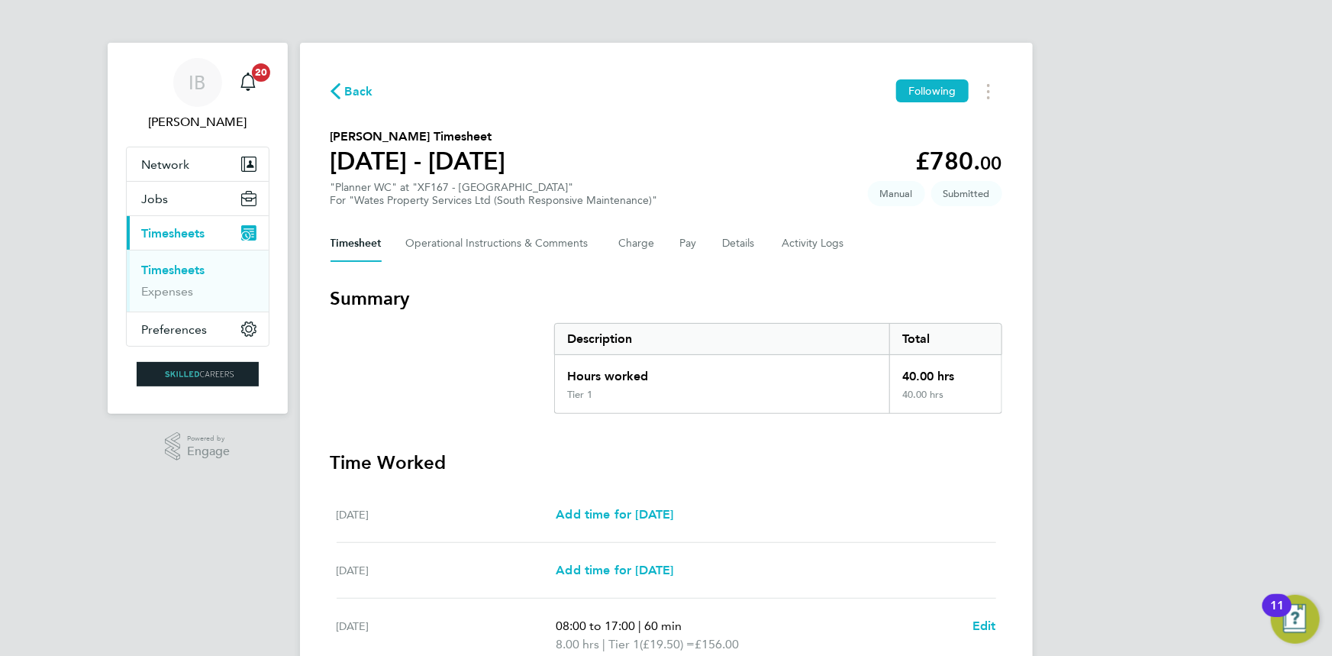
drag, startPoint x: 379, startPoint y: 95, endPoint x: 367, endPoint y: 95, distance: 11.5
click at [375, 95] on div "Back Following" at bounding box center [666, 91] width 672 height 24
click at [358, 92] on span "Back" at bounding box center [359, 91] width 28 height 18
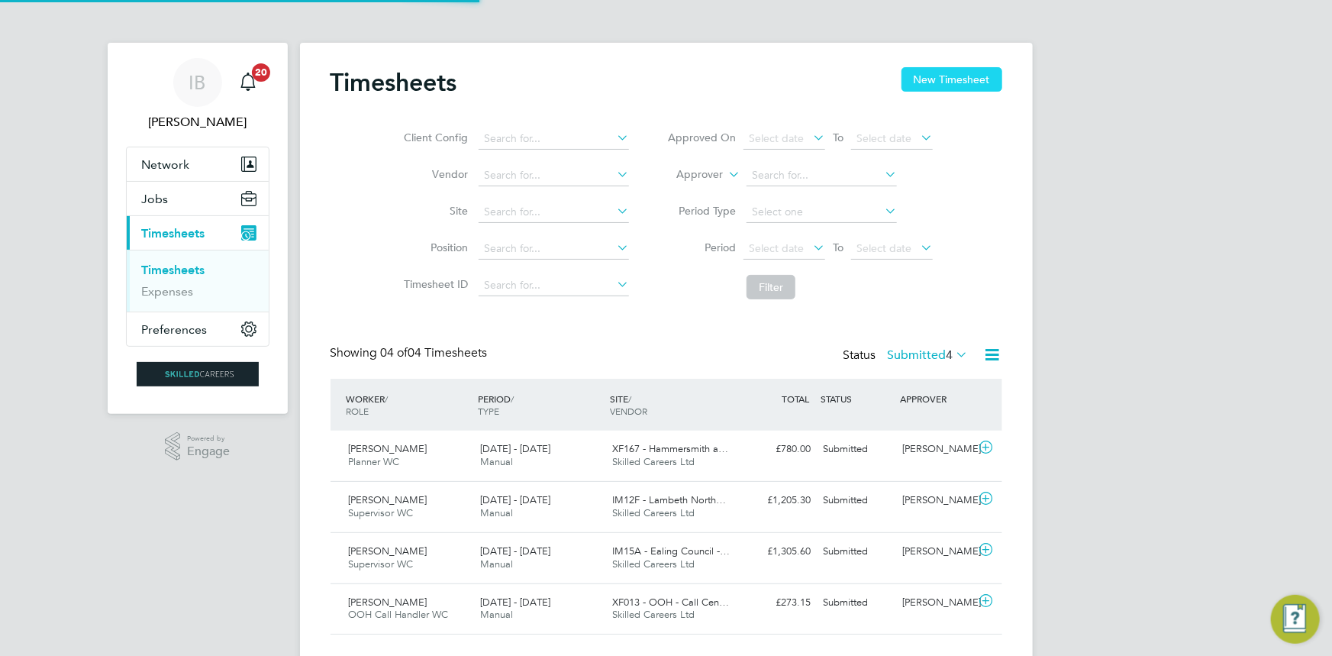
scroll to position [38, 132]
click at [947, 83] on button "New Timesheet" at bounding box center [951, 79] width 101 height 24
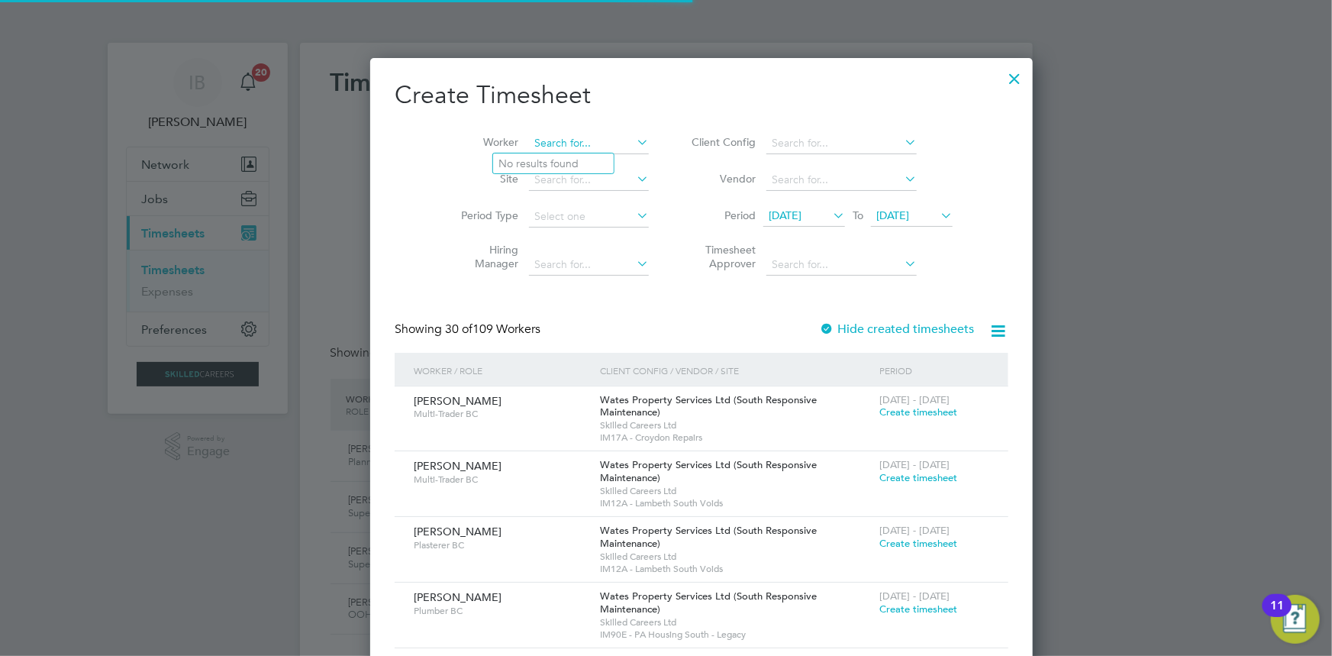
click at [565, 137] on input at bounding box center [589, 143] width 120 height 21
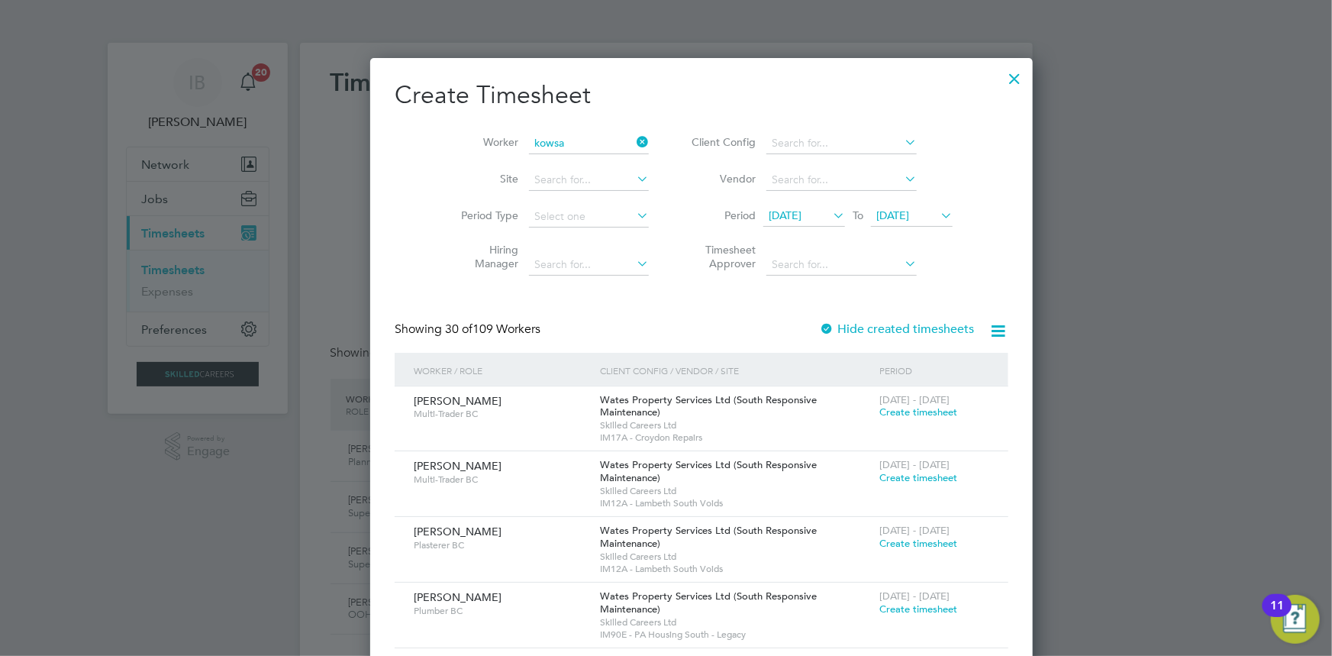
click at [563, 156] on li "Kowsa r [PERSON_NAME]" at bounding box center [563, 163] width 140 height 21
type input "[PERSON_NAME]"
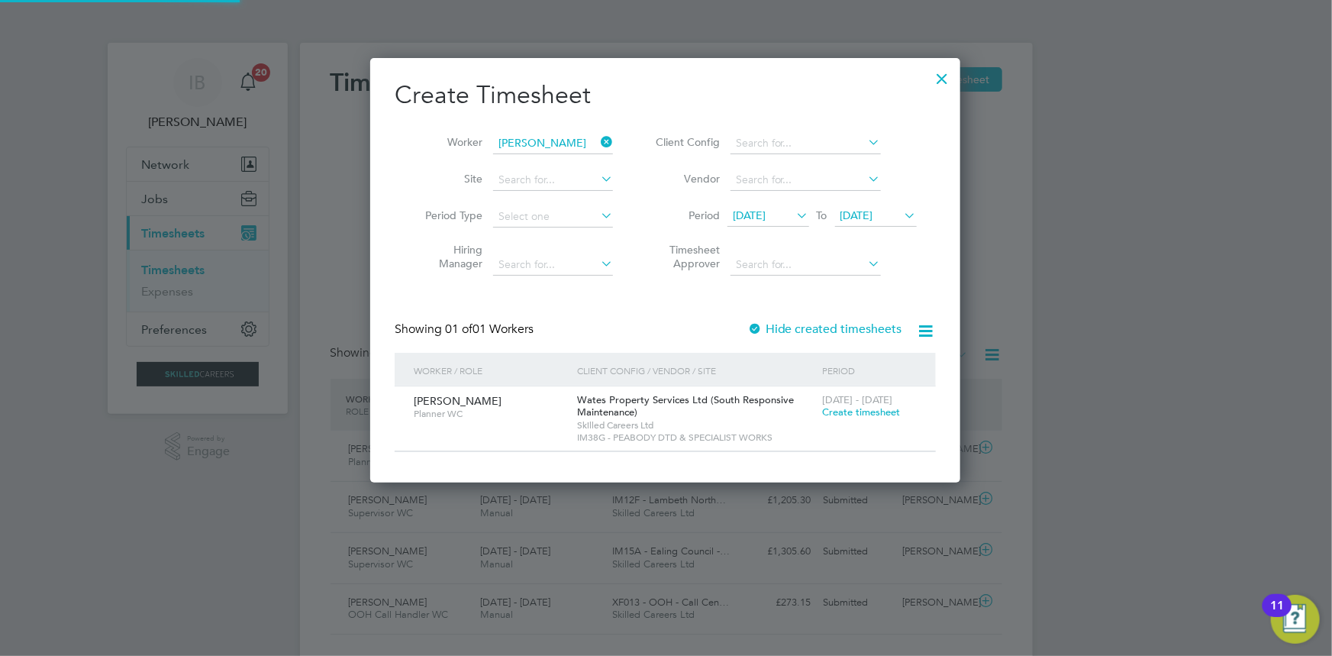
scroll to position [425, 591]
click at [848, 410] on span "Create timesheet" at bounding box center [861, 411] width 78 height 13
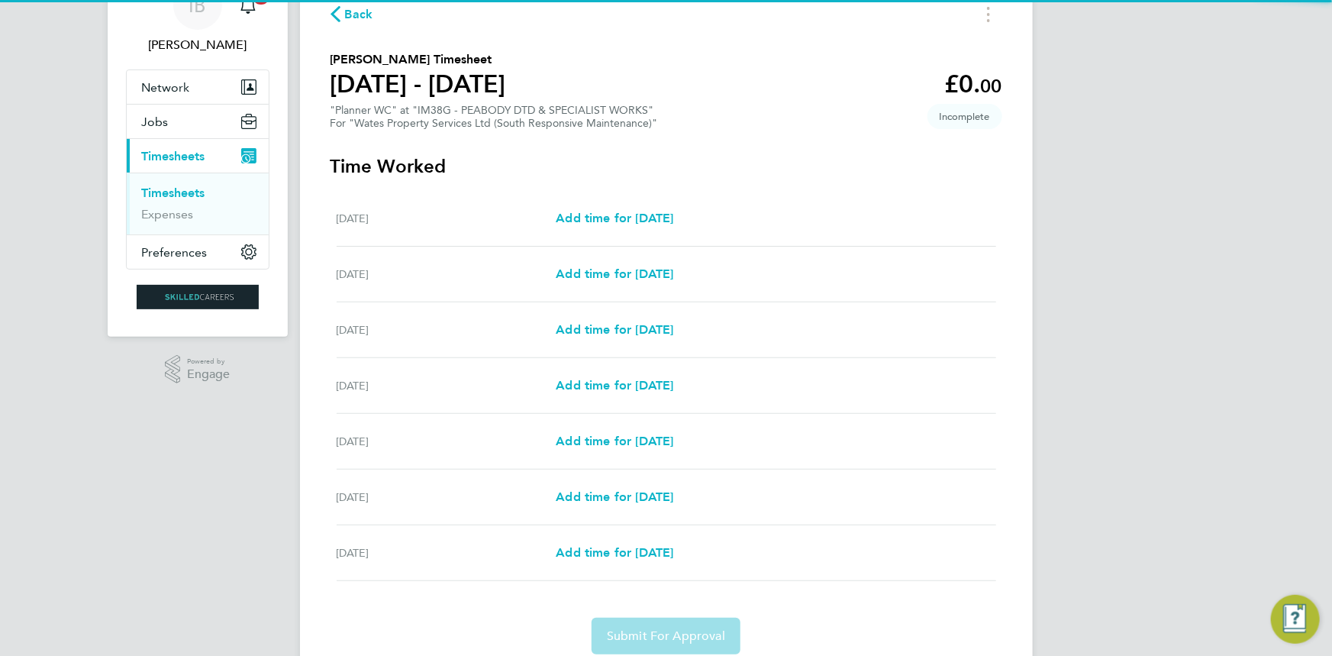
scroll to position [137, 0]
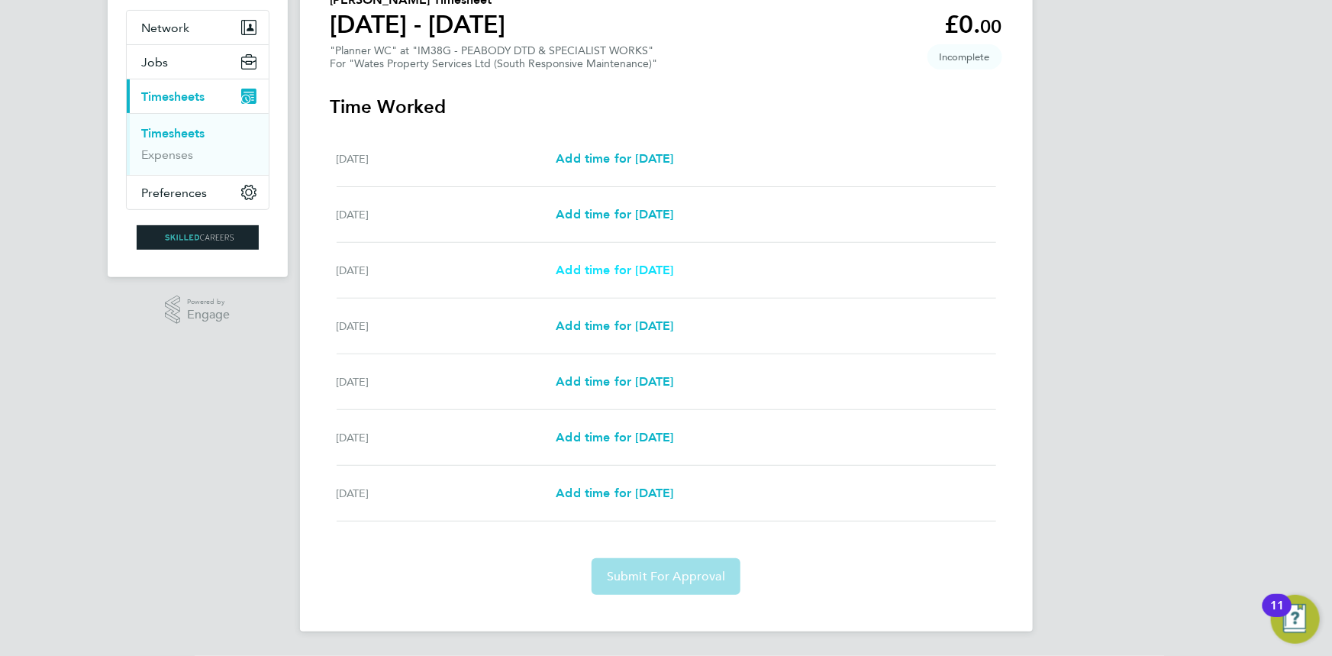
click at [672, 263] on span "Add time for [DATE]" at bounding box center [615, 270] width 118 height 14
select select "30"
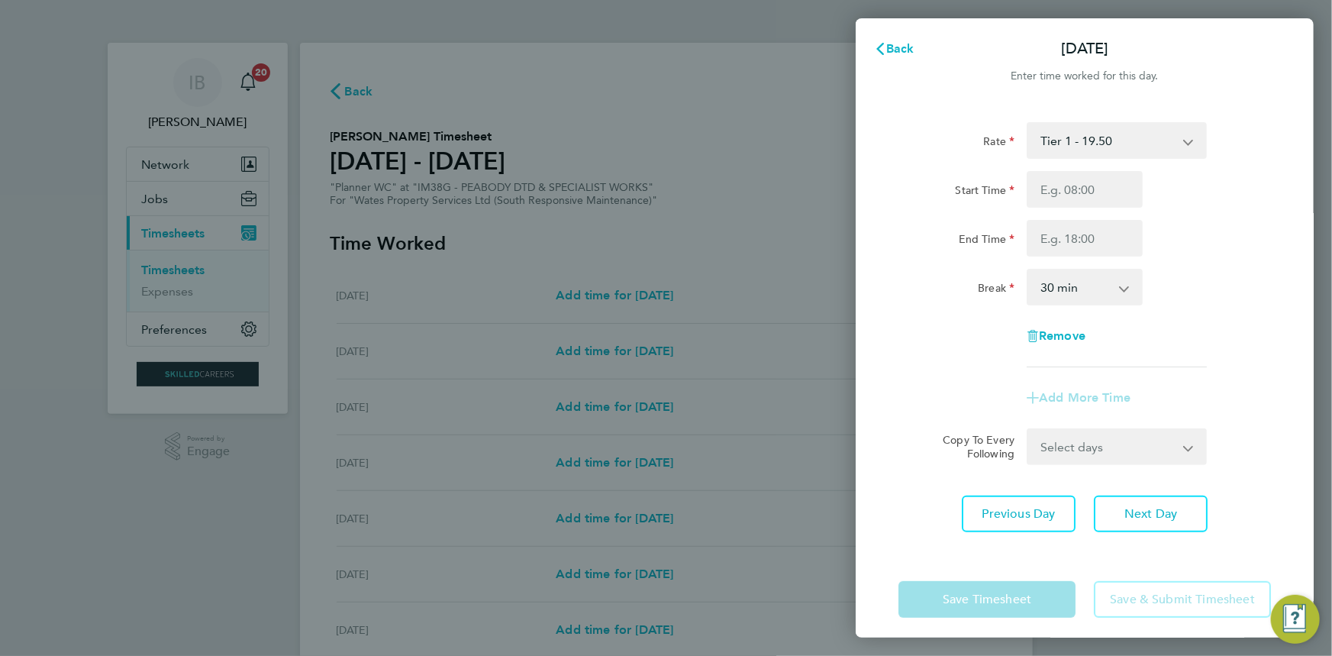
drag, startPoint x: 1116, startPoint y: 169, endPoint x: 1094, endPoint y: 207, distance: 43.7
click at [1106, 196] on div "Rate Tier 1 - 19.50 Start Time End Time Break 0 min 15 min 30 min 45 min 60 min…" at bounding box center [1084, 244] width 372 height 245
click at [1094, 206] on input "Start Time" at bounding box center [1084, 189] width 116 height 37
type input "08:00"
click at [1098, 251] on input "End Time" at bounding box center [1084, 238] width 116 height 37
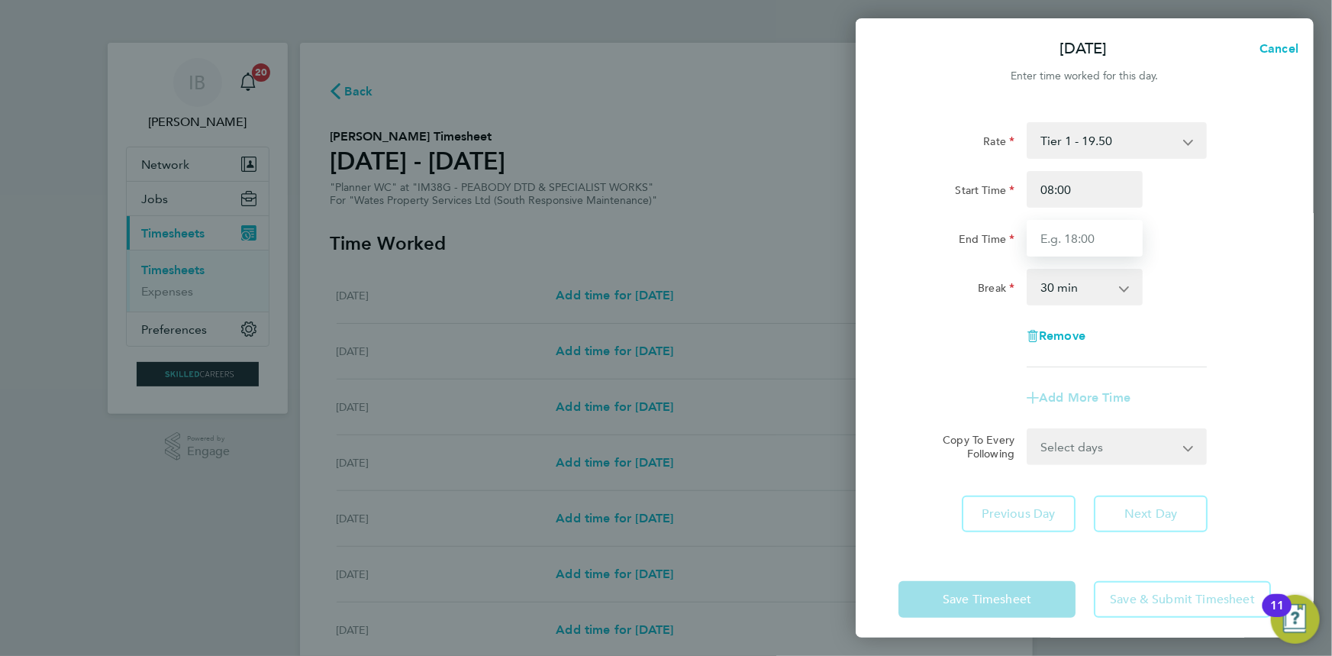
type input "17:00"
drag, startPoint x: 1094, startPoint y: 277, endPoint x: 1087, endPoint y: 295, distance: 19.3
click at [1094, 277] on select "0 min 15 min 30 min 45 min 60 min 75 min 90 min" at bounding box center [1075, 287] width 95 height 34
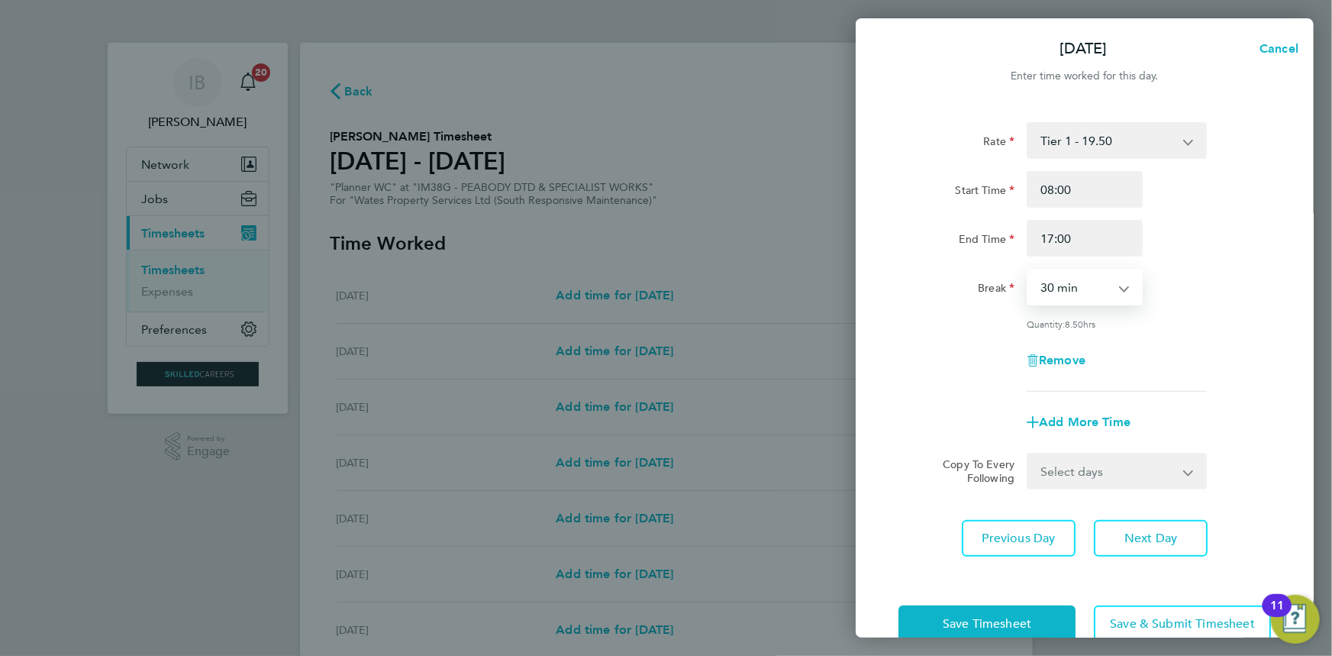
select select "60"
click at [1028, 270] on select "0 min 15 min 30 min 45 min 60 min 75 min 90 min" at bounding box center [1075, 287] width 95 height 34
click at [1132, 471] on select "Select days Day [DATE] [DATE] [DATE] [DATE]" at bounding box center [1108, 471] width 160 height 34
select select "DAY"
click at [1028, 454] on select "Select days Day [DATE] [DATE] [DATE] [DATE]" at bounding box center [1108, 471] width 160 height 34
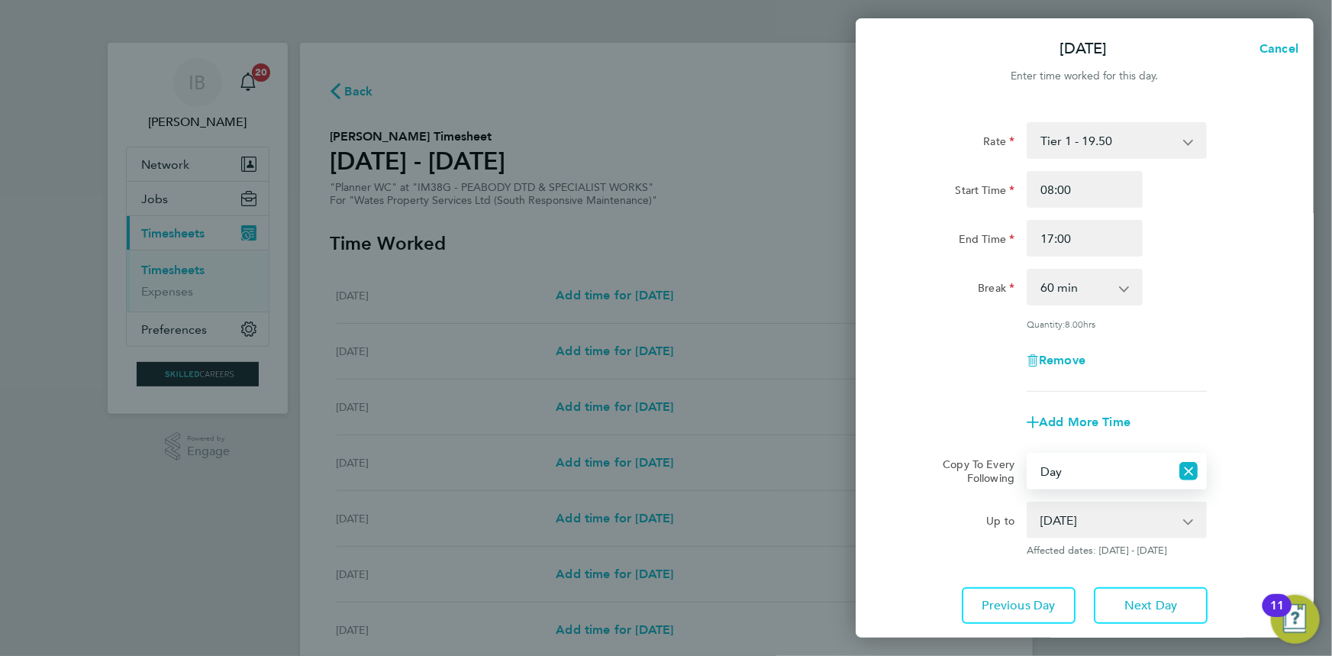
drag, startPoint x: 1125, startPoint y: 482, endPoint x: 1113, endPoint y: 526, distance: 45.0
click at [1113, 526] on select "[DATE] [DATE] [DATE] [DATE]" at bounding box center [1107, 520] width 159 height 34
select select "[DATE]"
click at [1028, 503] on select "[DATE] [DATE] [DATE] [DATE]" at bounding box center [1107, 520] width 159 height 34
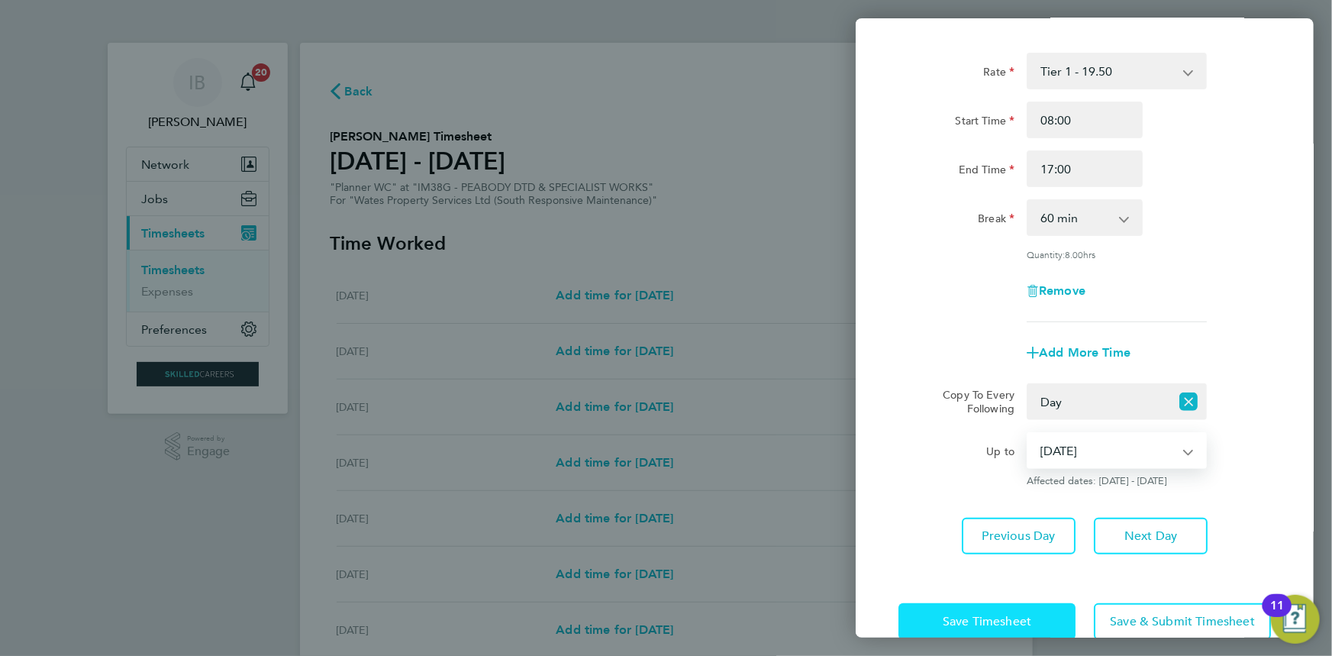
scroll to position [100, 0]
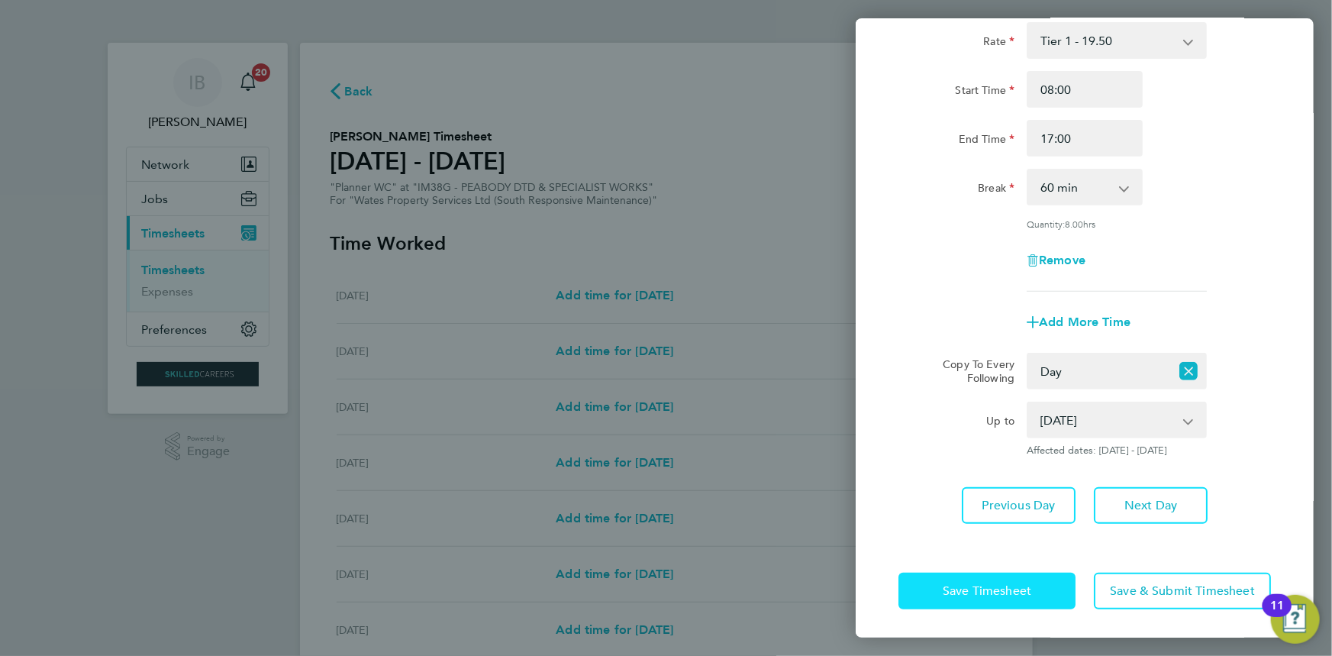
click at [1021, 578] on button "Save Timesheet" at bounding box center [986, 590] width 177 height 37
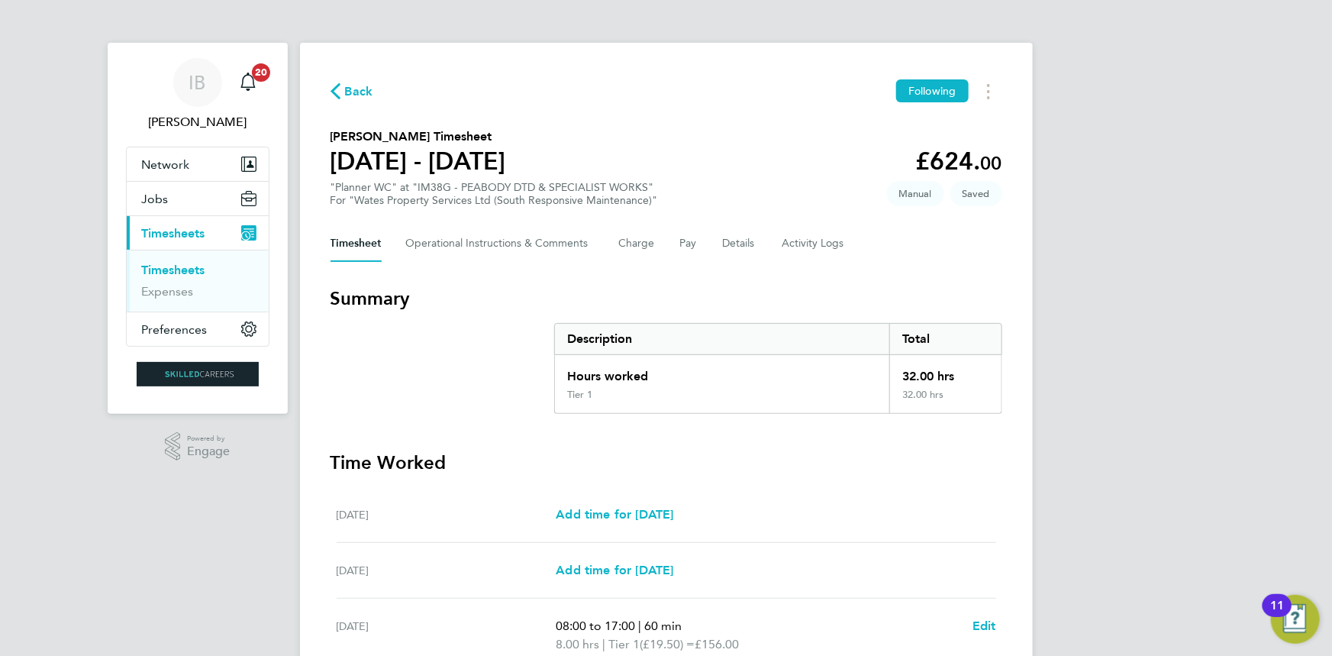
scroll to position [427, 0]
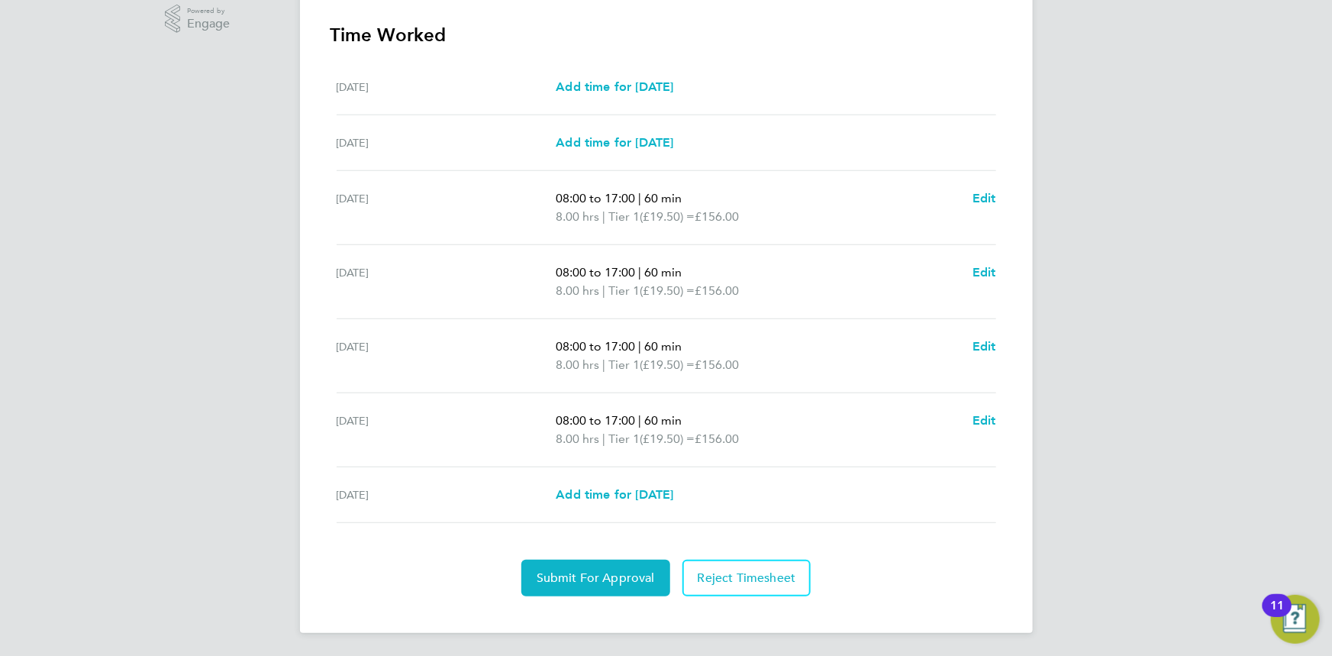
click at [605, 462] on div "[DATE] 08:00 to 17:00 | 60 min 8.00 hrs | Tier 1 (£19.50) = £156.00 Edit" at bounding box center [666, 430] width 659 height 74
click at [603, 488] on span "Add time for [DATE]" at bounding box center [615, 494] width 118 height 14
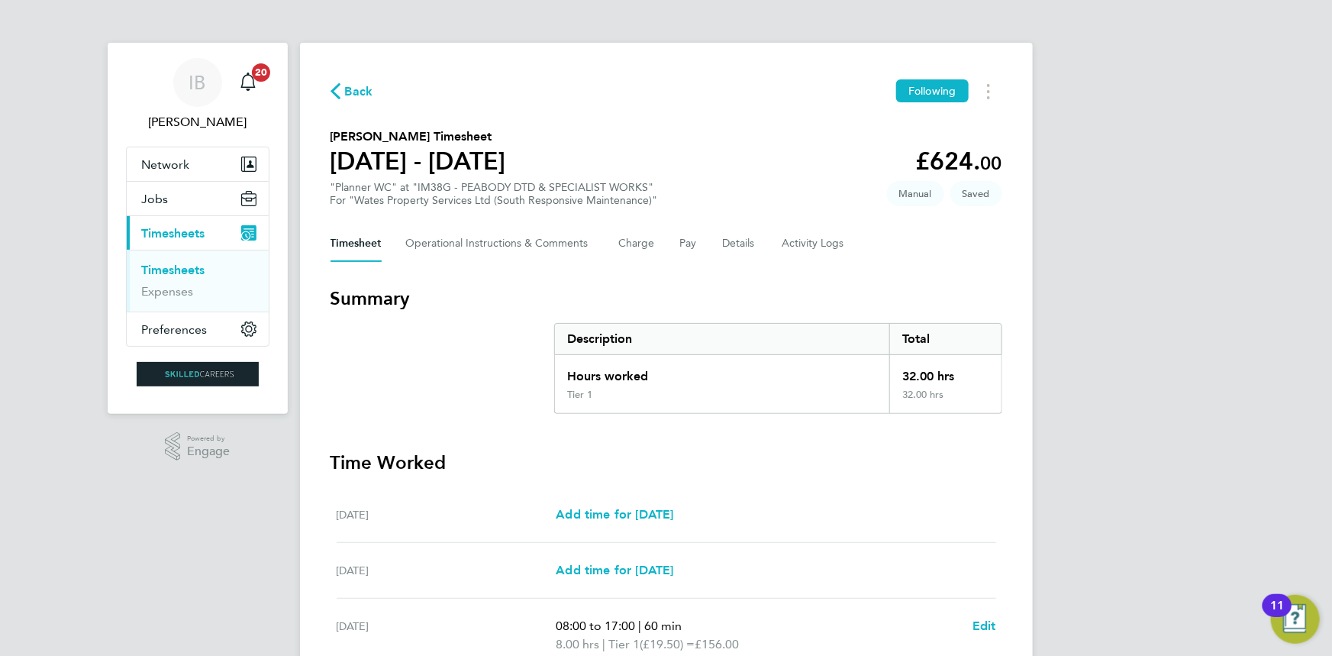
select select "30"
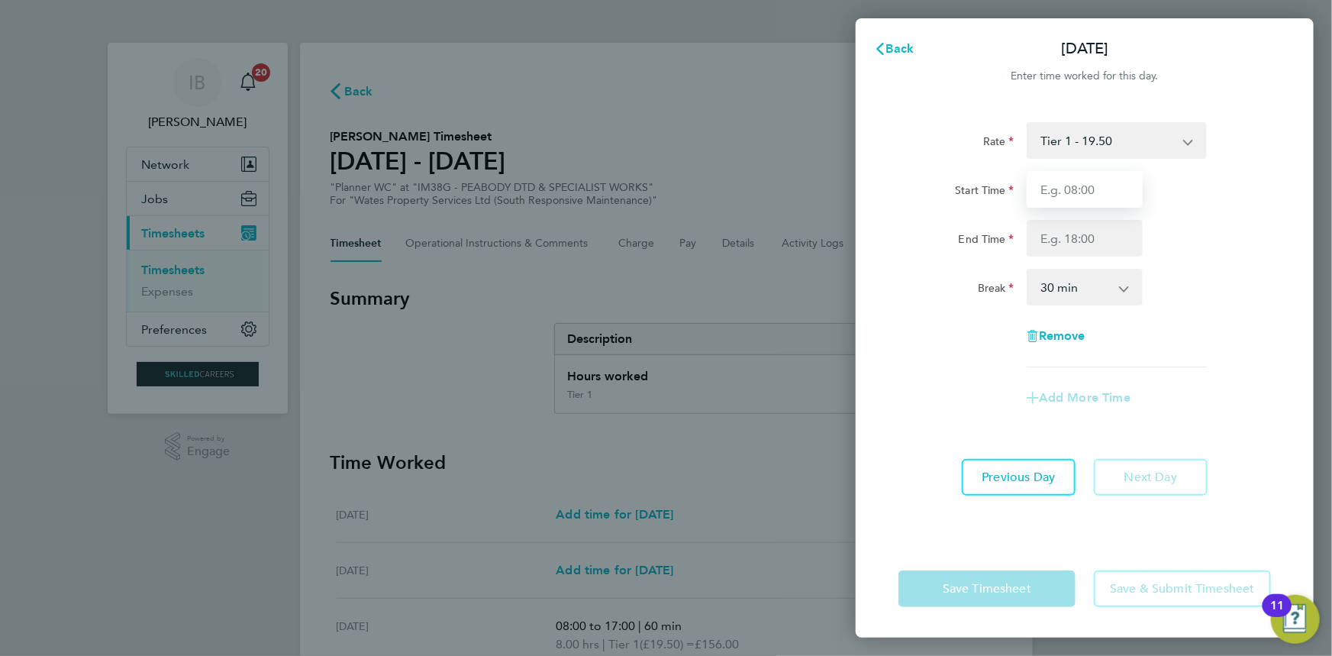
click at [1049, 180] on input "Start Time" at bounding box center [1084, 189] width 116 height 37
type input "09:00"
click at [1076, 229] on input "End Time" at bounding box center [1084, 238] width 116 height 37
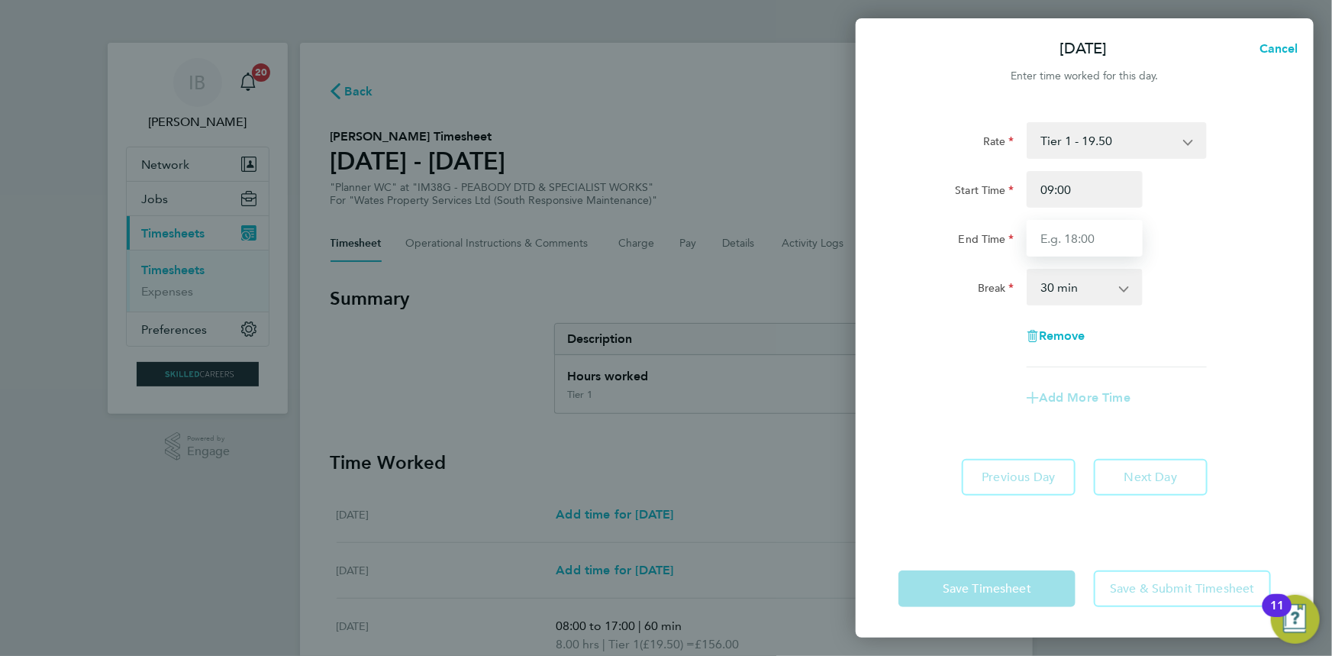
type input "17:00"
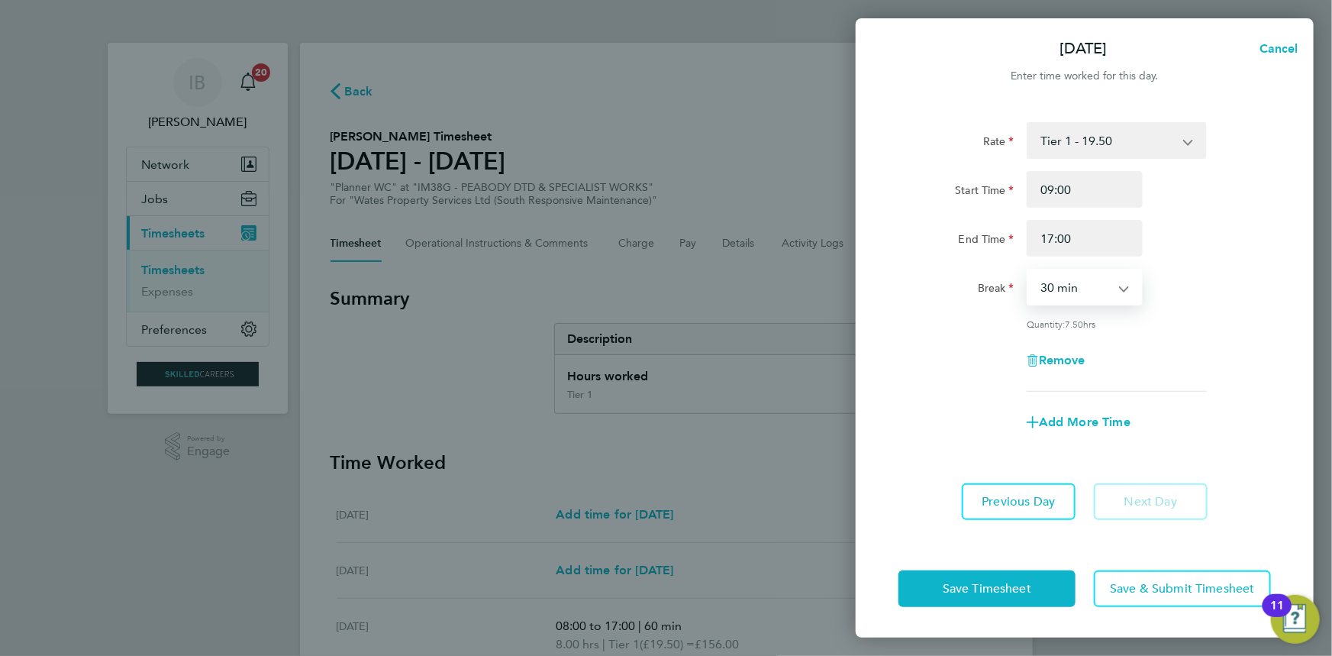
click at [1084, 282] on select "0 min 15 min 30 min 45 min 60 min 75 min 90 min" at bounding box center [1075, 287] width 95 height 34
select select "60"
click at [1028, 270] on select "0 min 15 min 30 min 45 min 60 min 75 min 90 min" at bounding box center [1075, 287] width 95 height 34
click at [988, 598] on button "Save Timesheet" at bounding box center [986, 588] width 177 height 37
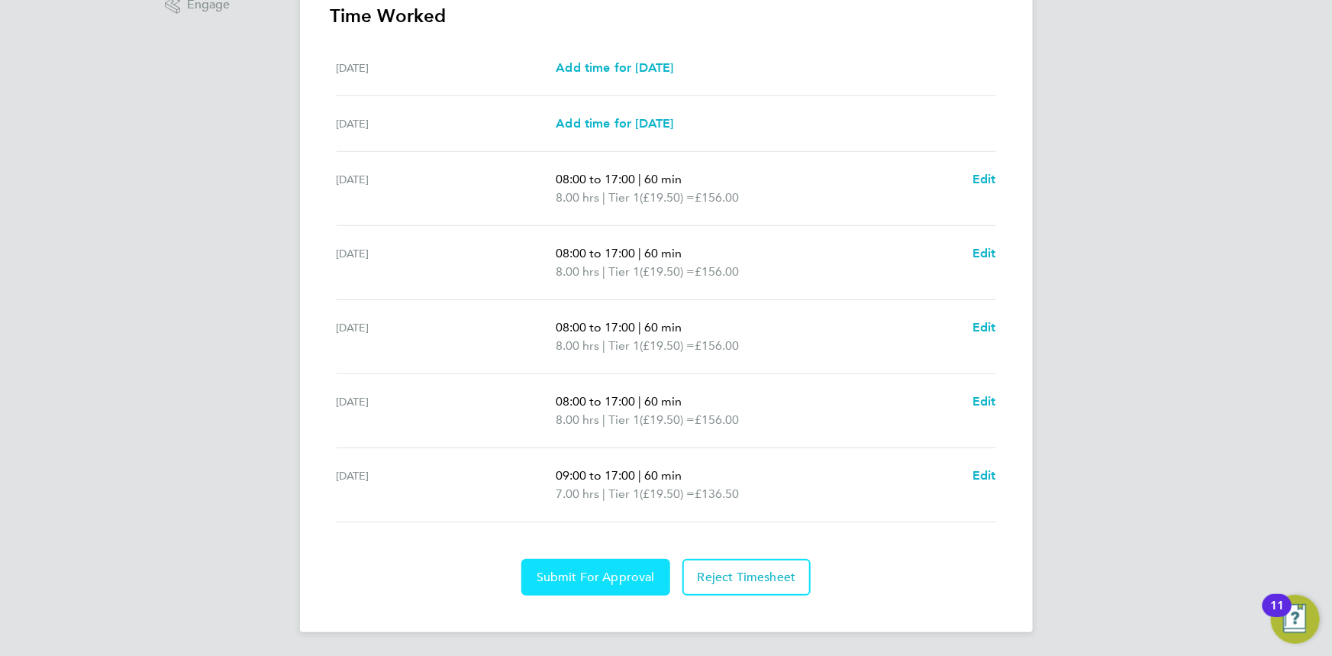
click at [626, 588] on button "Submit For Approval" at bounding box center [595, 577] width 149 height 37
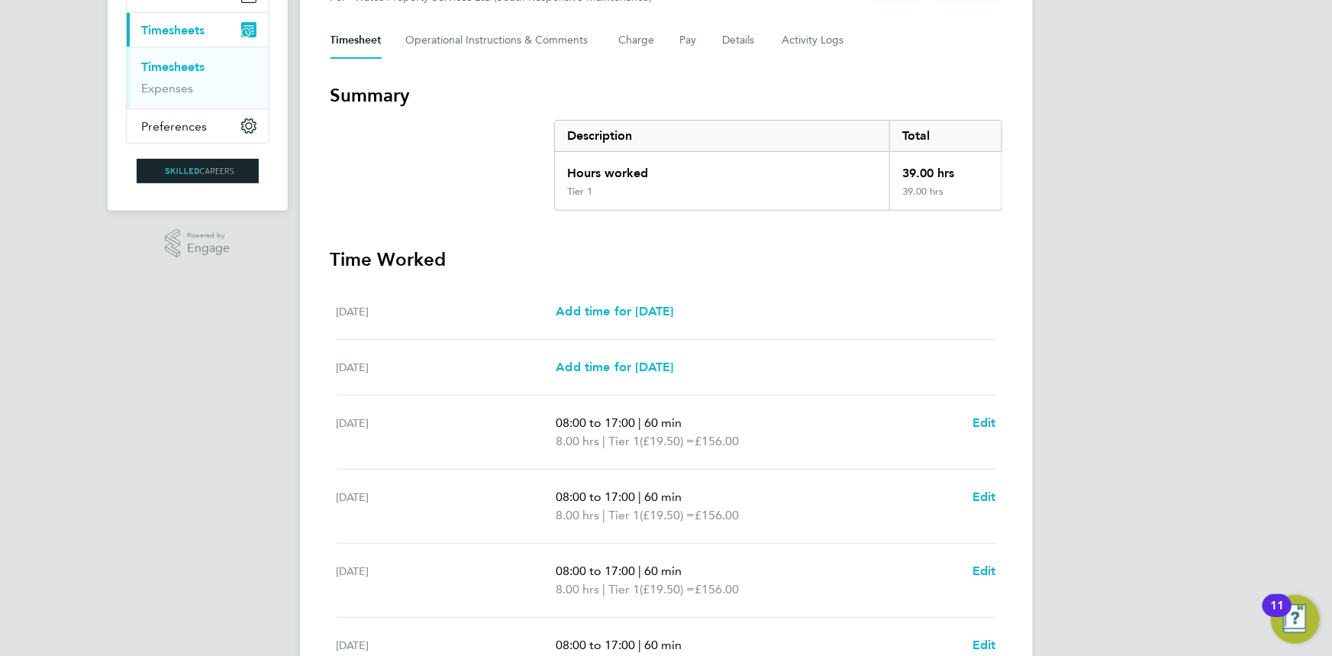
scroll to position [30, 0]
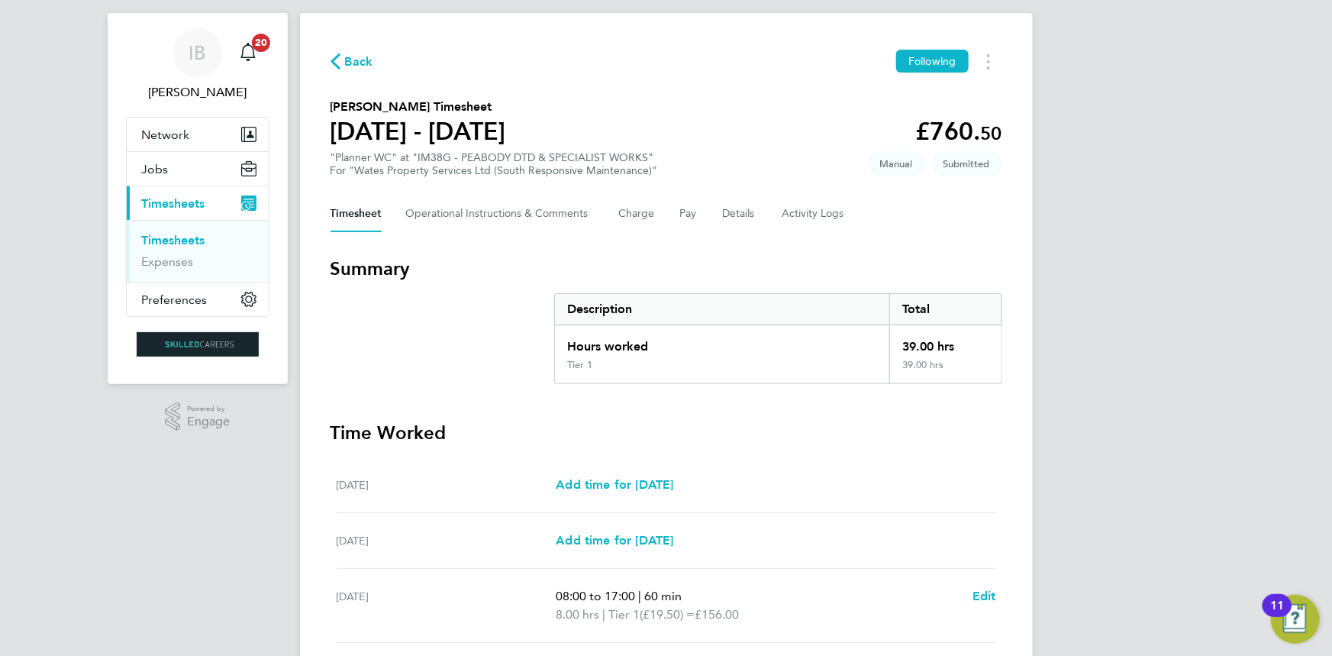
click at [335, 71] on svg-icon "button" at bounding box center [335, 65] width 10 height 14
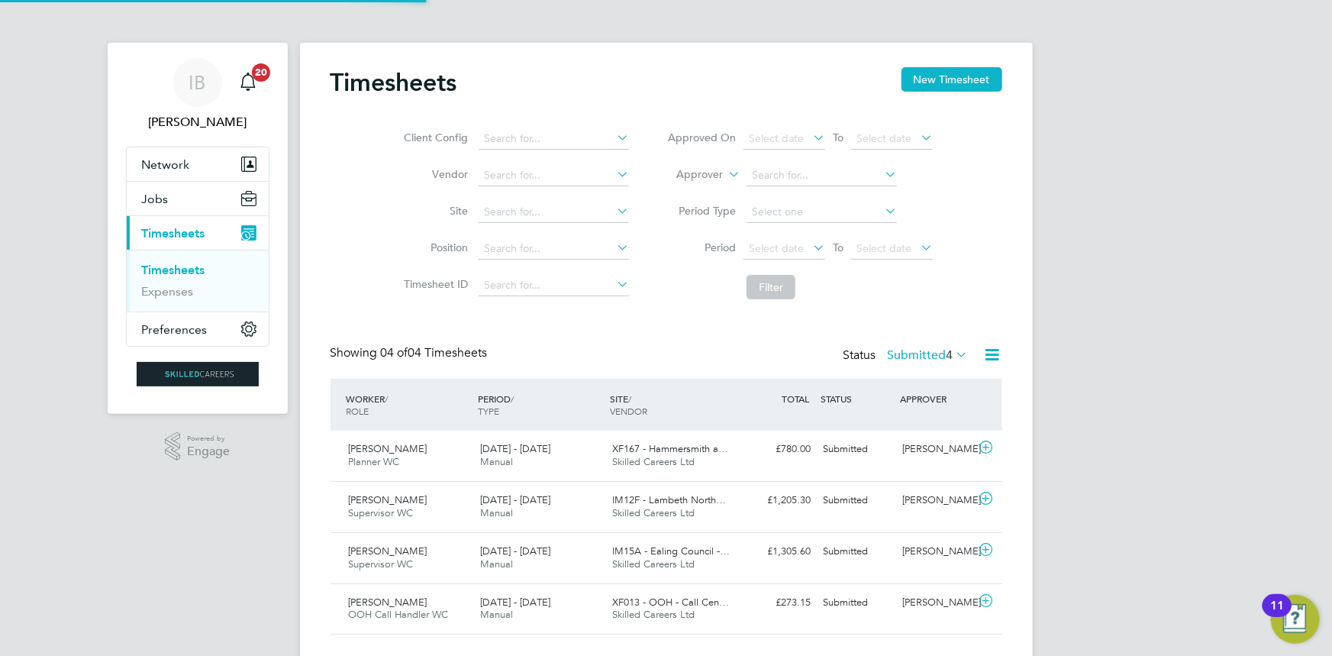
scroll to position [38, 132]
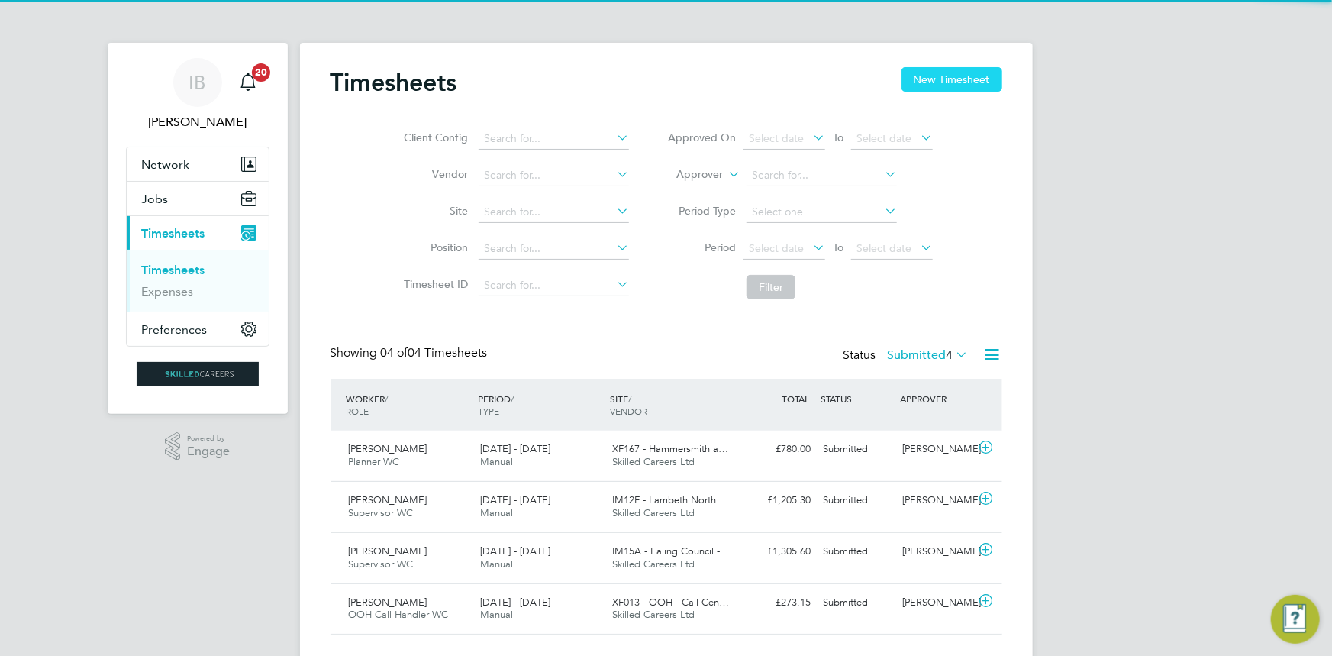
click at [909, 87] on button "New Timesheet" at bounding box center [951, 79] width 101 height 24
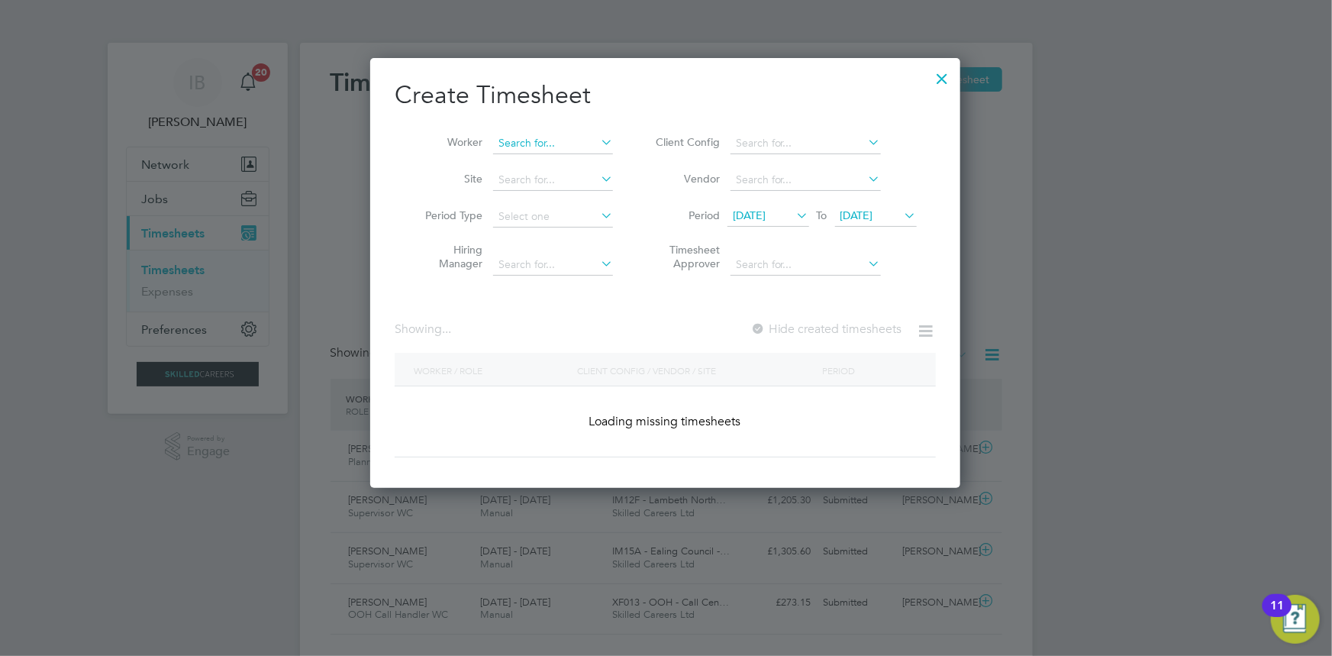
scroll to position [2345, 591]
click at [569, 151] on input at bounding box center [553, 143] width 120 height 21
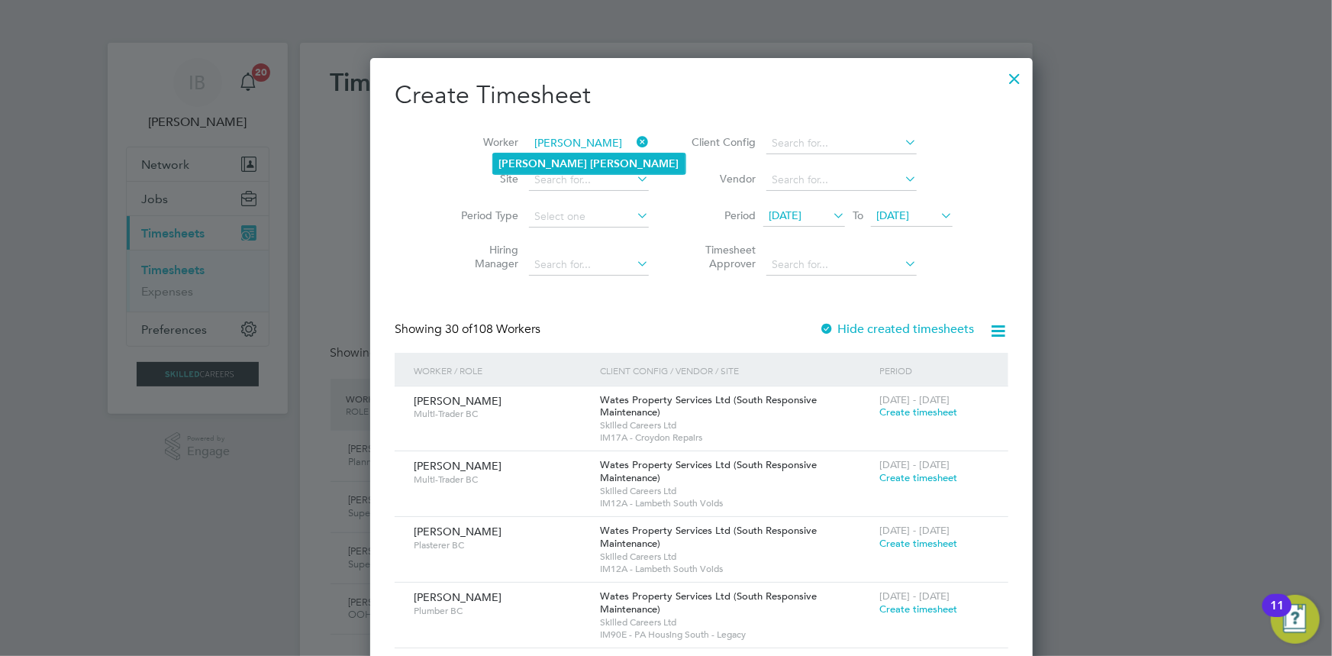
click at [591, 162] on b "[PERSON_NAME]" at bounding box center [635, 163] width 89 height 13
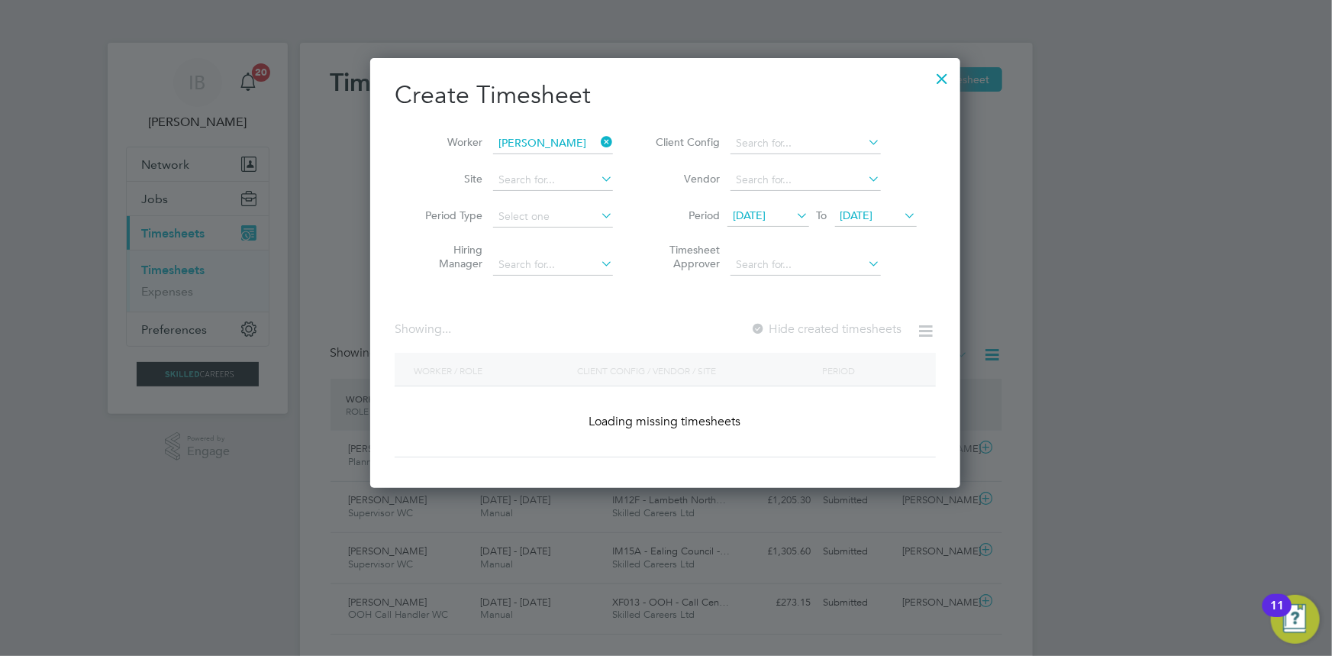
type input "[PERSON_NAME]"
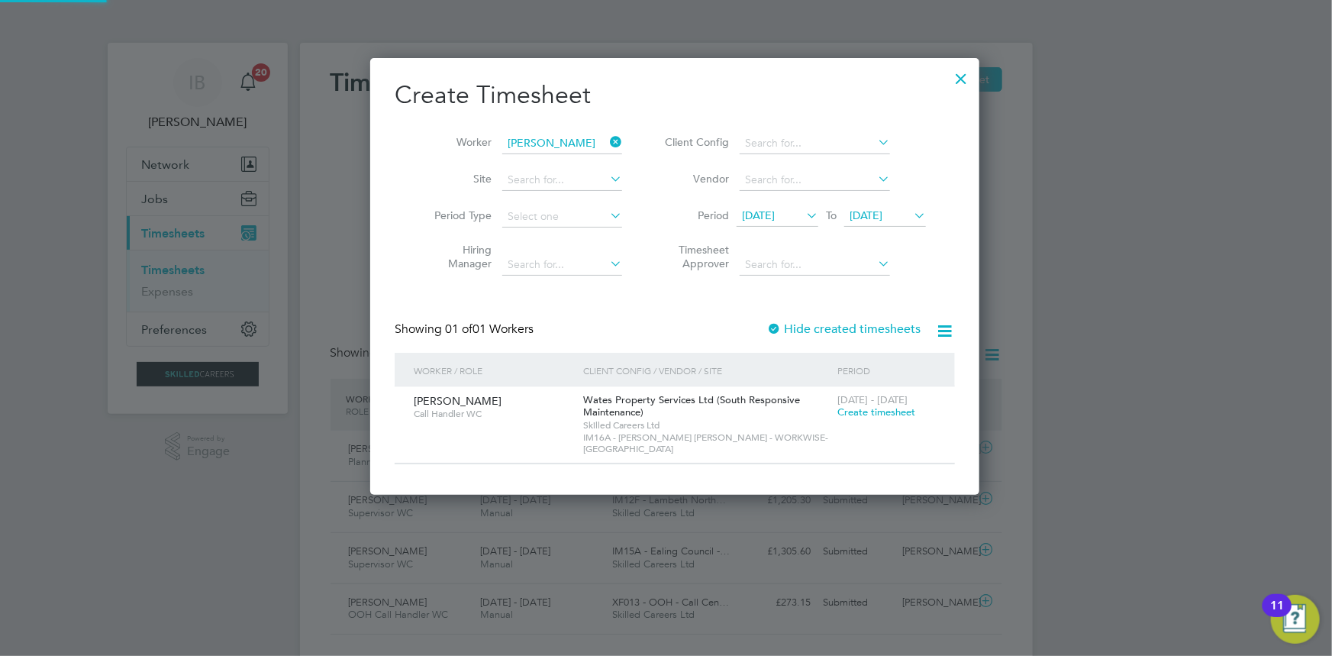
scroll to position [425, 591]
click at [847, 412] on span "Create timesheet" at bounding box center [876, 411] width 78 height 13
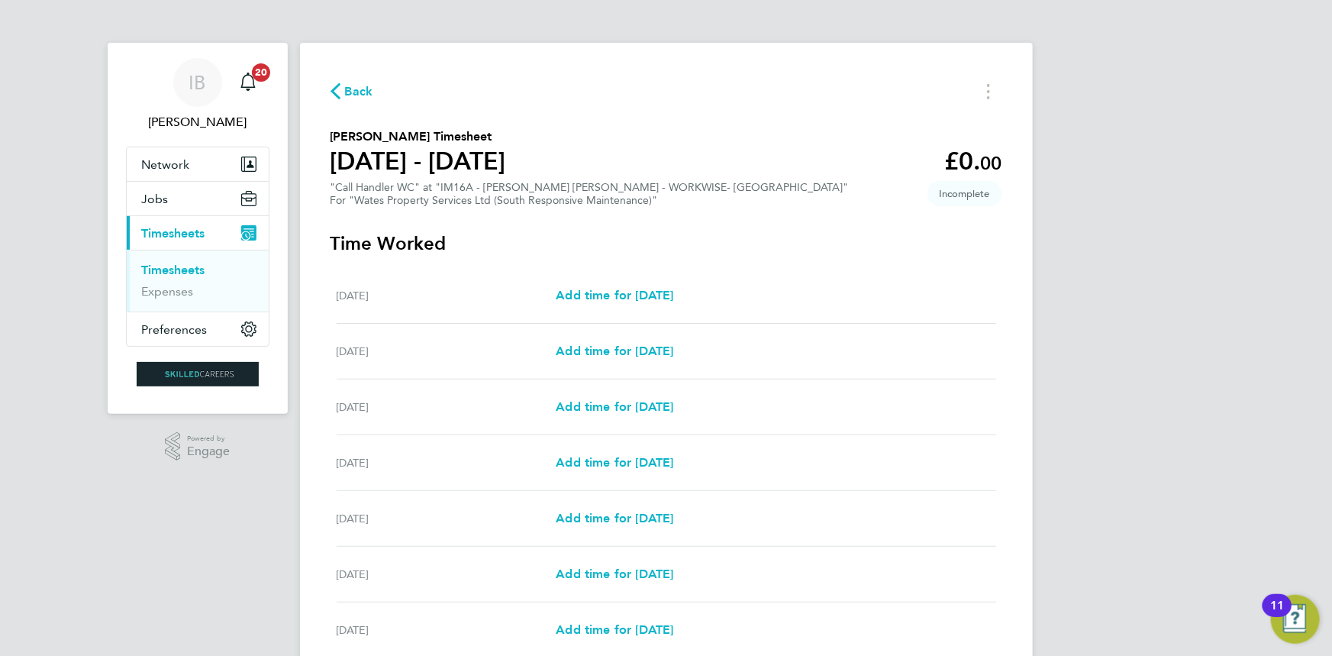
click at [633, 392] on div "[DATE] Add time for [DATE] Add time for [DATE]" at bounding box center [666, 407] width 659 height 56
click at [642, 408] on span "Add time for [DATE]" at bounding box center [615, 406] width 118 height 14
select select "30"
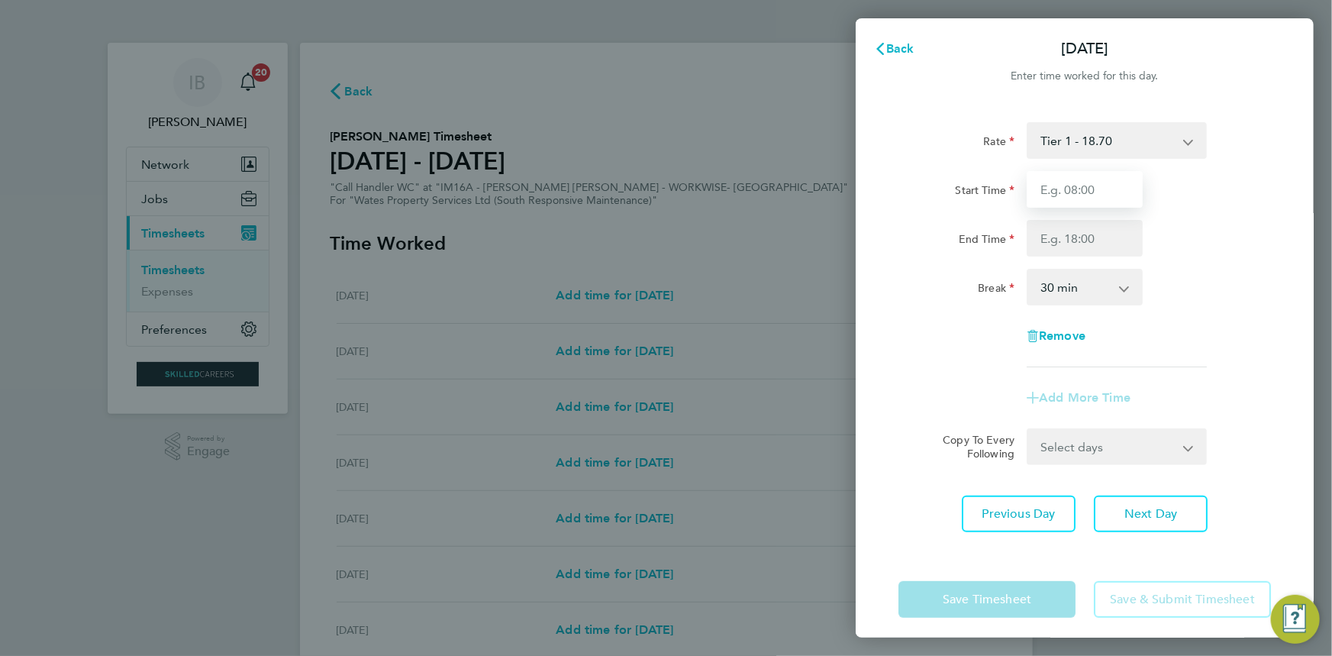
click at [1058, 185] on input "Start Time" at bounding box center [1084, 189] width 116 height 37
type input "08:00"
click at [1076, 249] on input "End Time" at bounding box center [1084, 238] width 116 height 37
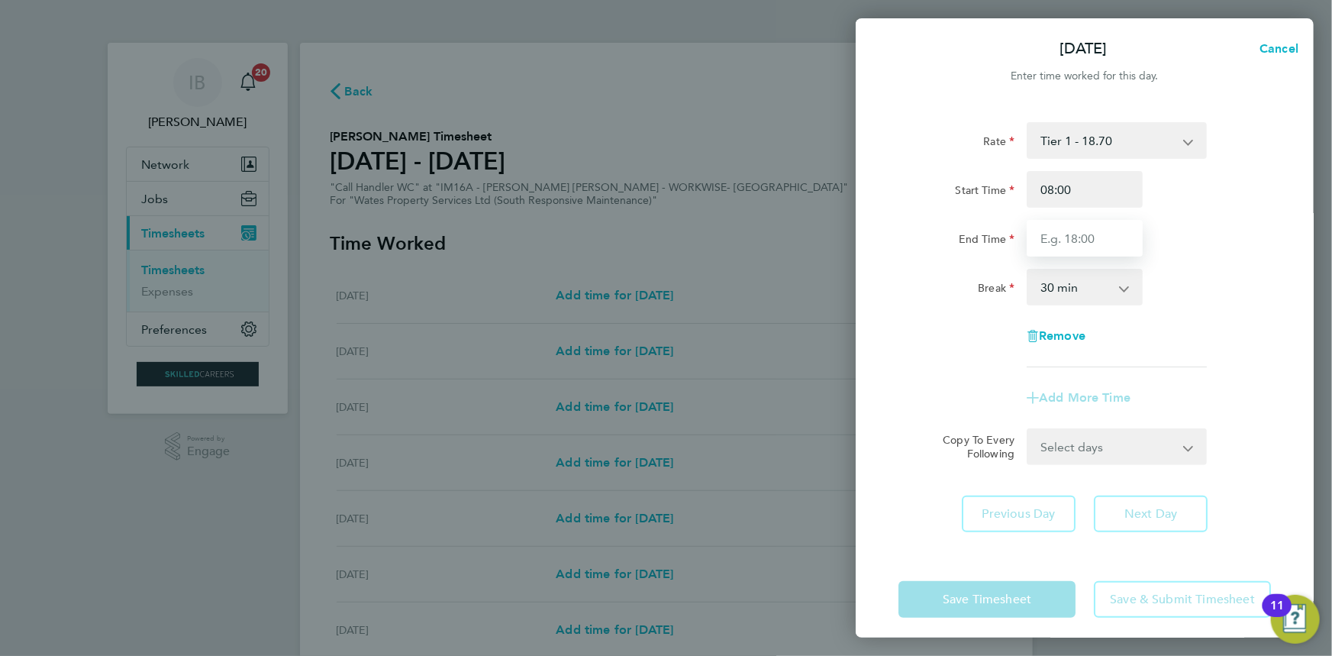
type input "17:00"
drag, startPoint x: 1070, startPoint y: 288, endPoint x: 1069, endPoint y: 302, distance: 14.5
click at [1070, 288] on select "0 min 15 min 30 min 45 min 60 min 75 min 90 min" at bounding box center [1075, 287] width 95 height 34
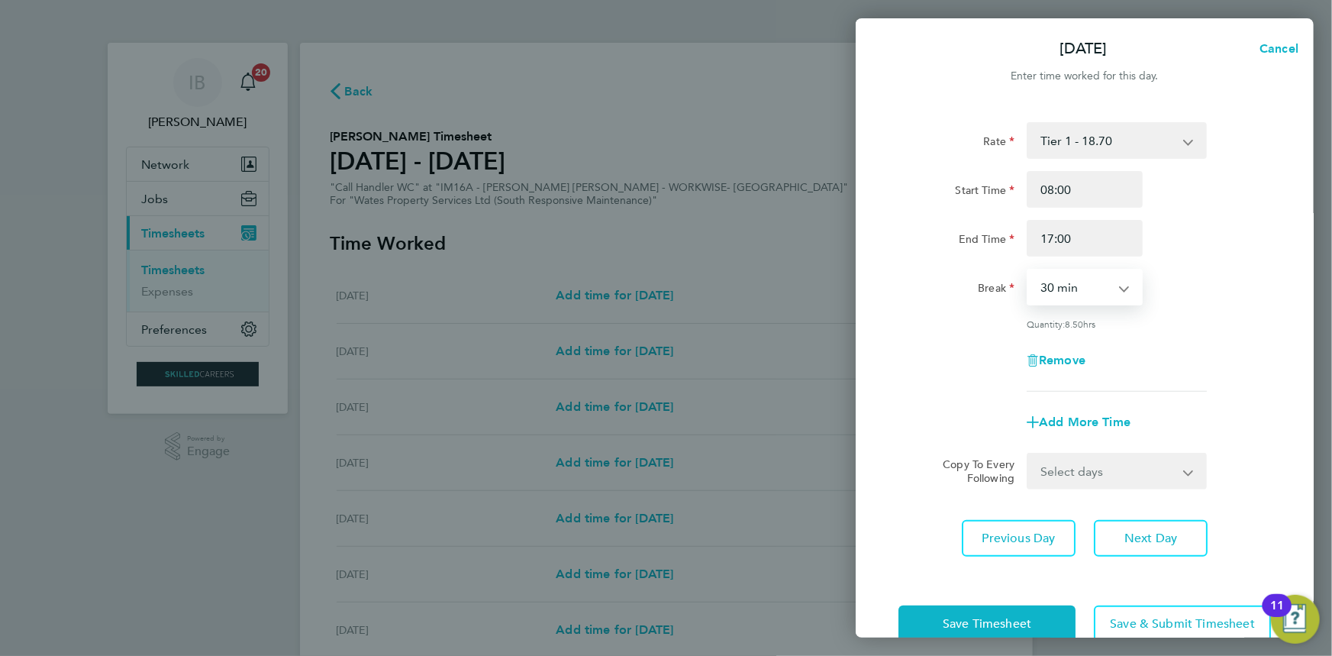
select select "60"
click at [1028, 270] on select "0 min 15 min 30 min 45 min 60 min 75 min 90 min" at bounding box center [1075, 287] width 95 height 34
click at [1083, 481] on select "Select days Day [DATE] [DATE] [DATE] [DATE]" at bounding box center [1108, 471] width 160 height 34
select select "DAY"
click at [1028, 454] on select "Select days Day [DATE] [DATE] [DATE] [DATE]" at bounding box center [1108, 471] width 160 height 34
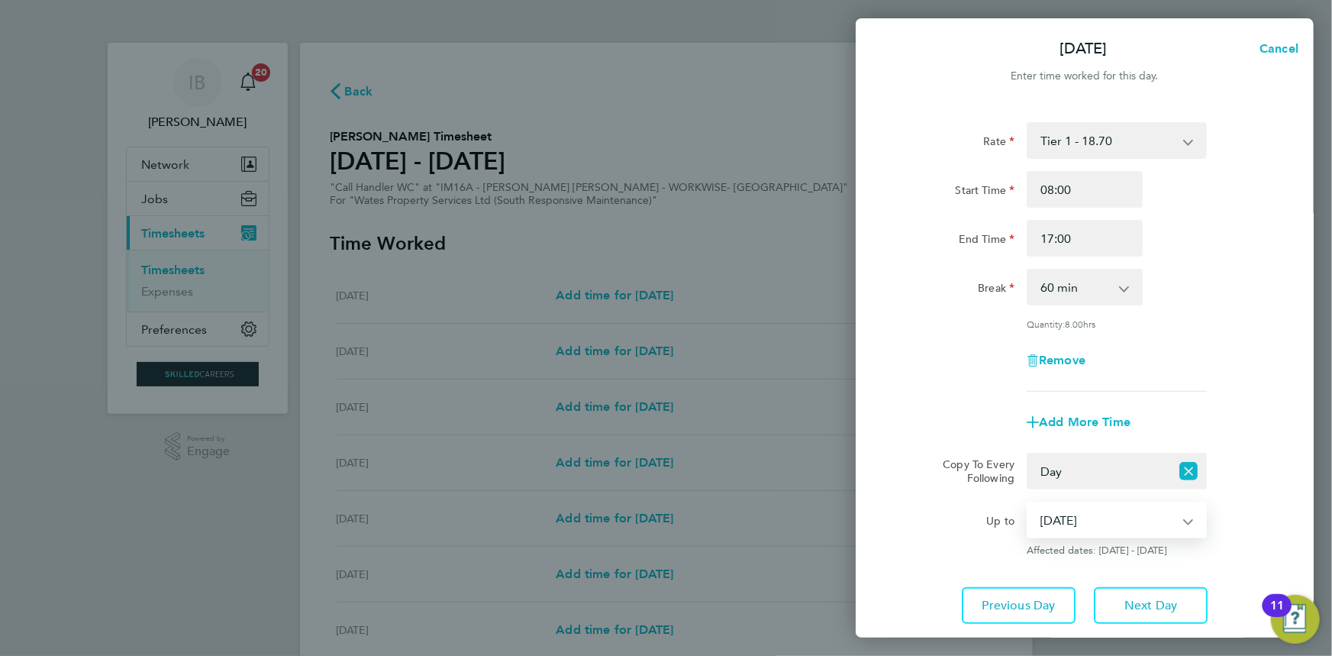
click at [1067, 525] on select "[DATE] [DATE] [DATE] [DATE]" at bounding box center [1107, 520] width 159 height 34
select select "[DATE]"
click at [1028, 503] on select "[DATE] [DATE] [DATE] [DATE]" at bounding box center [1107, 520] width 159 height 34
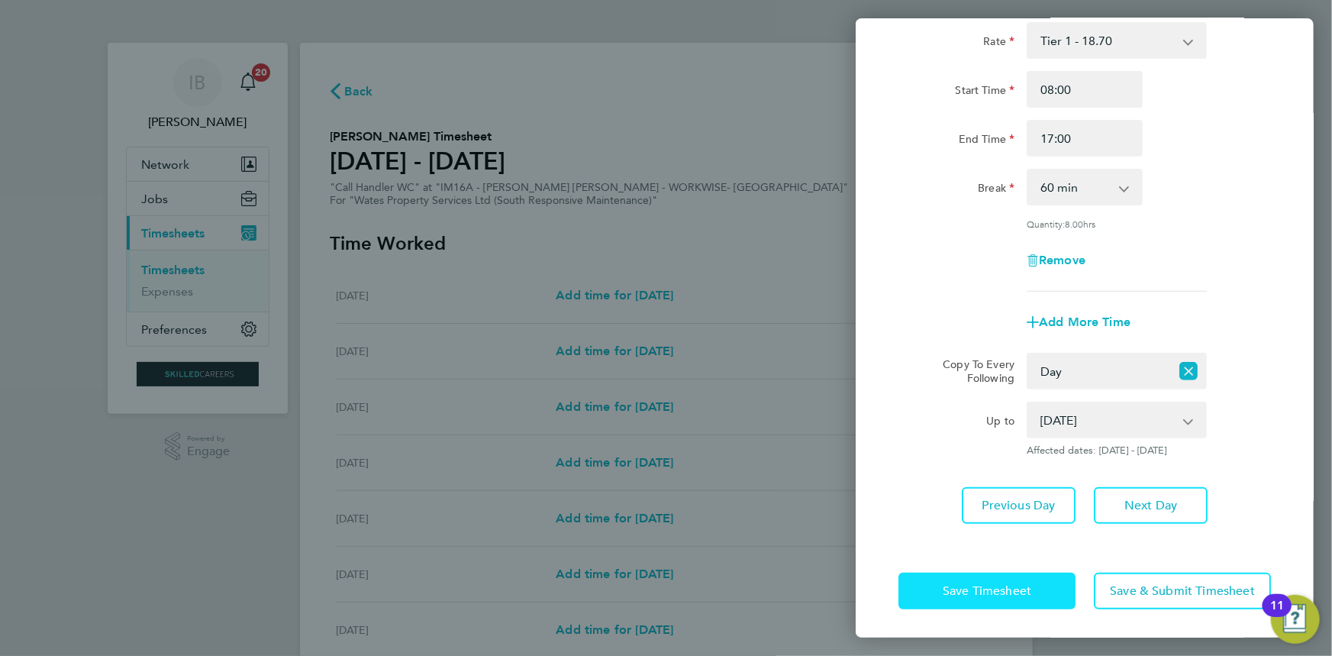
click at [1012, 586] on span "Save Timesheet" at bounding box center [986, 590] width 89 height 15
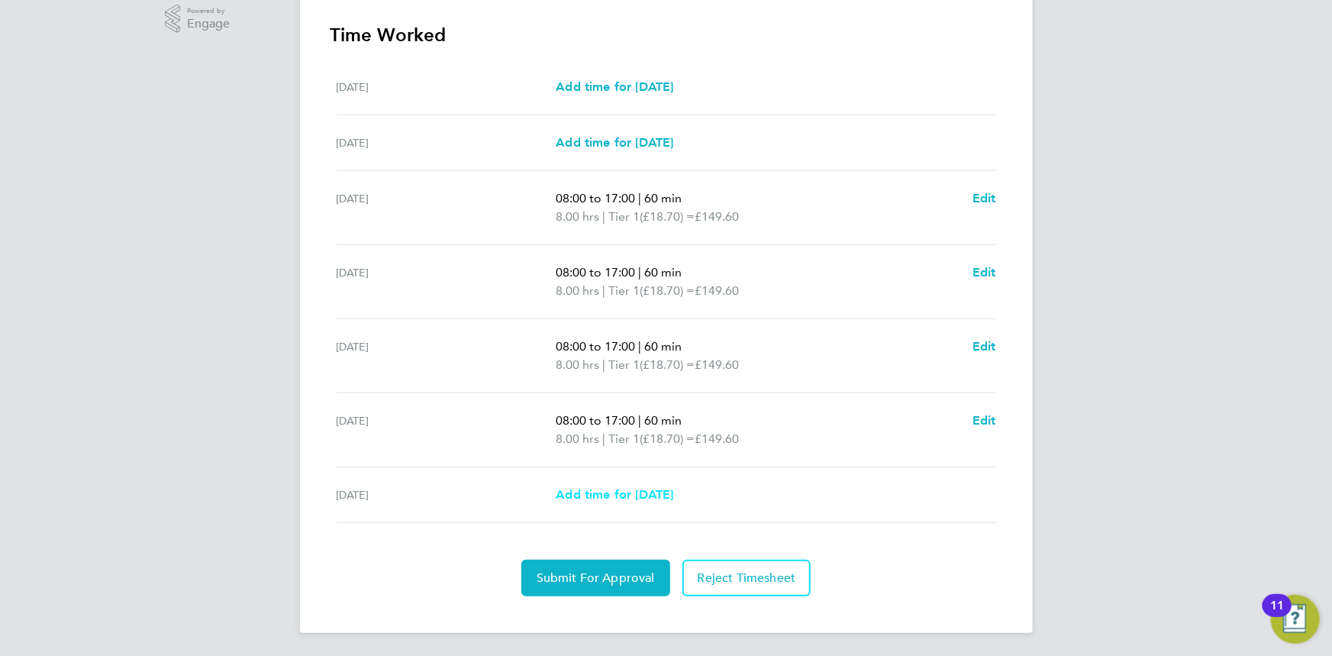
click at [640, 485] on link "Add time for [DATE]" at bounding box center [615, 494] width 118 height 18
select select "30"
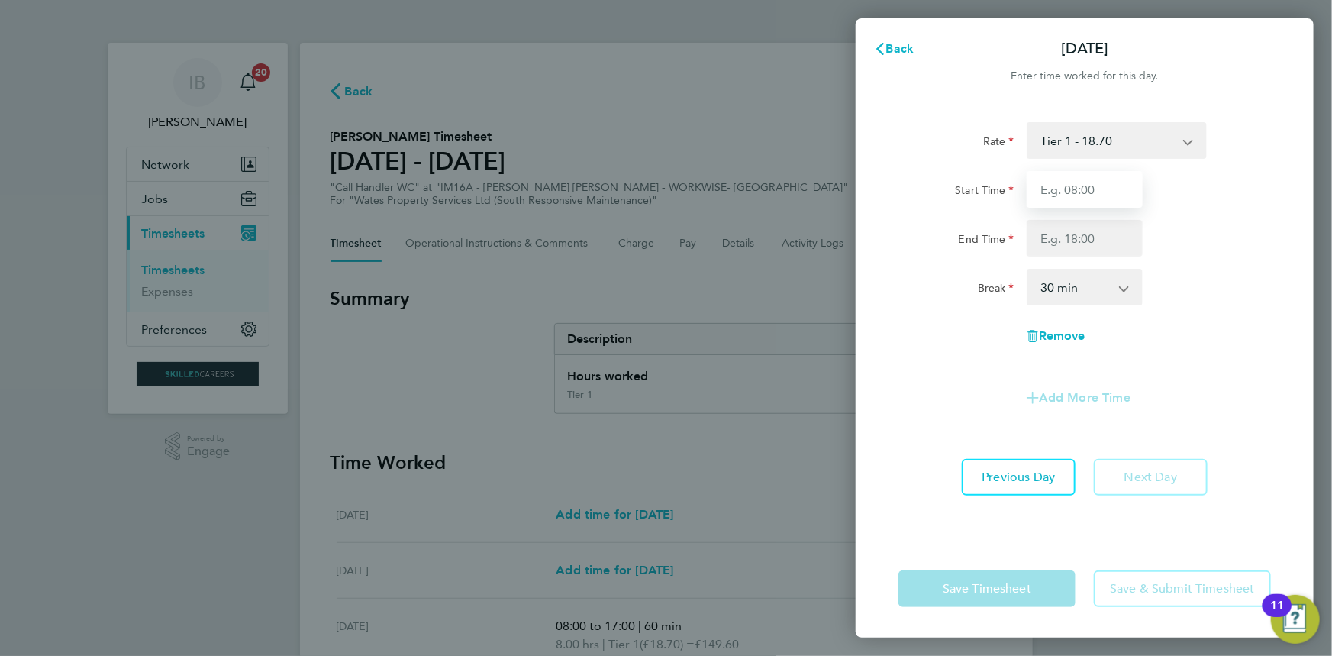
click at [1078, 176] on input "Start Time" at bounding box center [1084, 189] width 116 height 37
type input "08:40"
click at [1081, 259] on div "Rate Tier 1 - 18.70 Start Time 08:40 End Time Break 0 min 15 min 30 min 45 min …" at bounding box center [1084, 244] width 372 height 245
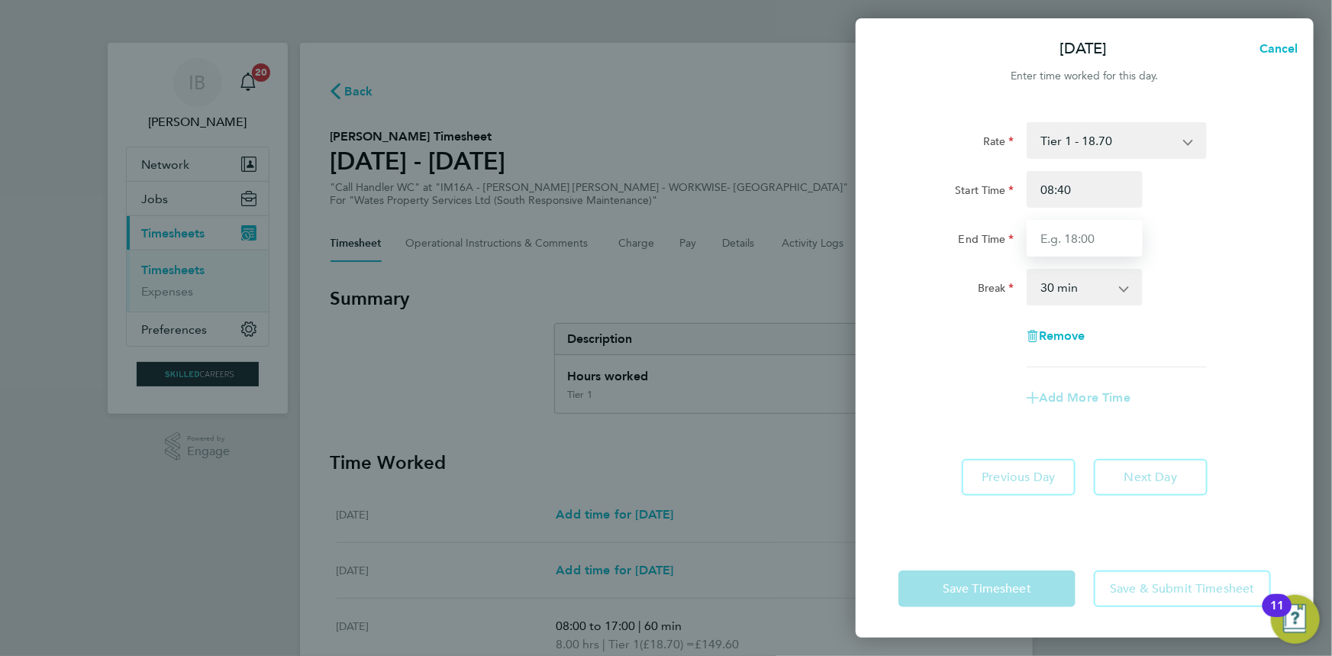
drag, startPoint x: 1082, startPoint y: 242, endPoint x: 1139, endPoint y: 254, distance: 57.8
click at [1082, 242] on input "End Time" at bounding box center [1084, 238] width 116 height 37
type input "17:00"
click at [1101, 285] on select "0 min 15 min 30 min 45 min 60 min 75 min 90 min" at bounding box center [1075, 287] width 95 height 34
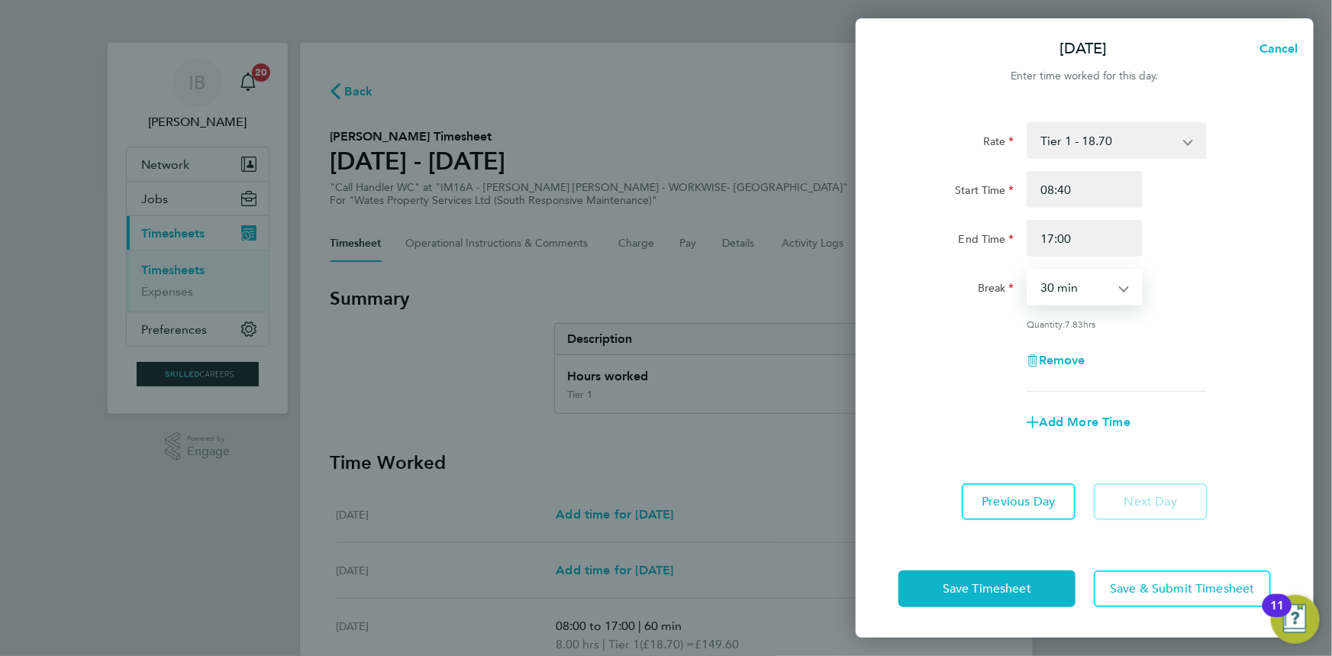
select select "60"
click at [1028, 270] on select "0 min 15 min 30 min 45 min 60 min 75 min 90 min" at bounding box center [1075, 287] width 95 height 34
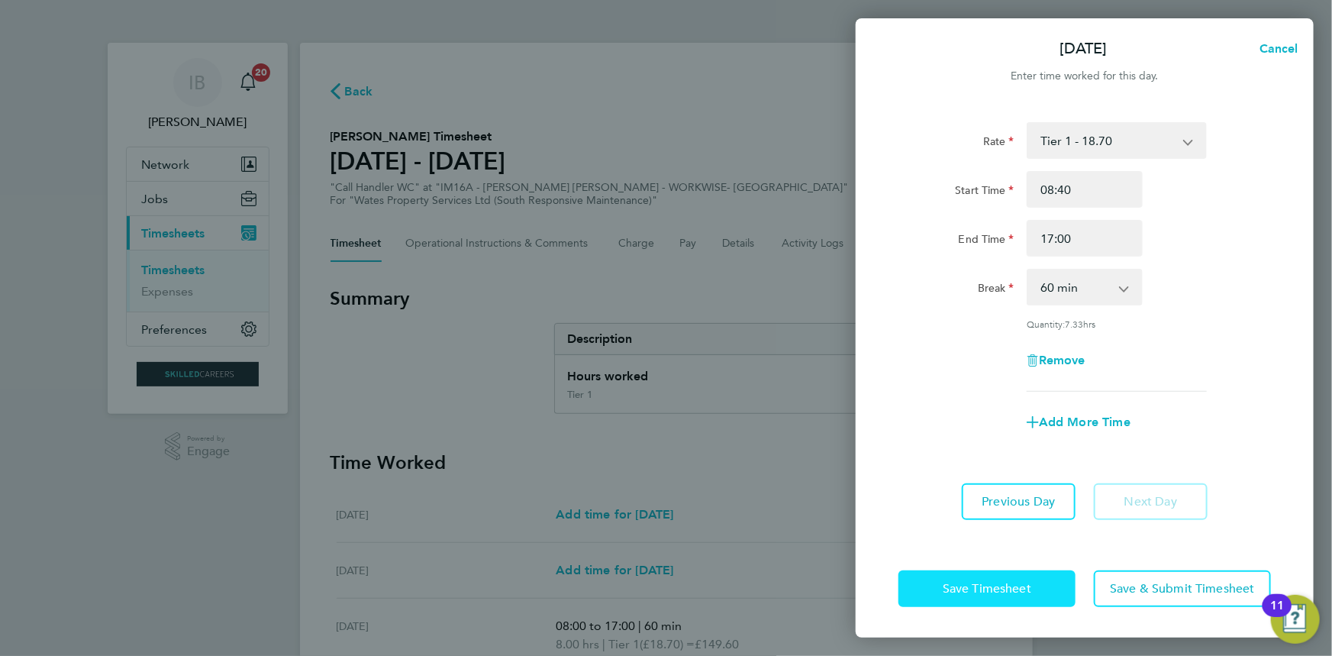
click at [1010, 602] on button "Save Timesheet" at bounding box center [986, 588] width 177 height 37
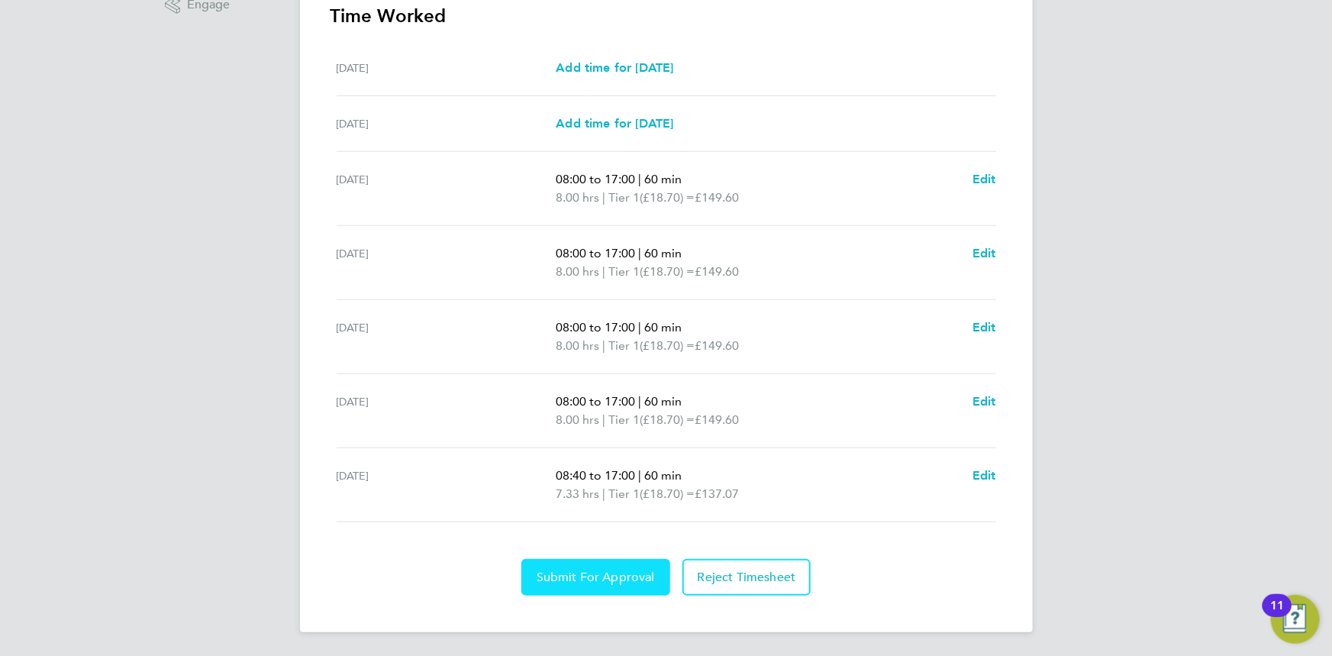
click at [571, 569] on span "Submit For Approval" at bounding box center [595, 576] width 118 height 15
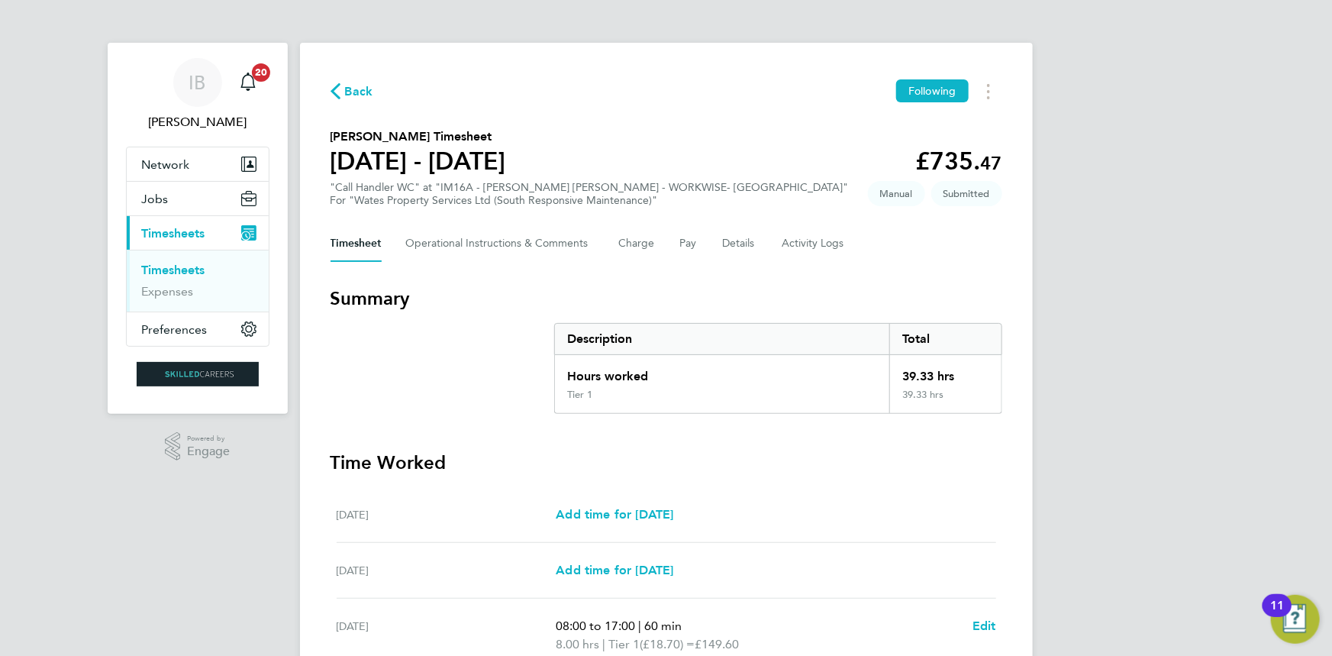
click at [336, 95] on icon "button" at bounding box center [335, 91] width 10 height 16
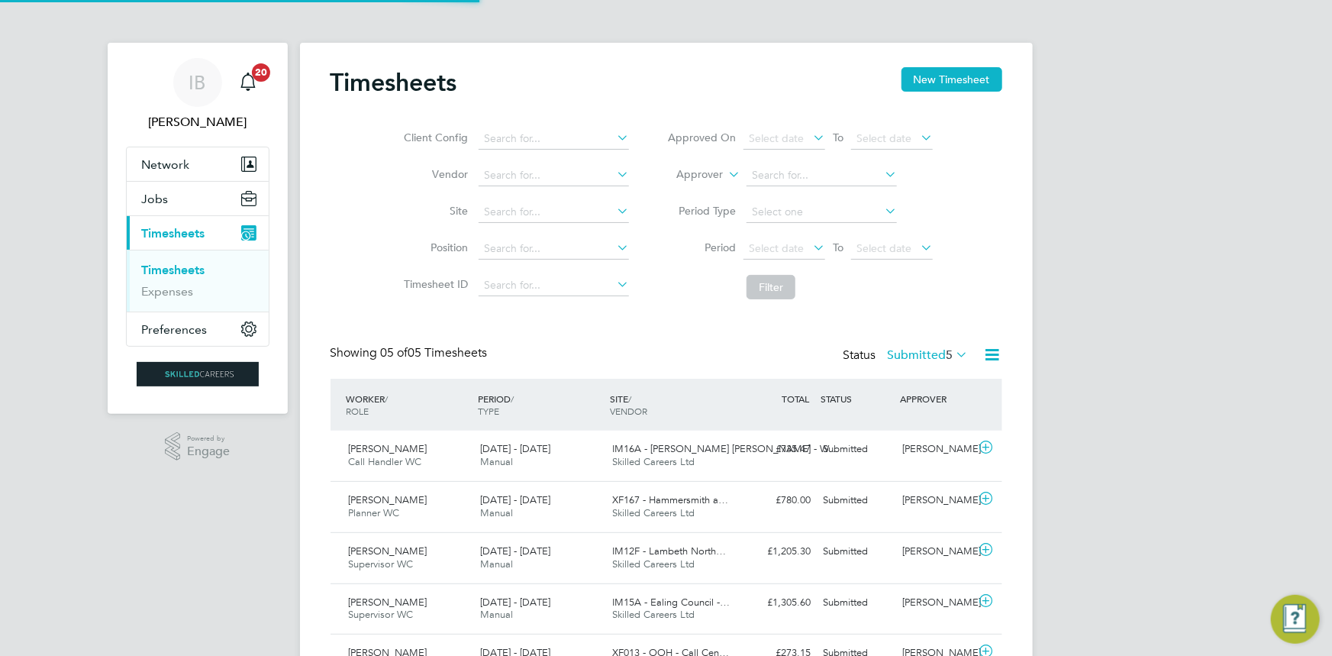
scroll to position [38, 132]
click at [960, 72] on button "New Timesheet" at bounding box center [951, 79] width 101 height 24
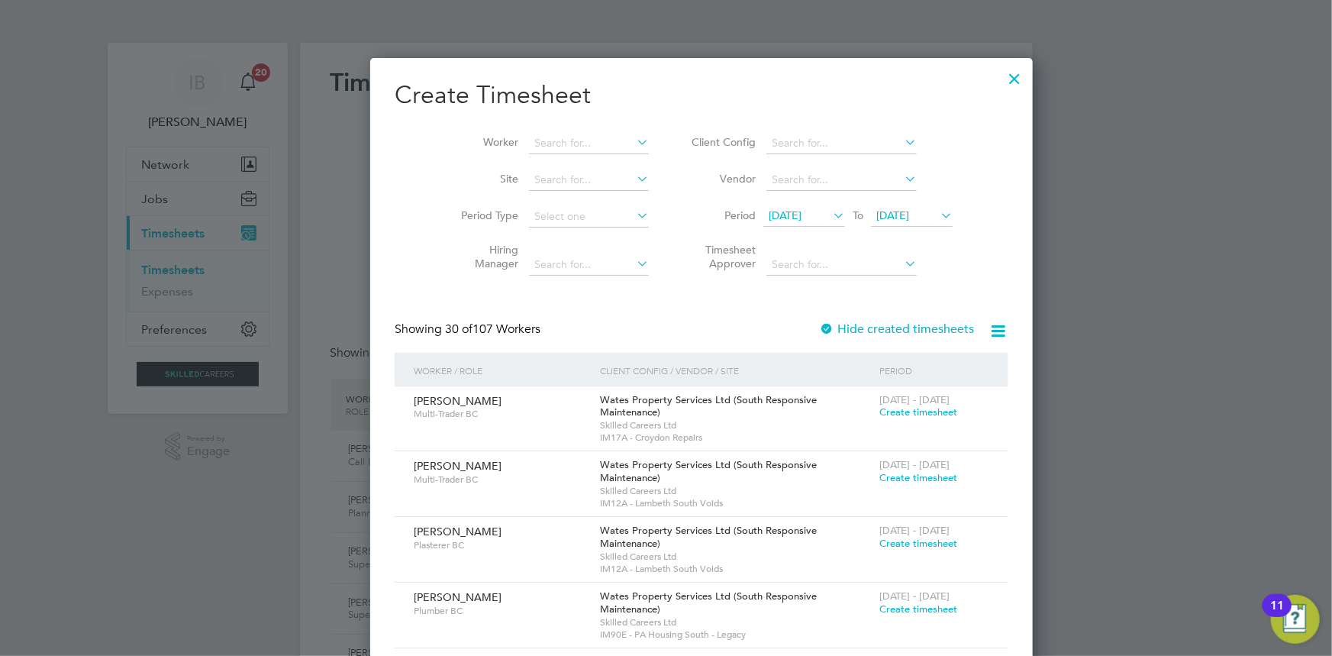
scroll to position [2345, 591]
click at [529, 137] on input at bounding box center [589, 143] width 120 height 21
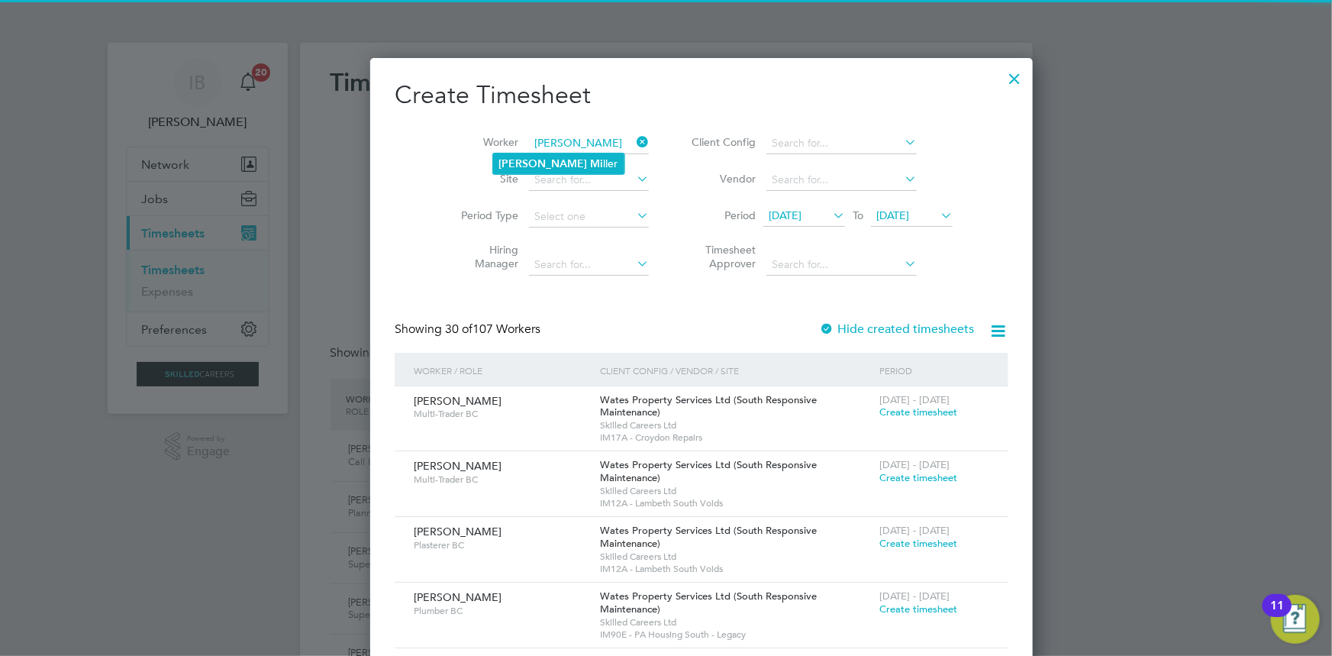
click at [591, 167] on b "Mi" at bounding box center [597, 163] width 13 height 13
type input "[PERSON_NAME]"
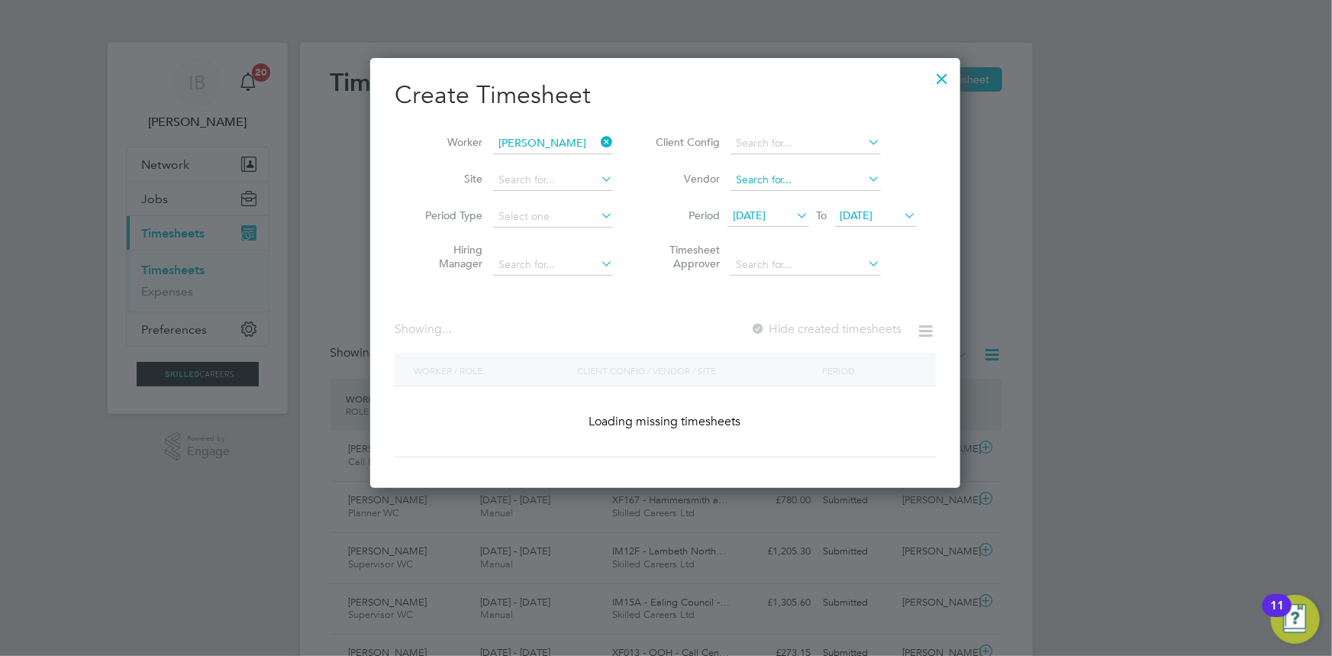
scroll to position [425, 591]
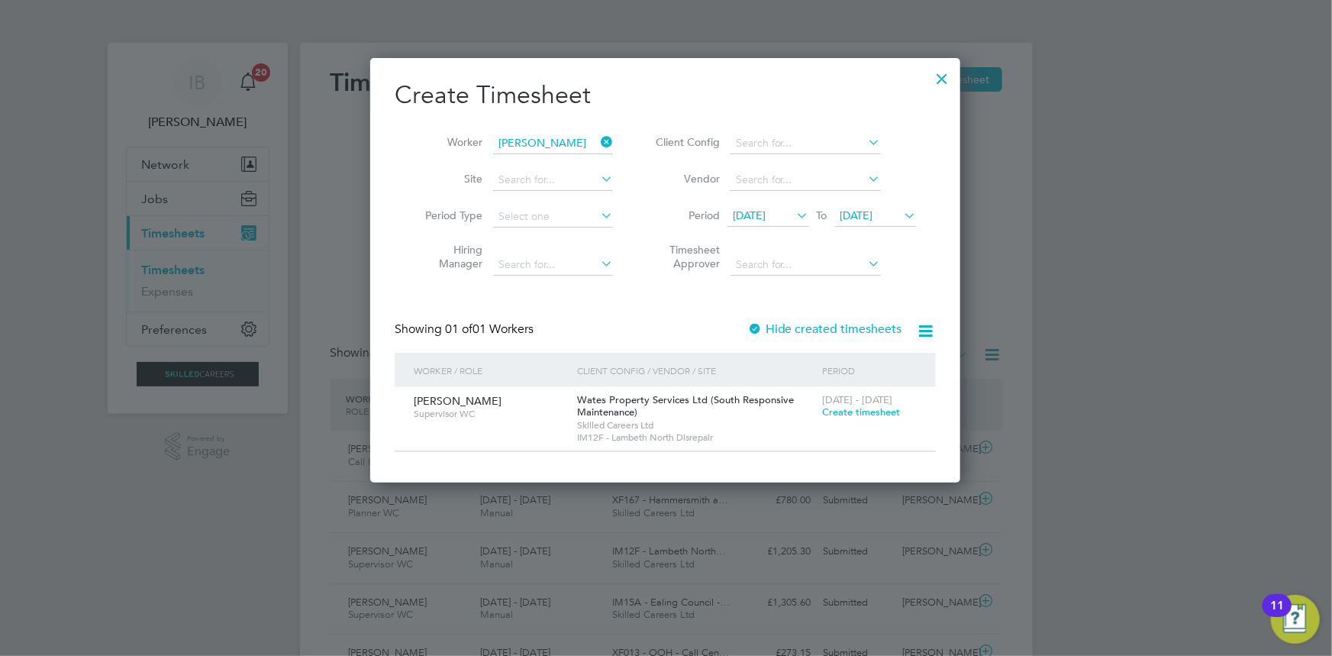
click at [861, 411] on span "Create timesheet" at bounding box center [861, 411] width 78 height 13
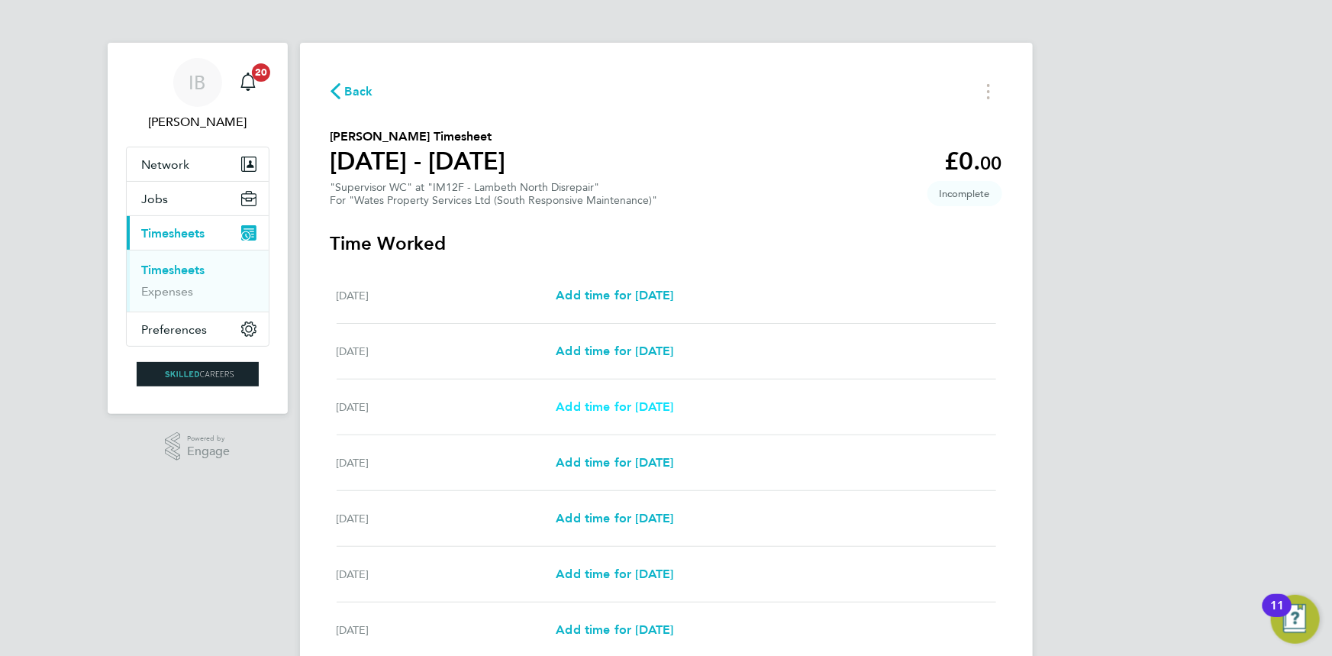
click at [644, 404] on span "Add time for [DATE]" at bounding box center [615, 406] width 118 height 14
select select "30"
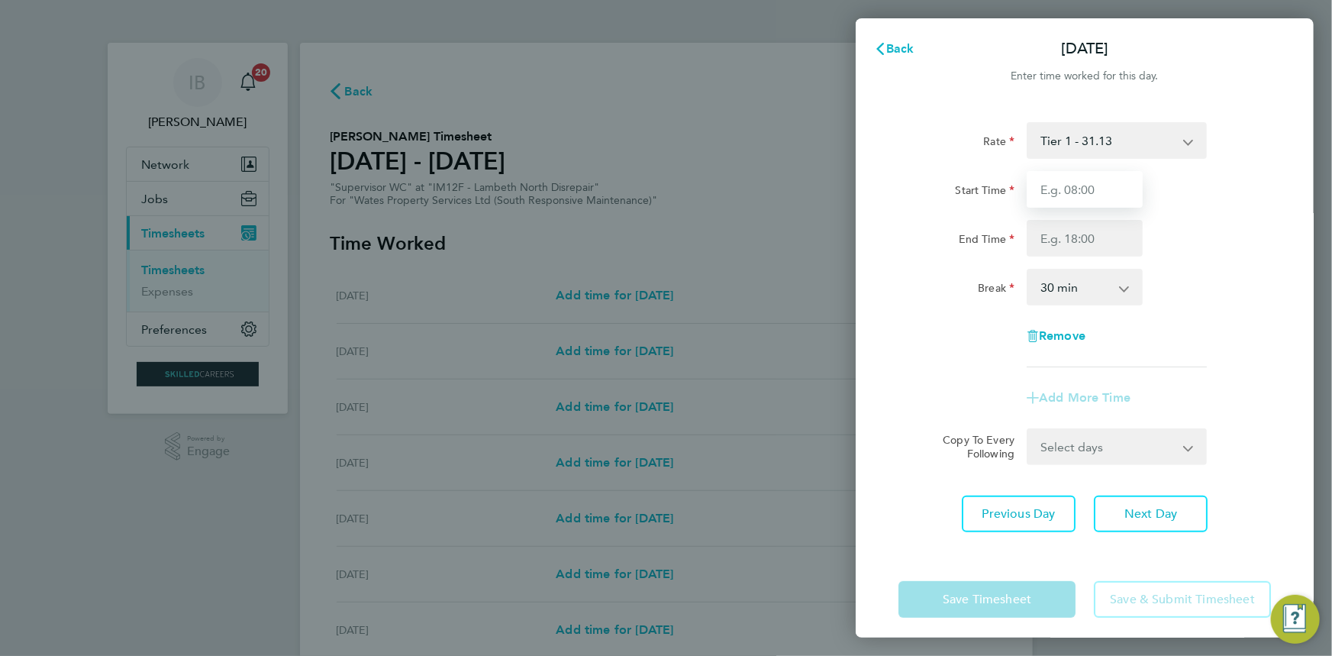
click at [1077, 195] on input "Start Time" at bounding box center [1084, 189] width 116 height 37
click at [1053, 185] on input "09:00" at bounding box center [1084, 189] width 116 height 37
type input "08:00"
click at [1068, 246] on input "End Time" at bounding box center [1084, 238] width 116 height 37
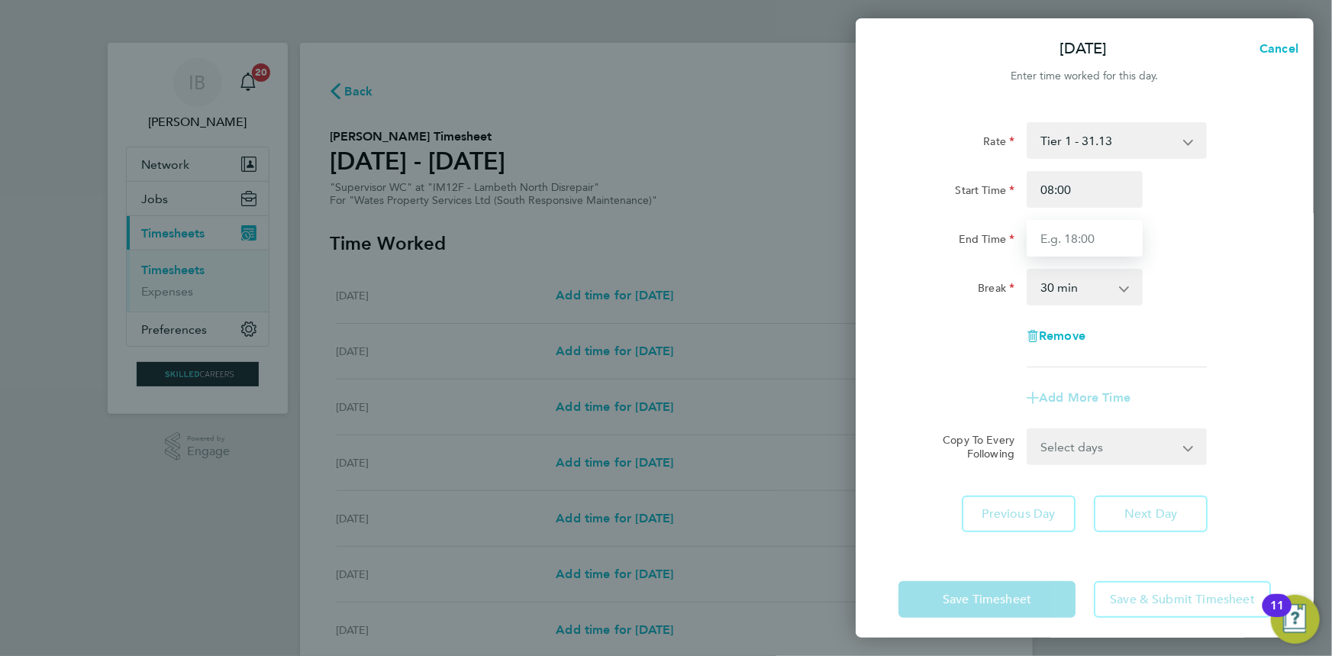
type input "17:00"
click at [1106, 291] on select "0 min 15 min 30 min 45 min 60 min 75 min 90 min" at bounding box center [1075, 287] width 95 height 34
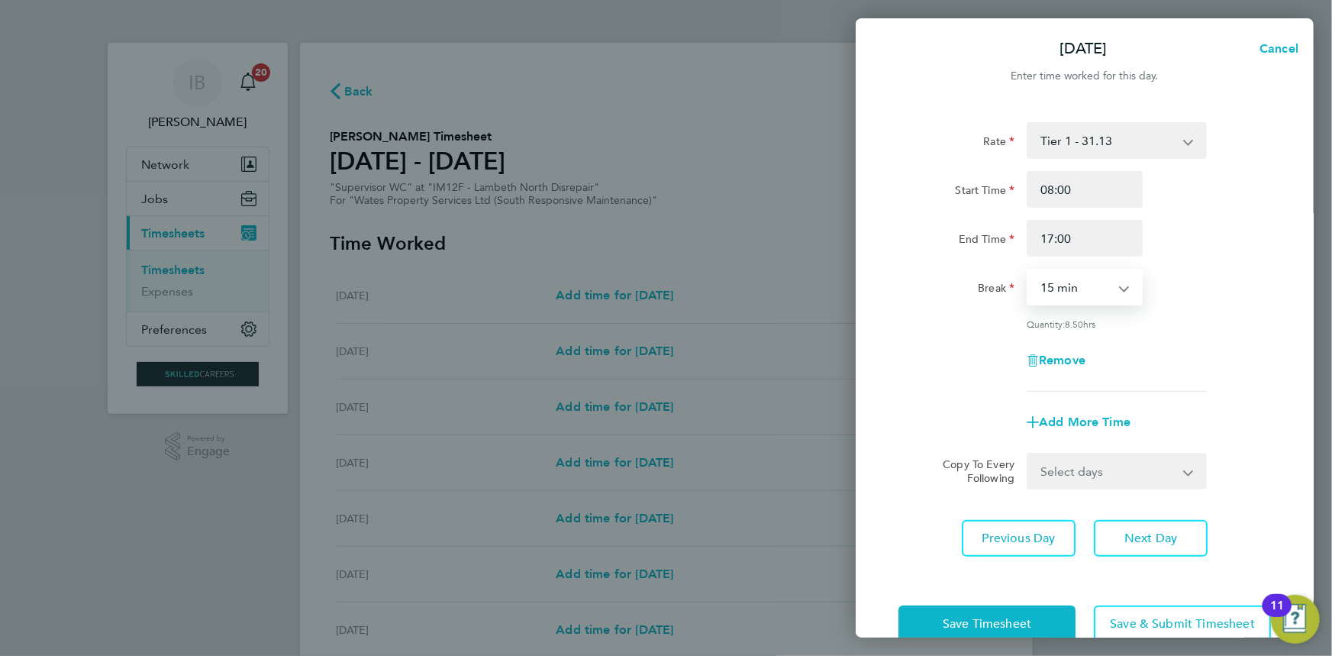
click at [1028, 270] on select "0 min 15 min 30 min 45 min 60 min 75 min 90 min" at bounding box center [1075, 287] width 95 height 34
click at [1074, 301] on select "0 min 15 min 30 min 45 min 60 min 75 min 90 min" at bounding box center [1075, 287] width 95 height 34
select select "30"
click at [1028, 270] on select "0 min 15 min 30 min 45 min 60 min 75 min 90 min" at bounding box center [1075, 287] width 95 height 34
click at [1074, 442] on form "Rate Tier 1 - 31.13 Start Time 08:00 End Time 17:00 Break 0 min 15 min 30 min 4…" at bounding box center [1084, 305] width 372 height 367
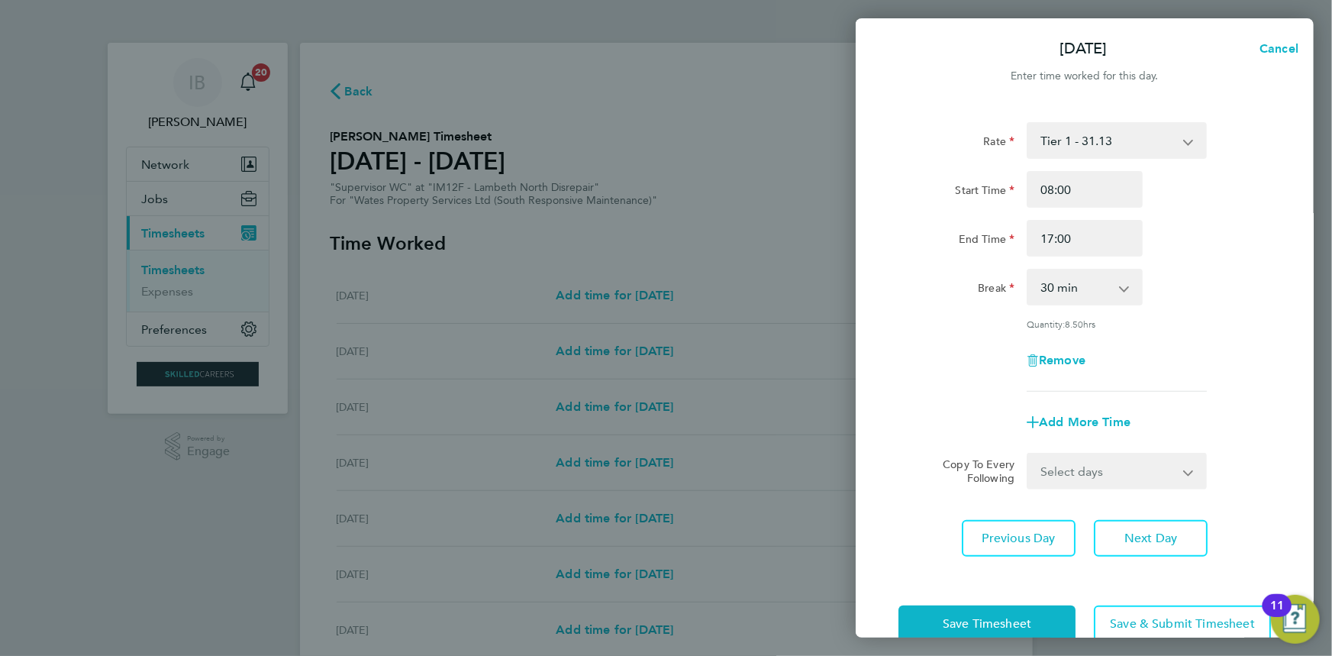
drag, startPoint x: 1076, startPoint y: 466, endPoint x: 1075, endPoint y: 481, distance: 14.5
click at [1076, 466] on select "Select days Day [DATE] [DATE] [DATE] [DATE]" at bounding box center [1108, 471] width 160 height 34
select select "TUE"
click at [1028, 454] on select "Select days Day [DATE] [DATE] [DATE] [DATE]" at bounding box center [1108, 471] width 160 height 34
select select "[DATE]"
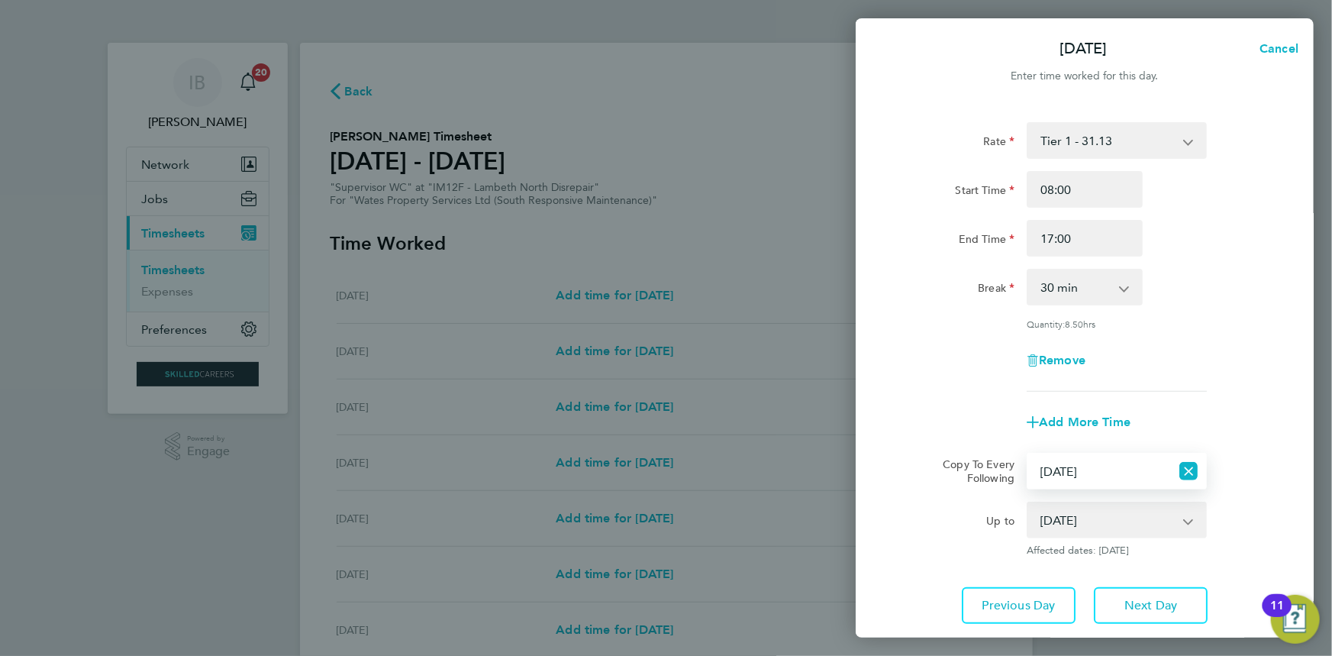
click at [1074, 495] on app-copy-timesheet-lines "Copy To Every Following Select days Day [DATE] [DATE] [DATE] [DATE] Up to [DATE…" at bounding box center [1084, 505] width 372 height 104
click at [1190, 472] on icon "Reset selection" at bounding box center [1188, 471] width 18 height 18
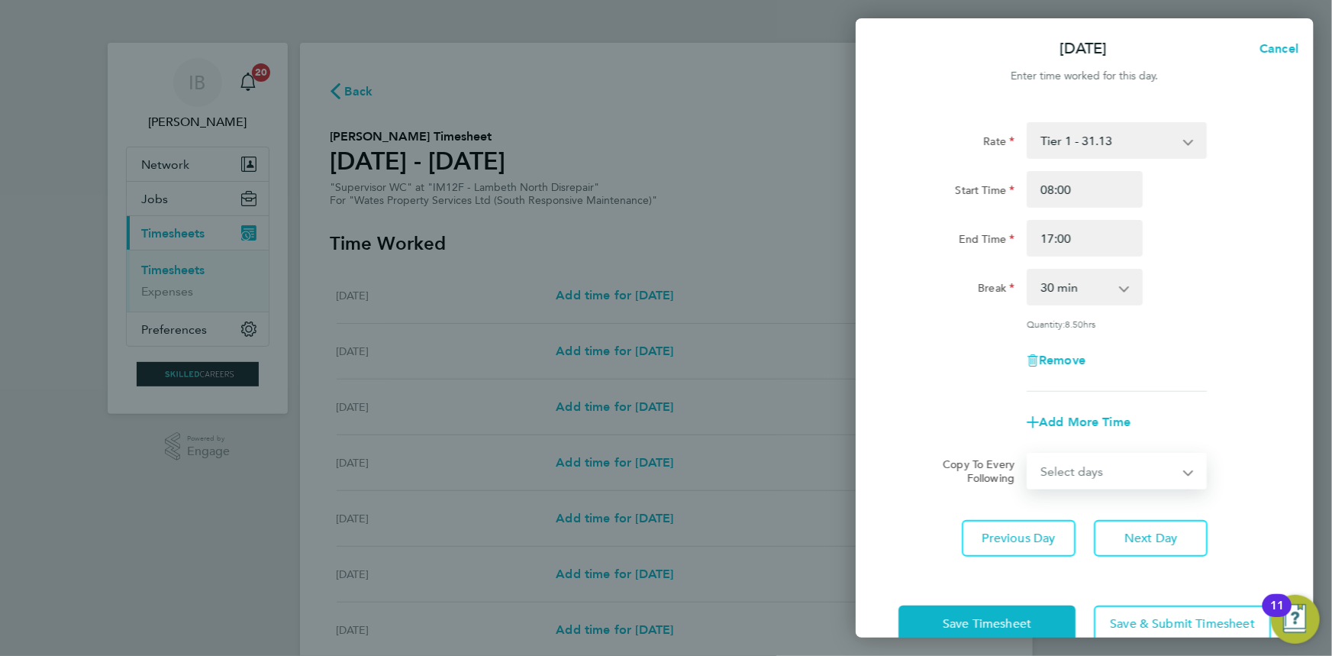
click at [1161, 468] on select "Select days Day [DATE] [DATE] [DATE] [DATE]" at bounding box center [1099, 471] width 142 height 34
select select "DAY"
click at [1028, 454] on select "Select days Day [DATE] [DATE] [DATE] [DATE]" at bounding box center [1108, 471] width 160 height 34
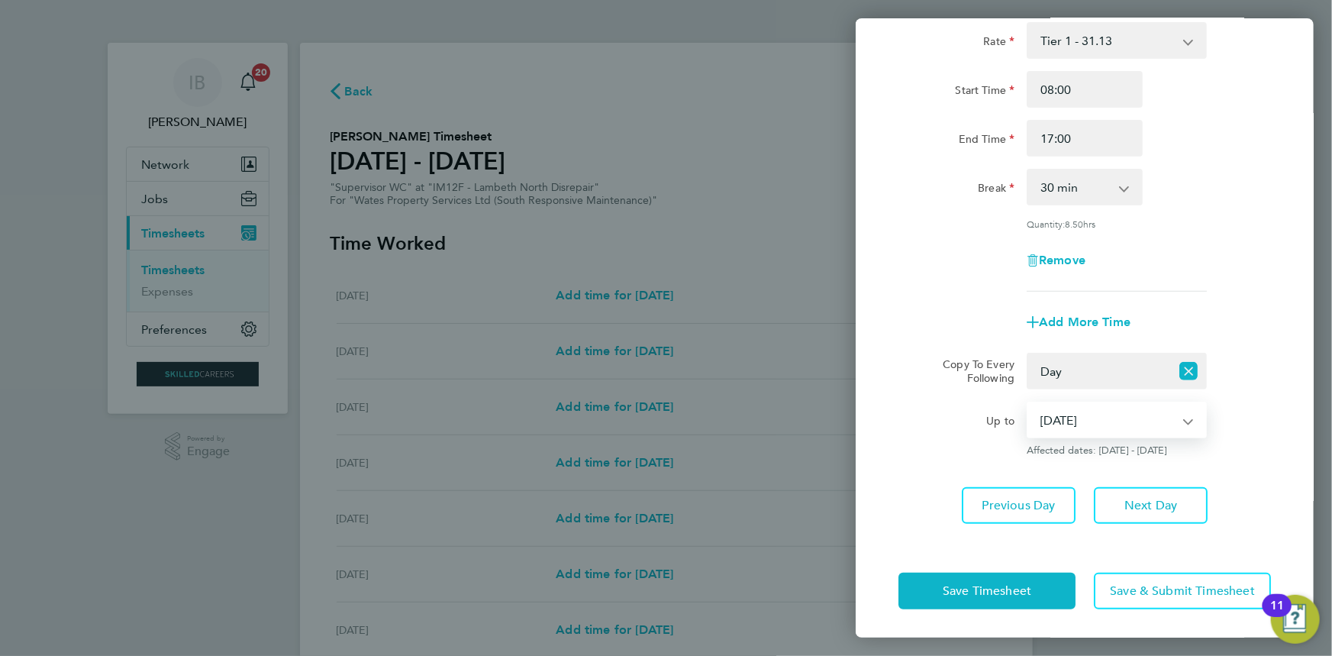
click at [1114, 412] on select "[DATE] [DATE] [DATE] [DATE]" at bounding box center [1107, 420] width 159 height 34
click at [1028, 403] on select "[DATE] [DATE] [DATE] [DATE]" at bounding box center [1107, 420] width 159 height 34
click at [1107, 417] on select "[DATE] [DATE] [DATE] [DATE]" at bounding box center [1107, 420] width 159 height 34
select select "[DATE]"
click at [1028, 403] on select "[DATE] [DATE] [DATE] [DATE]" at bounding box center [1107, 420] width 159 height 34
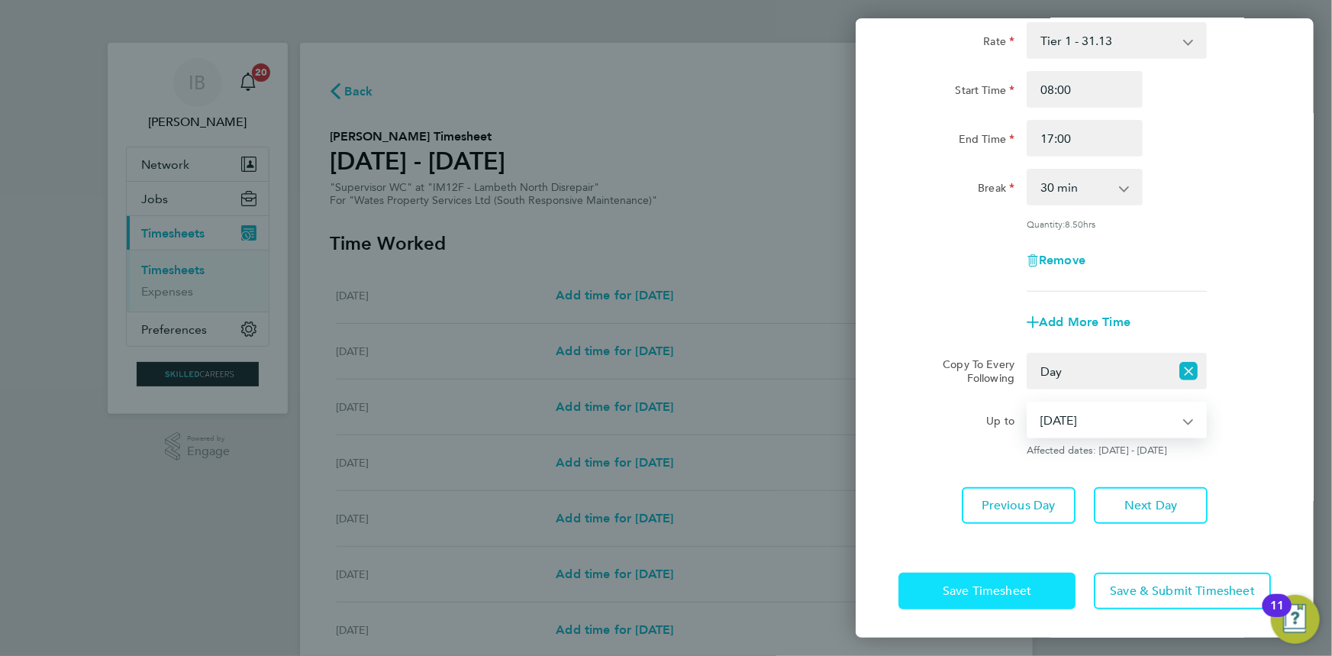
click at [1043, 580] on button "Save Timesheet" at bounding box center [986, 590] width 177 height 37
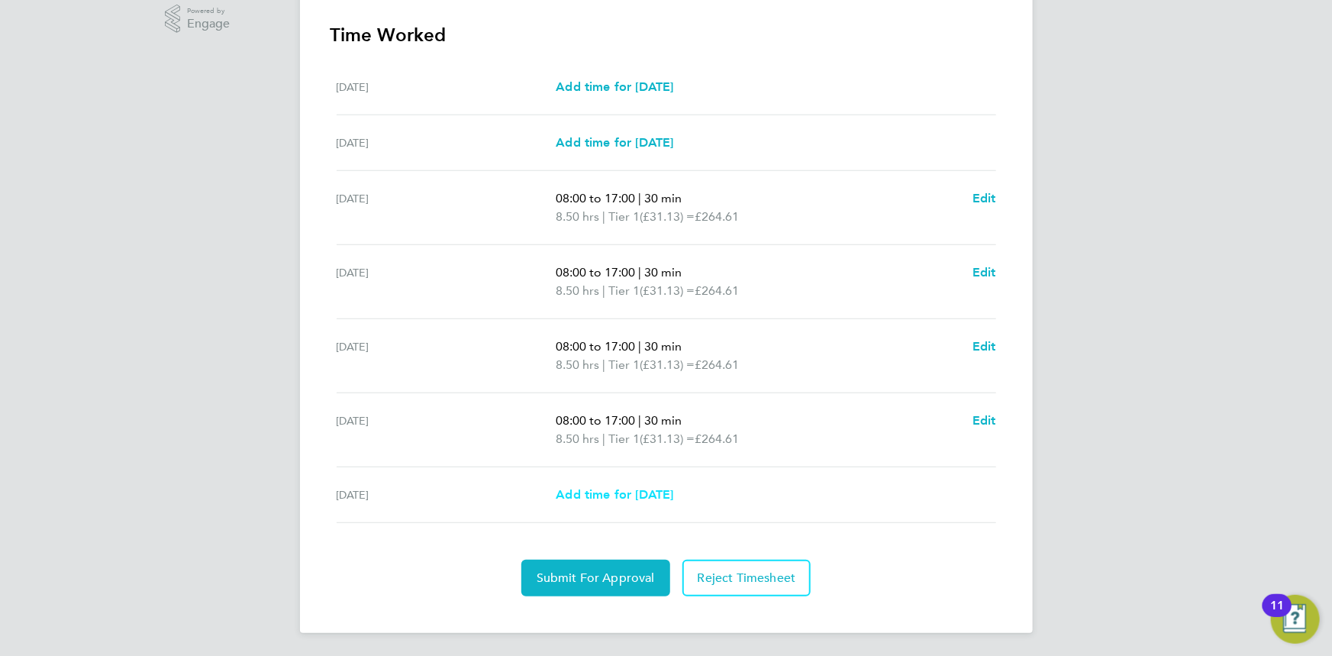
click at [611, 491] on span "Add time for [DATE]" at bounding box center [615, 494] width 118 height 14
select select "30"
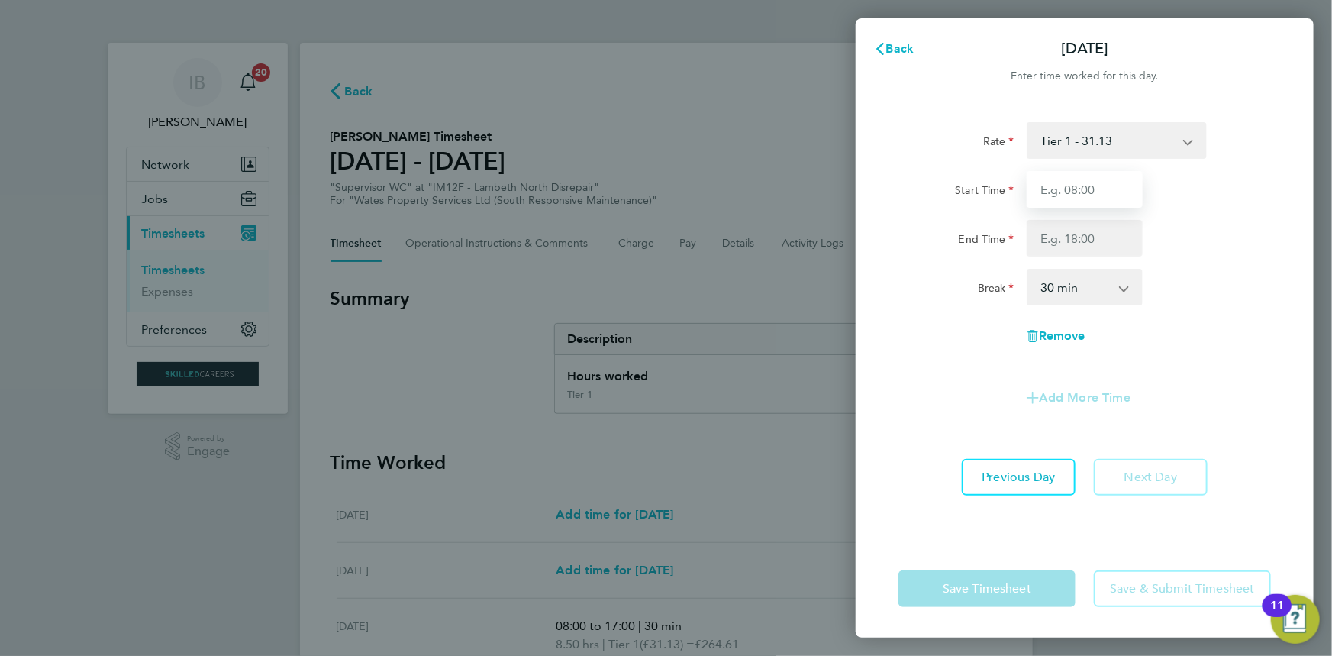
click at [1061, 198] on input "Start Time" at bounding box center [1084, 189] width 116 height 37
type input "08:00"
click at [1101, 234] on input "End Time" at bounding box center [1084, 238] width 116 height 37
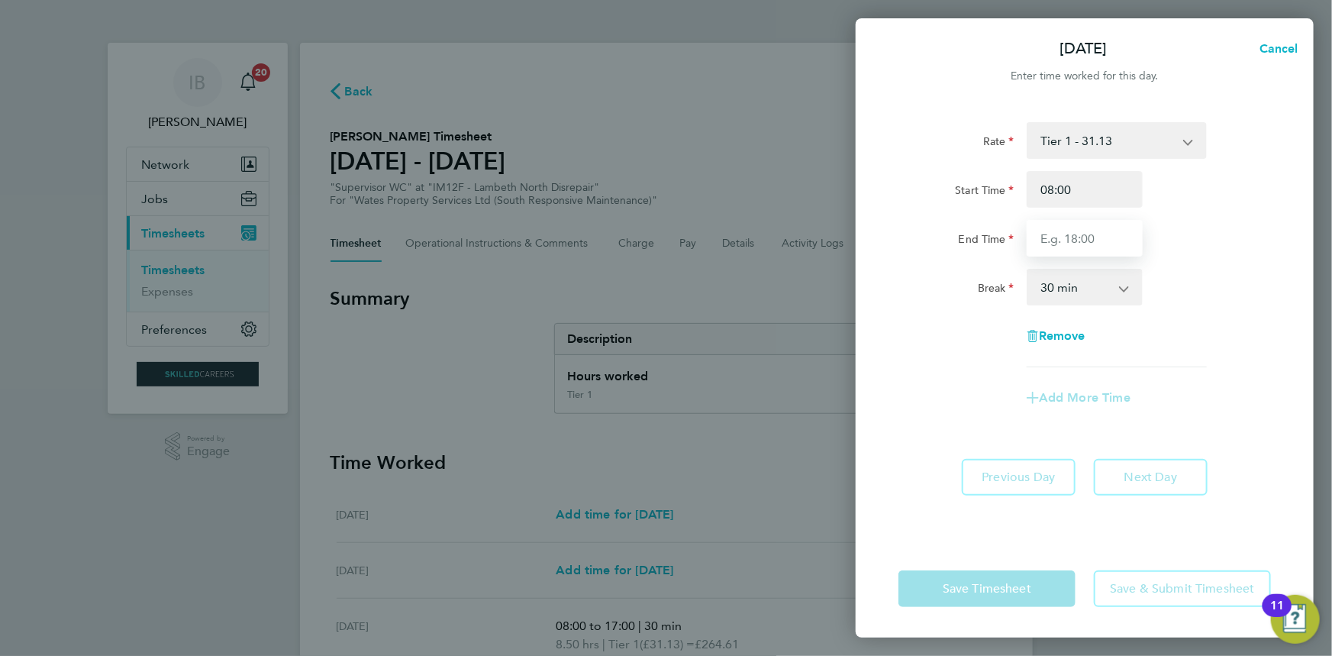
type input "12:00"
drag, startPoint x: 1068, startPoint y: 290, endPoint x: 1071, endPoint y: 298, distance: 8.0
click at [1068, 290] on select "0 min 15 min 30 min 45 min 60 min 75 min 90 min" at bounding box center [1075, 287] width 95 height 34
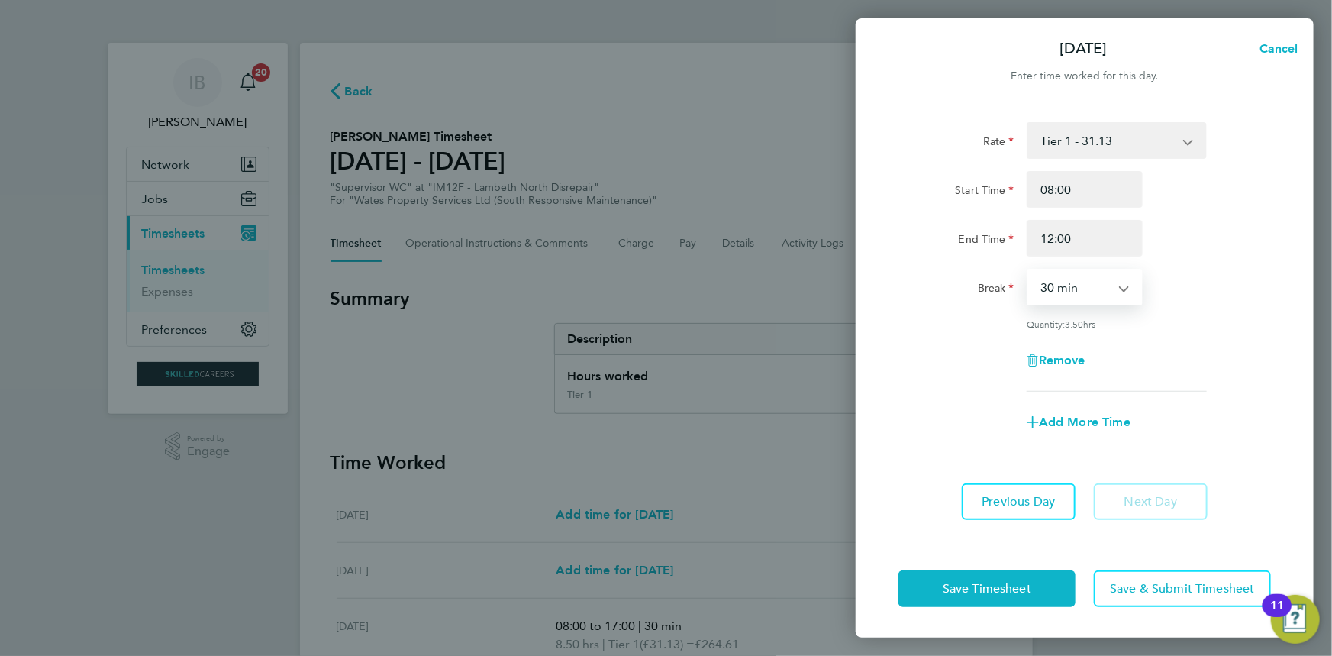
select select "0"
click at [1028, 270] on select "0 min 15 min 30 min 45 min 60 min 75 min 90 min" at bounding box center [1075, 287] width 95 height 34
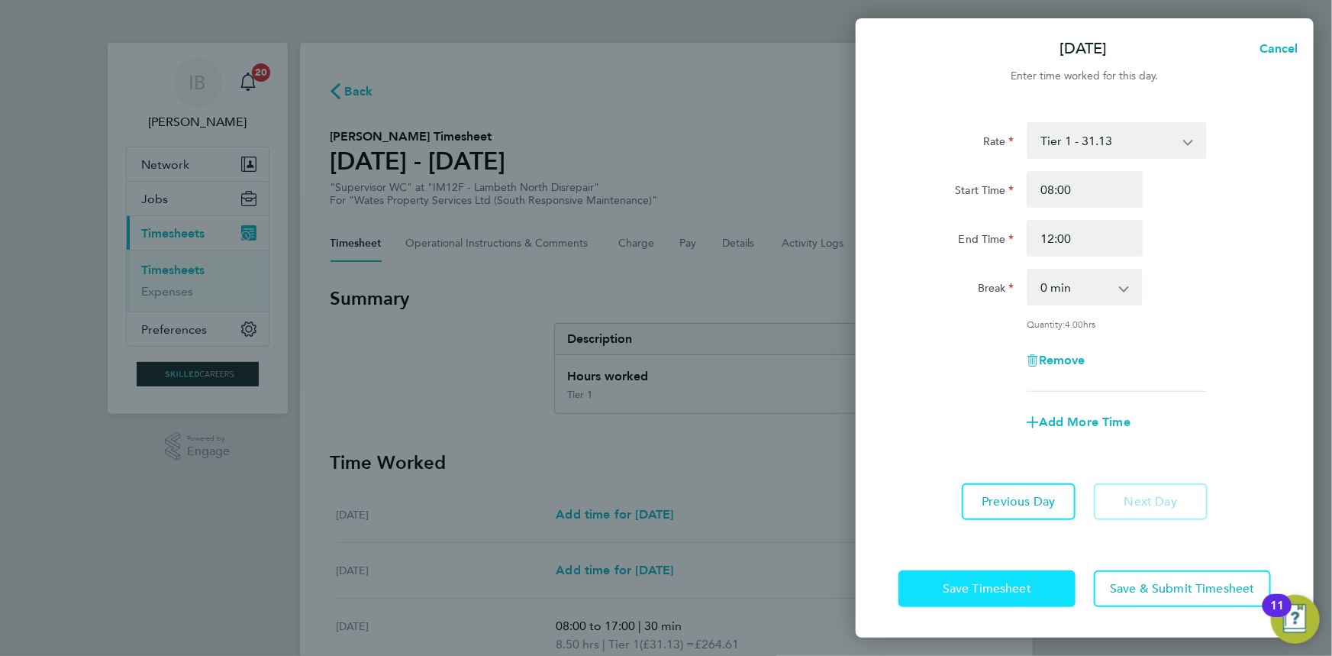
click at [1007, 594] on span "Save Timesheet" at bounding box center [986, 588] width 89 height 15
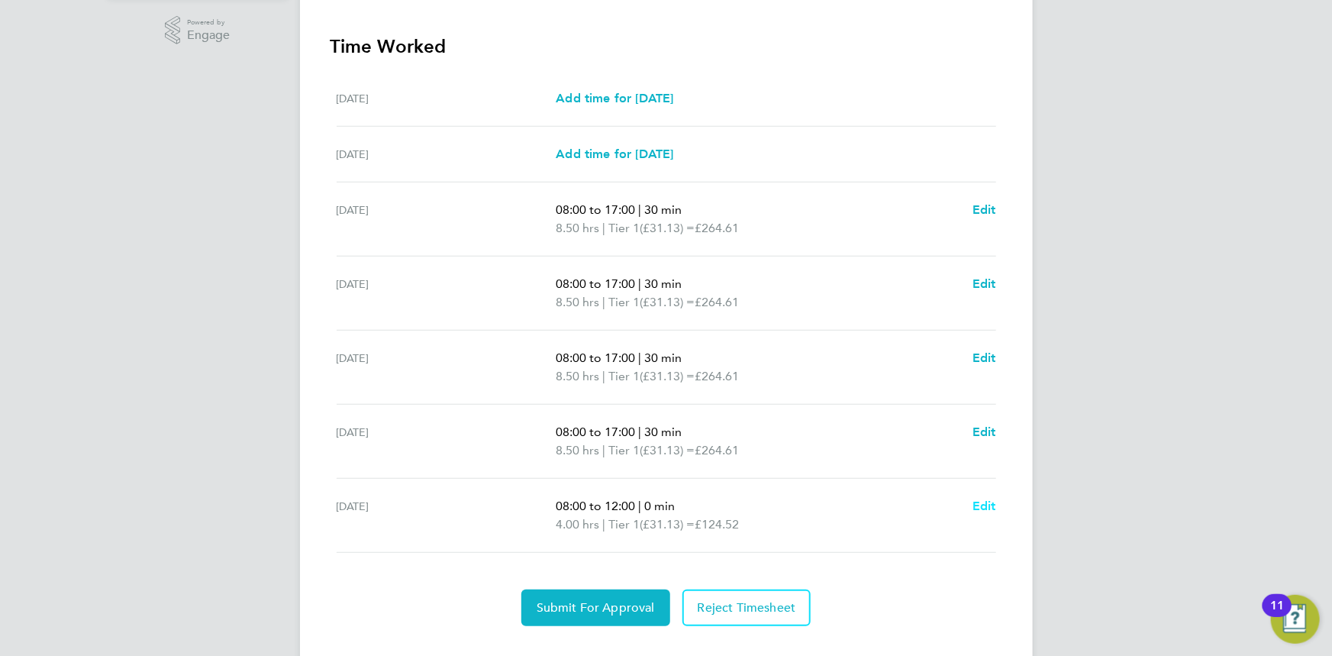
click at [983, 504] on span "Edit" at bounding box center [984, 505] width 24 height 14
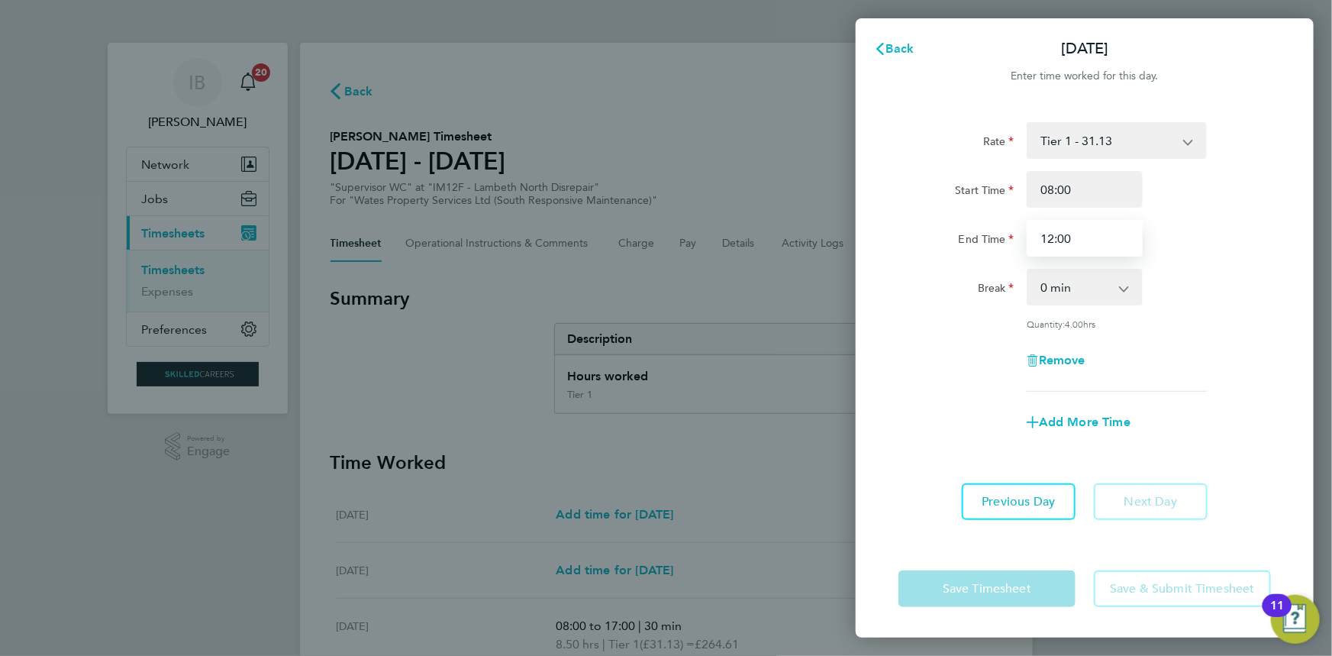
click at [1103, 240] on input "12:00" at bounding box center [1084, 238] width 116 height 37
type input "12:30"
drag, startPoint x: 873, startPoint y: 528, endPoint x: 919, endPoint y: 536, distance: 46.6
click at [875, 528] on div "Rate Tier 1 - 31.13 Start Time 08:00 End Time 12:30 Break 0 min 15 min 30 min 4…" at bounding box center [1084, 322] width 458 height 436
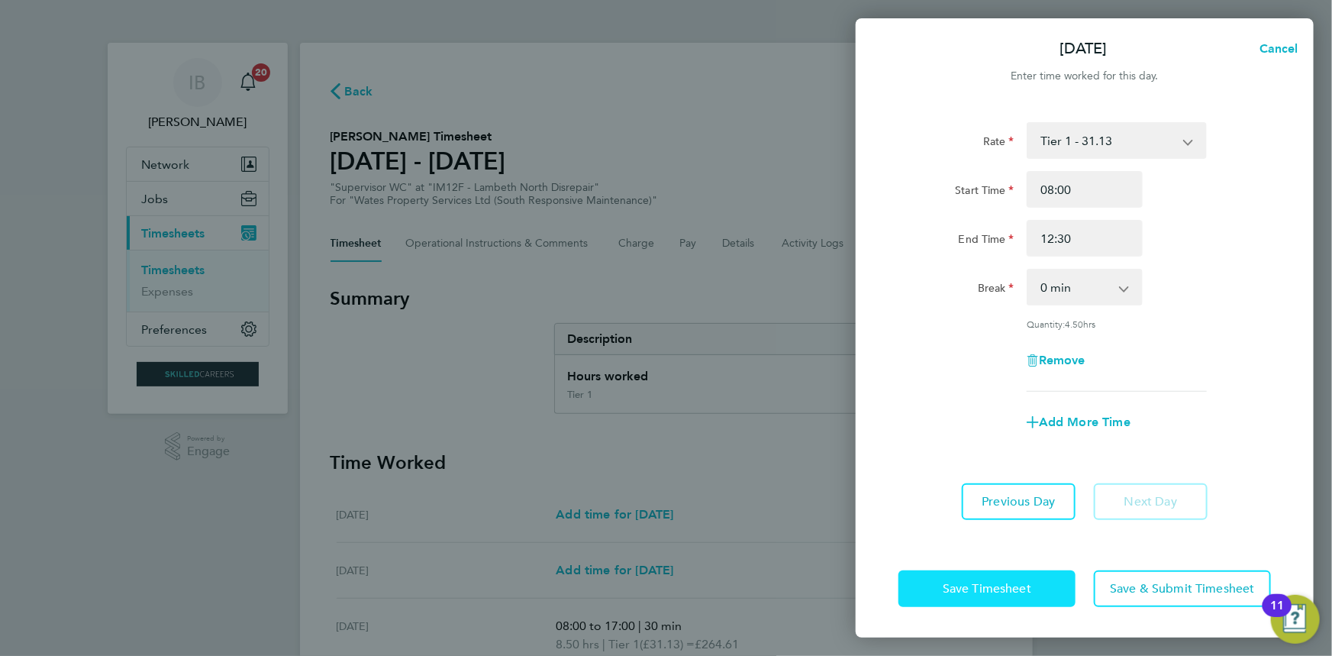
click at [960, 592] on span "Save Timesheet" at bounding box center [986, 588] width 89 height 15
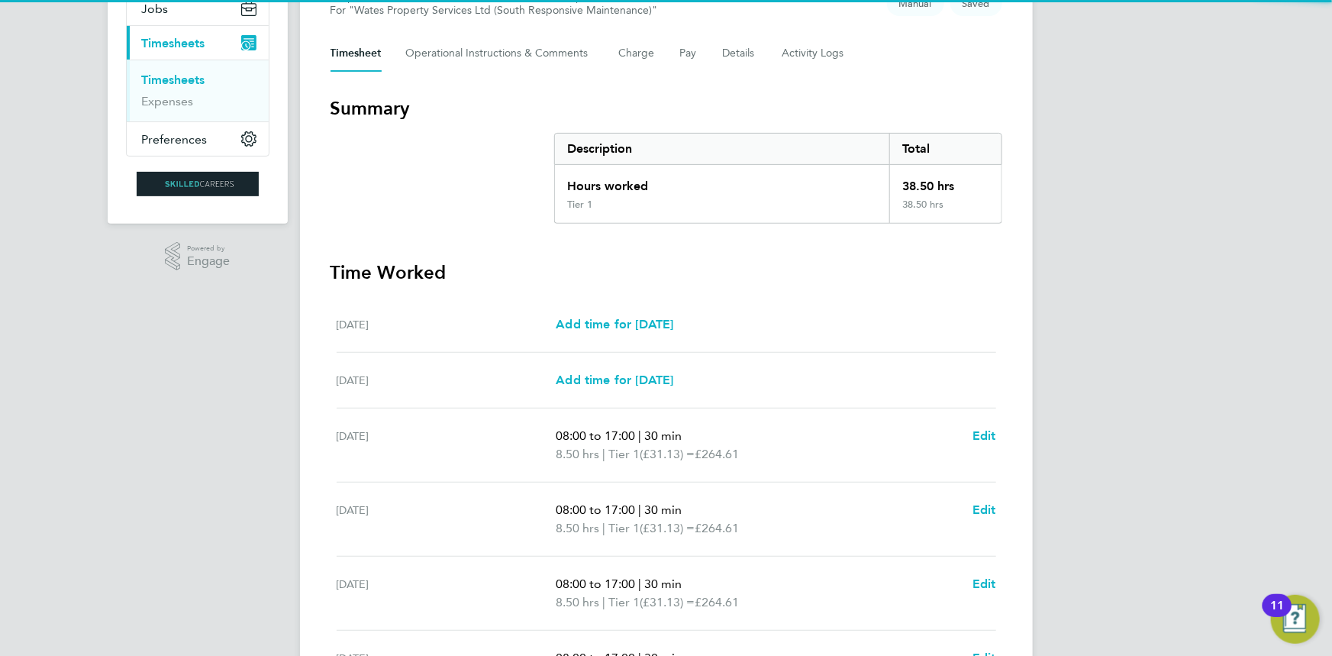
scroll to position [446, 0]
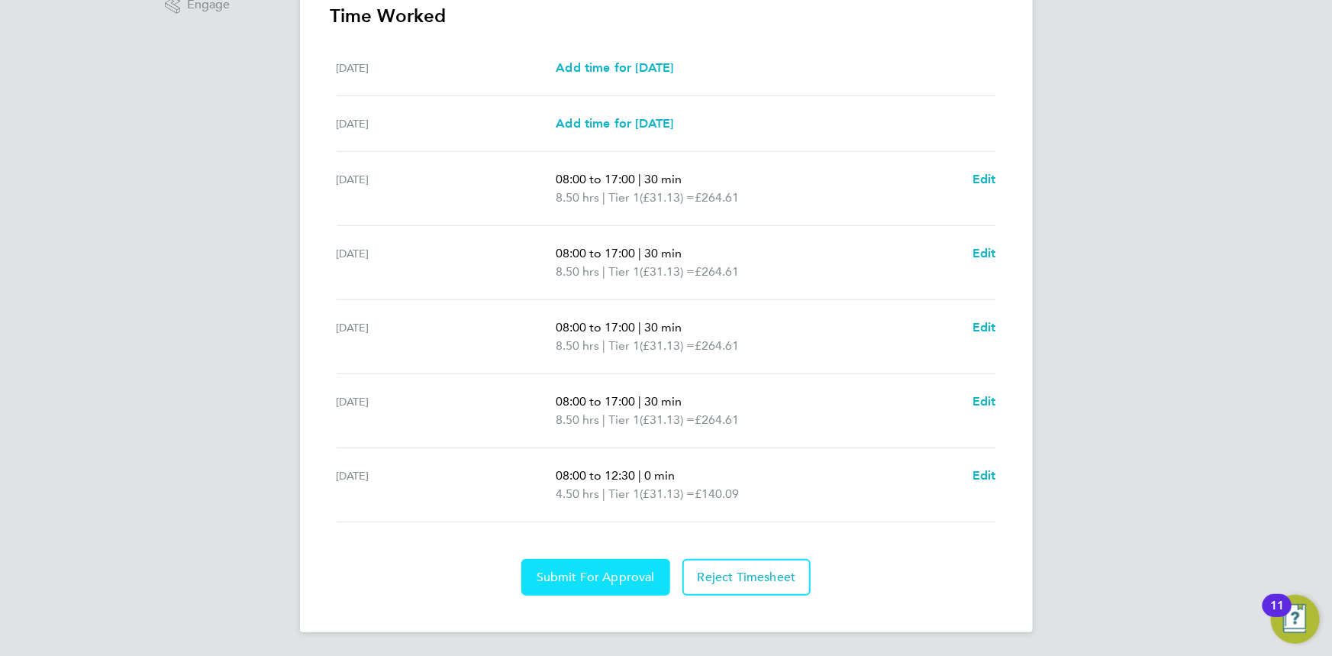
click at [602, 567] on button "Submit For Approval" at bounding box center [595, 577] width 149 height 37
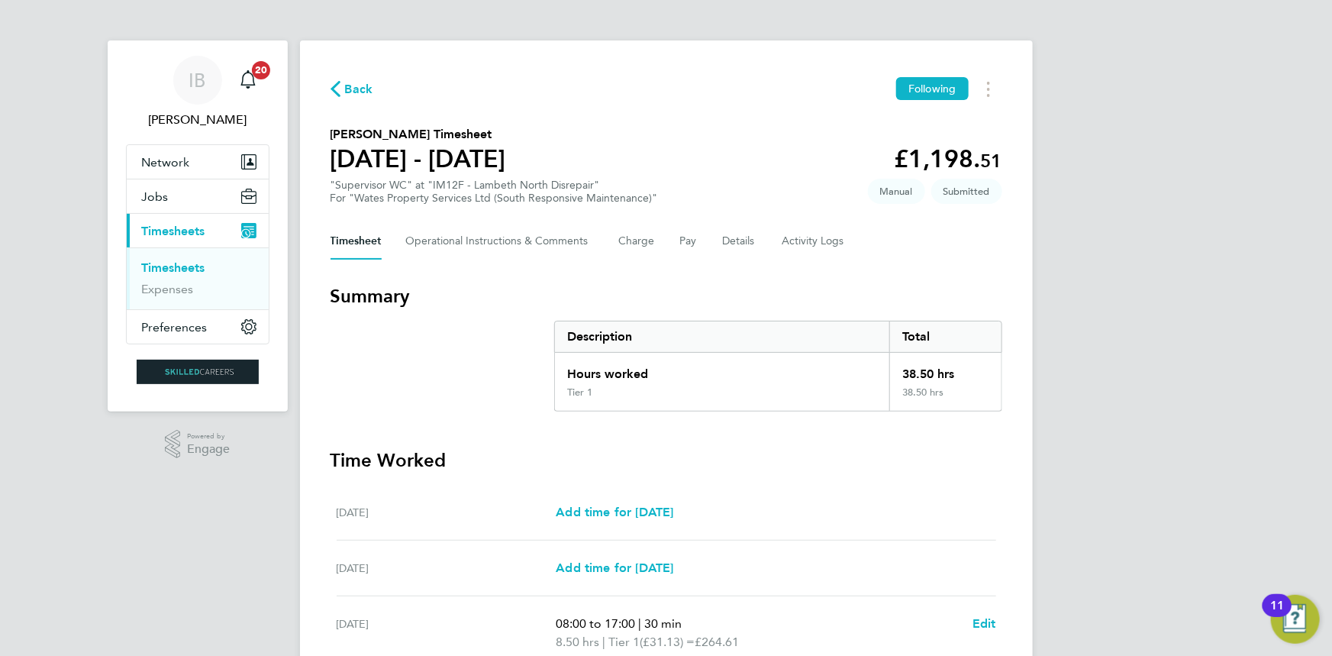
scroll to position [0, 0]
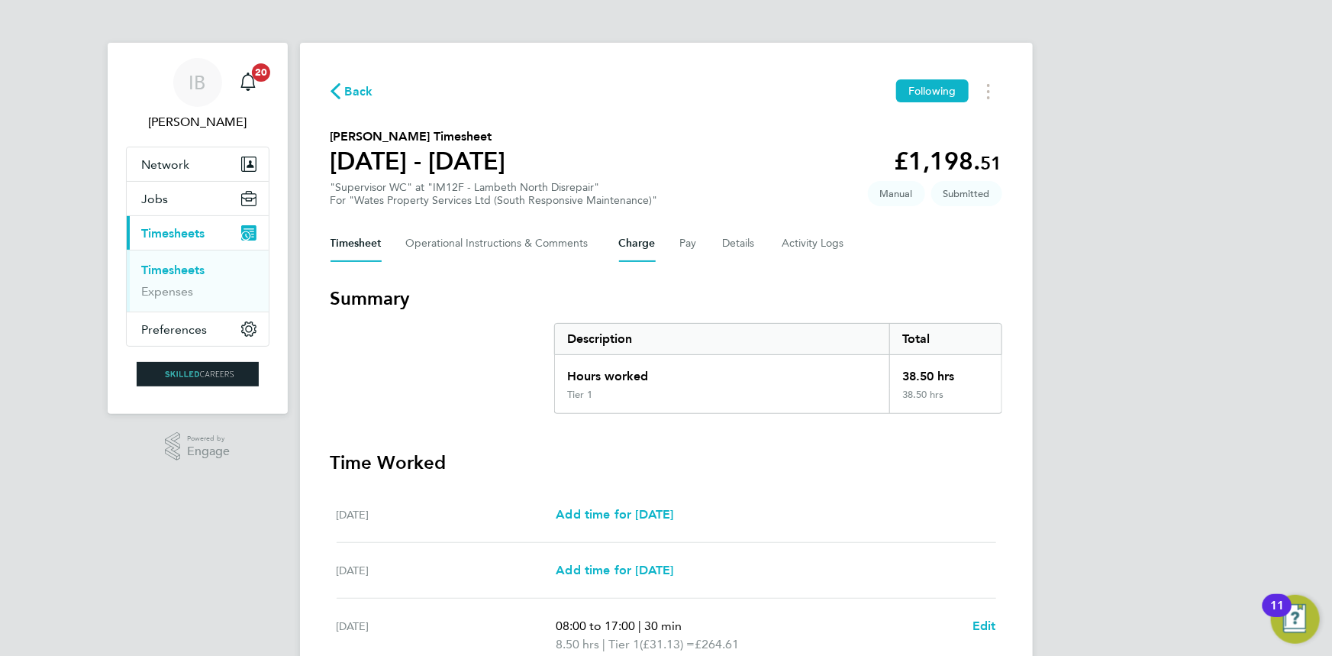
click at [641, 244] on button "Charge" at bounding box center [637, 243] width 37 height 37
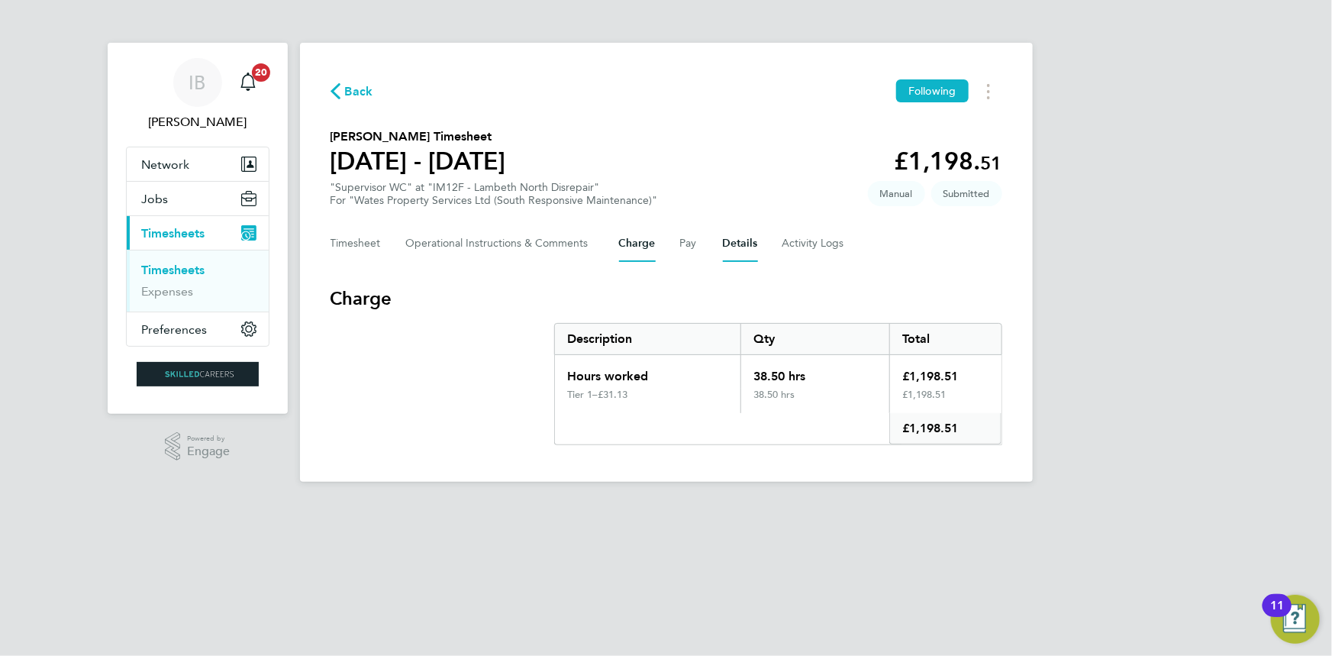
click at [732, 253] on button "Details" at bounding box center [740, 243] width 35 height 37
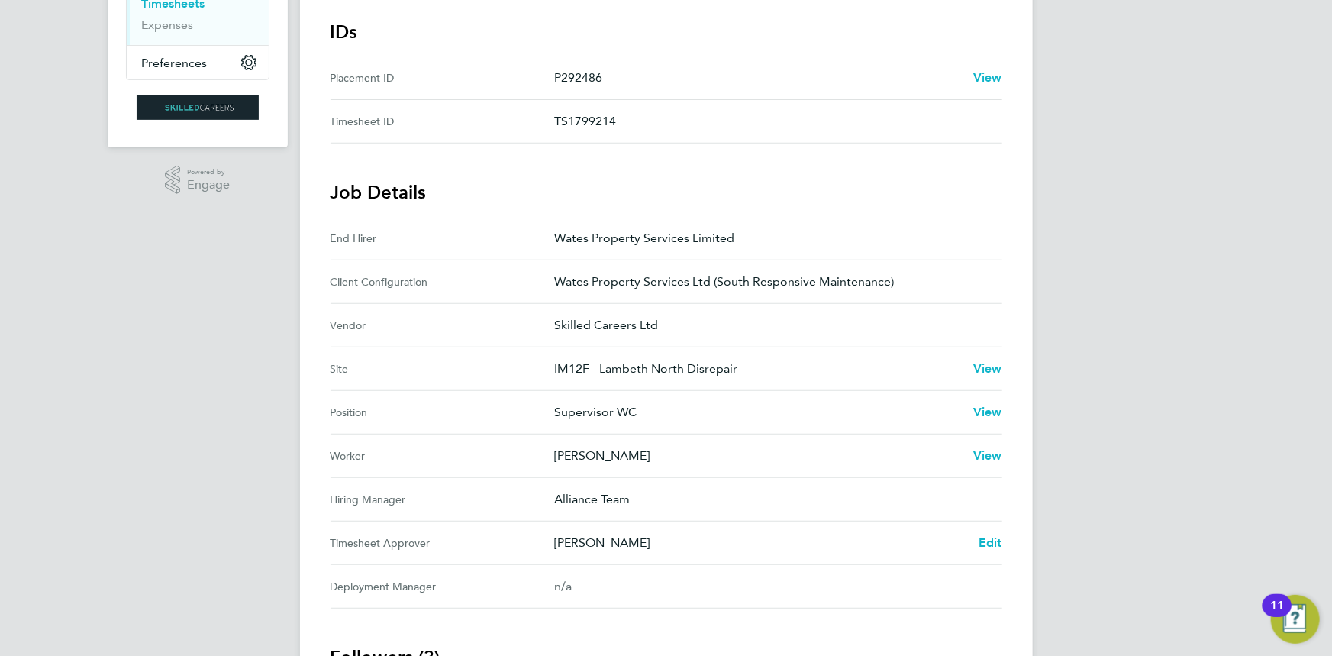
scroll to position [416, 0]
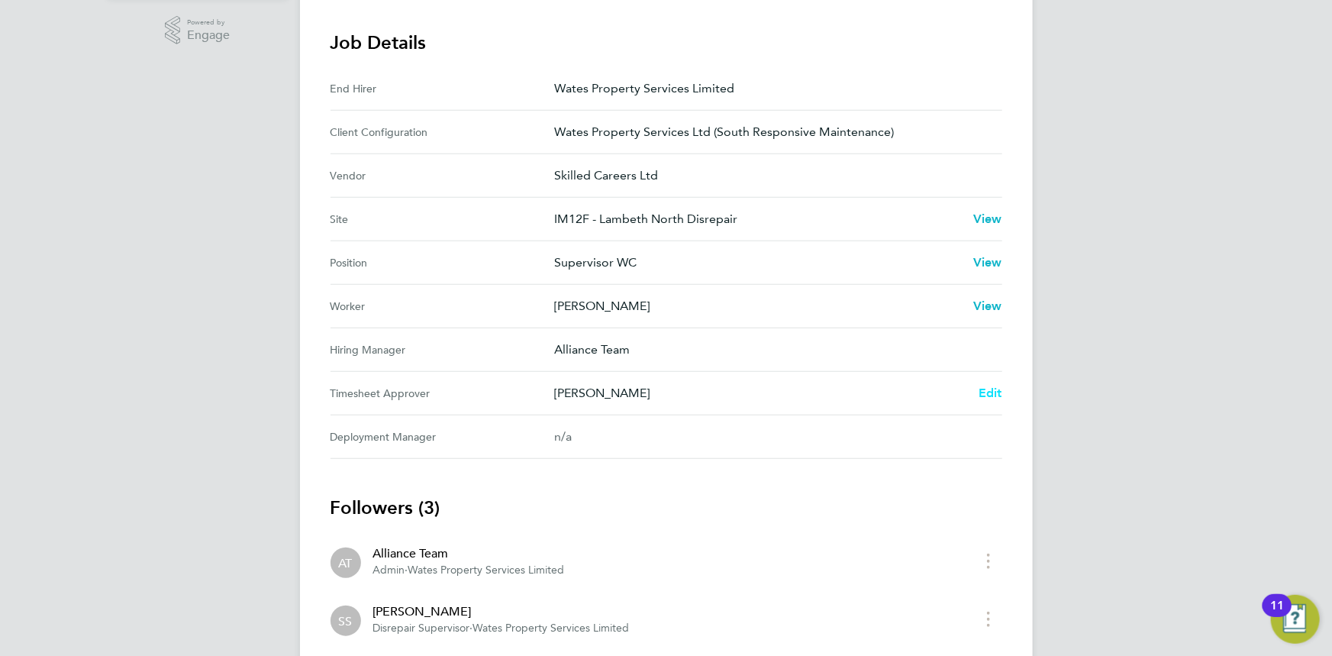
click at [987, 397] on span "Edit" at bounding box center [990, 392] width 24 height 14
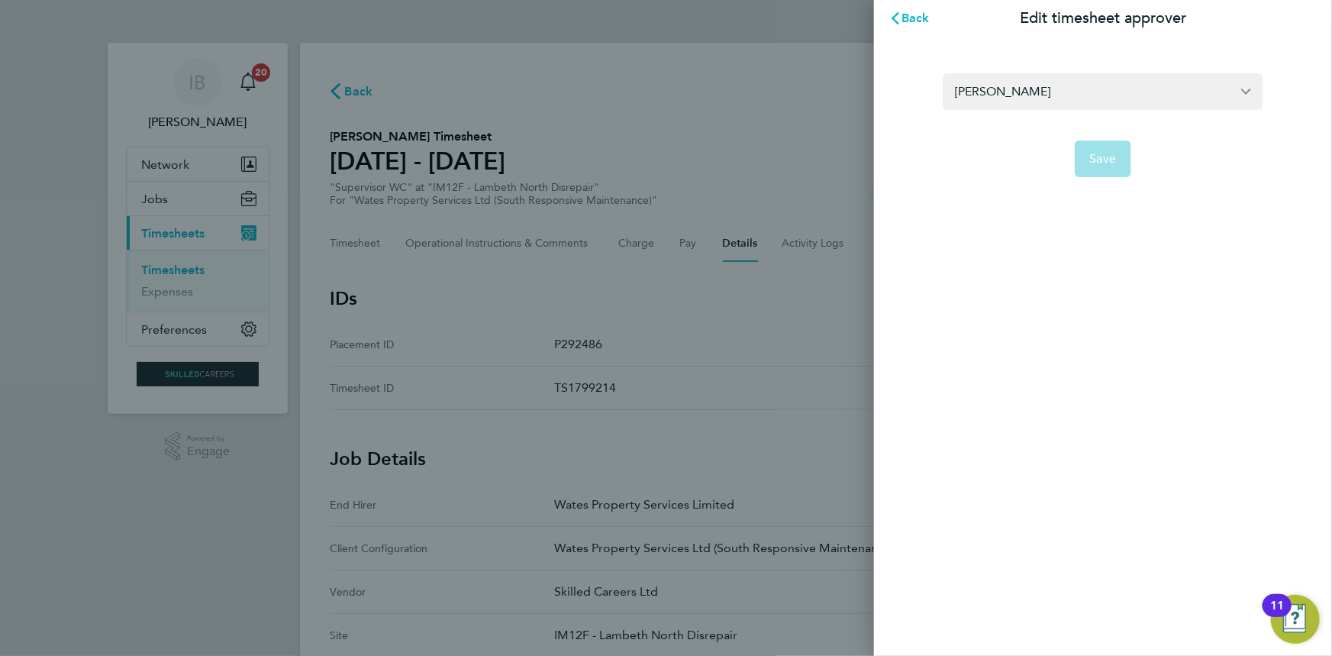
click at [1071, 69] on section "[PERSON_NAME] Save" at bounding box center [1103, 116] width 372 height 122
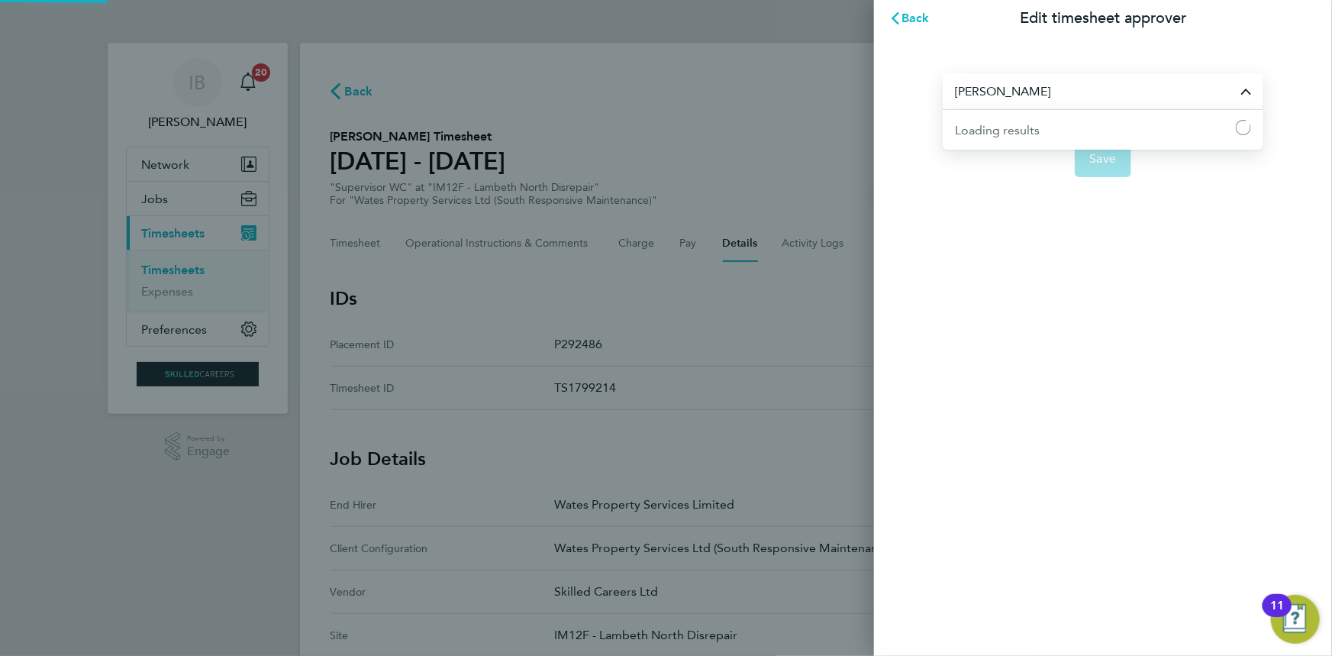
click at [1071, 92] on input "[PERSON_NAME]" at bounding box center [1102, 91] width 321 height 36
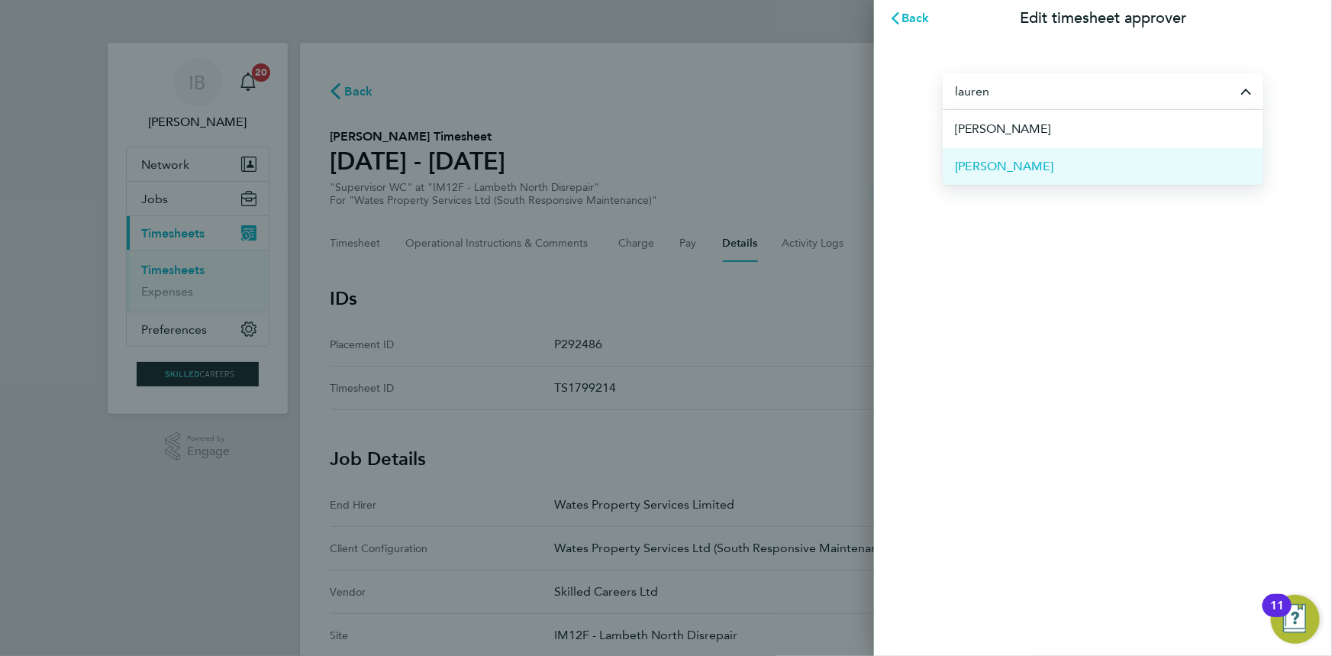
click at [1048, 163] on li "[PERSON_NAME]" at bounding box center [1102, 165] width 321 height 37
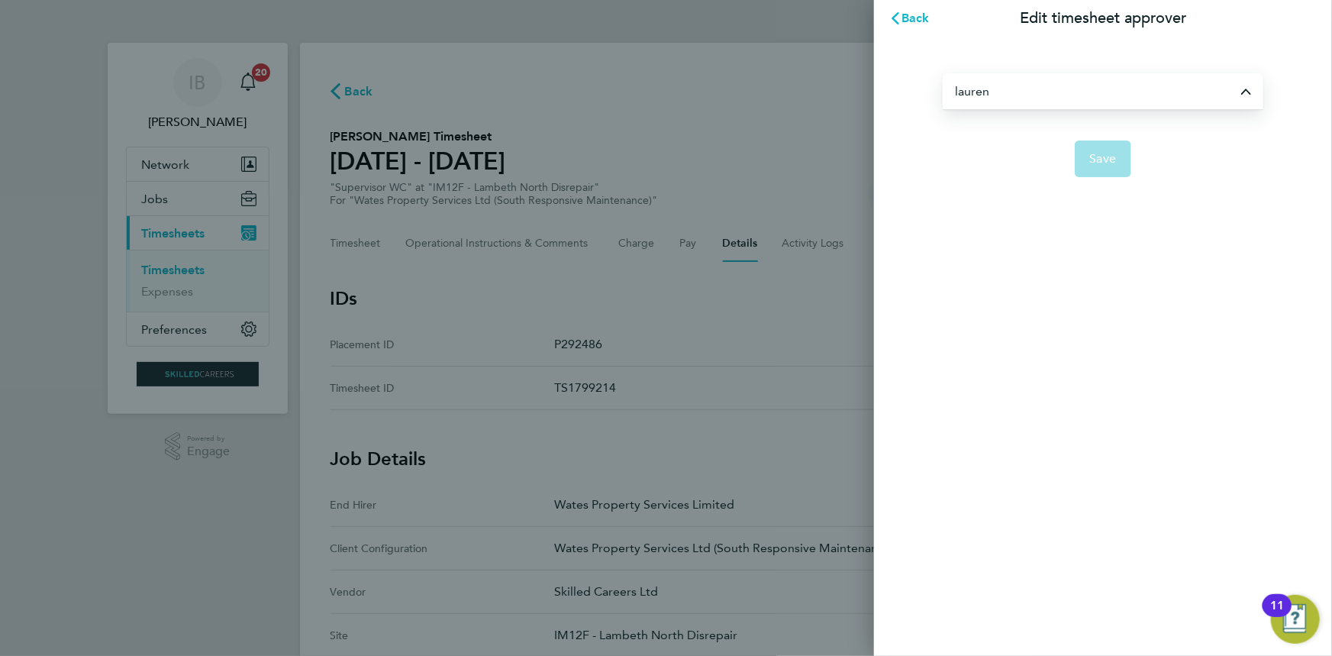
type input "[PERSON_NAME]"
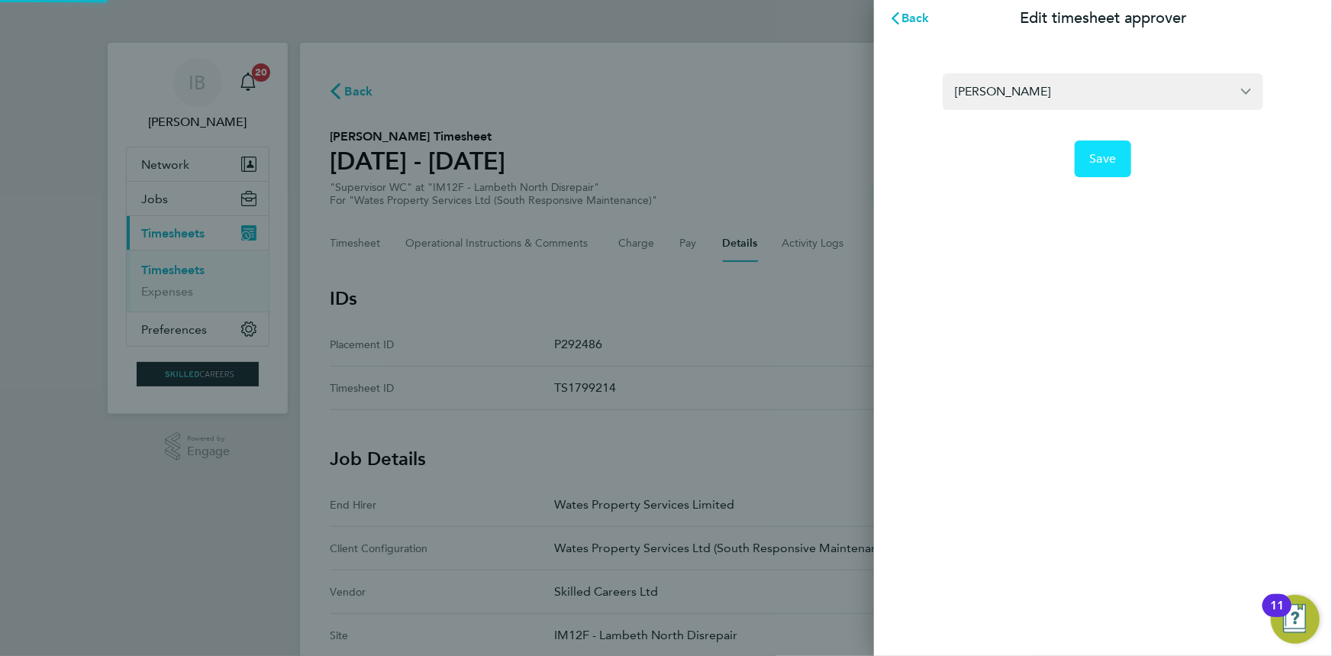
click at [1107, 166] on button "Save" at bounding box center [1102, 158] width 57 height 37
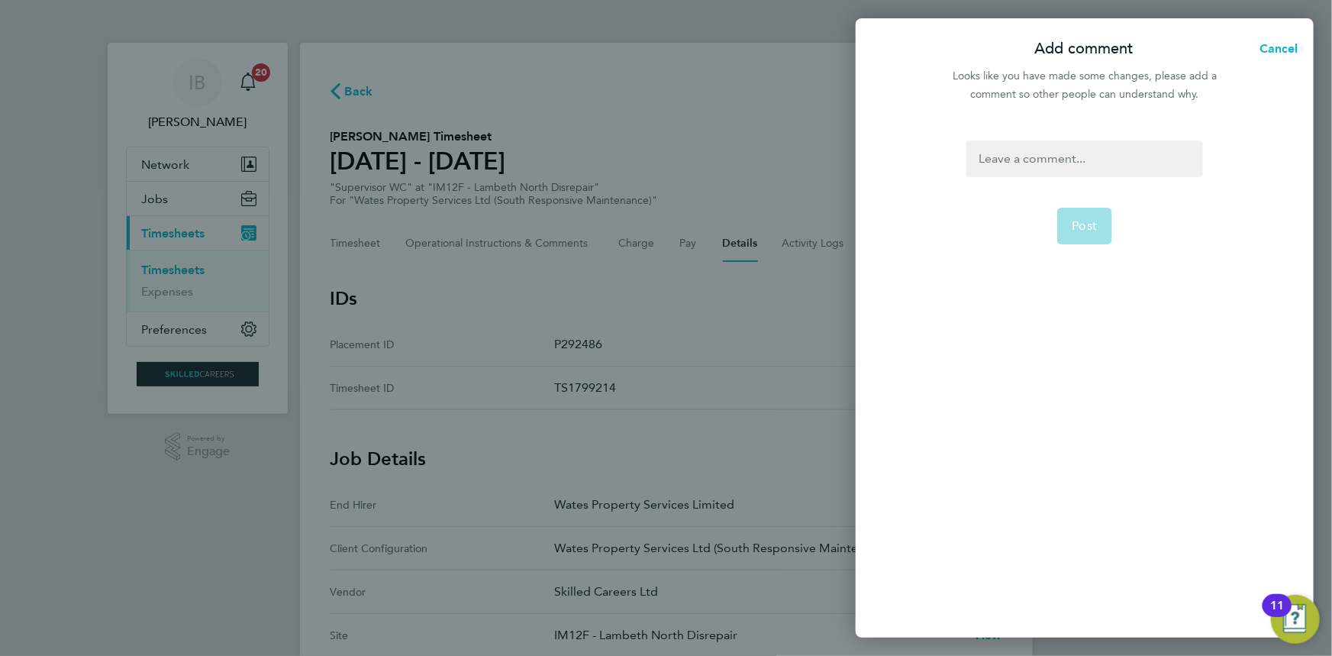
click at [1158, 147] on div at bounding box center [1084, 158] width 236 height 37
click at [1085, 224] on span "Post" at bounding box center [1084, 225] width 25 height 15
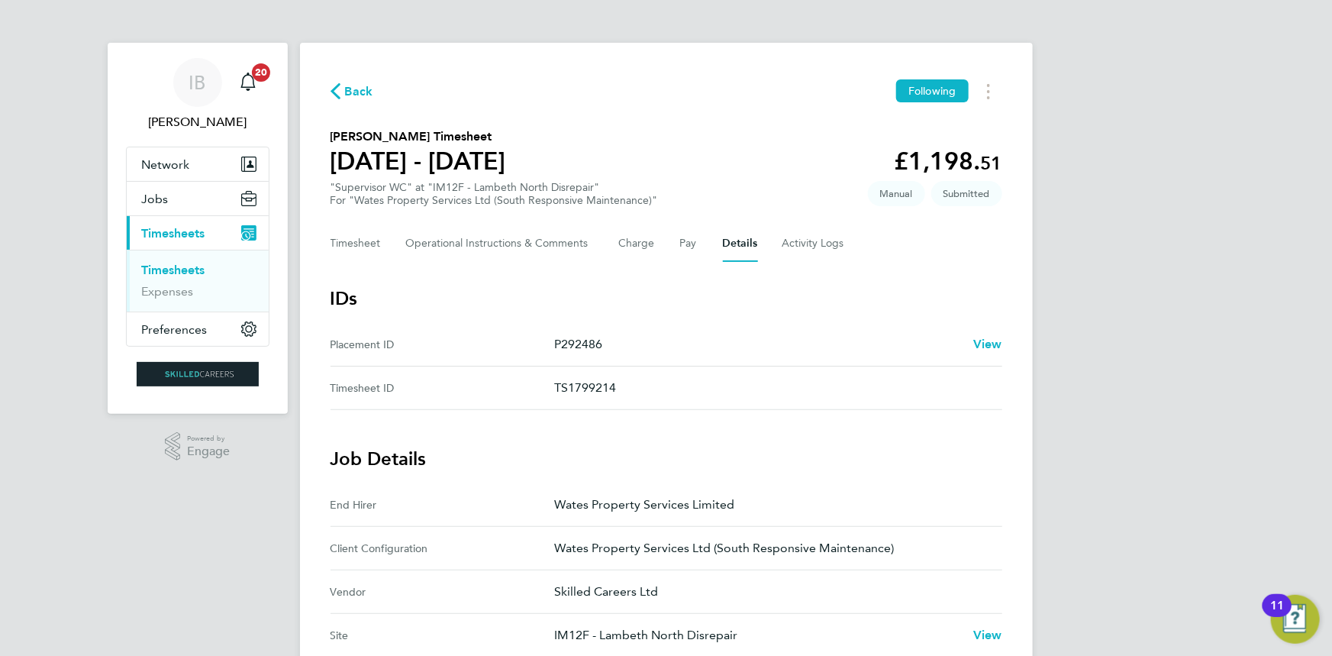
click at [353, 89] on span "Back" at bounding box center [359, 91] width 28 height 18
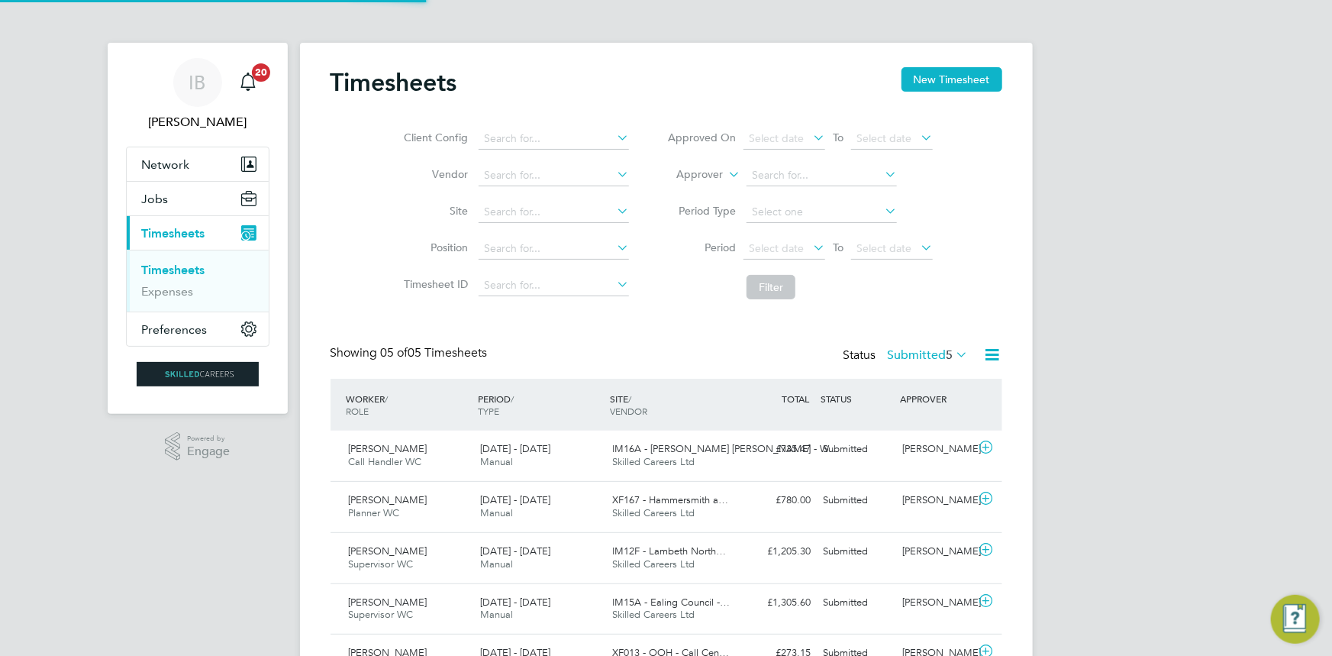
scroll to position [38, 132]
click at [971, 76] on button "New Timesheet" at bounding box center [951, 79] width 101 height 24
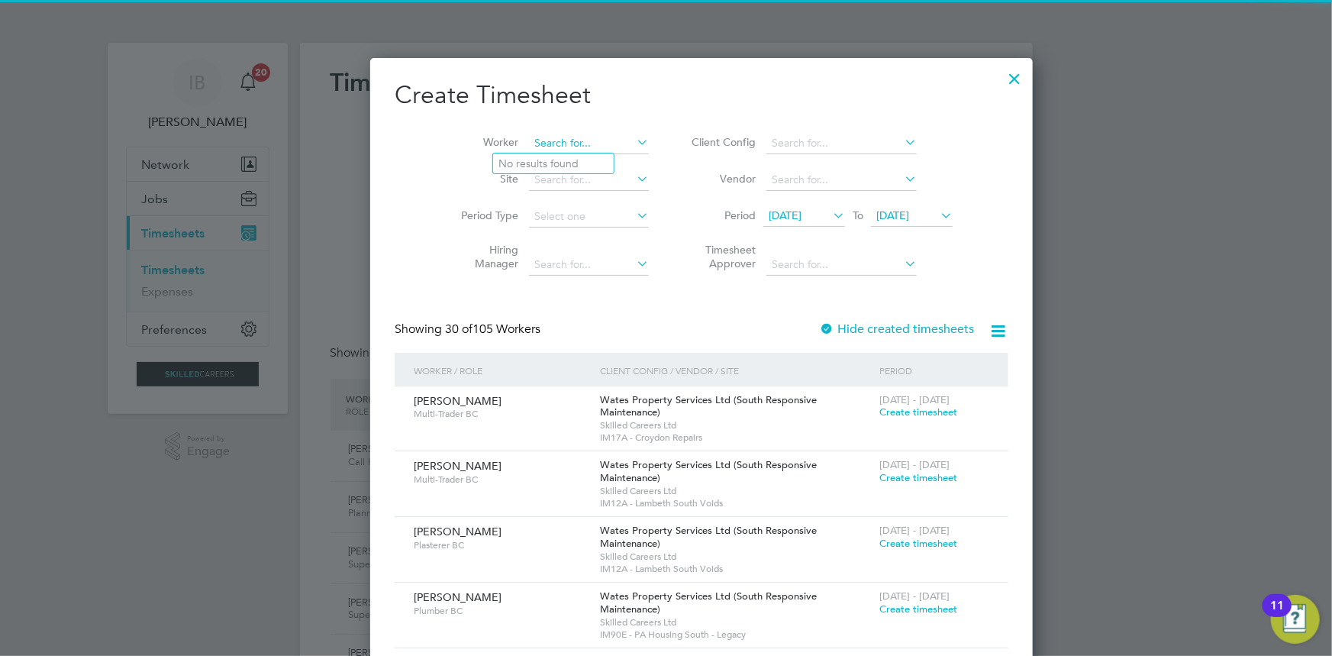
click at [559, 143] on input at bounding box center [589, 143] width 120 height 21
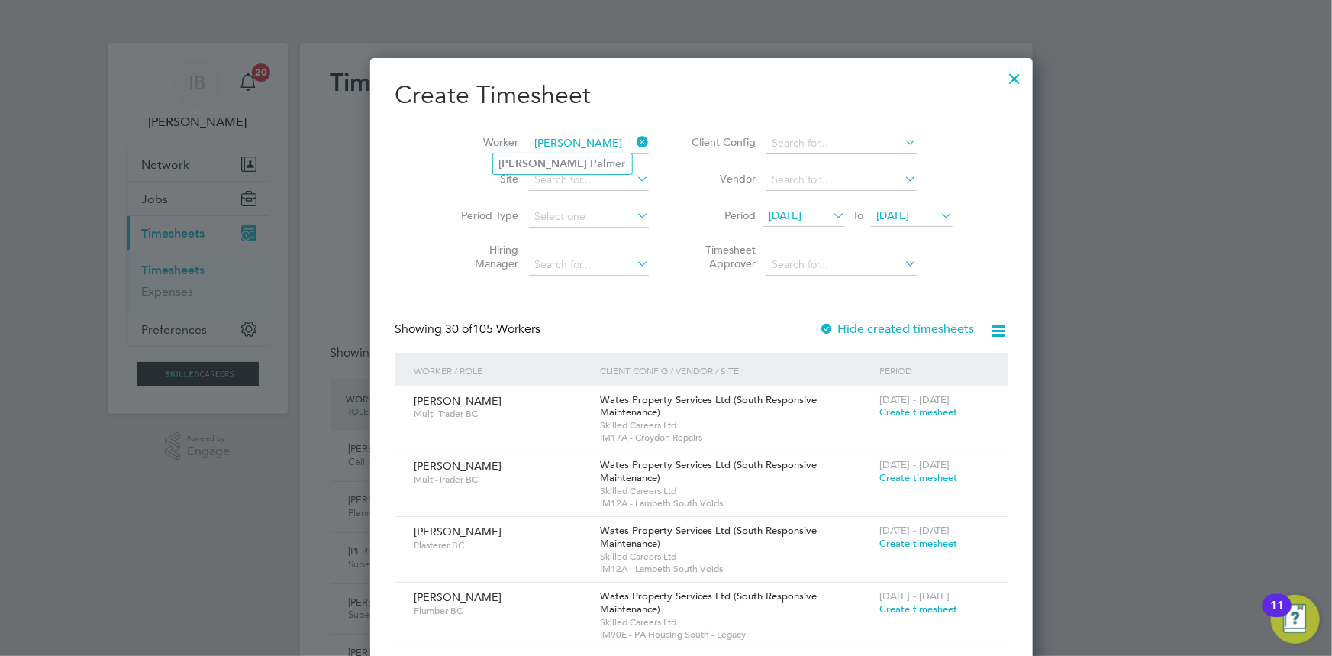
click at [560, 151] on input "[PERSON_NAME]" at bounding box center [589, 143] width 120 height 21
click at [560, 153] on li "[PERSON_NAME] mer" at bounding box center [562, 163] width 139 height 21
type input "[PERSON_NAME]"
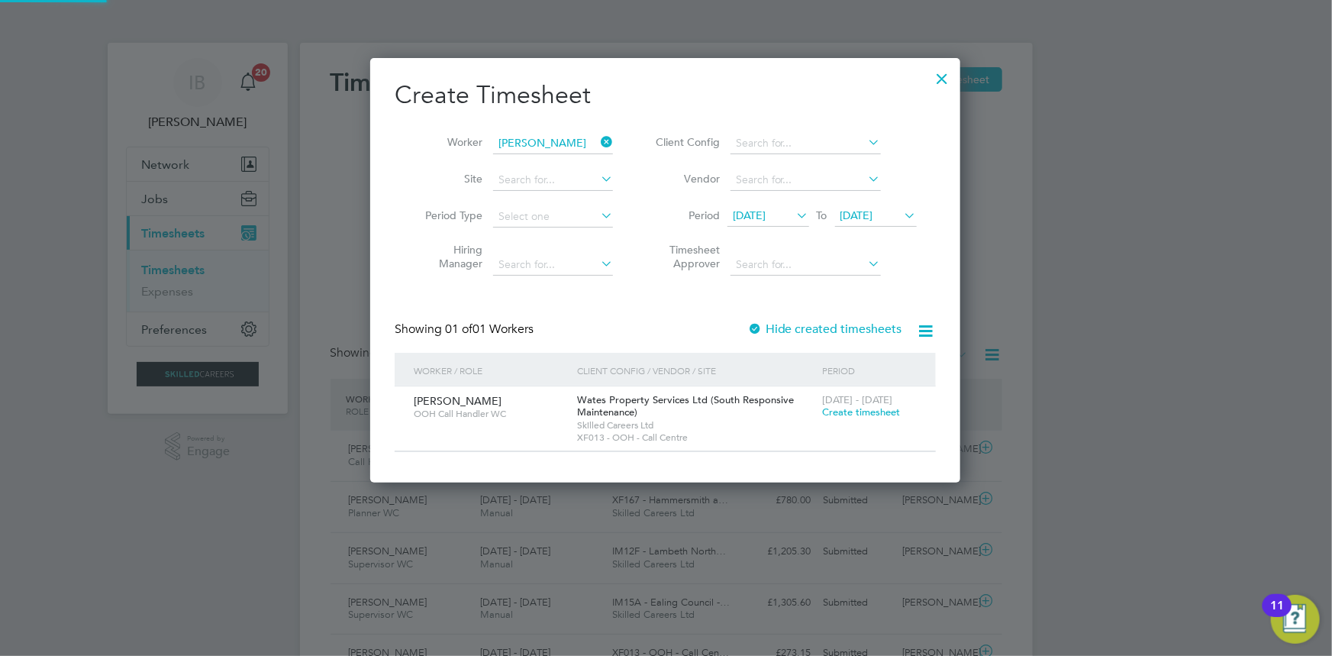
drag, startPoint x: 866, startPoint y: 392, endPoint x: 868, endPoint y: 408, distance: 16.1
click at [868, 393] on div "[DATE] - [DATE] Create timesheet" at bounding box center [869, 406] width 102 height 41
click at [868, 408] on span "Create timesheet" at bounding box center [861, 411] width 78 height 13
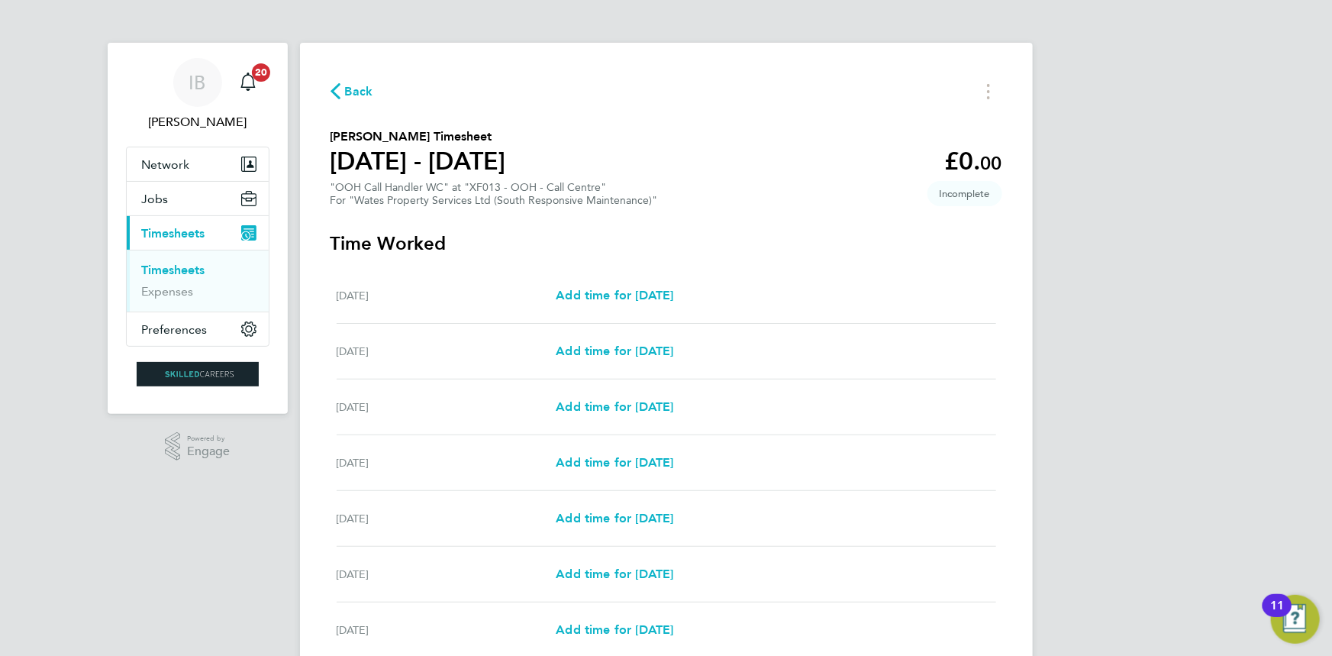
click at [633, 314] on div "[DATE] Add time for [DATE] Add time for [DATE]" at bounding box center [666, 296] width 659 height 56
click at [633, 301] on span "Add time for [DATE]" at bounding box center [615, 295] width 118 height 14
select select "30"
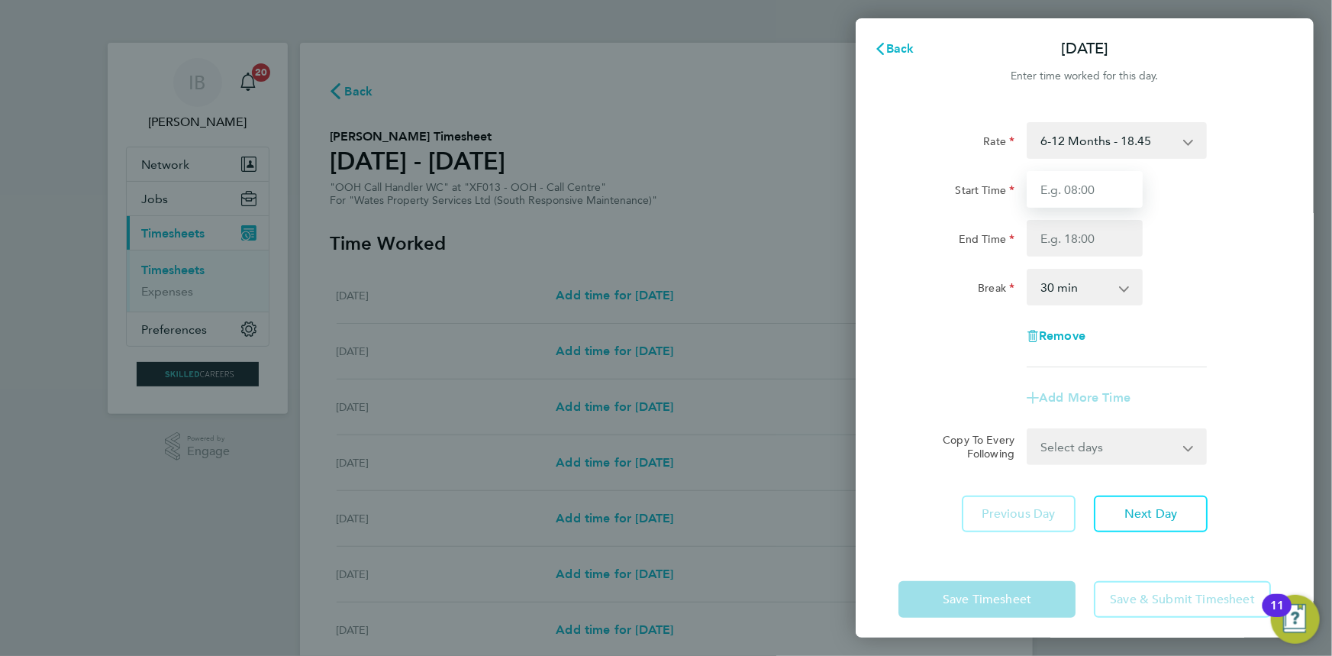
click at [1052, 206] on input "Start Time" at bounding box center [1084, 189] width 116 height 37
type input "08:00"
click at [1097, 234] on input "End Time" at bounding box center [1084, 238] width 116 height 37
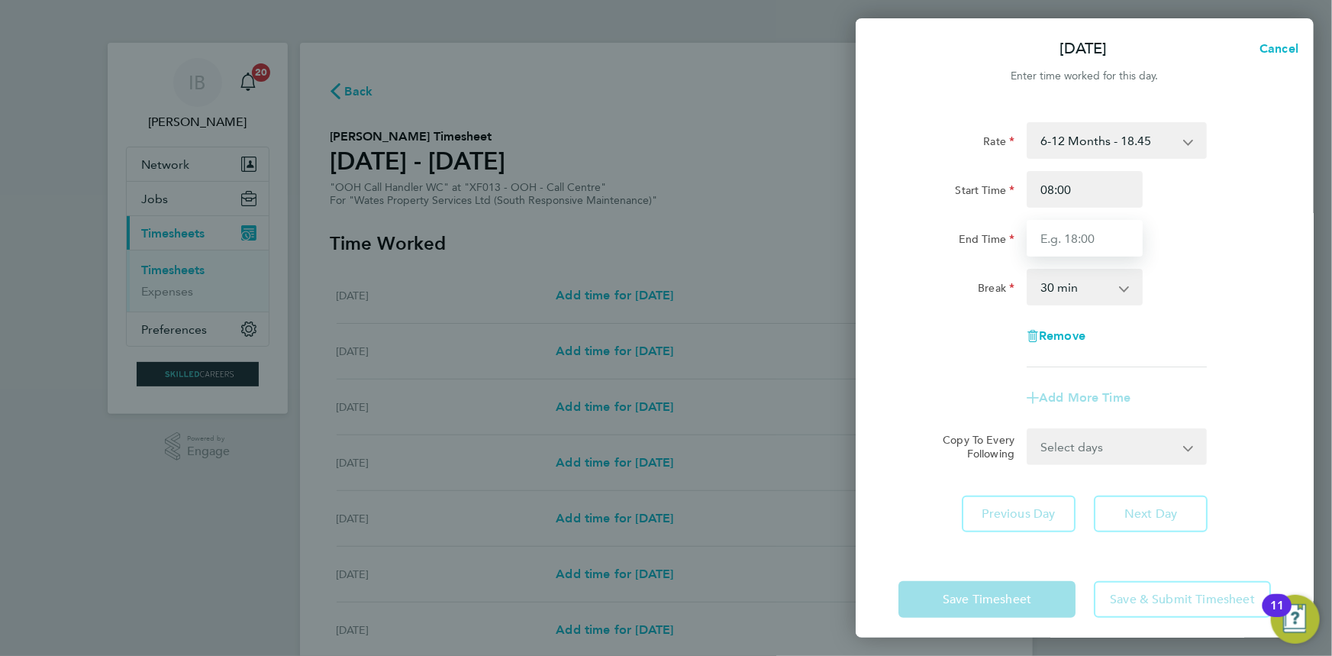
type input "16:00"
click at [1095, 290] on select "0 min 15 min 30 min 45 min 60 min 75 min 90 min" at bounding box center [1075, 287] width 95 height 34
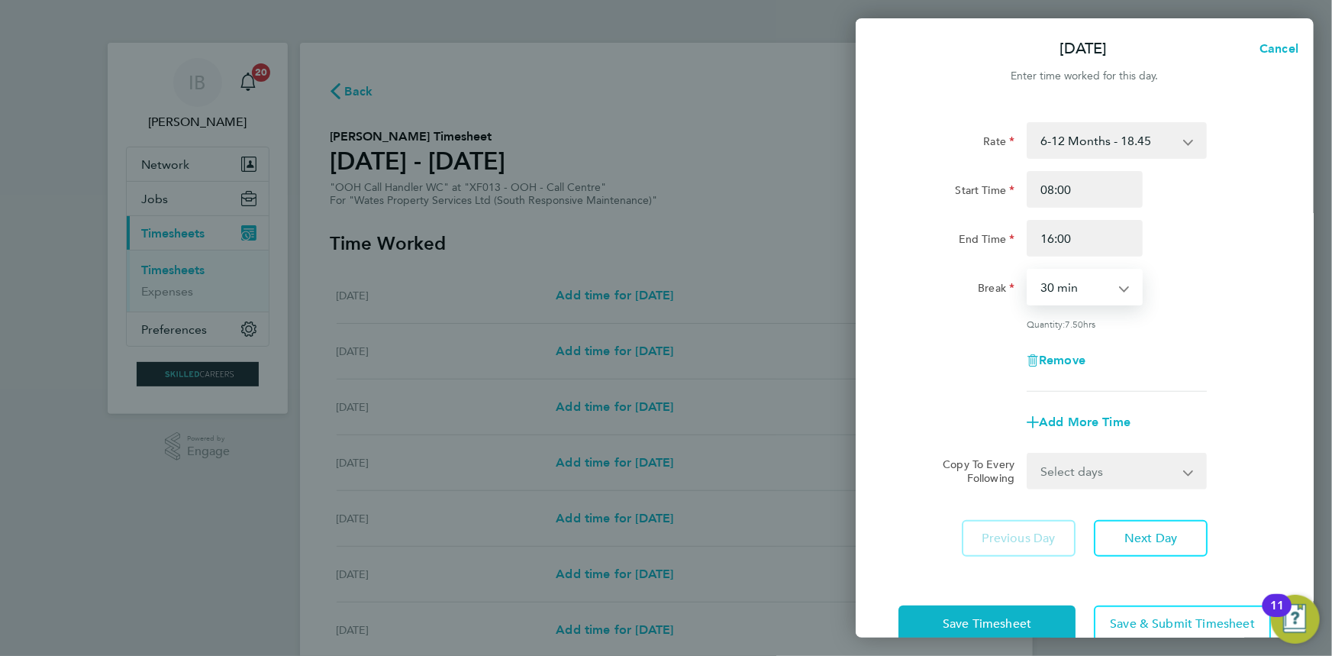
select select "0"
click at [1028, 270] on select "0 min 15 min 30 min 45 min 60 min 75 min 90 min" at bounding box center [1075, 287] width 95 height 34
click at [1130, 466] on select "Select days Day Weekday (Mon-Fri) [DATE] [DATE] [DATE] [DATE] [DATE] [DATE]" at bounding box center [1108, 471] width 160 height 34
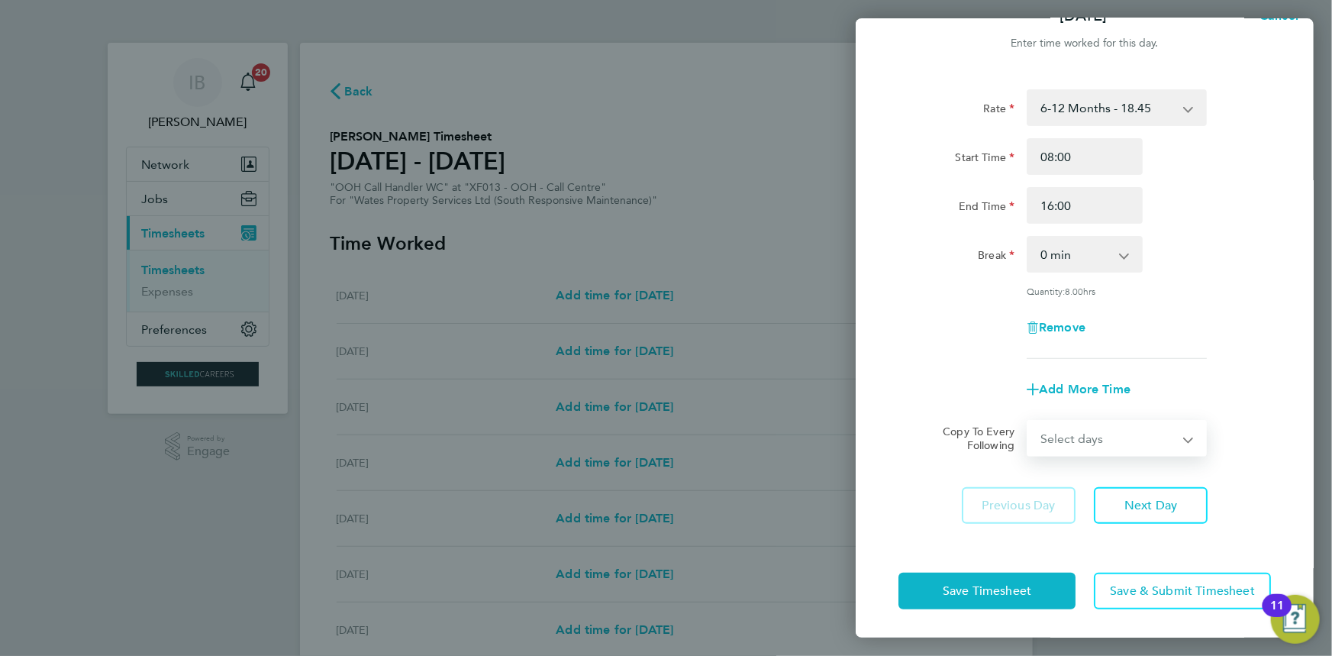
click at [1007, 611] on div "Save Timesheet Save & Submit Timesheet" at bounding box center [1084, 591] width 458 height 98
click at [1095, 439] on select "Select days Day Weekday (Mon-Fri) [DATE] [DATE] [DATE] [DATE] [DATE] [DATE]" at bounding box center [1108, 438] width 160 height 34
select select "SUN"
click at [1028, 421] on select "Select days Day Weekday (Mon-Fri) [DATE] [DATE] [DATE] [DATE] [DATE] [DATE]" at bounding box center [1108, 438] width 160 height 34
select select "[DATE]"
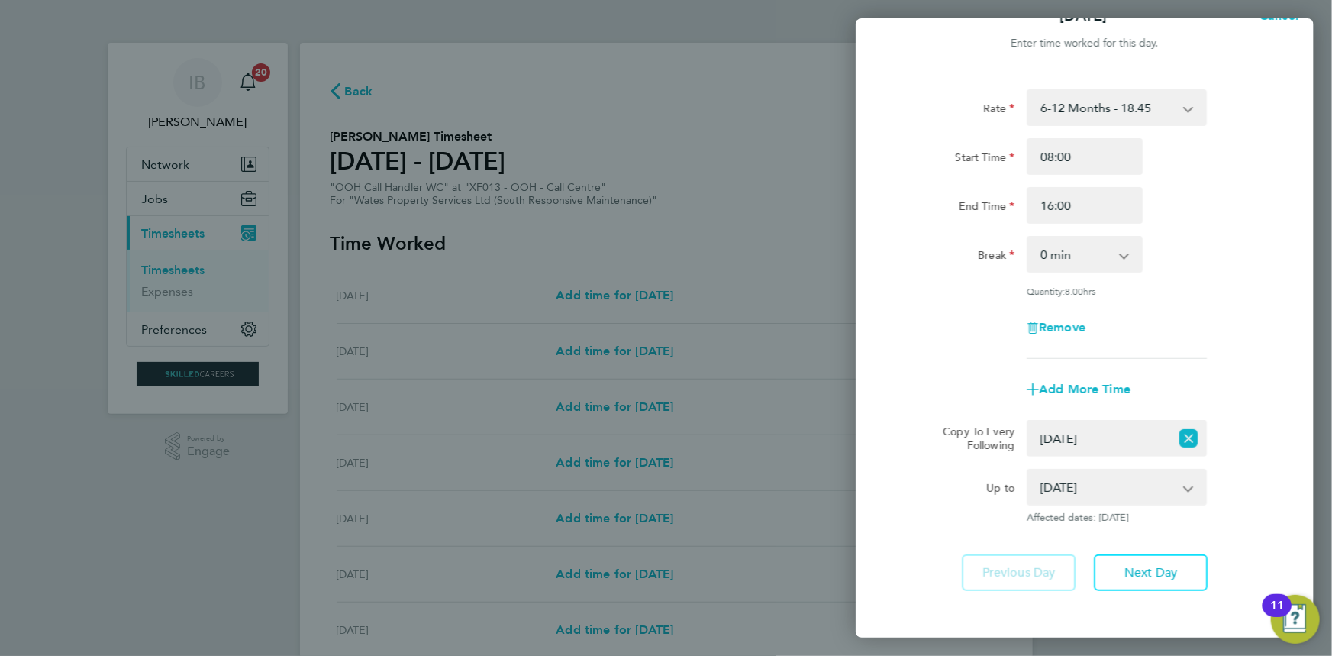
click at [1007, 592] on div "Rate 6-12 Months - 18.45 Start Time 08:00 End Time 16:00 Break 0 min 15 min 30 …" at bounding box center [1084, 340] width 458 height 538
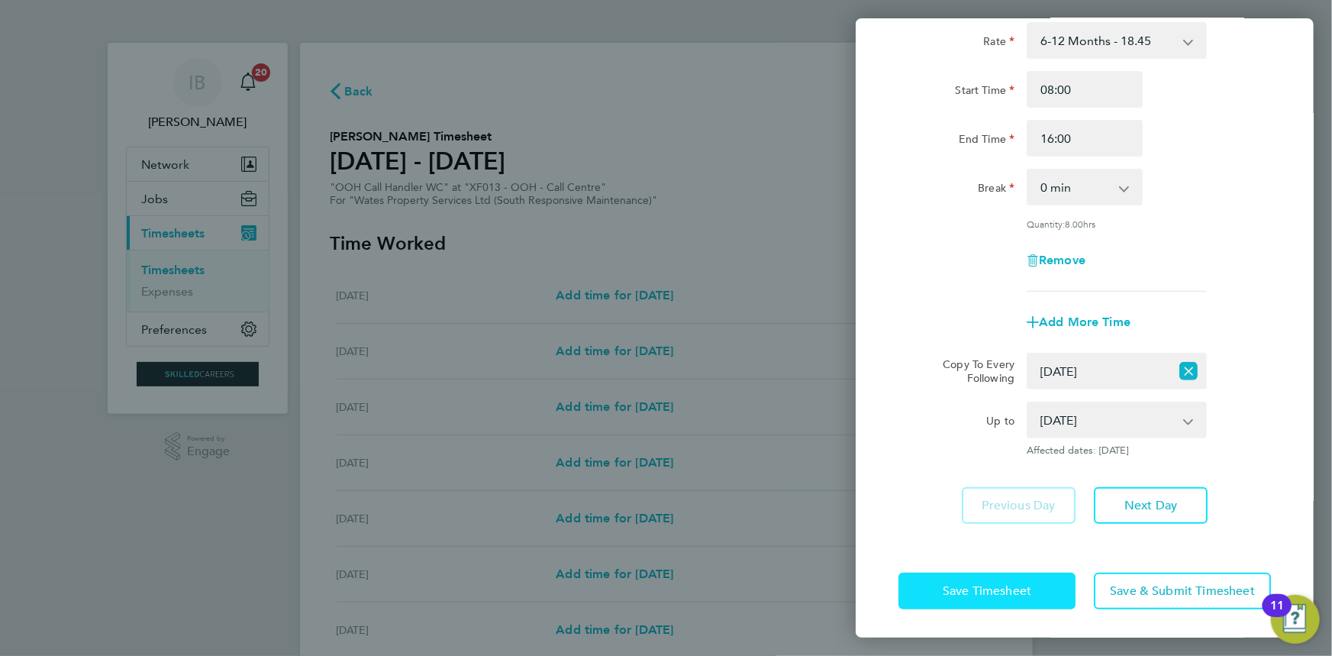
click at [1007, 594] on span "Save Timesheet" at bounding box center [986, 590] width 89 height 15
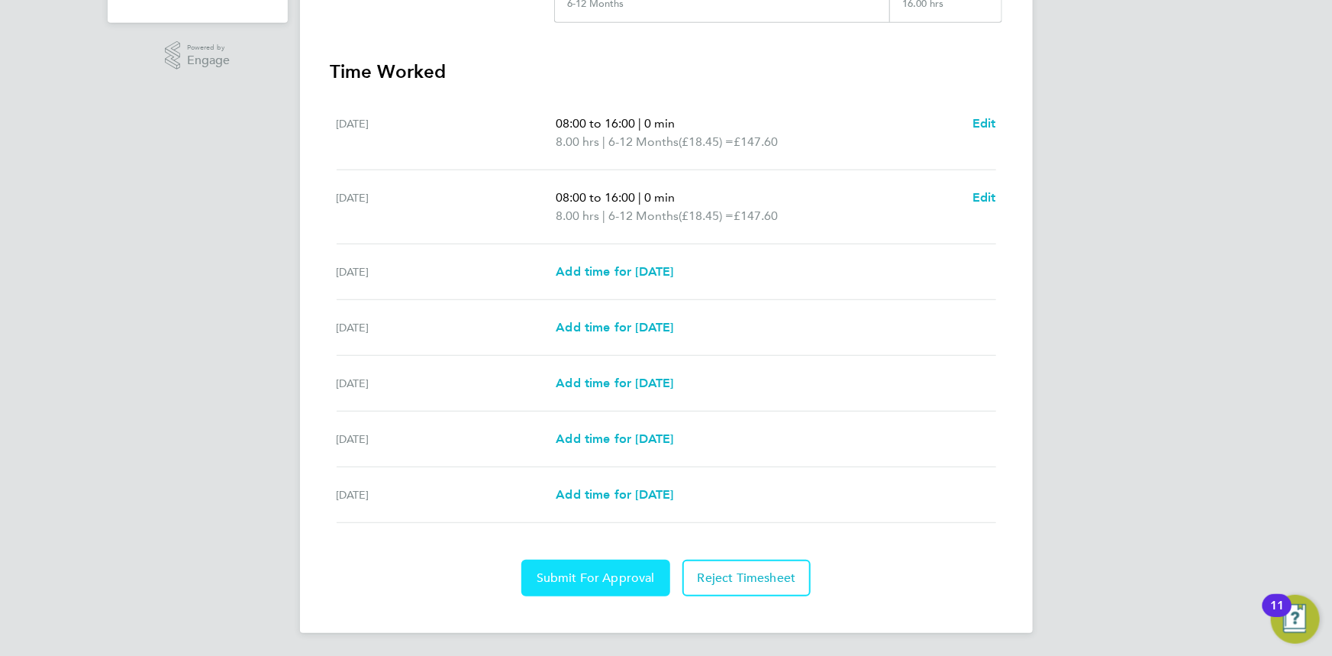
click at [558, 572] on span "Submit For Approval" at bounding box center [595, 577] width 118 height 15
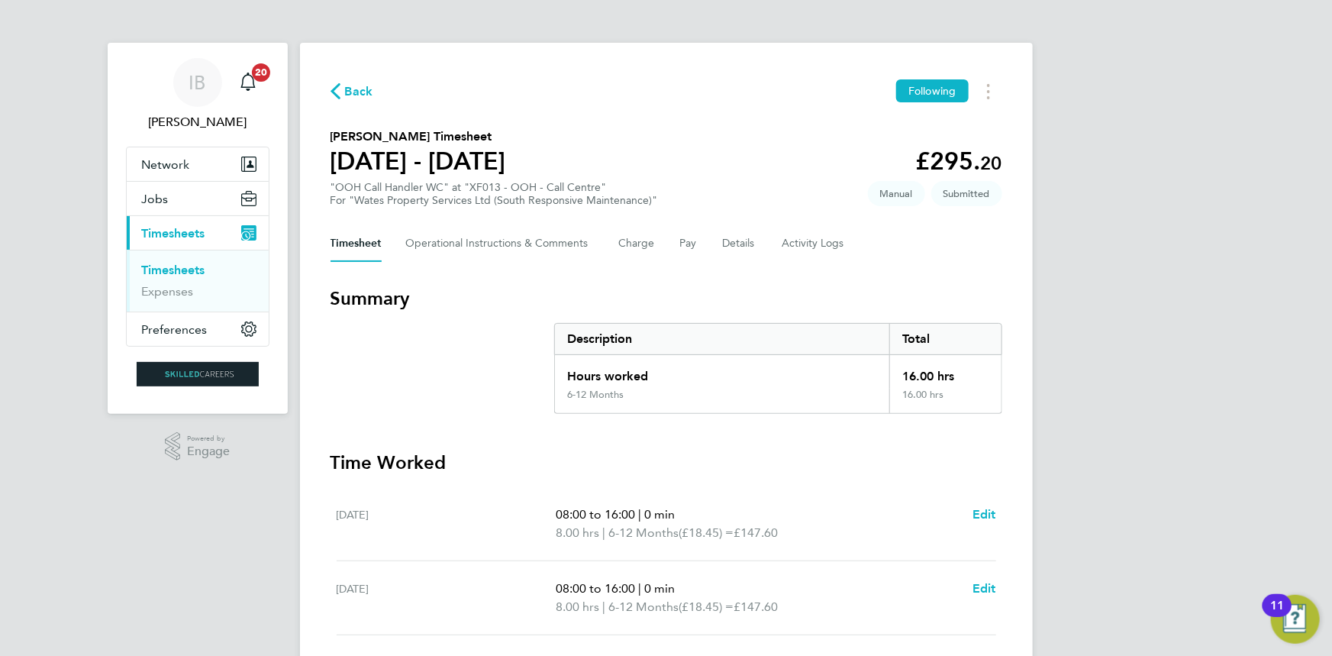
click at [373, 84] on div "Back Following" at bounding box center [666, 91] width 672 height 24
click at [362, 89] on span "Back" at bounding box center [359, 91] width 28 height 18
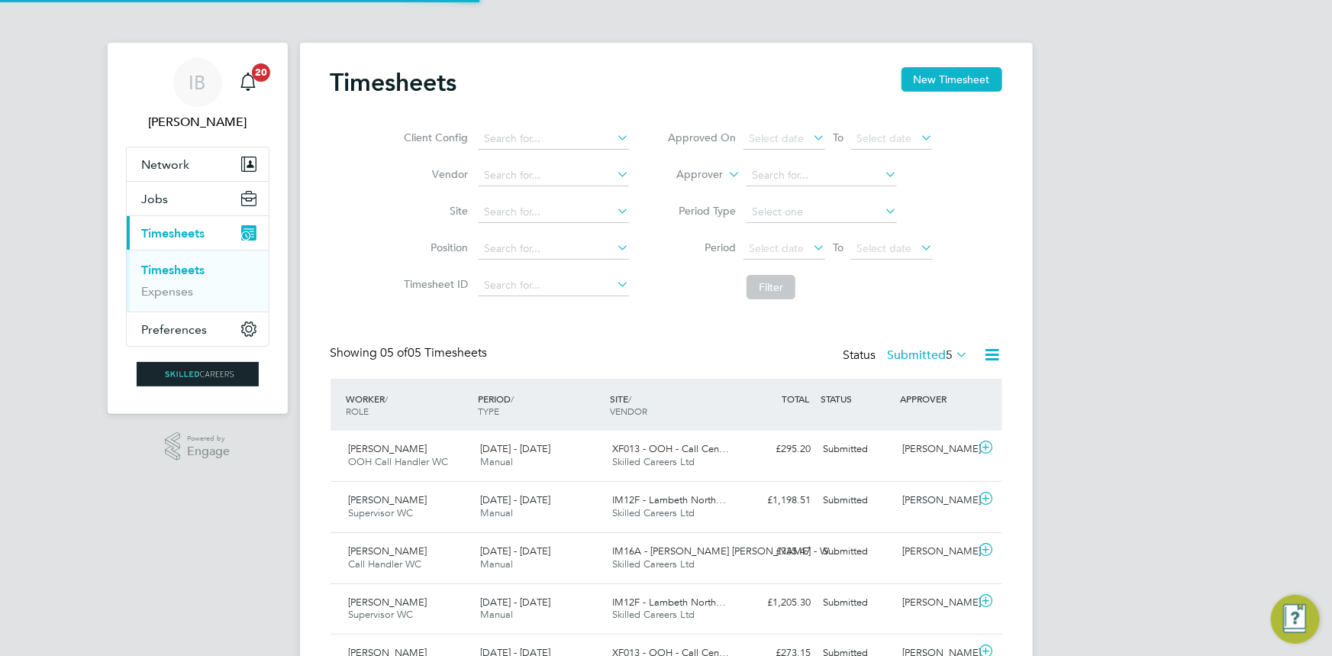
scroll to position [38, 132]
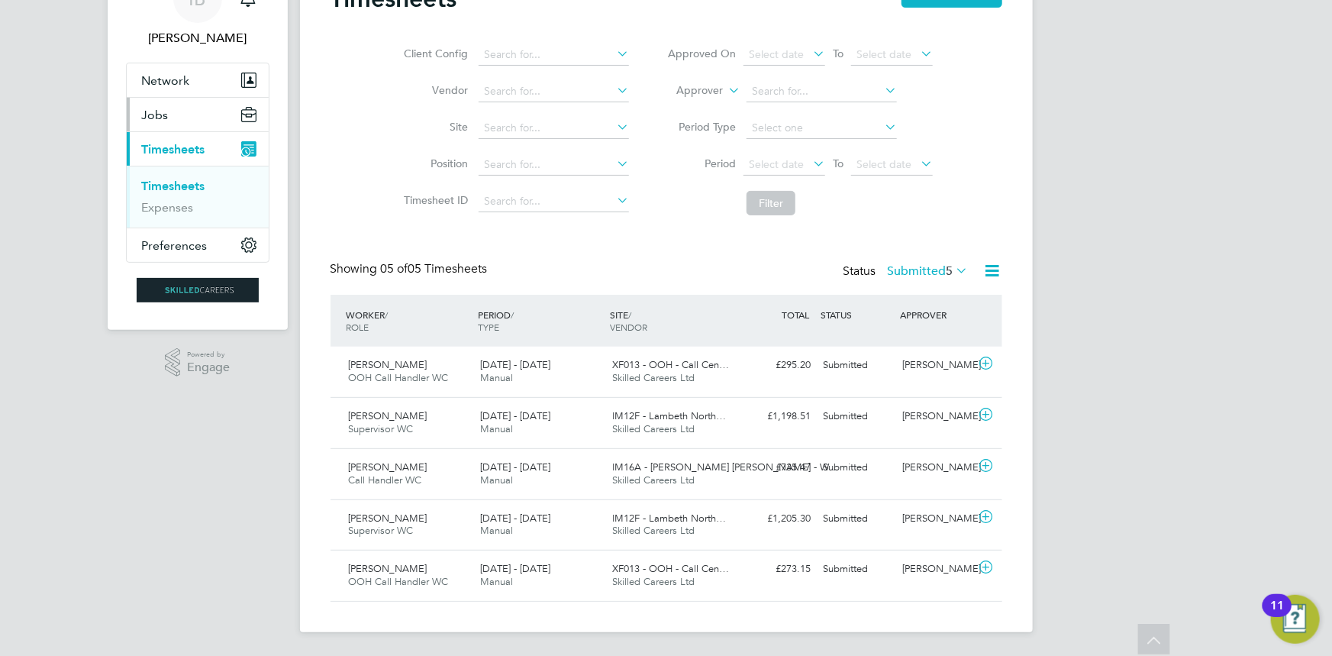
click at [192, 117] on button "Jobs" at bounding box center [198, 115] width 142 height 34
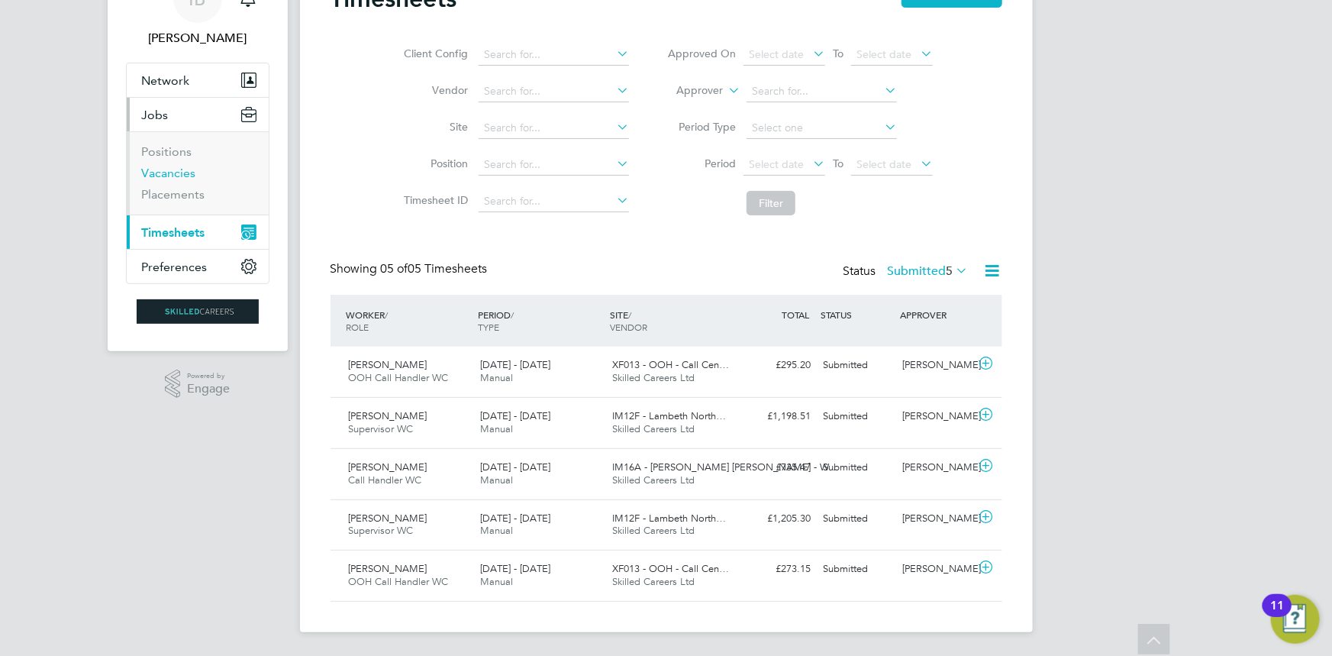
click at [168, 167] on link "Vacancies" at bounding box center [169, 173] width 54 height 14
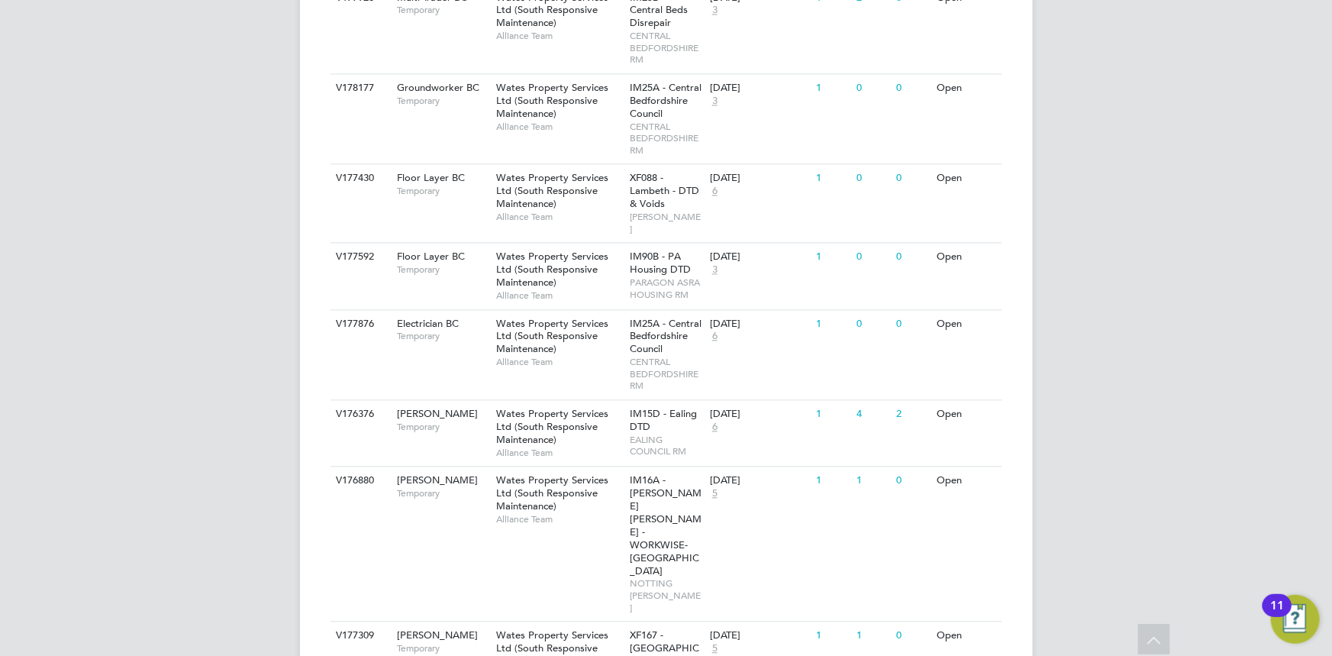
scroll to position [1545, 0]
